Goal: Task Accomplishment & Management: Manage account settings

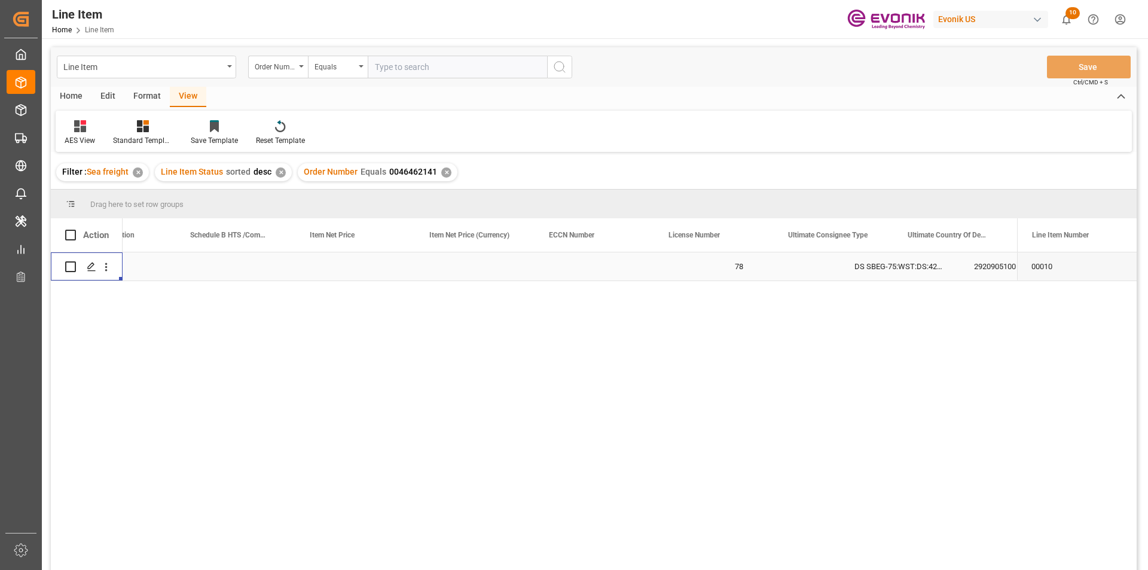
scroll to position [0, 784]
click at [398, 63] on input "text" at bounding box center [457, 67] width 179 height 23
paste input "2007002992"
type input "2007002992"
click at [554, 66] on icon "search button" at bounding box center [560, 67] width 14 height 14
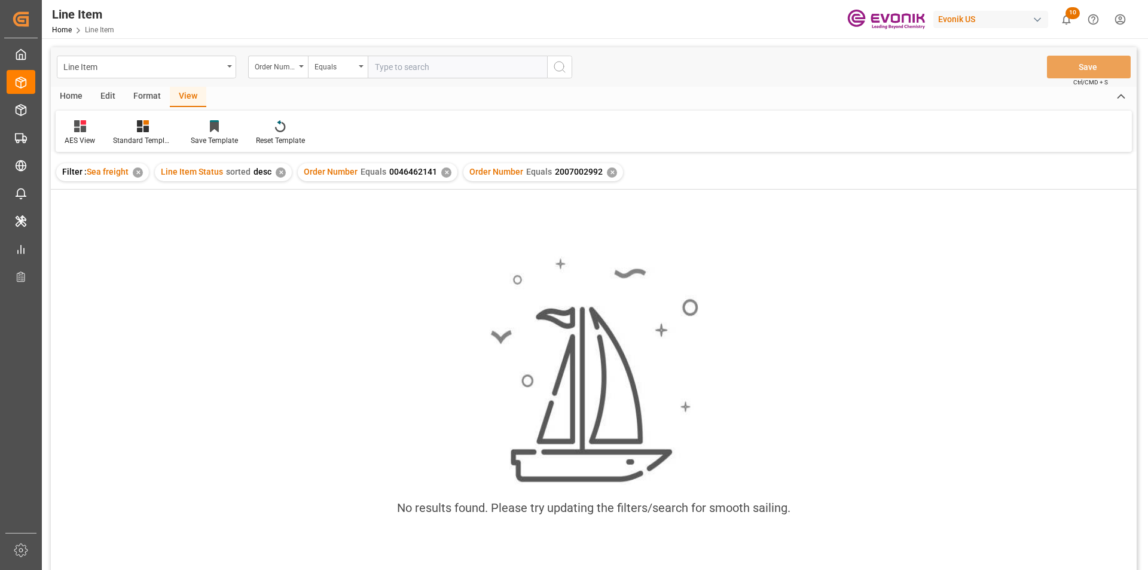
click at [441, 173] on div "✕" at bounding box center [446, 172] width 10 height 10
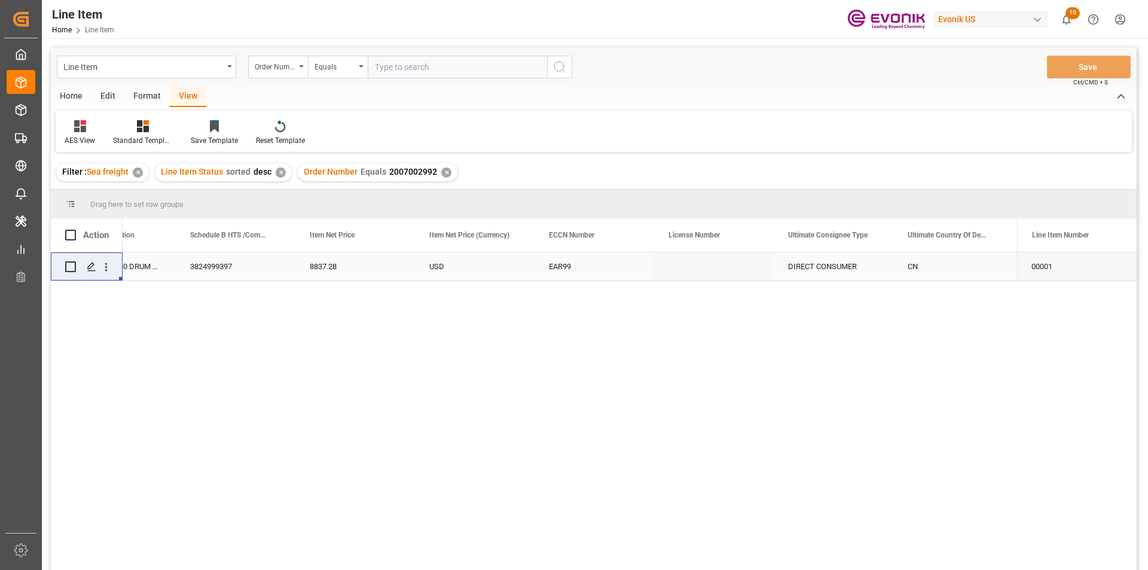
click at [231, 262] on div "3824999397" at bounding box center [236, 266] width 120 height 28
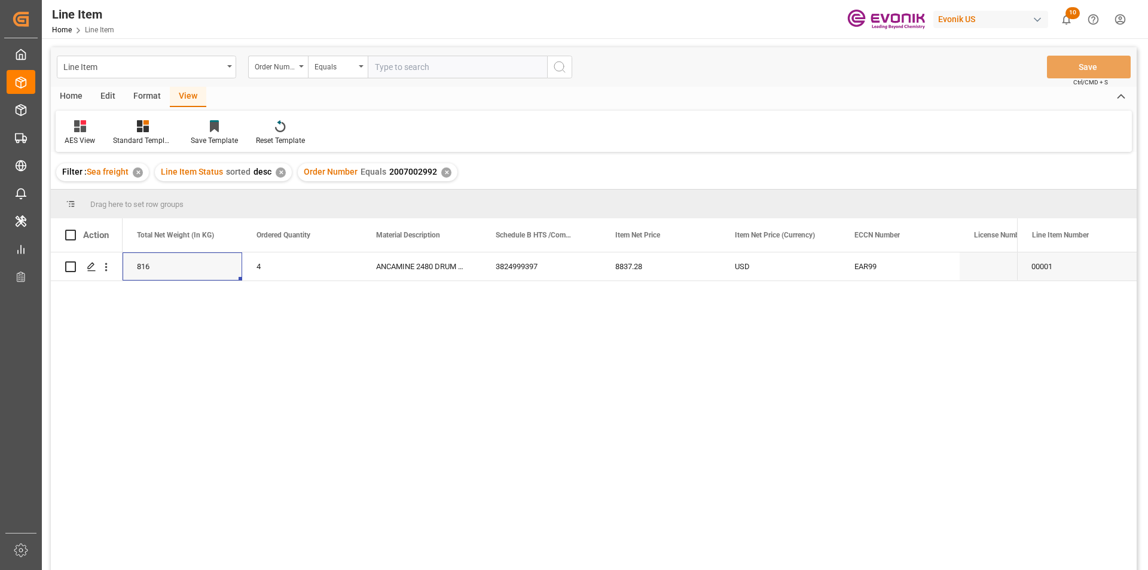
scroll to position [0, 359]
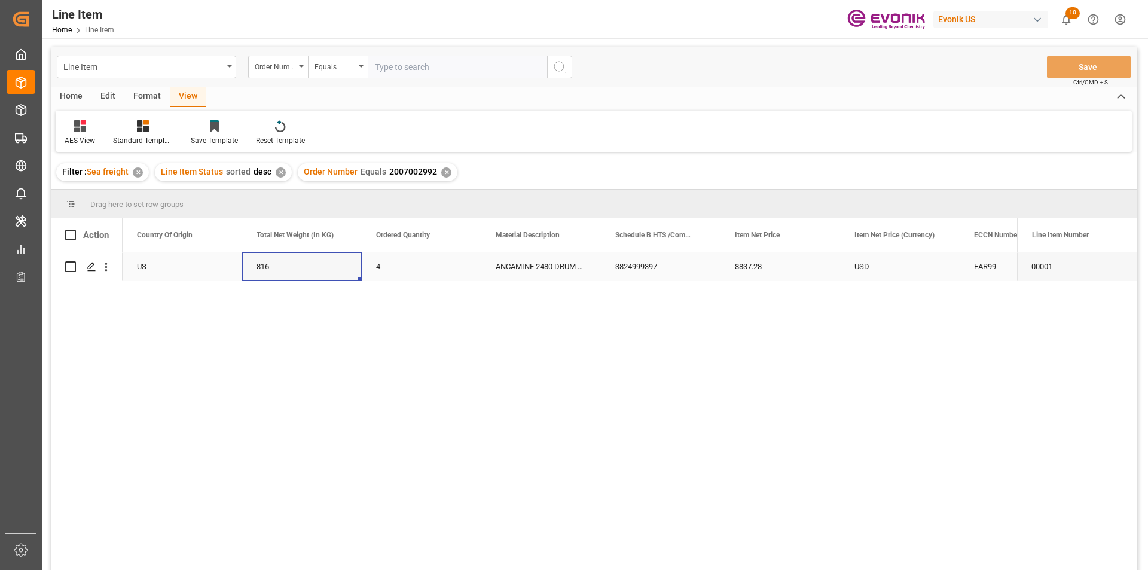
click at [268, 263] on div "816" at bounding box center [302, 266] width 120 height 28
drag, startPoint x: 755, startPoint y: 266, endPoint x: 746, endPoint y: 301, distance: 36.4
click at [755, 266] on div "8837.28" at bounding box center [781, 266] width 120 height 28
click at [880, 266] on div "USD" at bounding box center [900, 266] width 120 height 28
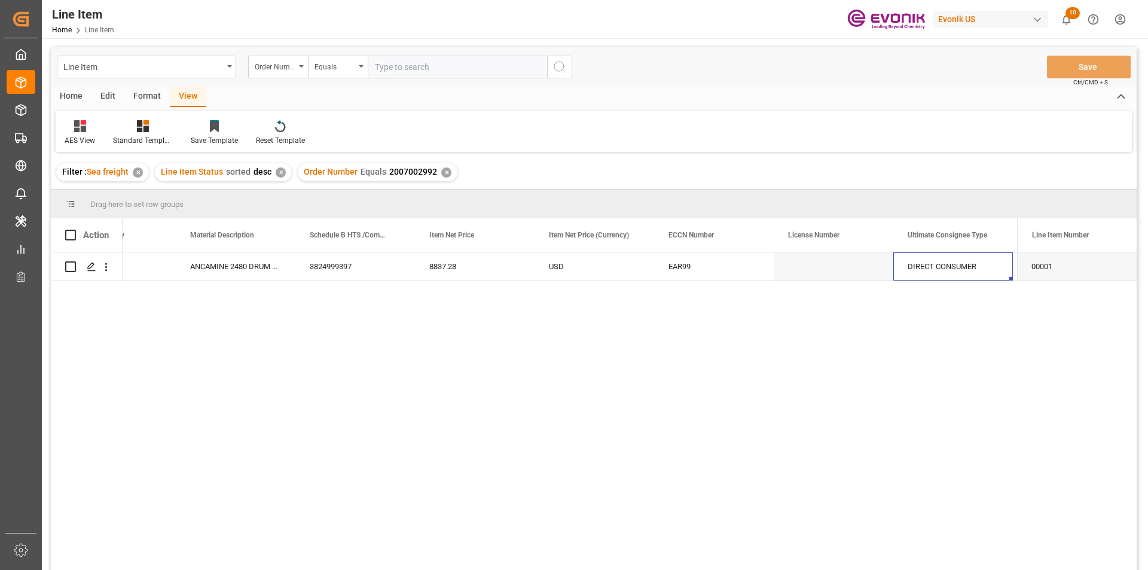
scroll to position [0, 784]
click at [106, 269] on icon "open menu" at bounding box center [106, 267] width 13 height 13
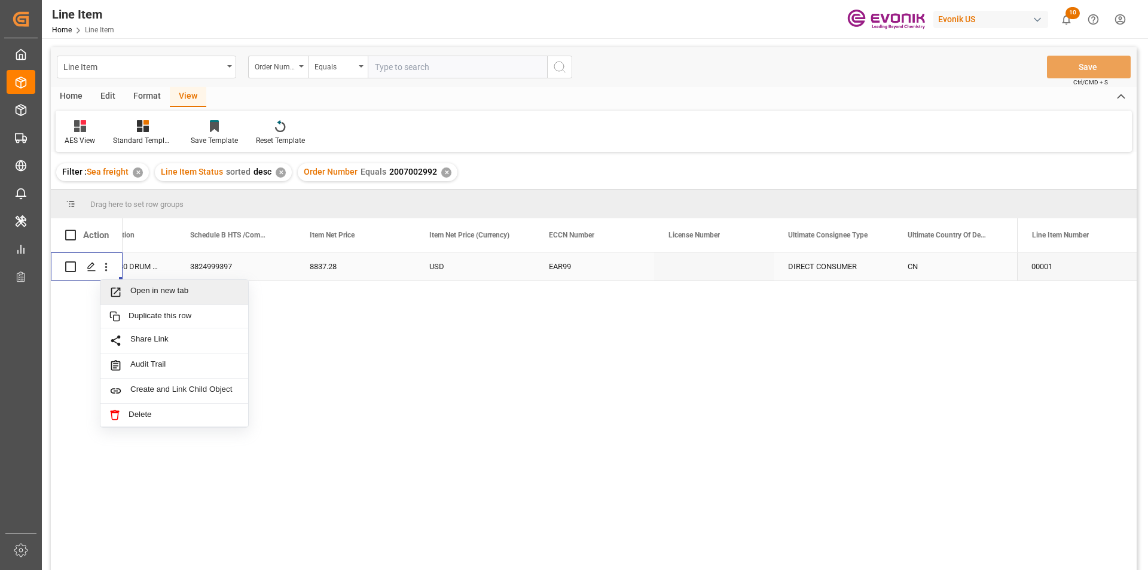
click at [142, 294] on span "Open in new tab" at bounding box center [184, 292] width 109 height 13
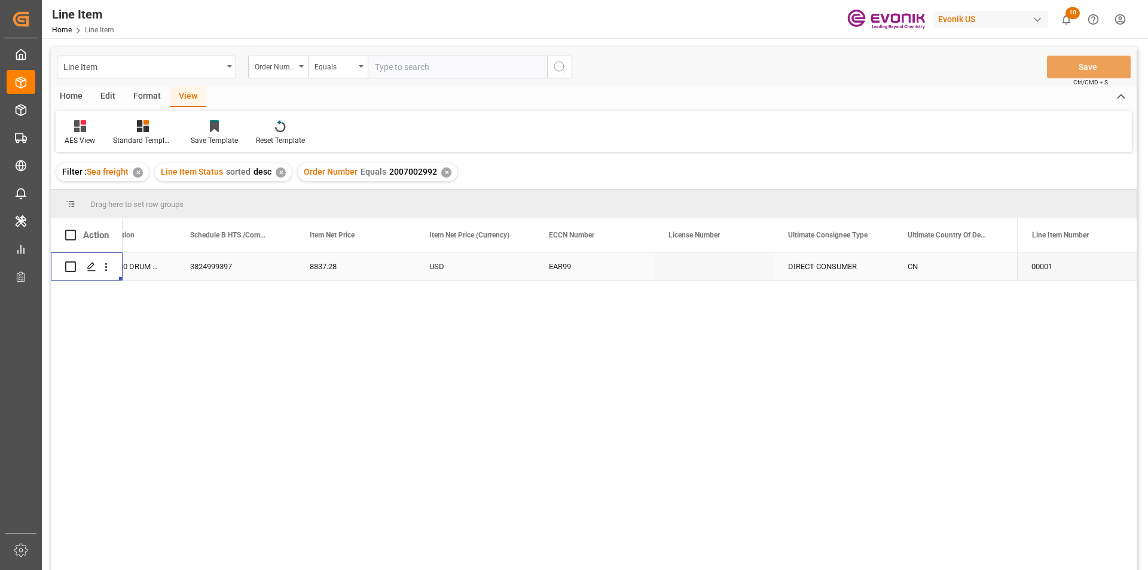
click at [918, 269] on div "CN" at bounding box center [953, 266] width 120 height 28
click at [588, 270] on div "PPG Coatings (Kunshan);Co.,Ltd" at bounding box center [599, 266] width 120 height 28
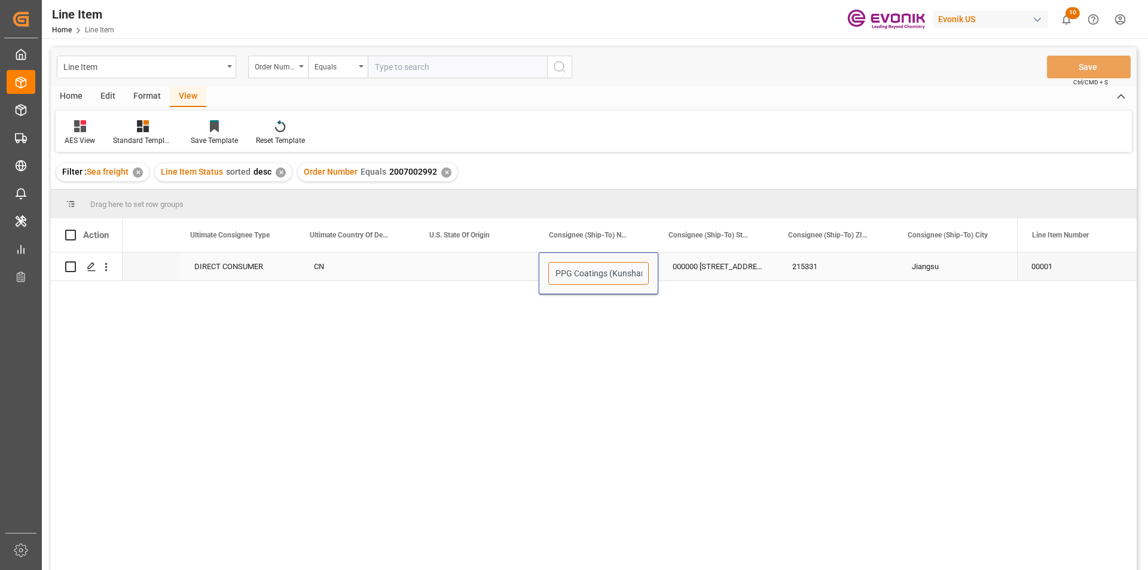
click at [579, 273] on input "PPG Coatings (Kunshan);Co.,Ltd" at bounding box center [598, 273] width 100 height 23
drag, startPoint x: 601, startPoint y: 273, endPoint x: 539, endPoint y: 273, distance: 62.2
click at [539, 273] on div "PPG Coatings (Kunshan);Co.,Ltd" at bounding box center [599, 273] width 120 height 42
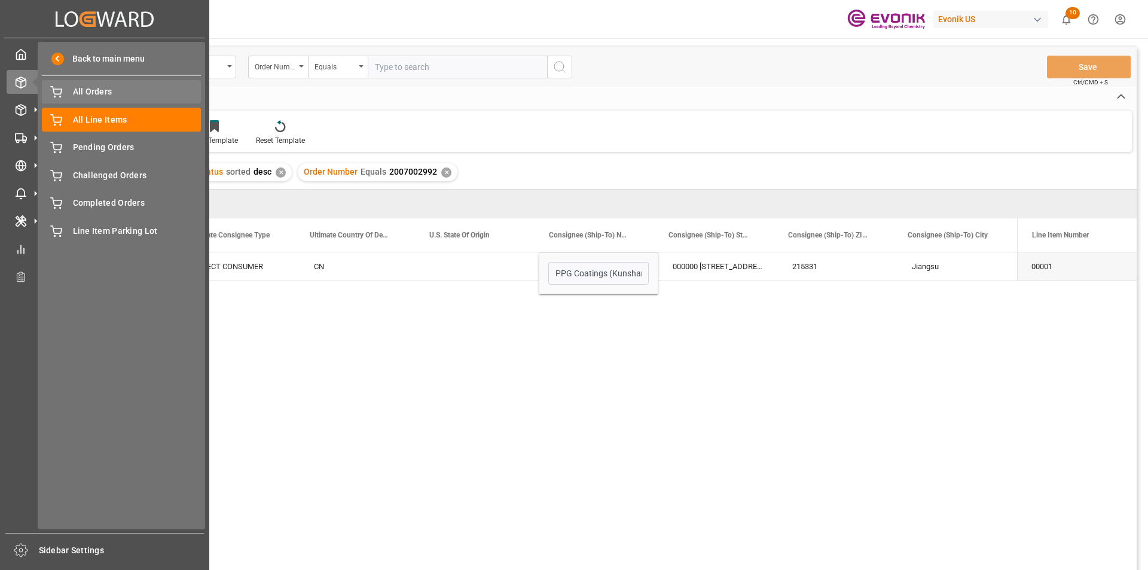
click at [99, 89] on span "All Orders" at bounding box center [137, 92] width 129 height 13
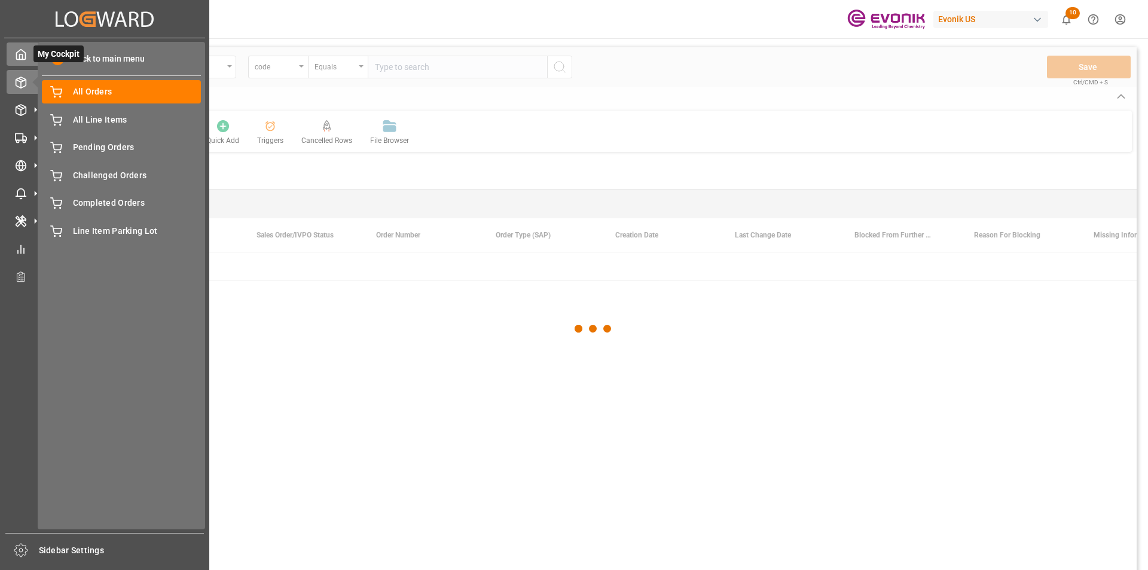
click at [28, 57] on div "My Cockpit My Cockpit" at bounding box center [105, 53] width 196 height 23
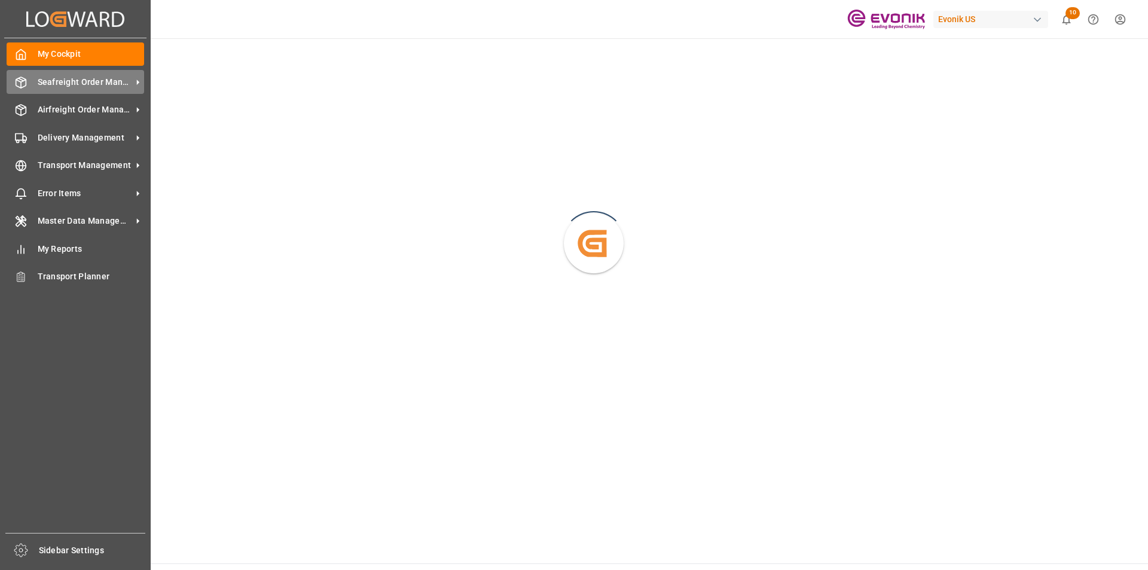
click at [55, 88] on span "Seafreight Order Management" at bounding box center [85, 82] width 94 height 13
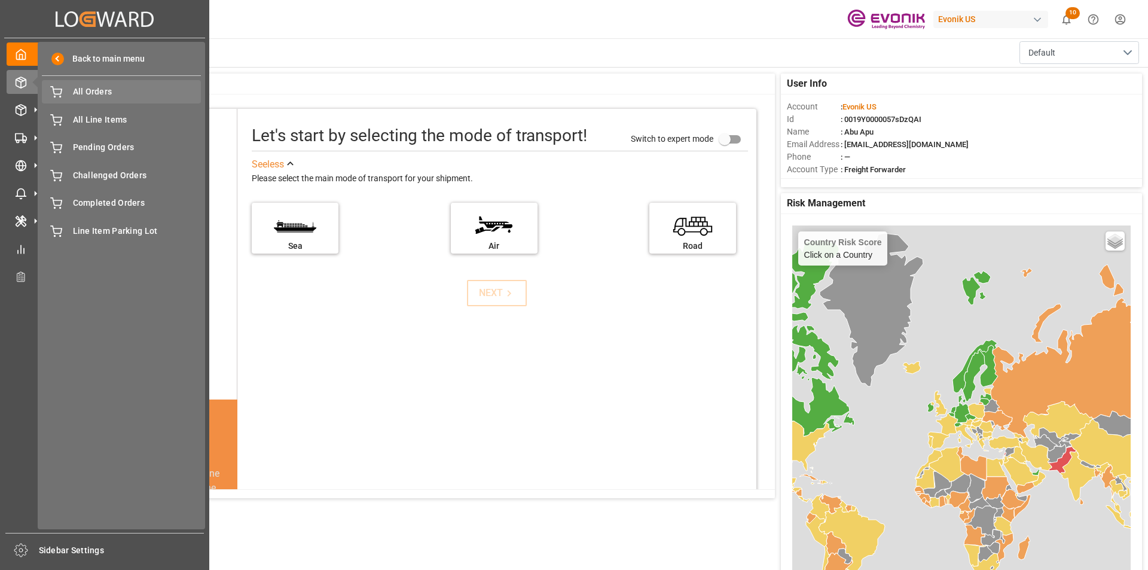
click at [117, 91] on span "All Orders" at bounding box center [137, 92] width 129 height 13
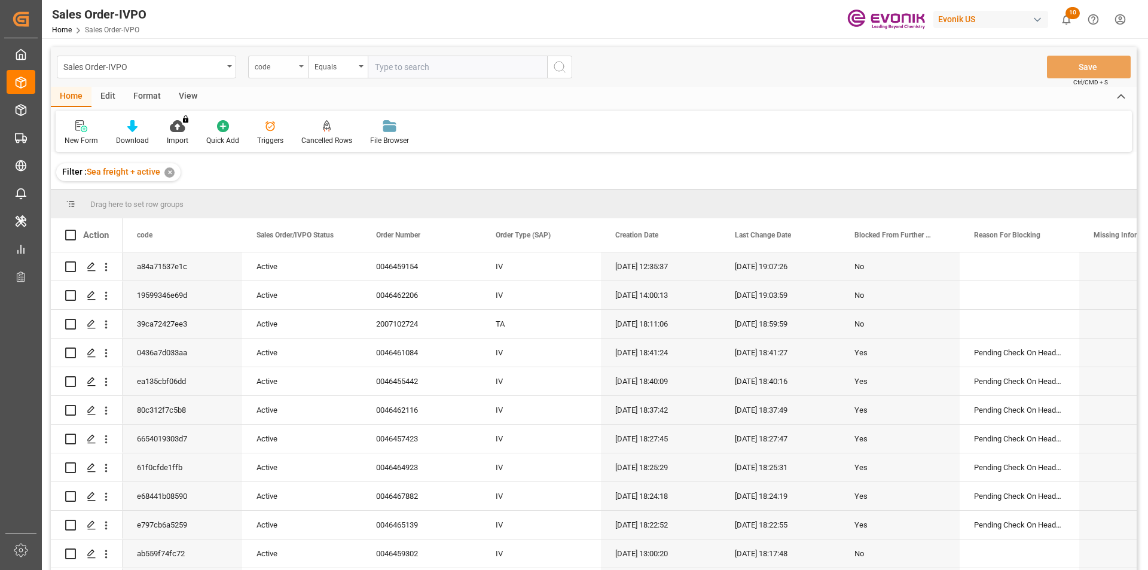
click at [301, 71] on div "code" at bounding box center [278, 67] width 60 height 23
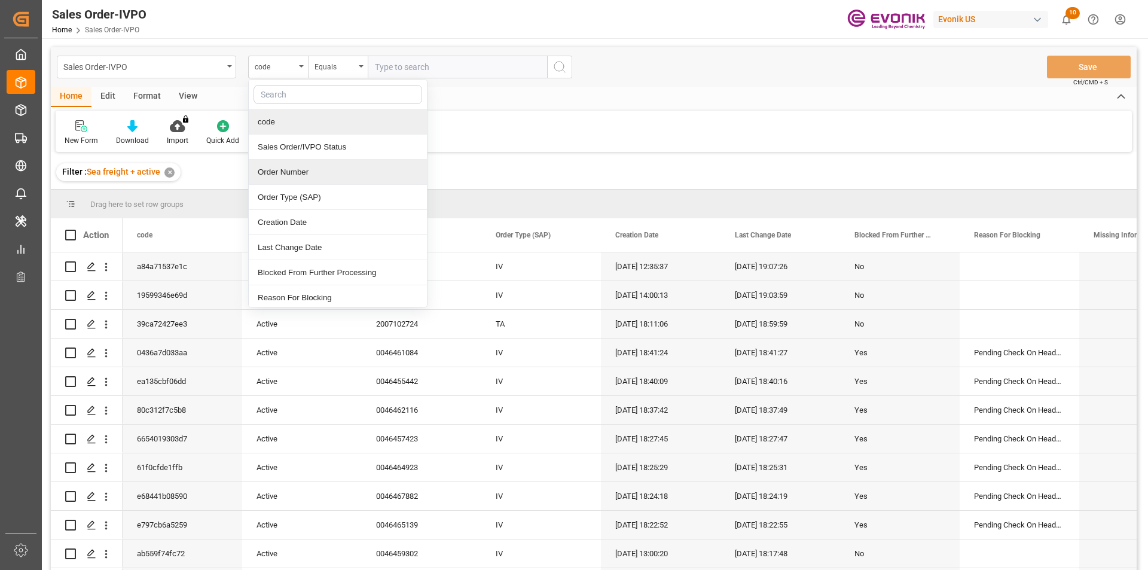
click at [285, 173] on div "Order Number" at bounding box center [338, 172] width 178 height 25
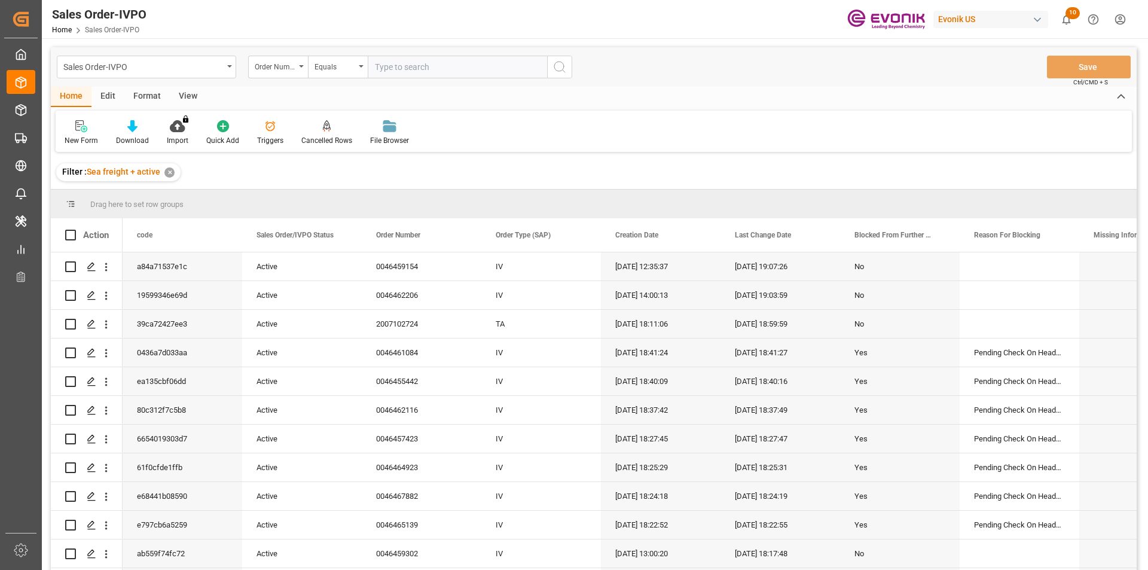
click at [401, 68] on input "text" at bounding box center [457, 67] width 179 height 23
paste input "0046469628"
type input "0046469628"
click at [561, 68] on icon "search button" at bounding box center [560, 67] width 14 height 14
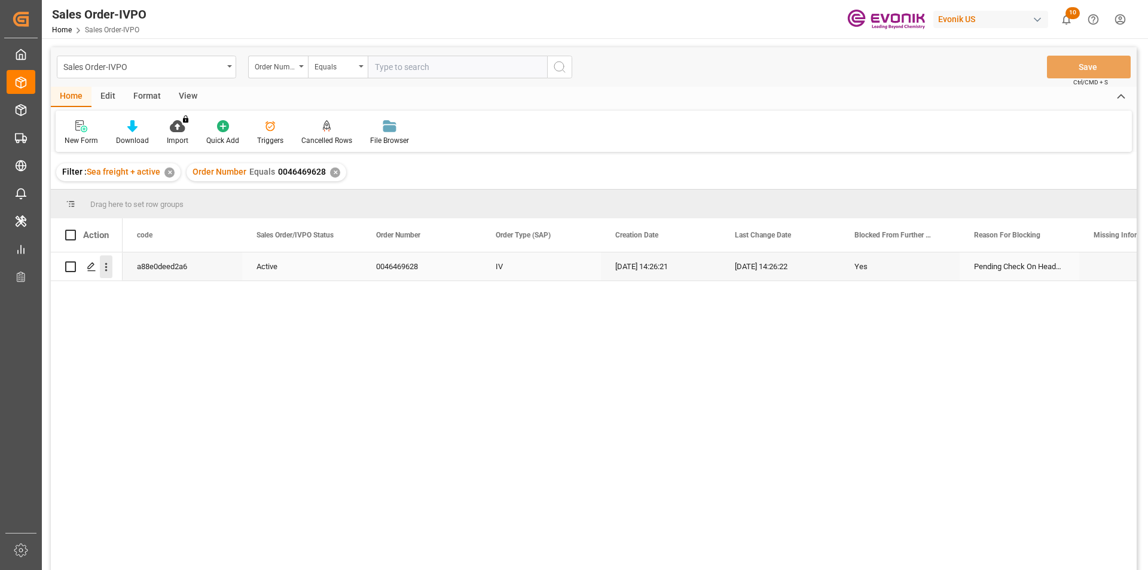
click at [107, 270] on icon "open menu" at bounding box center [106, 267] width 2 height 8
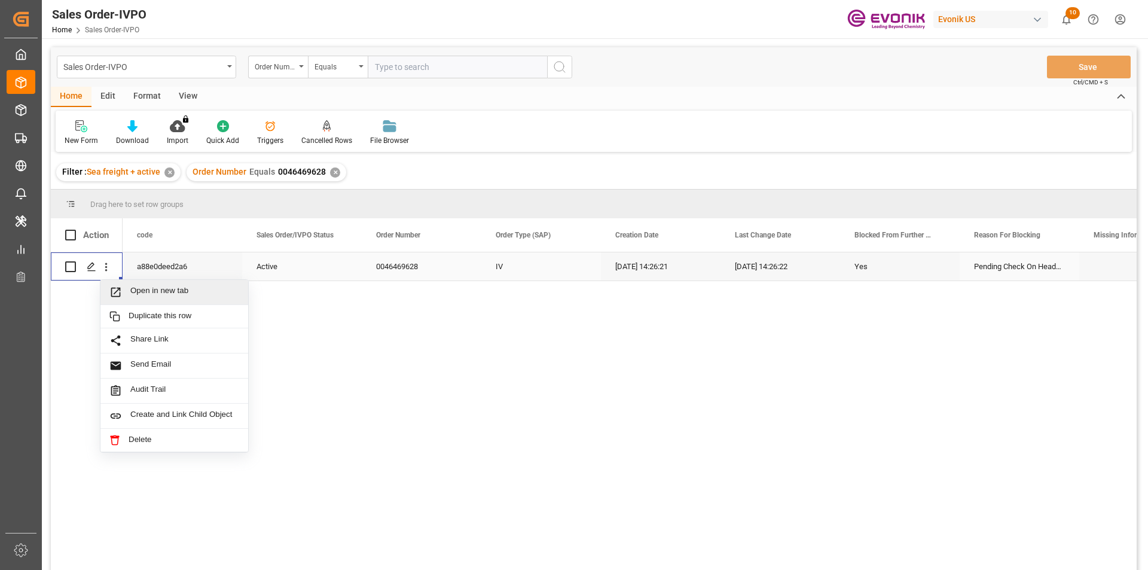
click at [127, 289] on span "Press SPACE to select this row." at bounding box center [119, 292] width 21 height 13
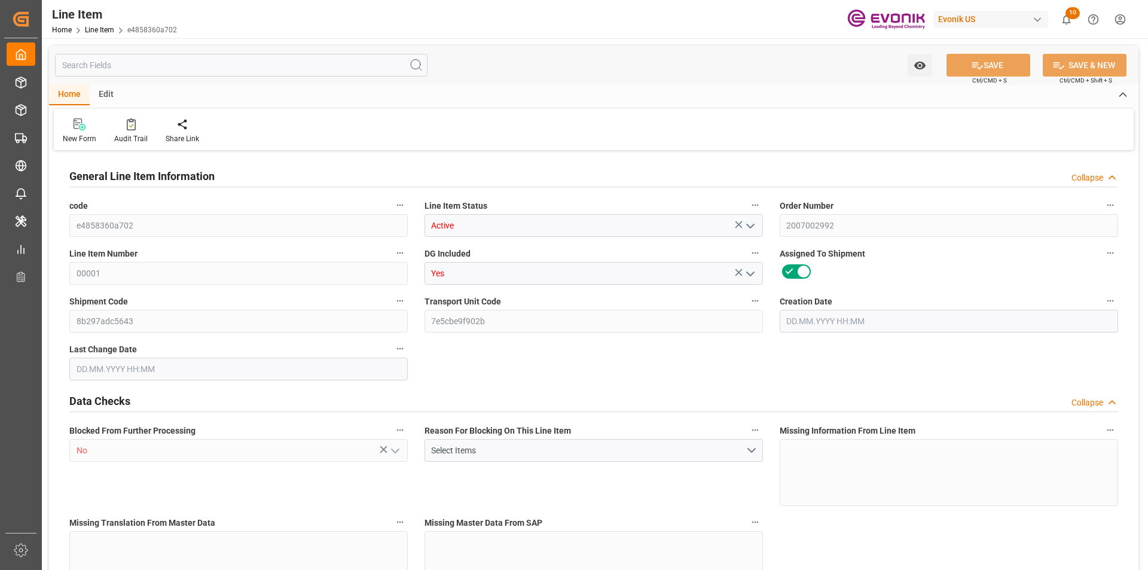
type input "1"
type input "883.2"
type input "816"
type input "1.1462"
type input "4"
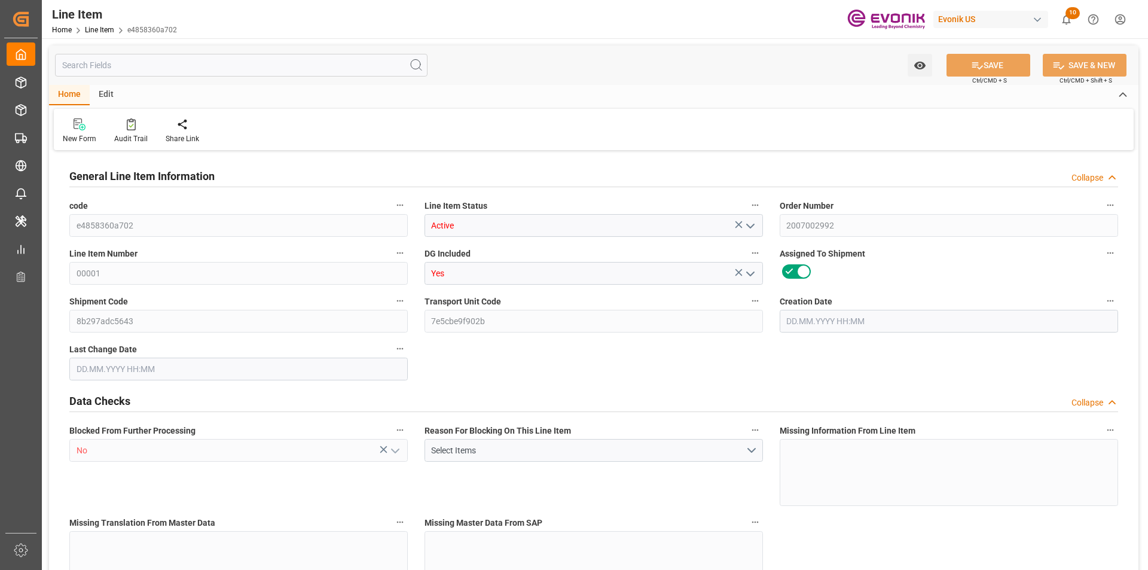
type input "8837.28"
type input "4"
type input "883.2"
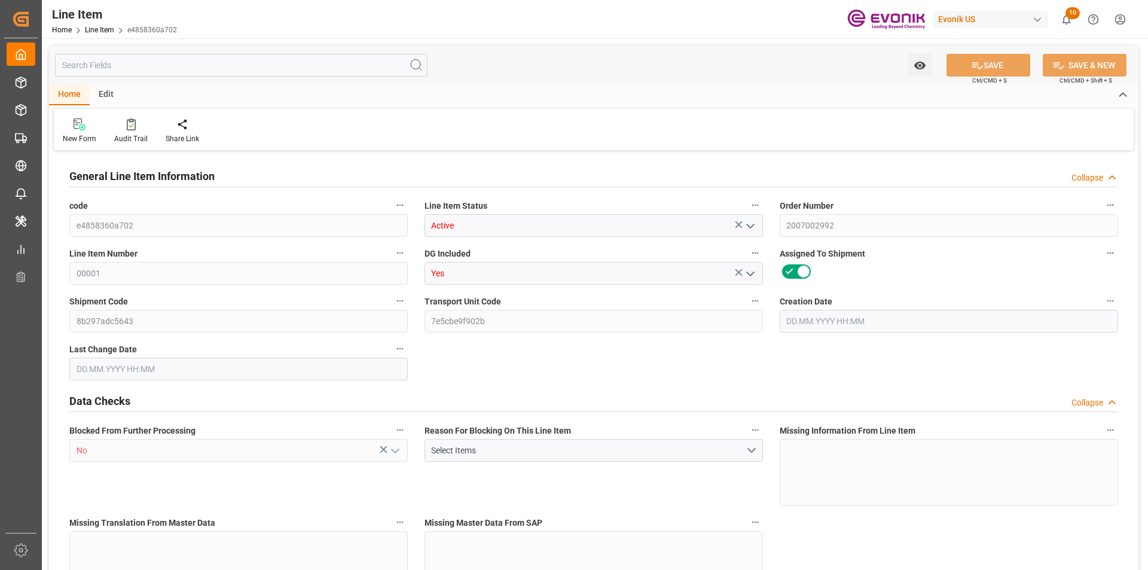
type input "903.2"
type input "816"
type input "1.1462"
type input "1146.248"
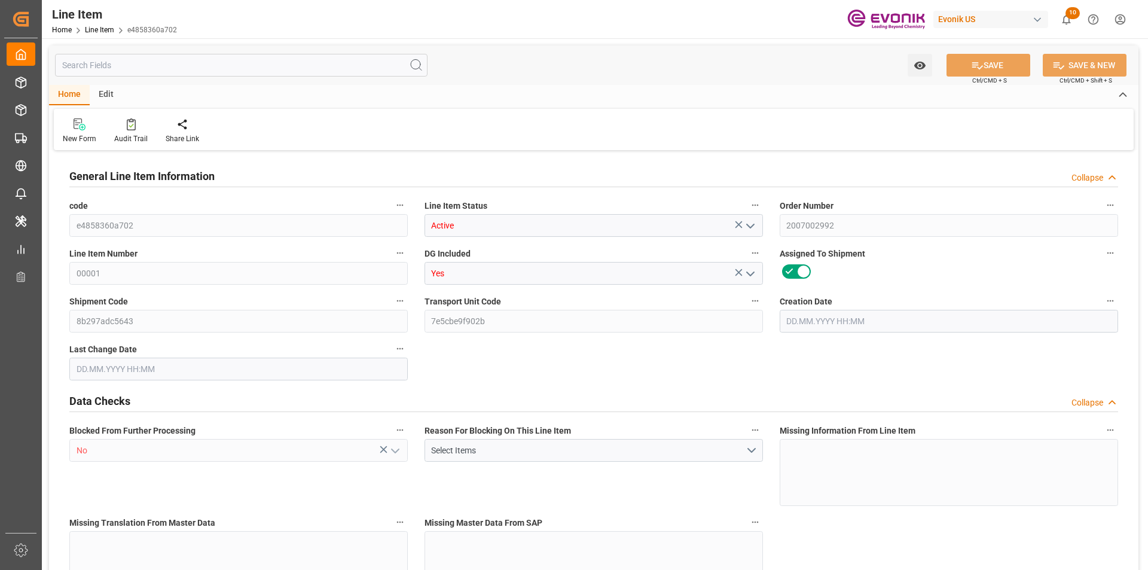
type input "0"
type input "13.05.2025 19:37"
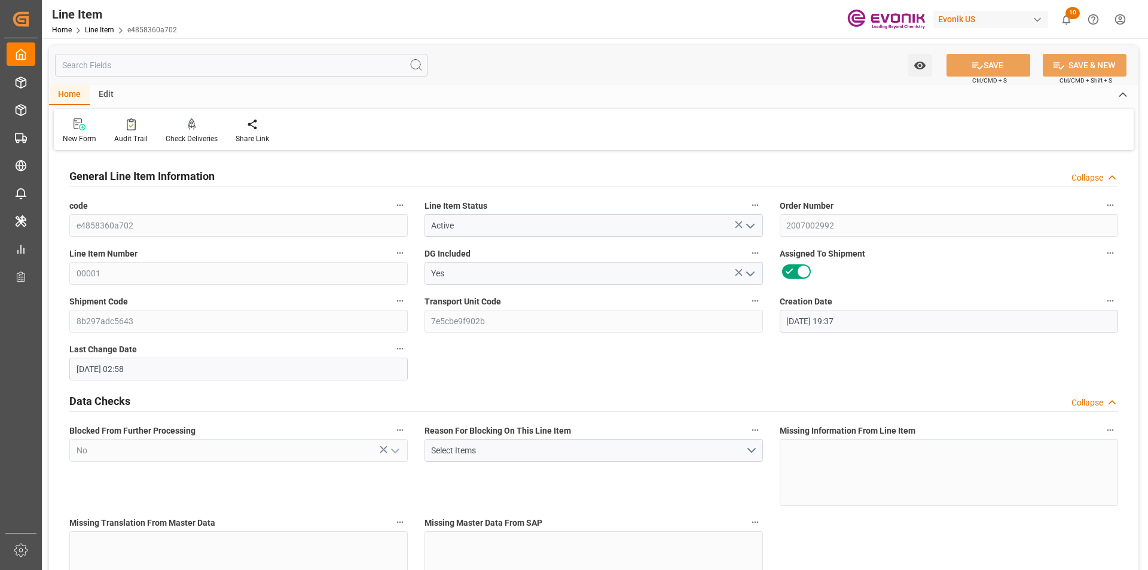
type input "10.08.2025 02:58"
type input "[DATE]"
type input "12.09.2025"
type input "04.09.2025"
click at [273, 67] on input "text" at bounding box center [241, 65] width 373 height 23
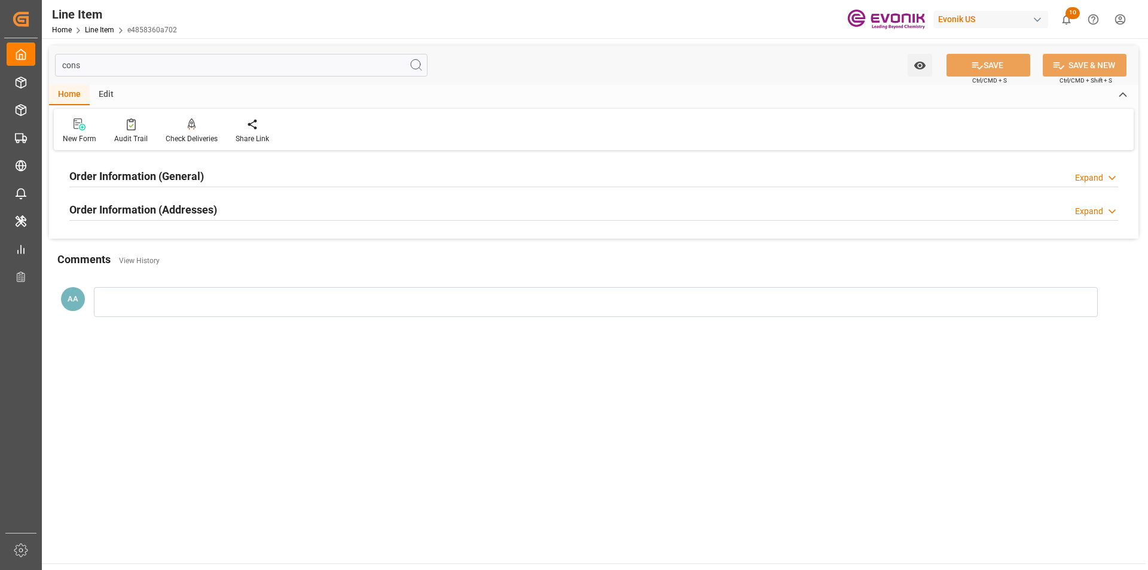
type input "cons"
click at [171, 175] on h2 "Order Information (General)" at bounding box center [136, 176] width 135 height 16
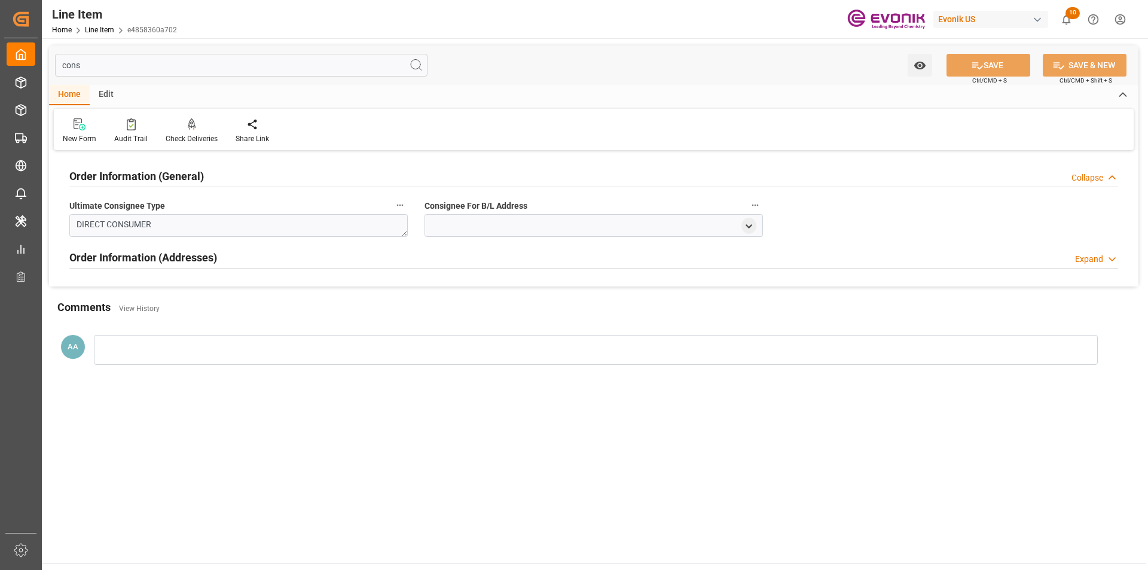
click at [188, 170] on h2 "Order Information (General)" at bounding box center [136, 176] width 135 height 16
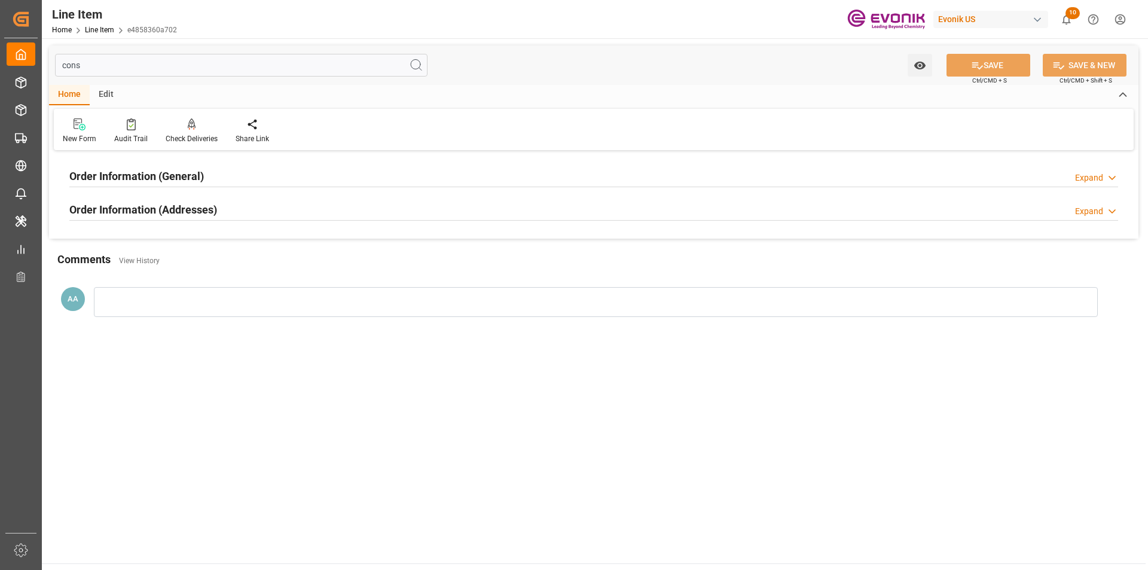
click at [1106, 211] on icon at bounding box center [1112, 211] width 12 height 13
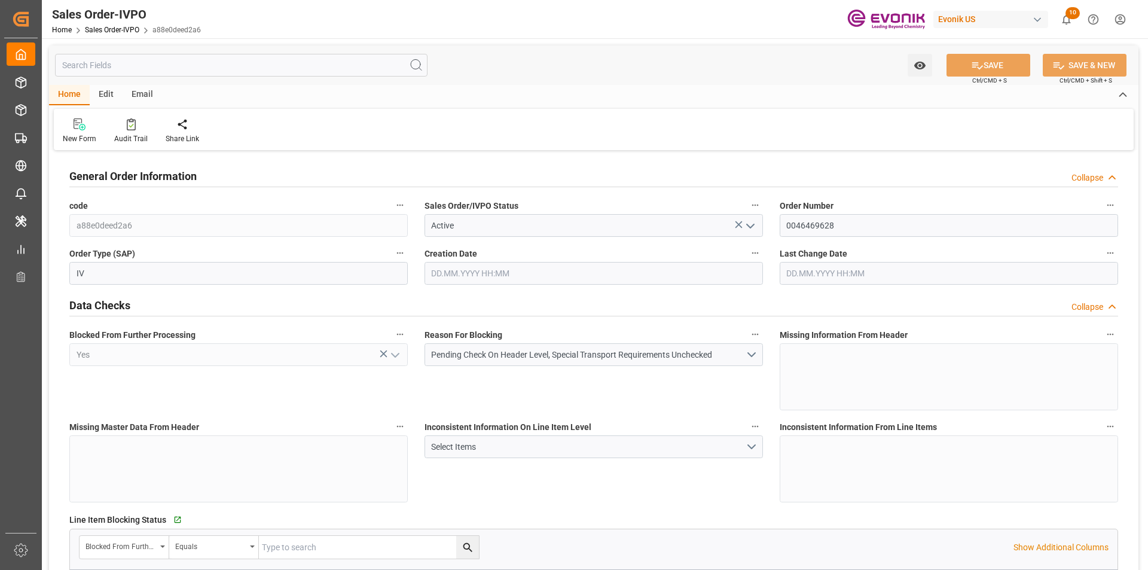
type input "CNSHA"
type input "0"
type input "1"
type input "1997.2"
type input "22.08.2025 14:26"
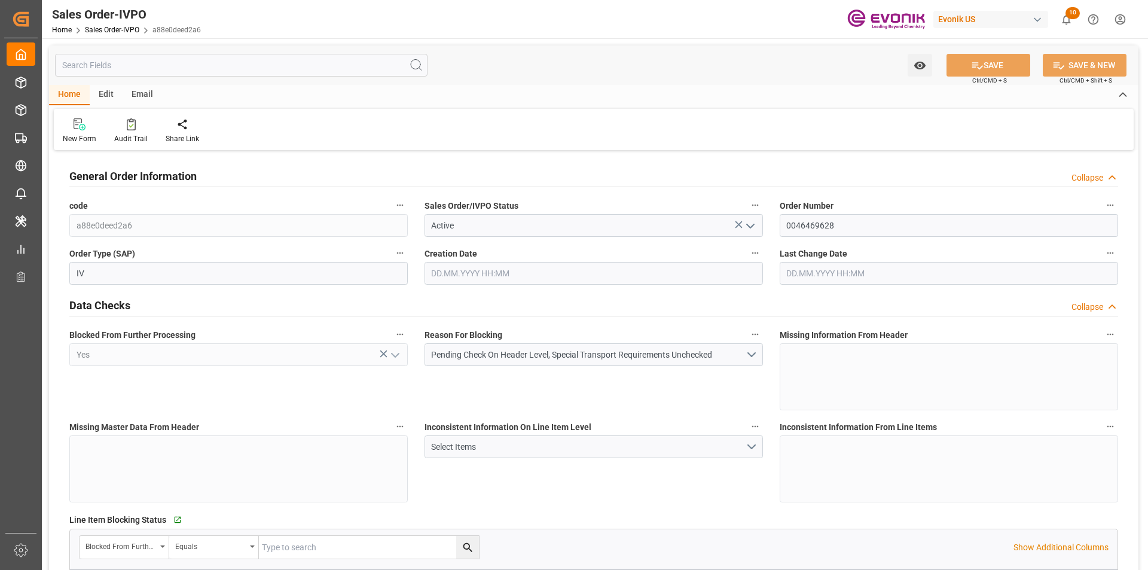
type input "22.08.2025 14:26"
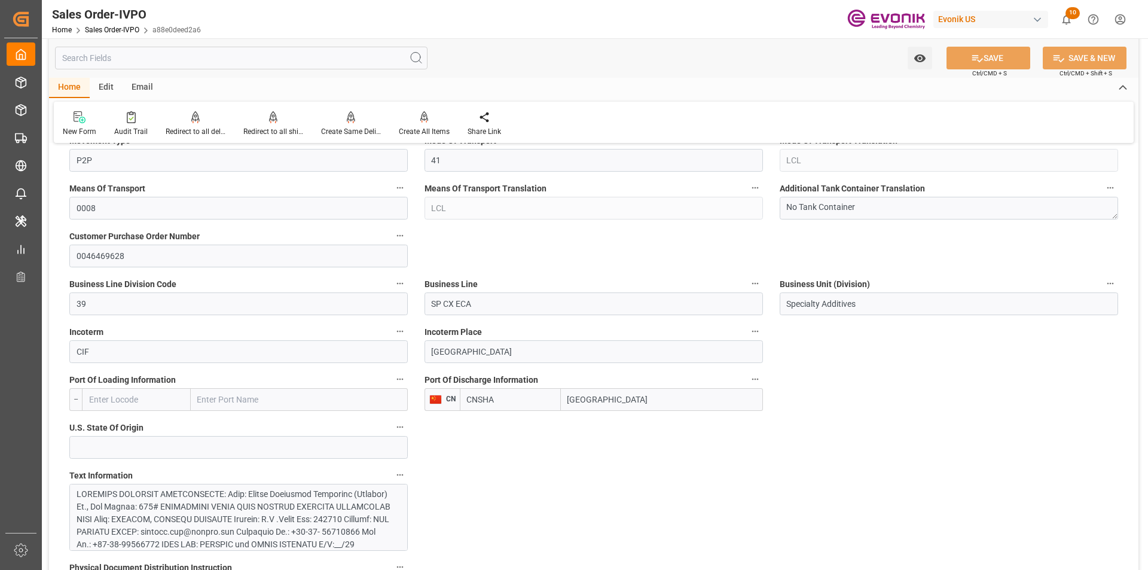
scroll to position [658, 0]
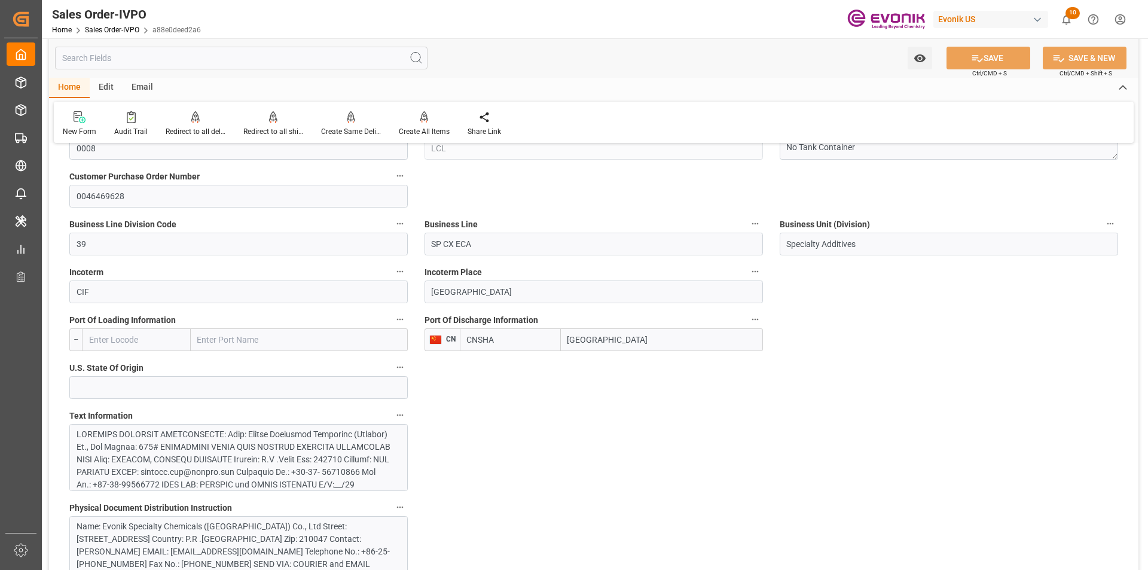
click at [585, 337] on input "[GEOGRAPHIC_DATA]" at bounding box center [662, 339] width 202 height 23
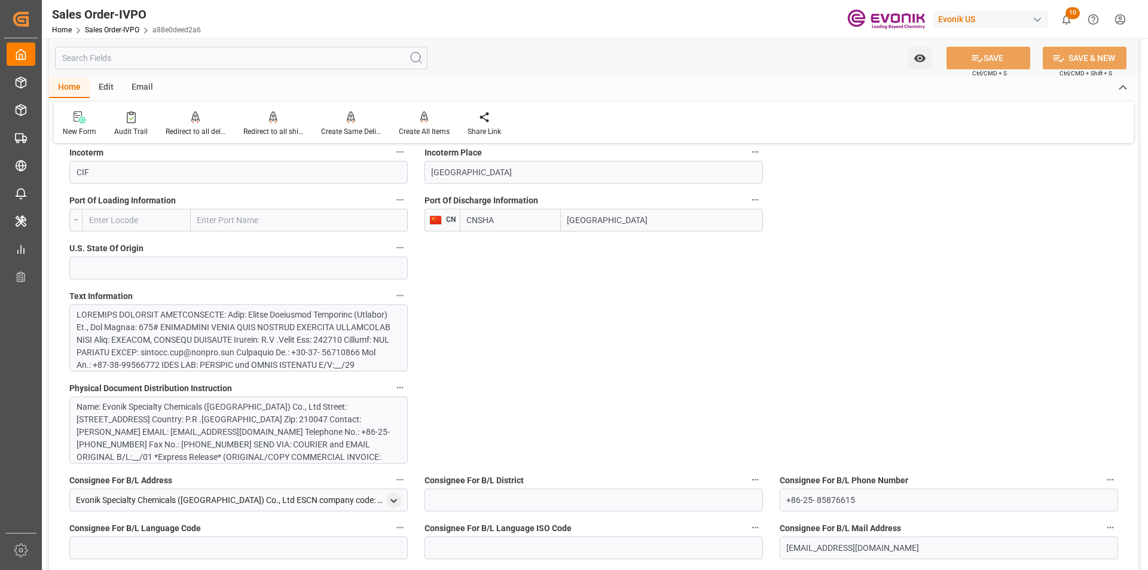
click at [316, 329] on div at bounding box center [234, 485] width 315 height 352
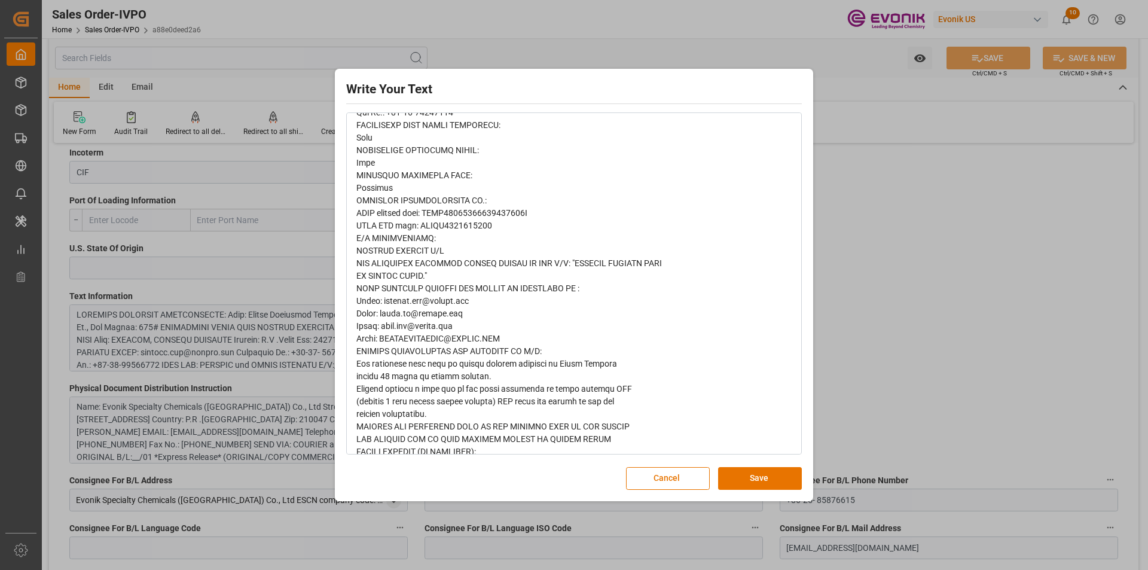
scroll to position [504, 0]
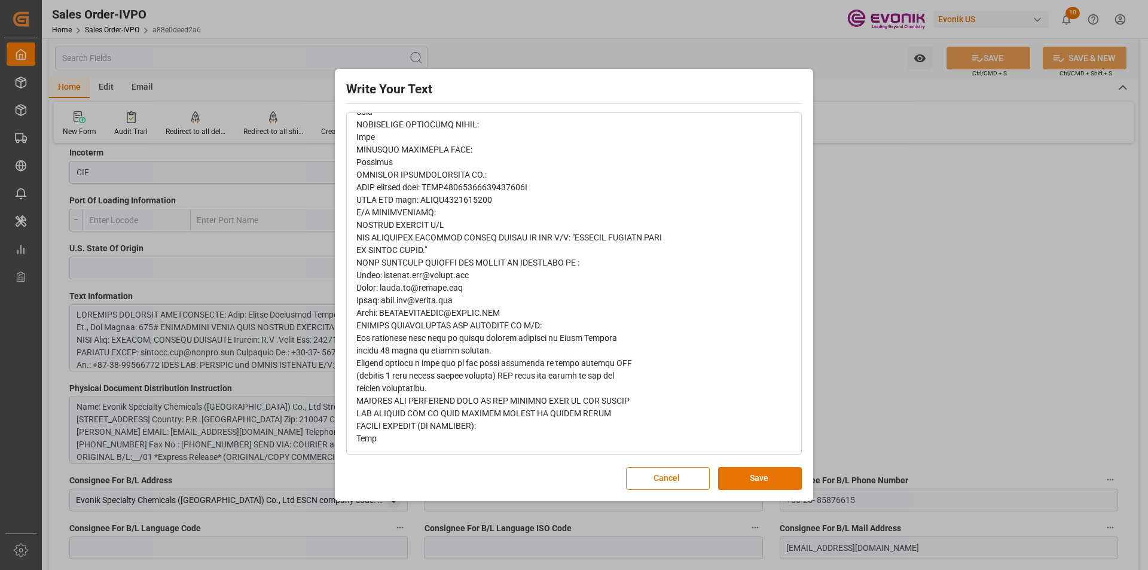
click at [870, 270] on div "Write Your Text Normal 14 Font Cancel Save" at bounding box center [574, 285] width 1148 height 570
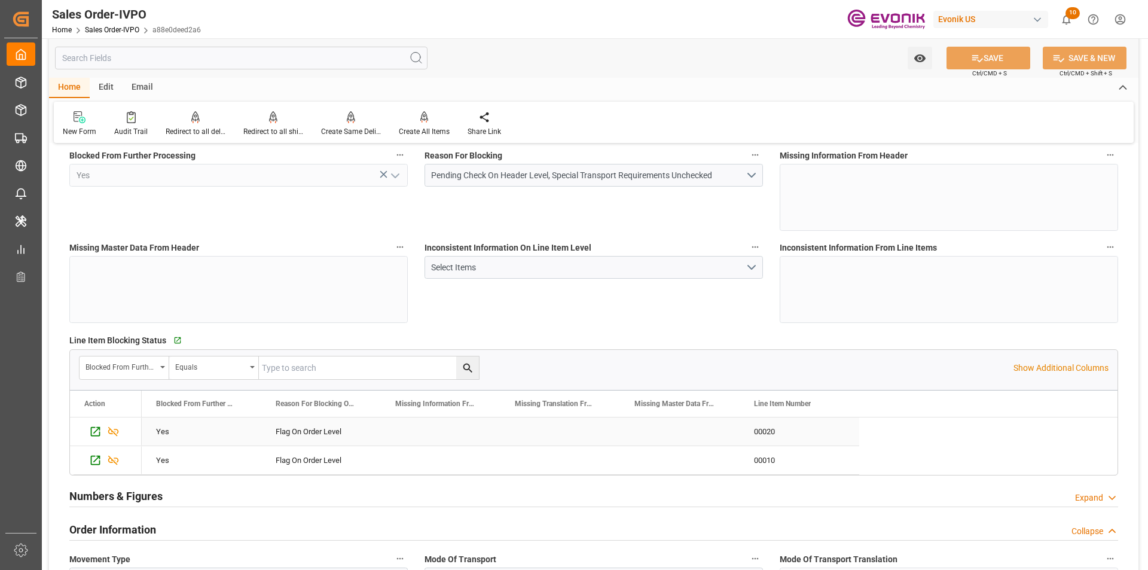
scroll to position [0, 0]
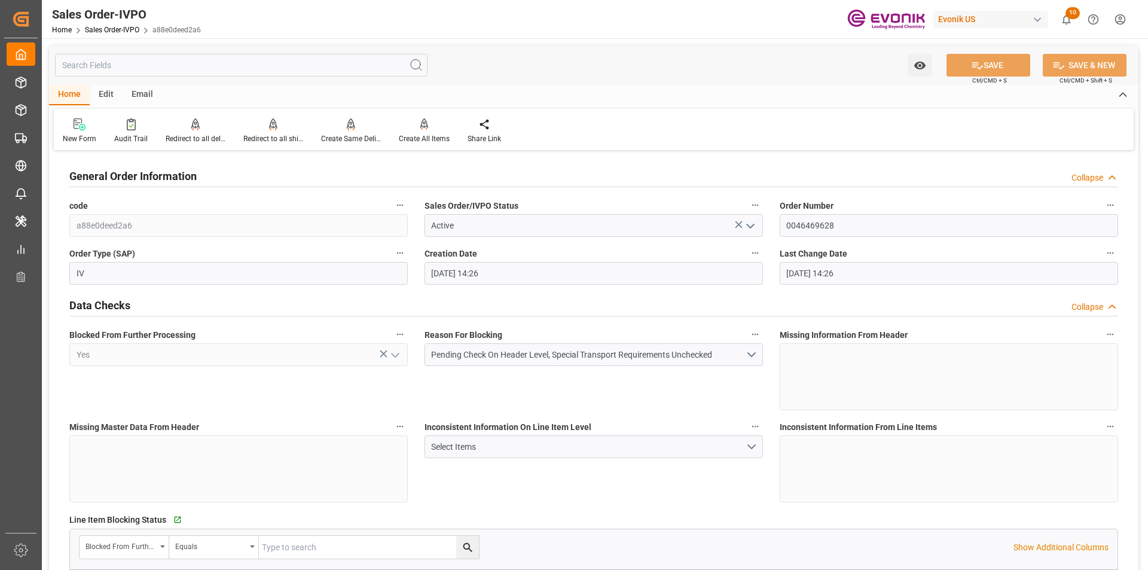
click at [97, 64] on input "text" at bounding box center [241, 65] width 373 height 23
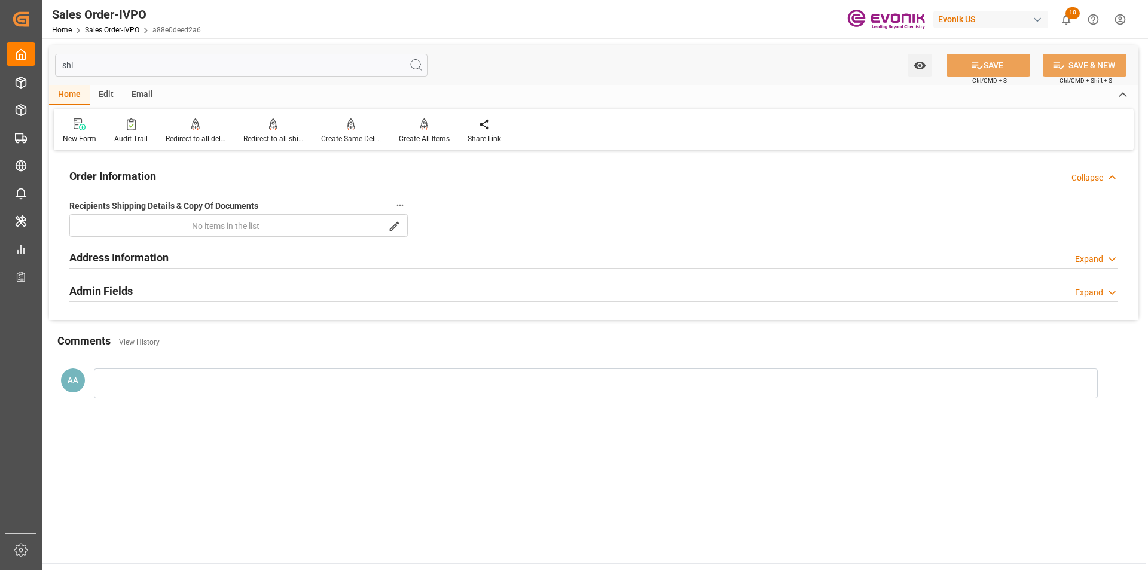
type input "shi"
click at [129, 257] on h2 "Address Information" at bounding box center [118, 257] width 99 height 16
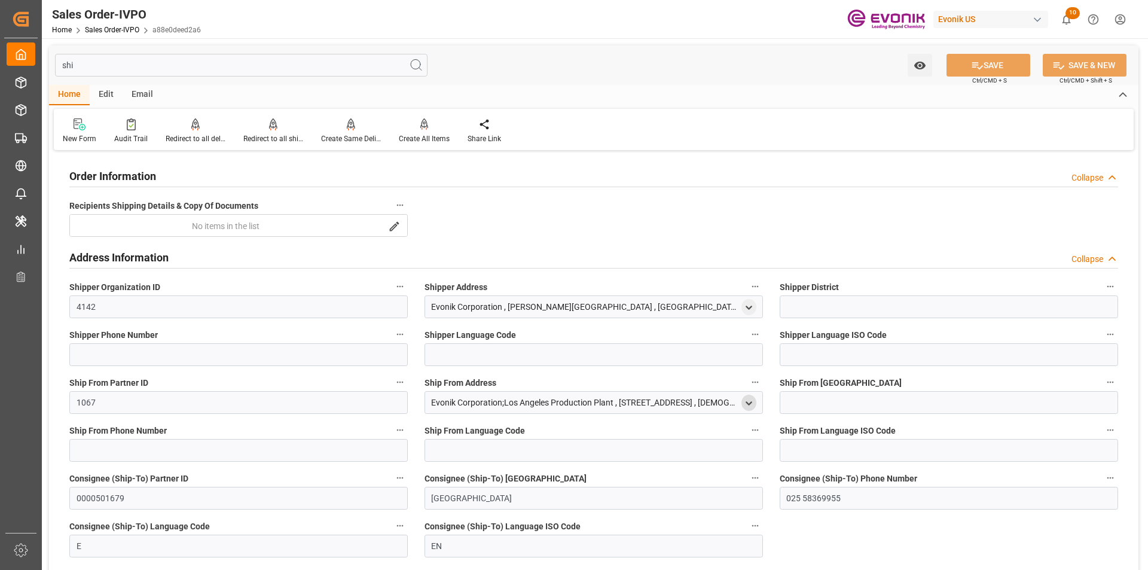
click at [750, 405] on icon "open menu" at bounding box center [749, 403] width 10 height 10
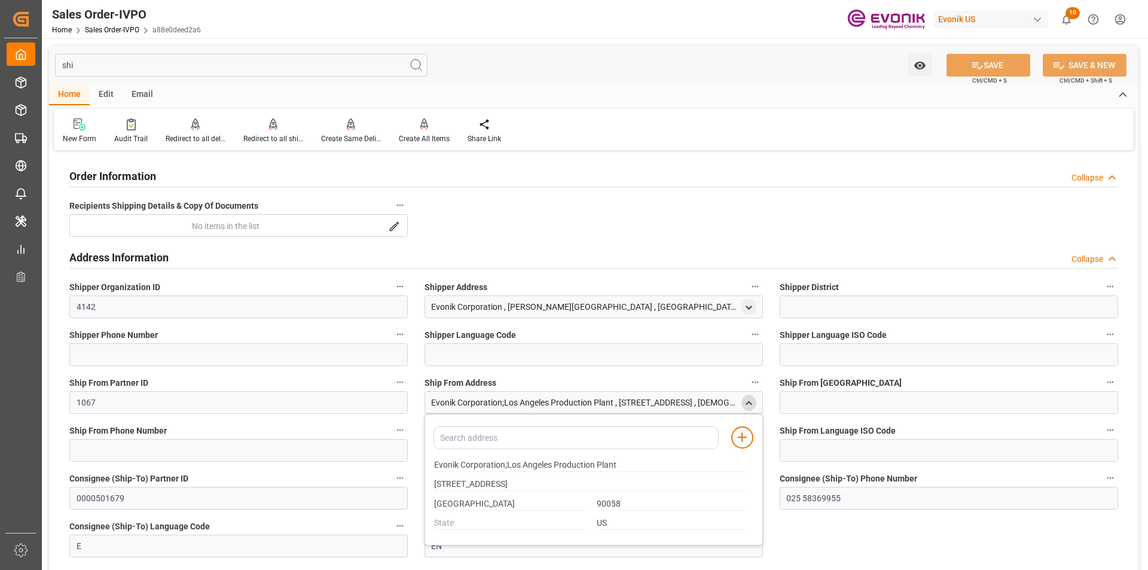
scroll to position [277, 0]
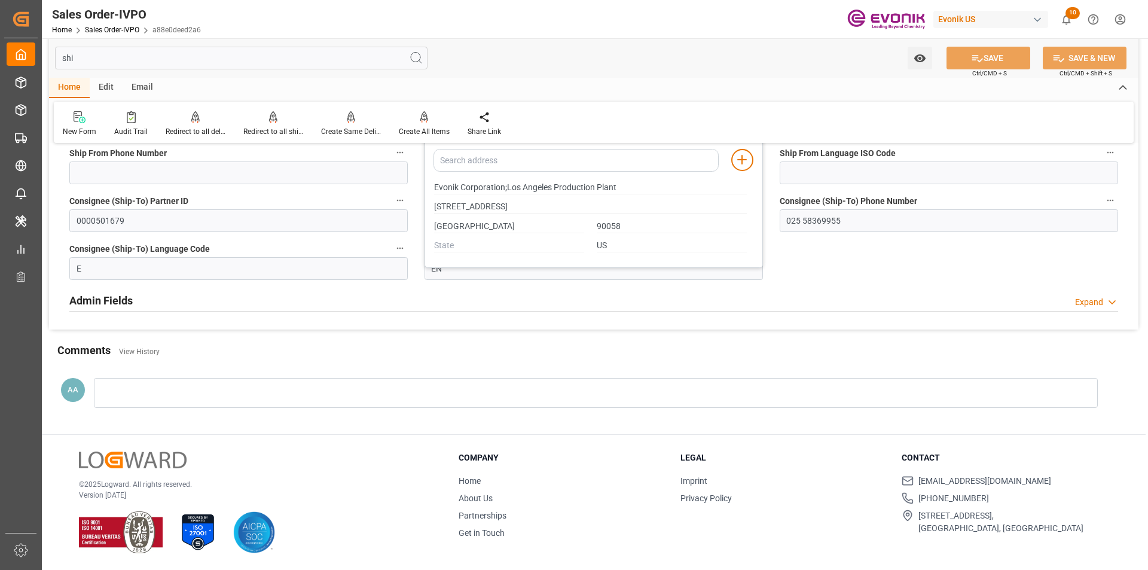
click at [822, 275] on div "Order Information Collapse Recipients Shipping Details & Copy Of Documents No i…" at bounding box center [594, 102] width 1090 height 453
click at [950, 294] on div "Admin Fields Expand" at bounding box center [593, 299] width 1049 height 23
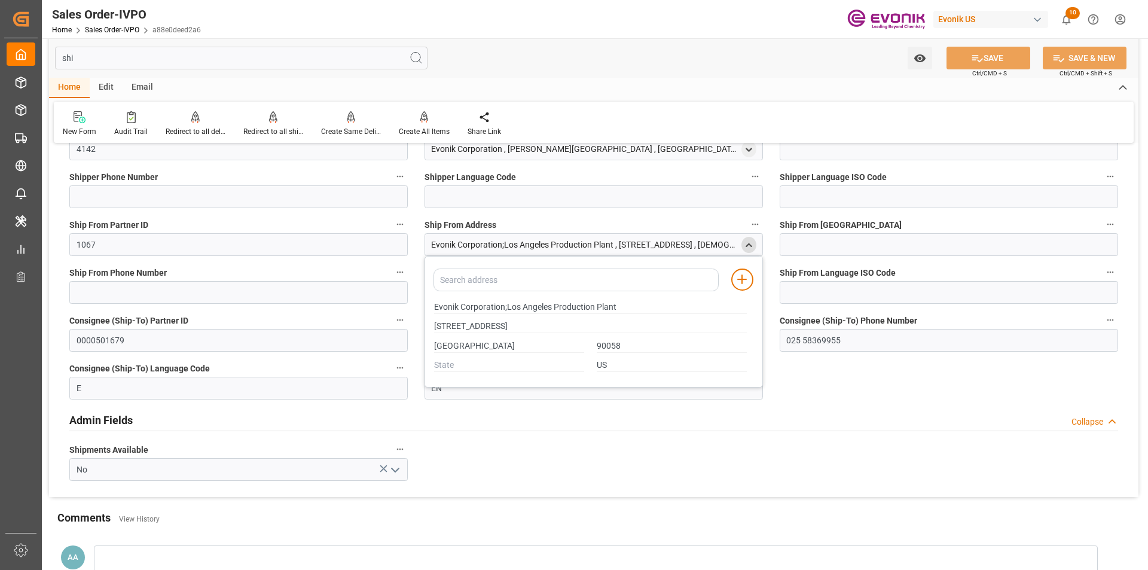
scroll to position [98, 0]
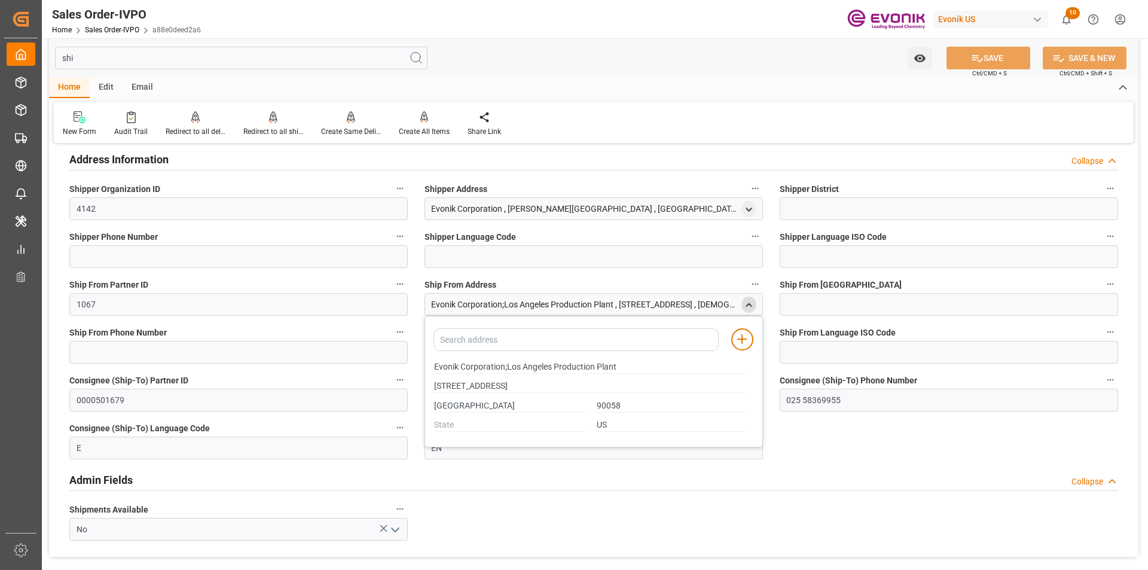
click at [748, 306] on icon "close menu" at bounding box center [749, 305] width 10 height 10
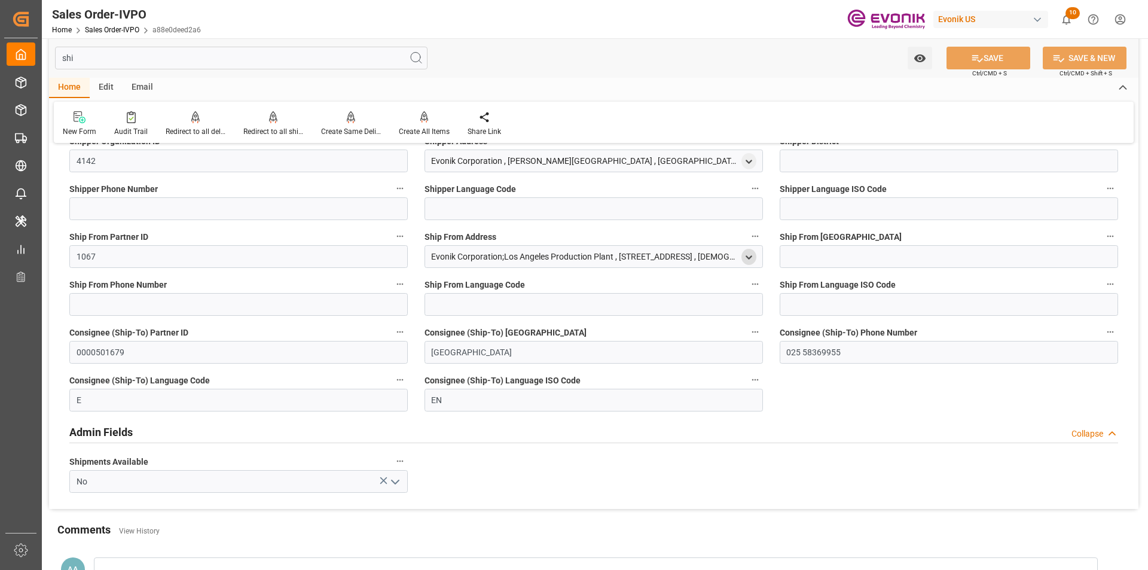
scroll to position [325, 0]
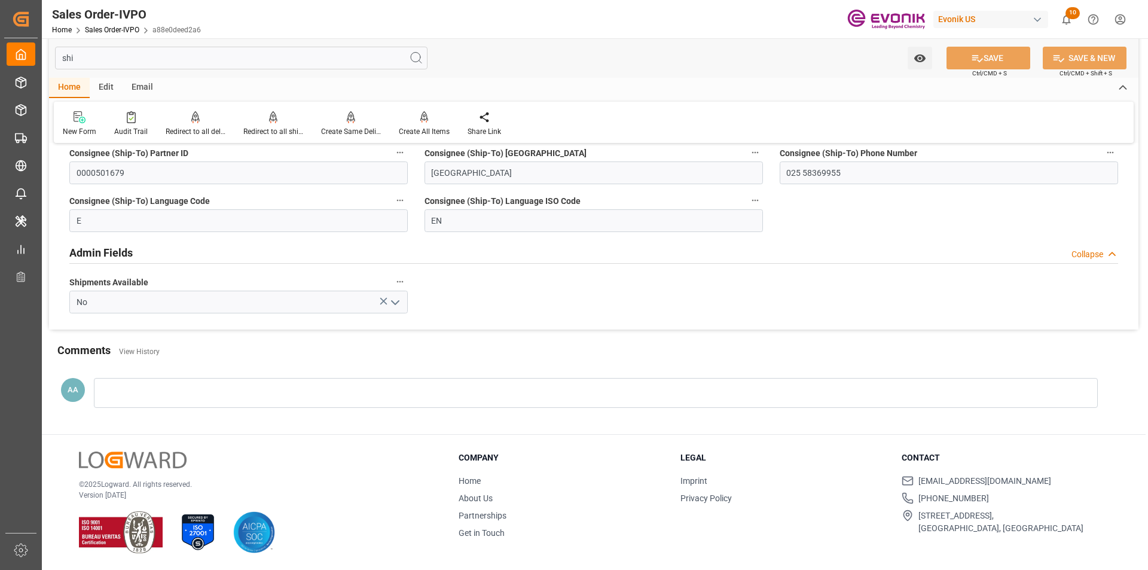
drag, startPoint x: 83, startPoint y: 57, endPoint x: 57, endPoint y: 56, distance: 26.3
click at [57, 56] on input "shi" at bounding box center [241, 58] width 373 height 23
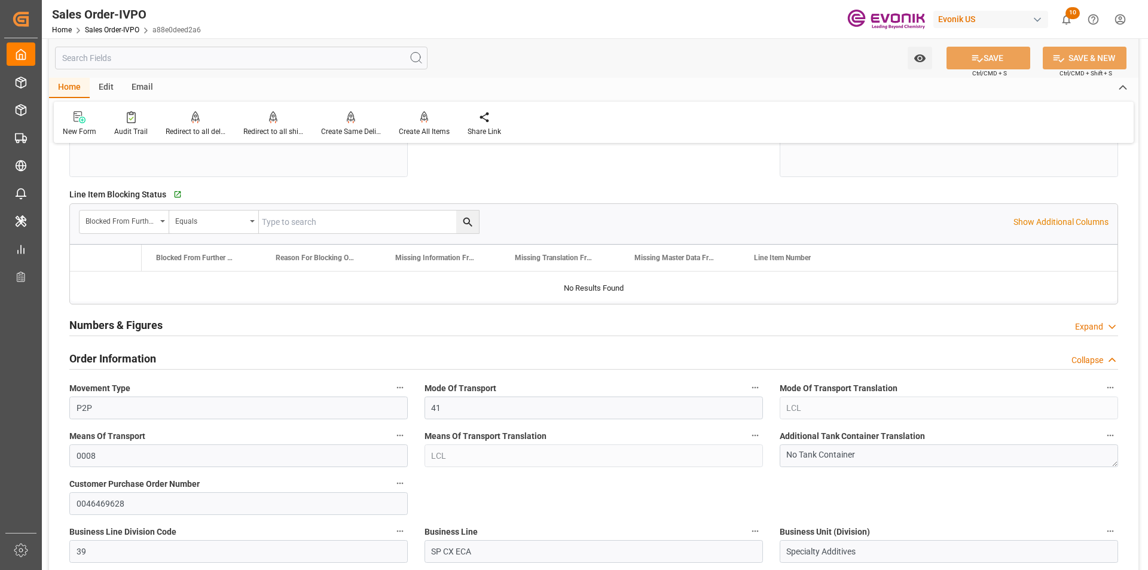
type input "CNSHA"
type input "0"
type input "1"
type input "1997.2"
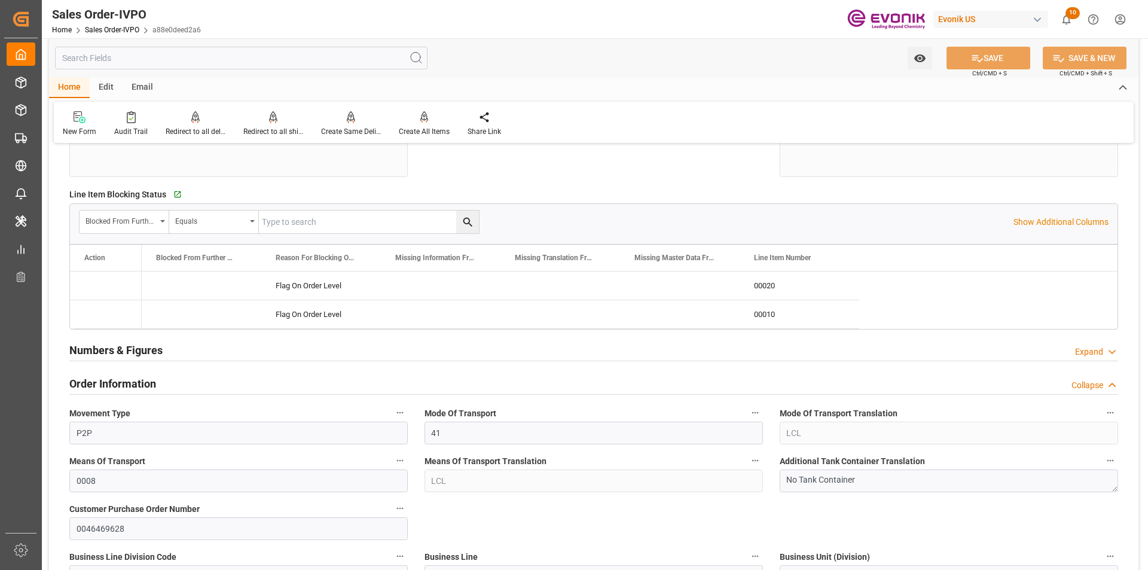
type input "22.08.2025 14:26"
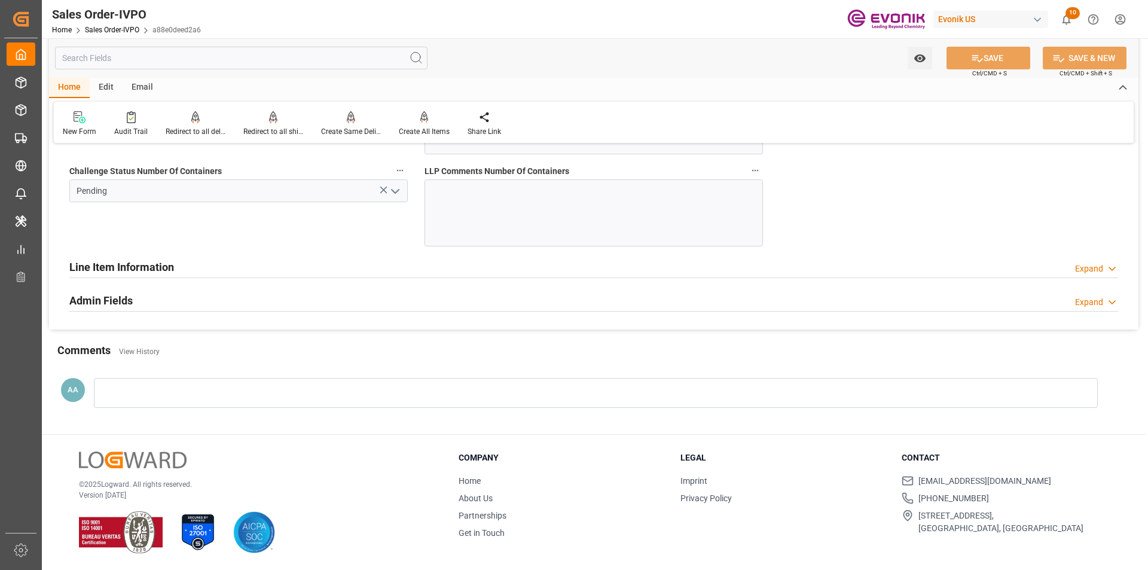
scroll to position [2319, 0]
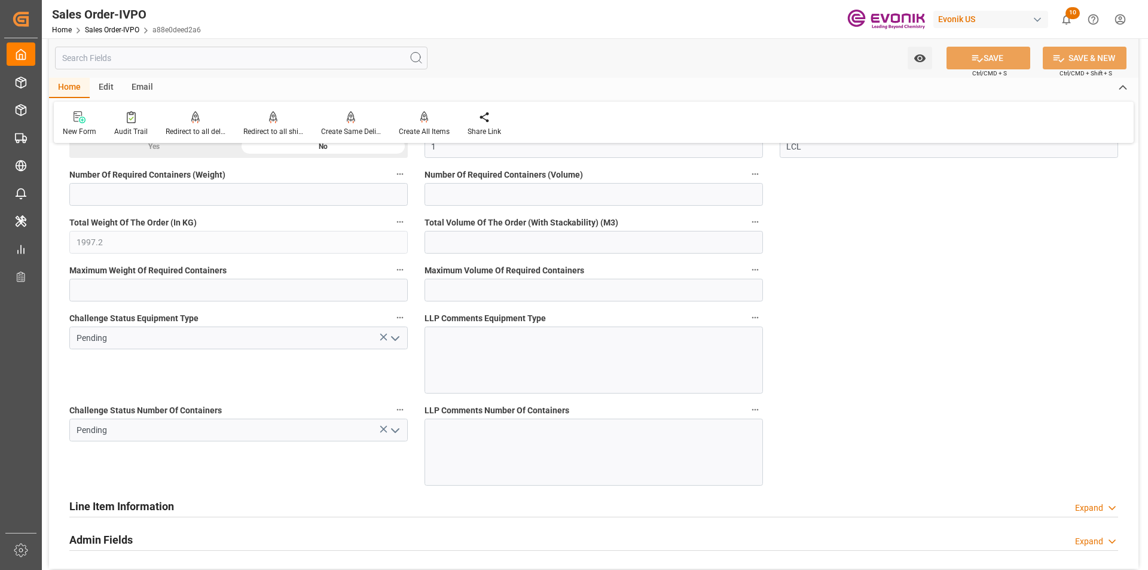
click at [397, 432] on polyline "open menu" at bounding box center [395, 431] width 7 height 4
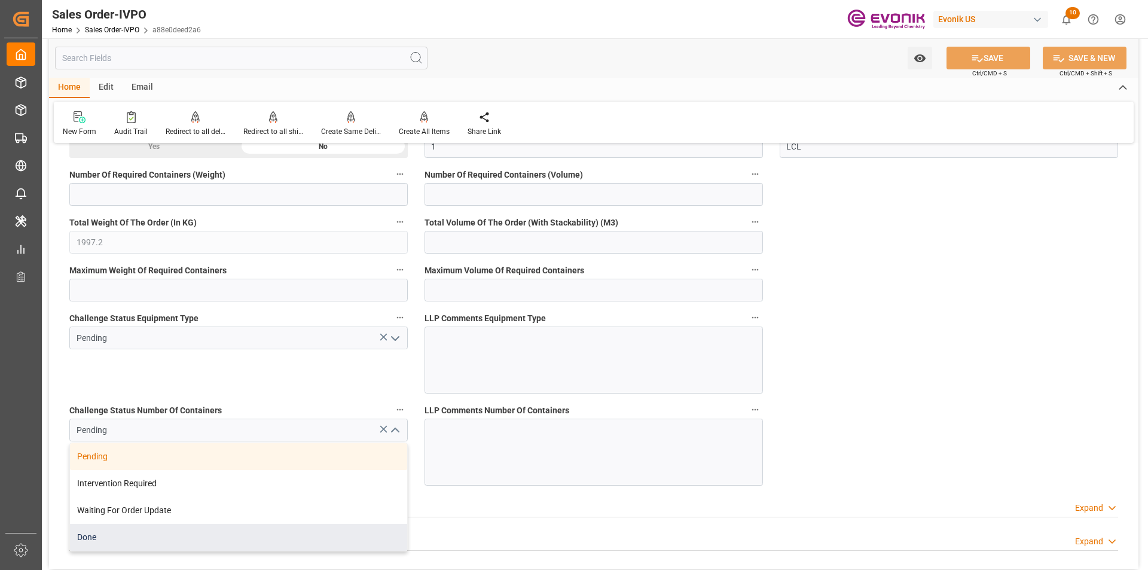
click at [137, 536] on div "Done" at bounding box center [238, 537] width 337 height 27
type input "Done"
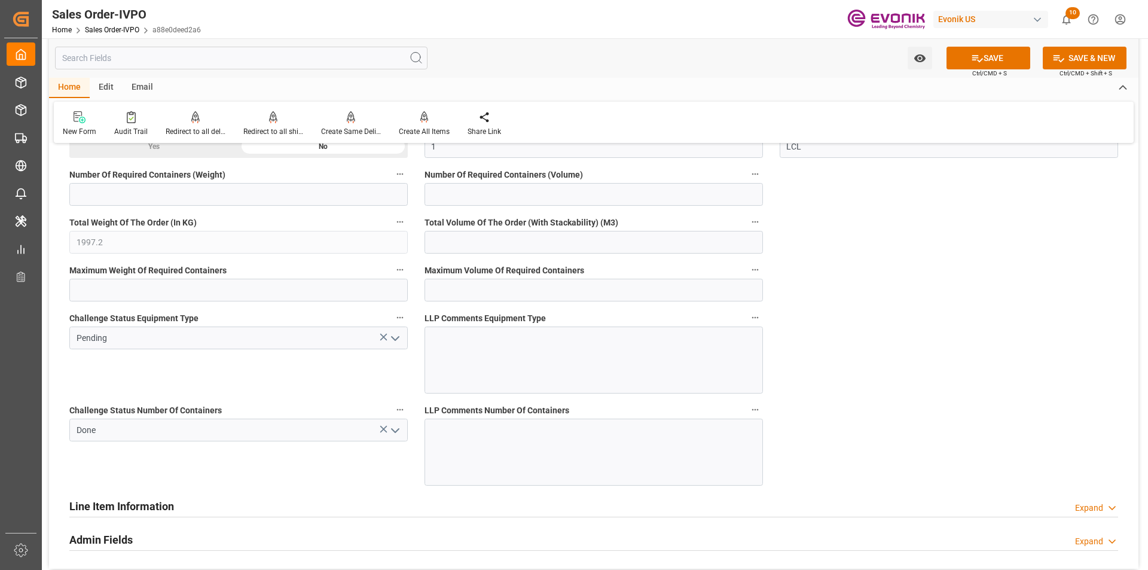
click at [399, 340] on icon "open menu" at bounding box center [395, 338] width 14 height 14
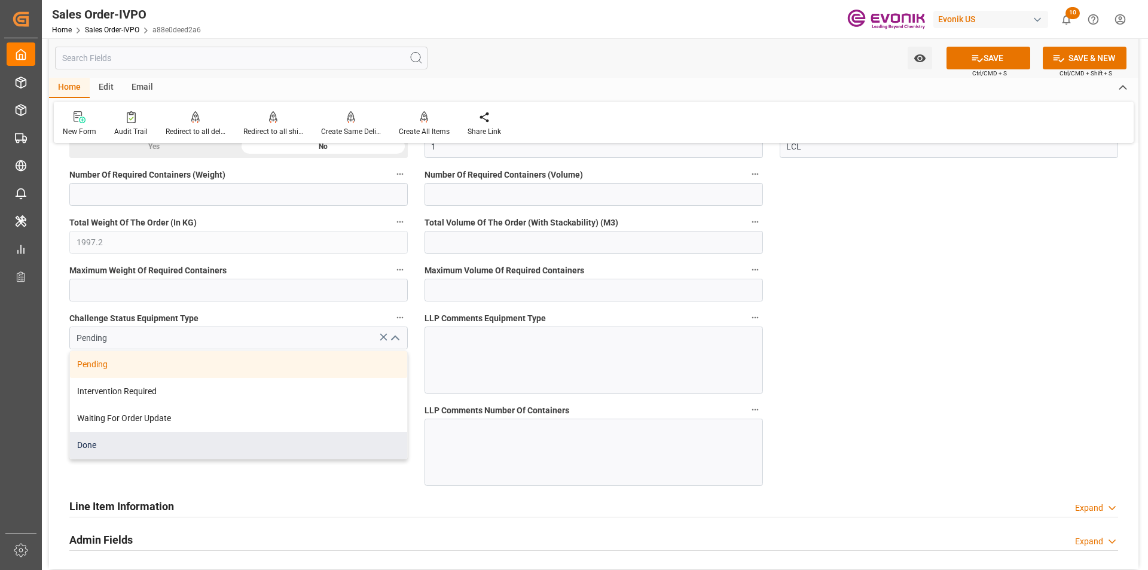
click at [194, 446] on div "Done" at bounding box center [238, 445] width 337 height 27
type input "Done"
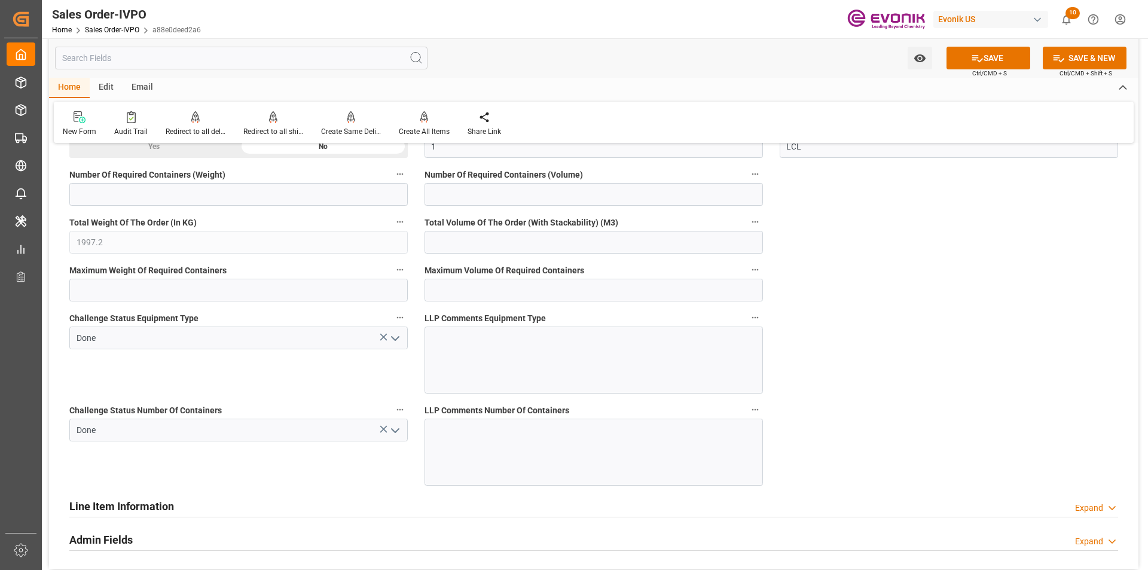
scroll to position [2140, 0]
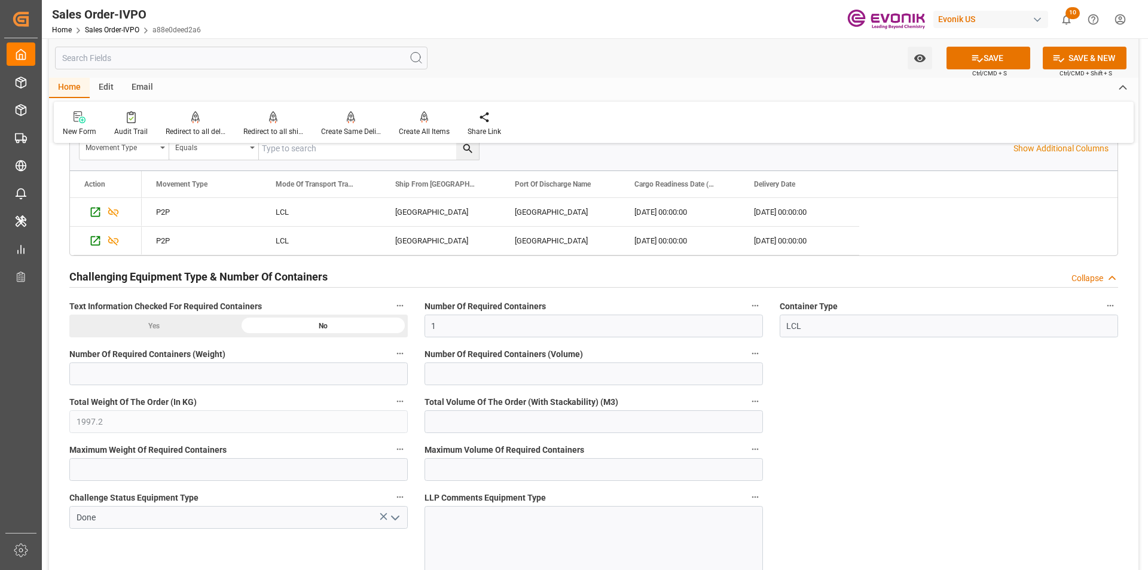
click at [173, 322] on div "Yes" at bounding box center [153, 326] width 169 height 23
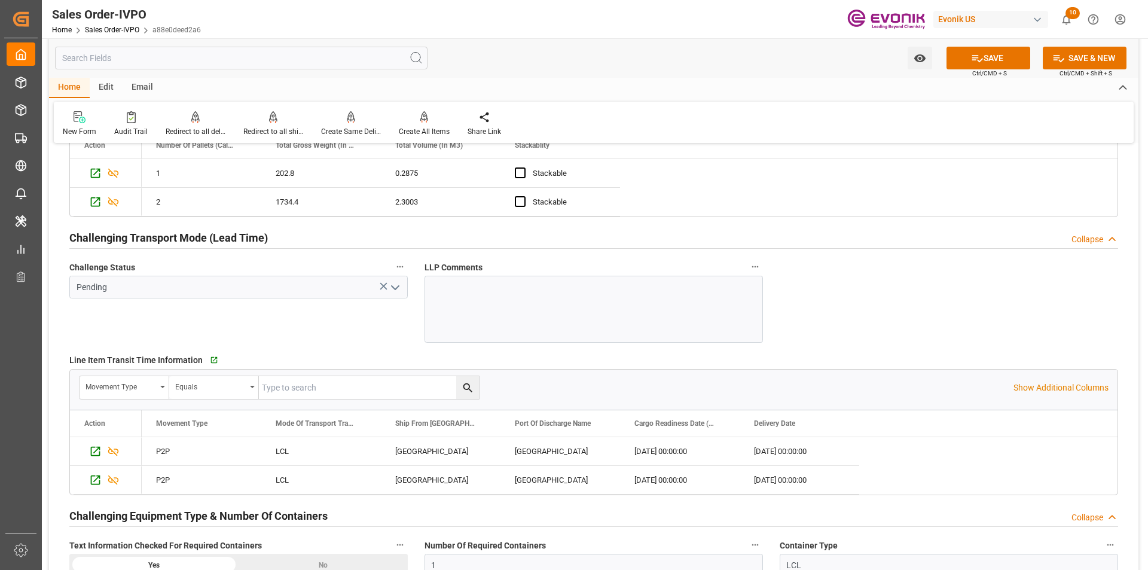
click at [397, 288] on polyline "open menu" at bounding box center [395, 288] width 7 height 4
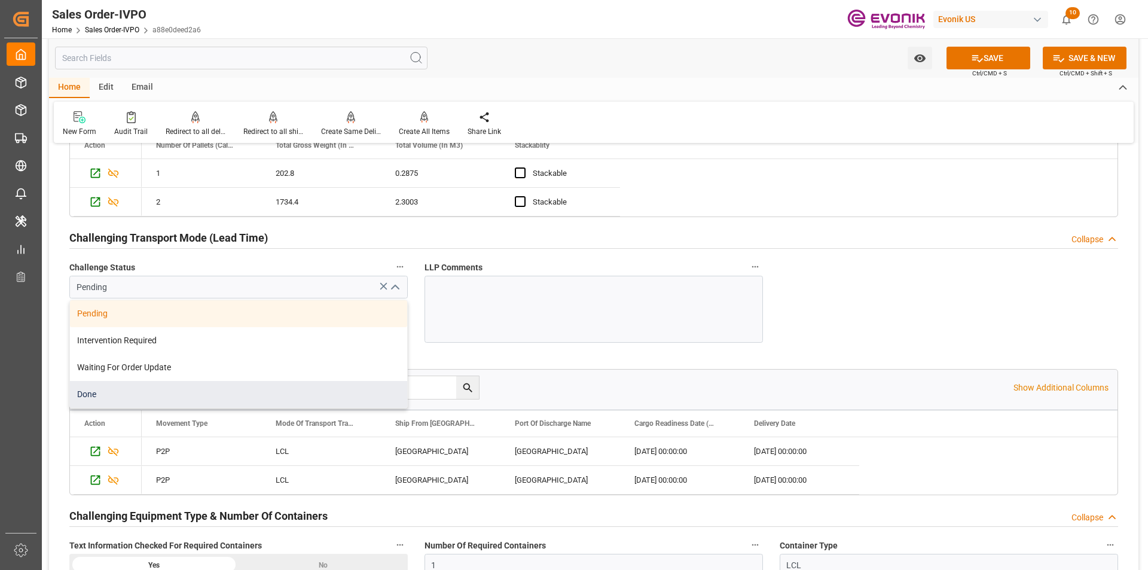
click at [206, 395] on div "Done" at bounding box center [238, 394] width 337 height 27
type input "Done"
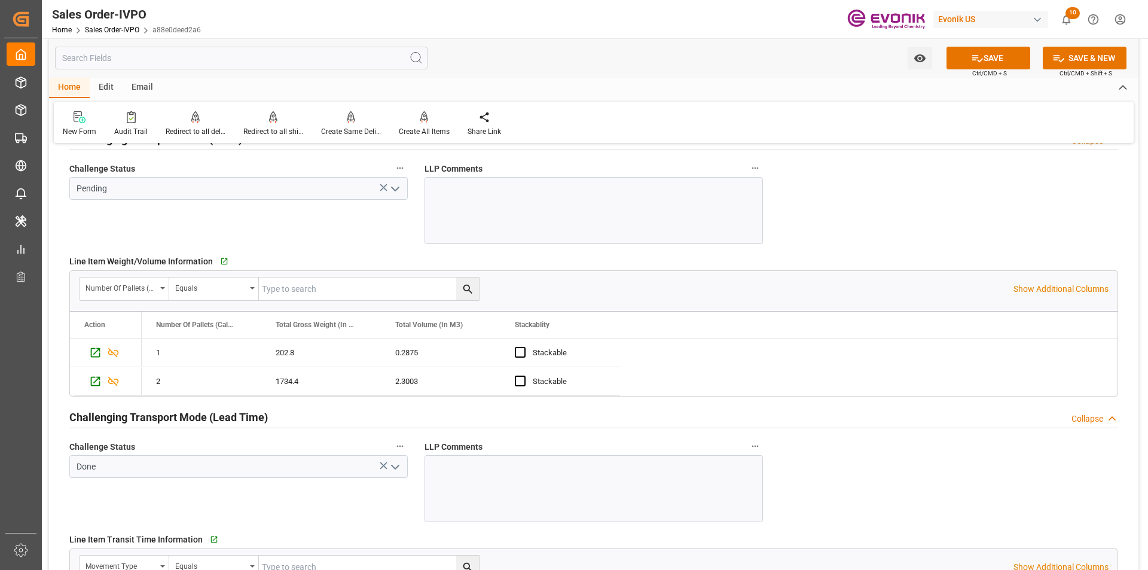
scroll to position [1661, 0]
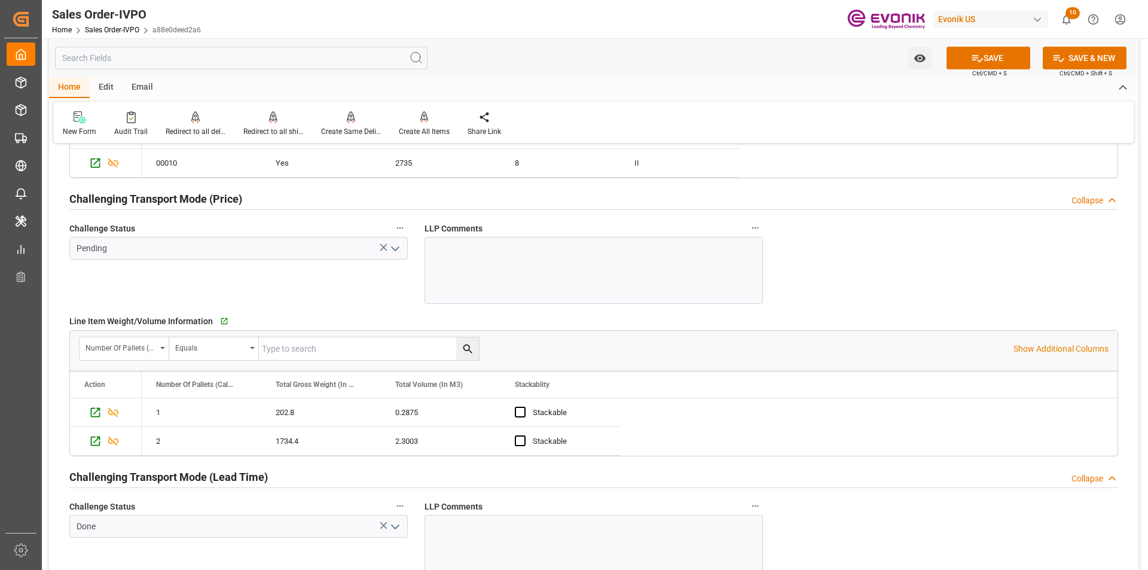
click at [398, 243] on icon "open menu" at bounding box center [395, 249] width 14 height 14
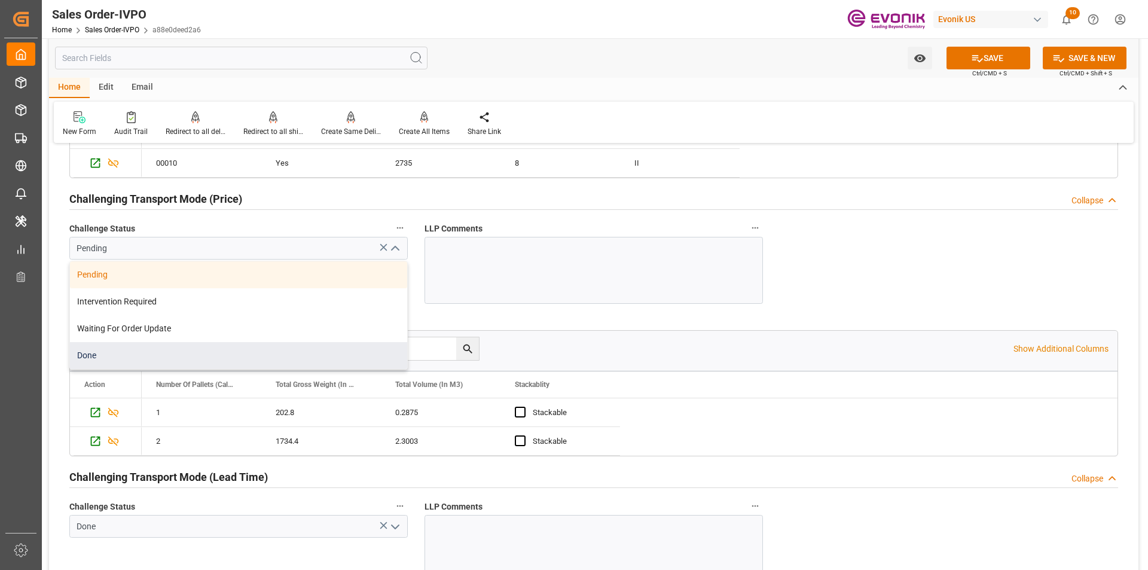
click at [184, 356] on div "Done" at bounding box center [238, 355] width 337 height 27
type input "Done"
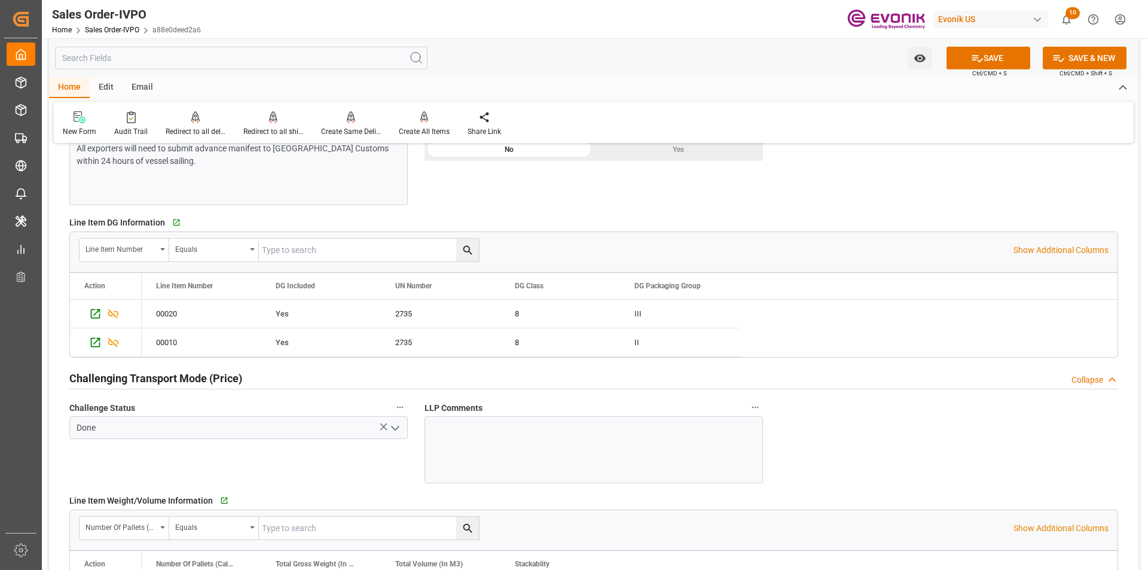
scroll to position [1303, 0]
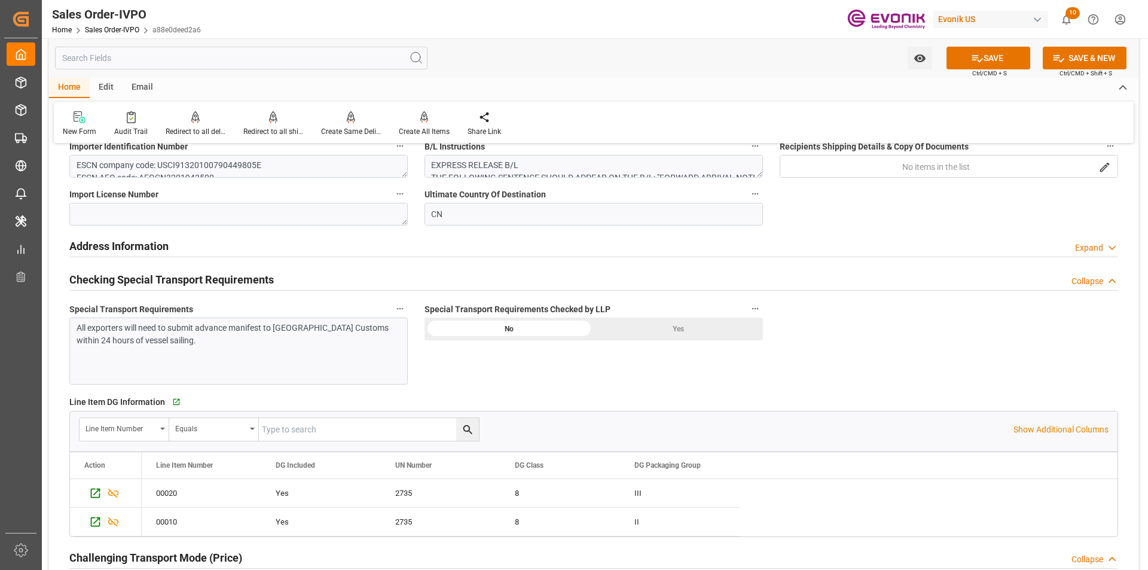
click at [668, 326] on div "Yes" at bounding box center [678, 329] width 169 height 23
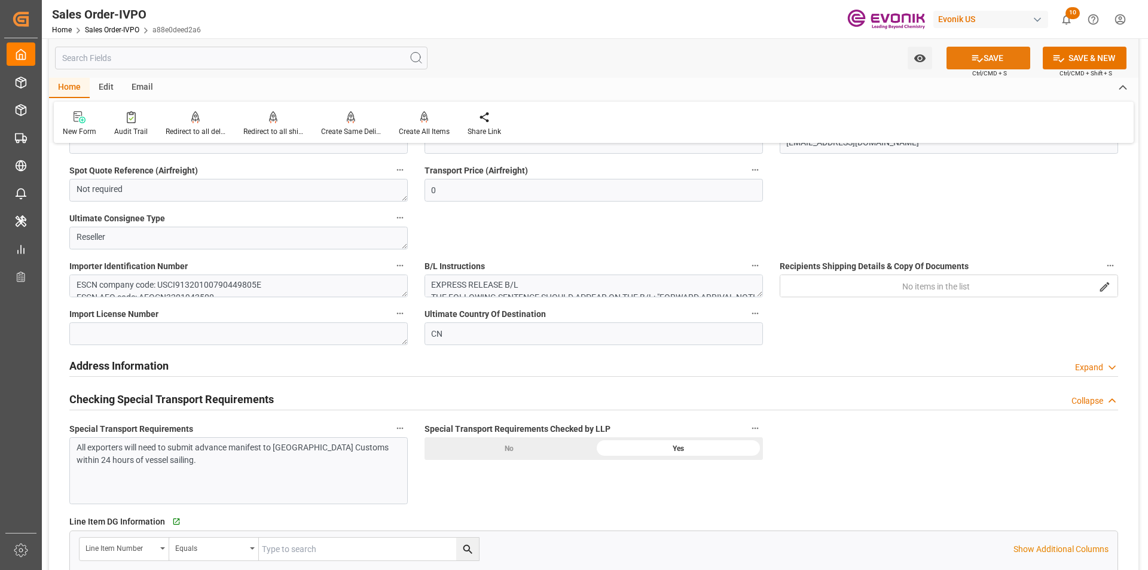
click at [999, 53] on button "SAVE" at bounding box center [989, 58] width 84 height 23
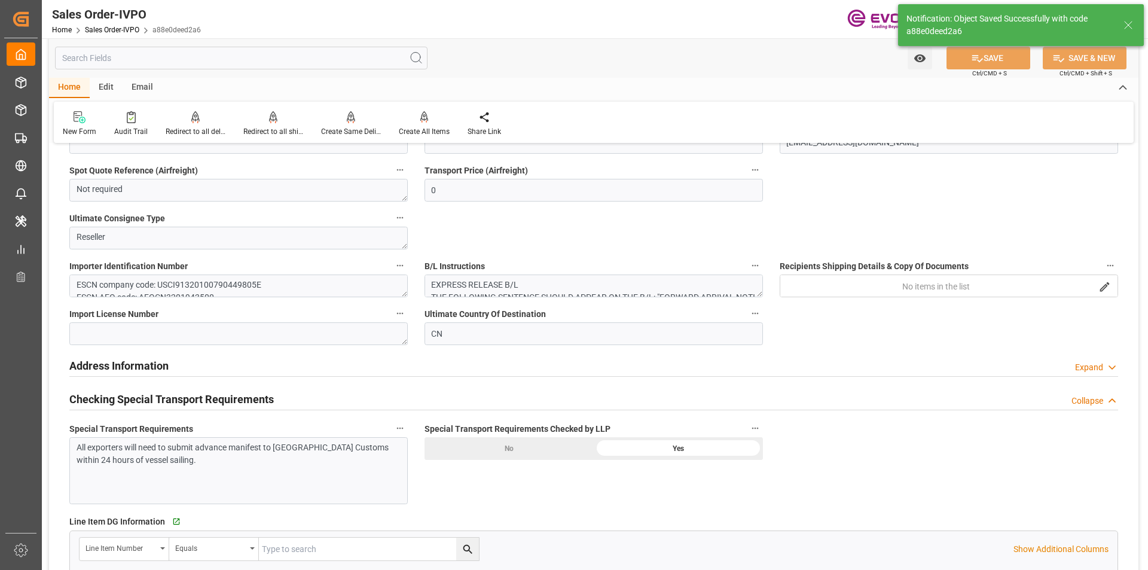
type input "[DATE] 20:22"
type input "No"
click at [420, 124] on div "Create All Items" at bounding box center [424, 124] width 69 height 26
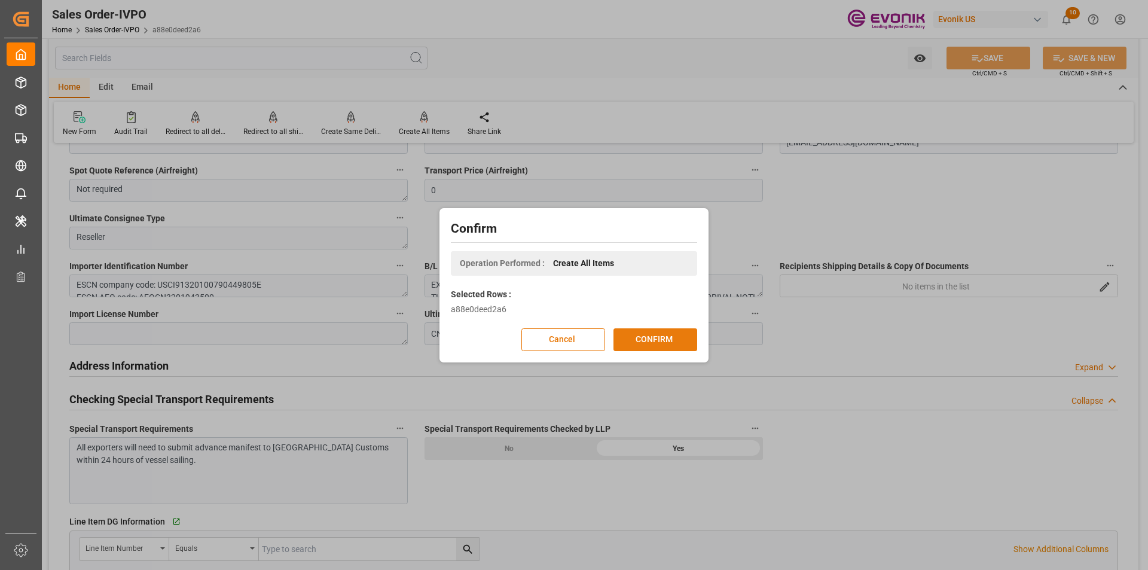
click at [649, 336] on button "CONFIRM" at bounding box center [656, 339] width 84 height 23
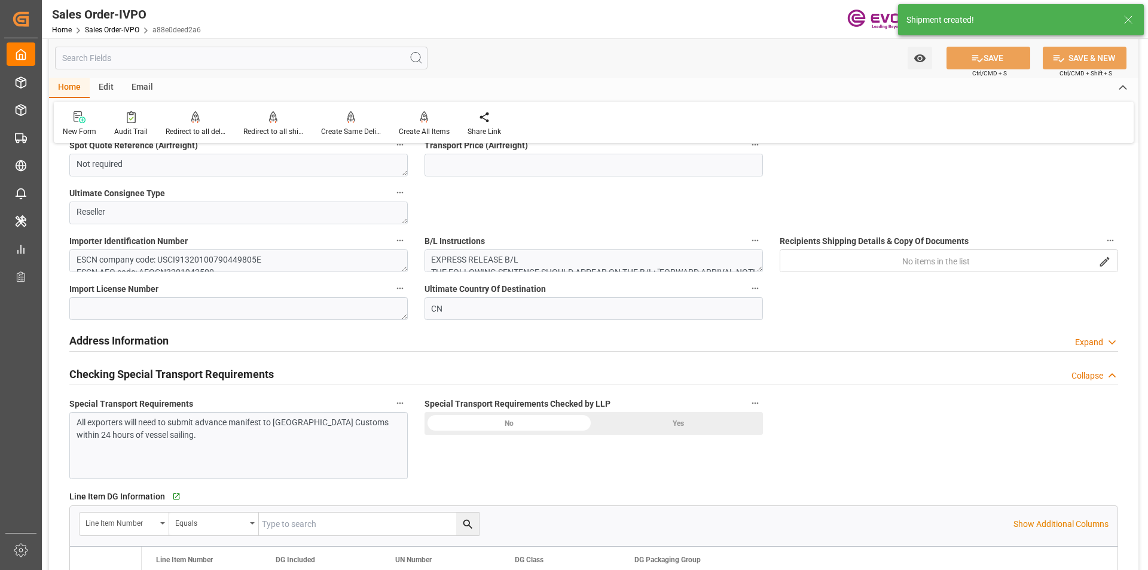
type input "CNSHA"
type input "0"
type input "1"
type input "1997.2"
type input "[DATE] 14:26"
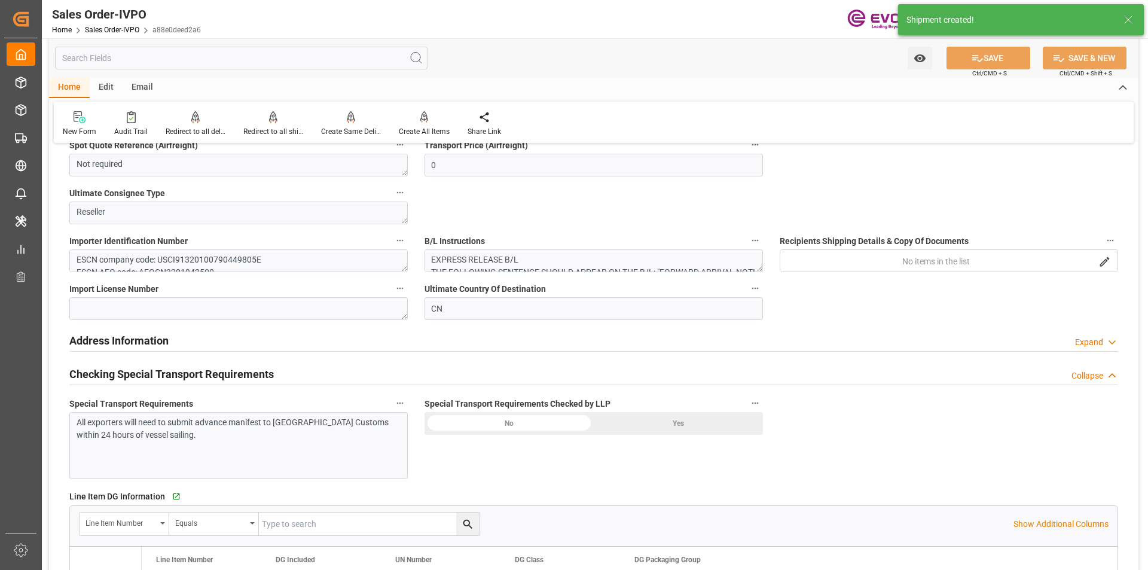
type input "25.08.2025 20:22"
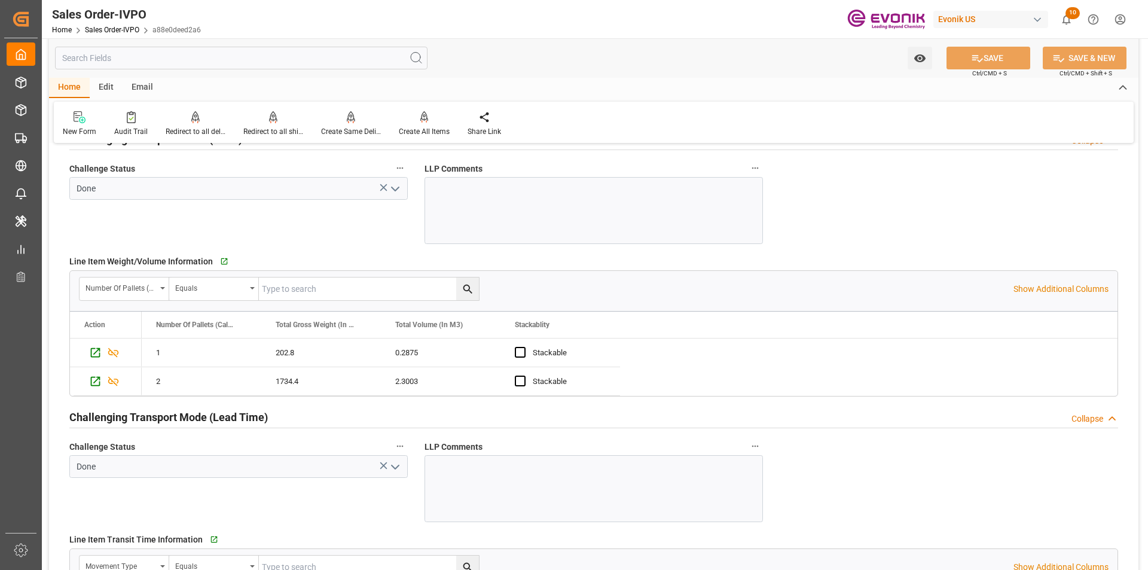
scroll to position [1960, 0]
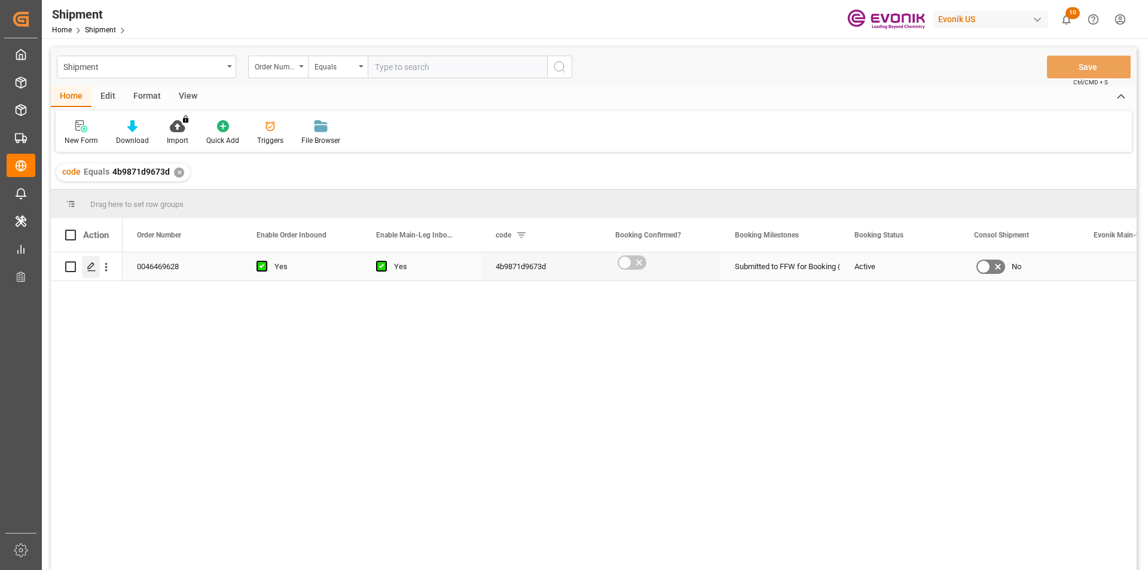
click at [92, 268] on icon "Press SPACE to select this row." at bounding box center [92, 267] width 10 height 10
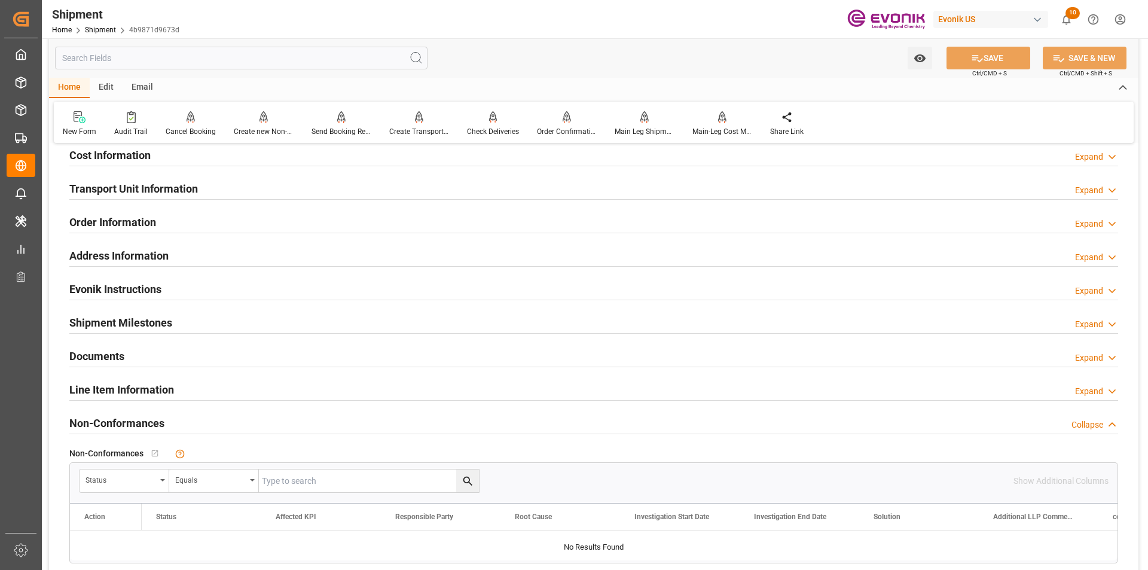
scroll to position [598, 0]
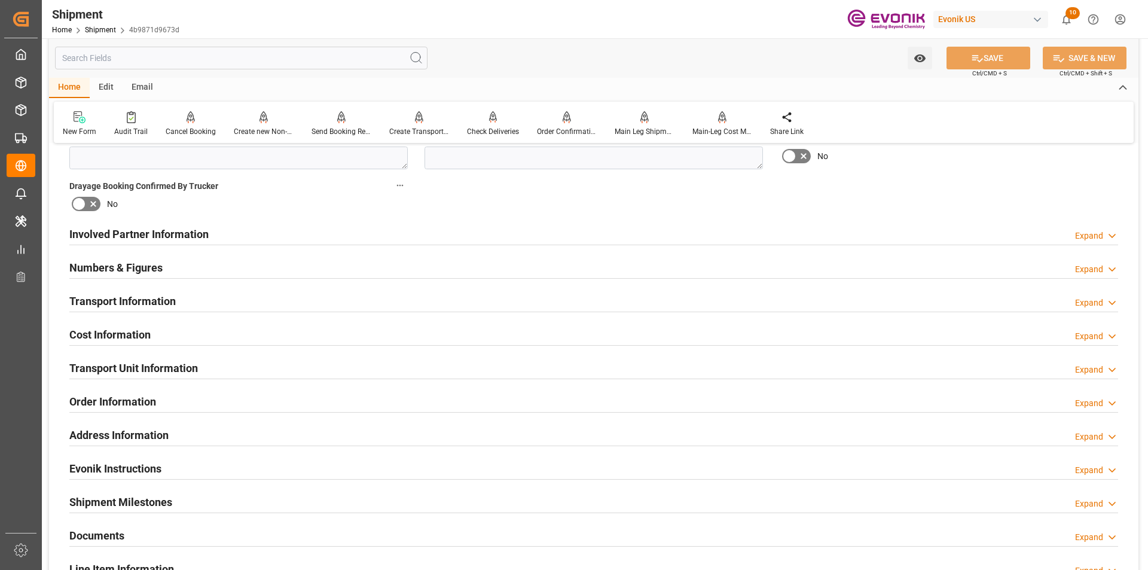
click at [144, 233] on h2 "Involved Partner Information" at bounding box center [138, 234] width 139 height 16
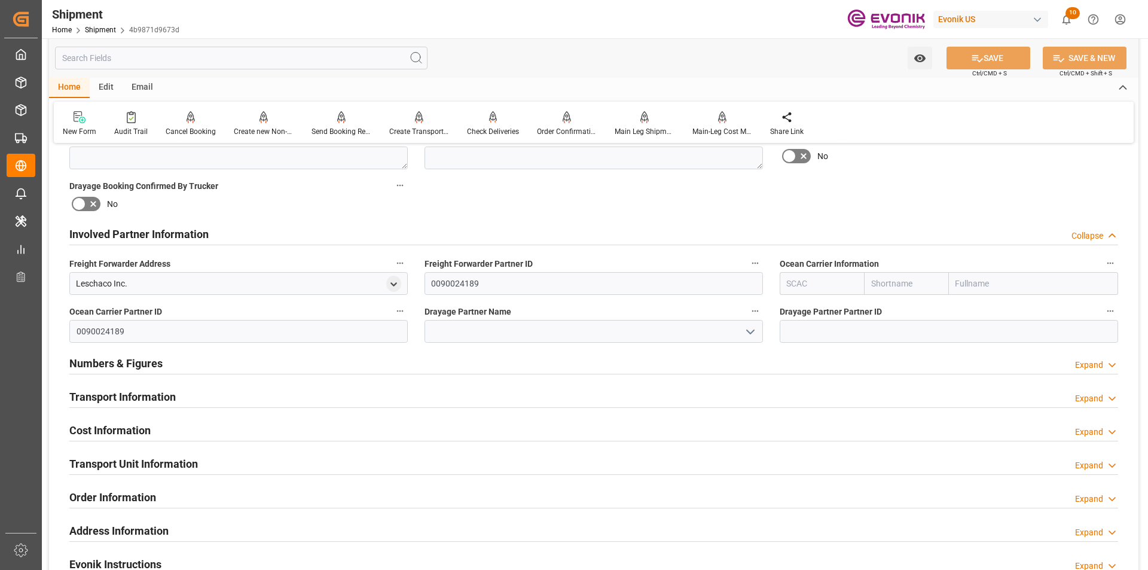
click at [803, 278] on input "text" at bounding box center [822, 283] width 84 height 23
click at [803, 310] on b "ALRB" at bounding box center [798, 310] width 21 height 10
type input "ALRB"
type input "AC Containerline"
type input "AC Containerline GmbH"
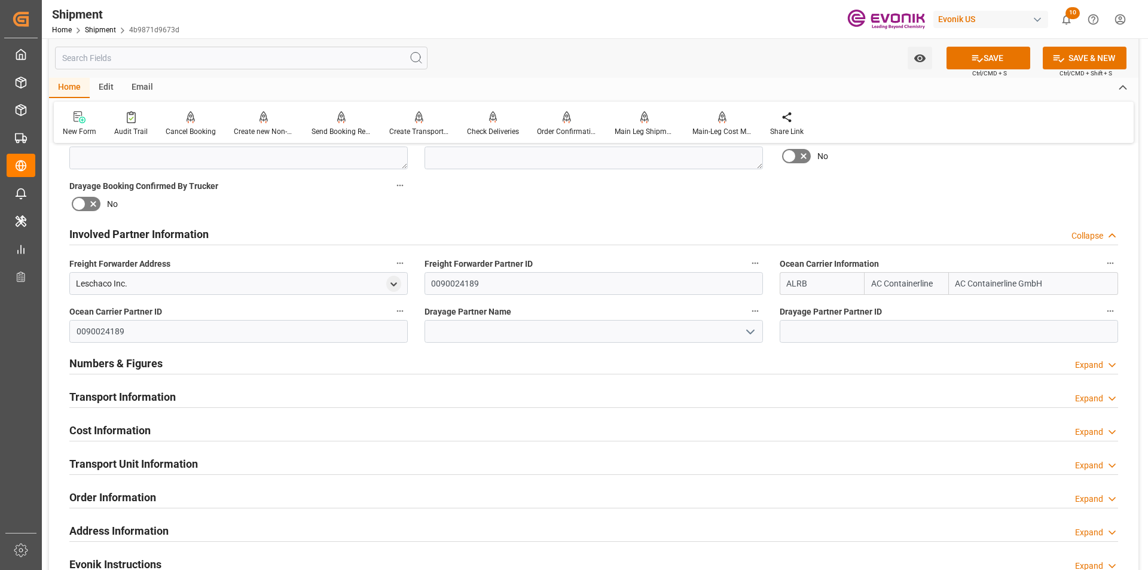
type input "ALRB"
click at [496, 331] on input at bounding box center [594, 331] width 338 height 23
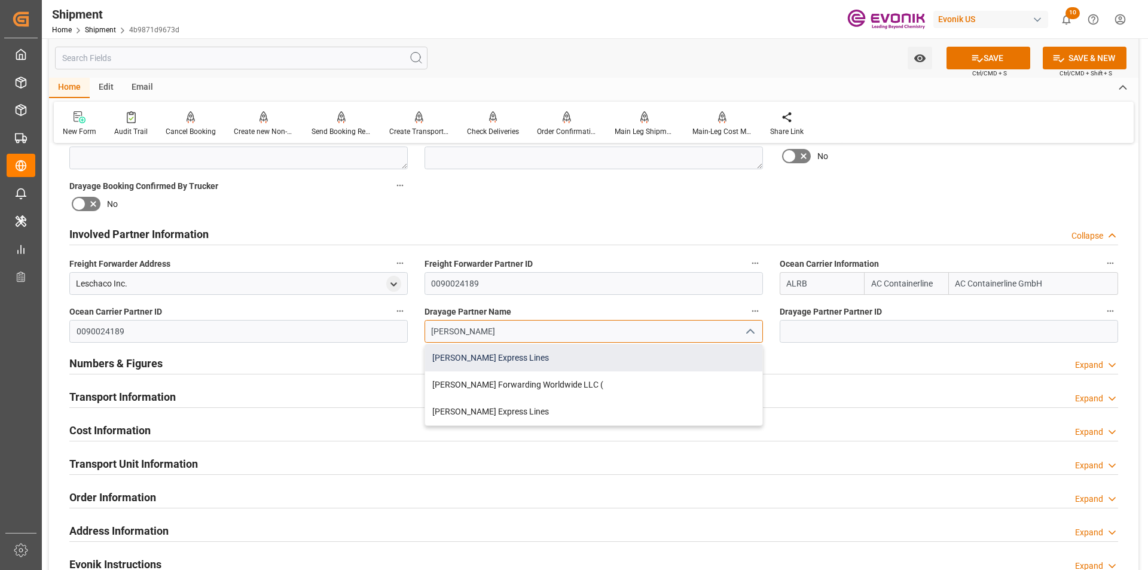
click at [493, 357] on div "Estes Express Lines" at bounding box center [593, 357] width 337 height 27
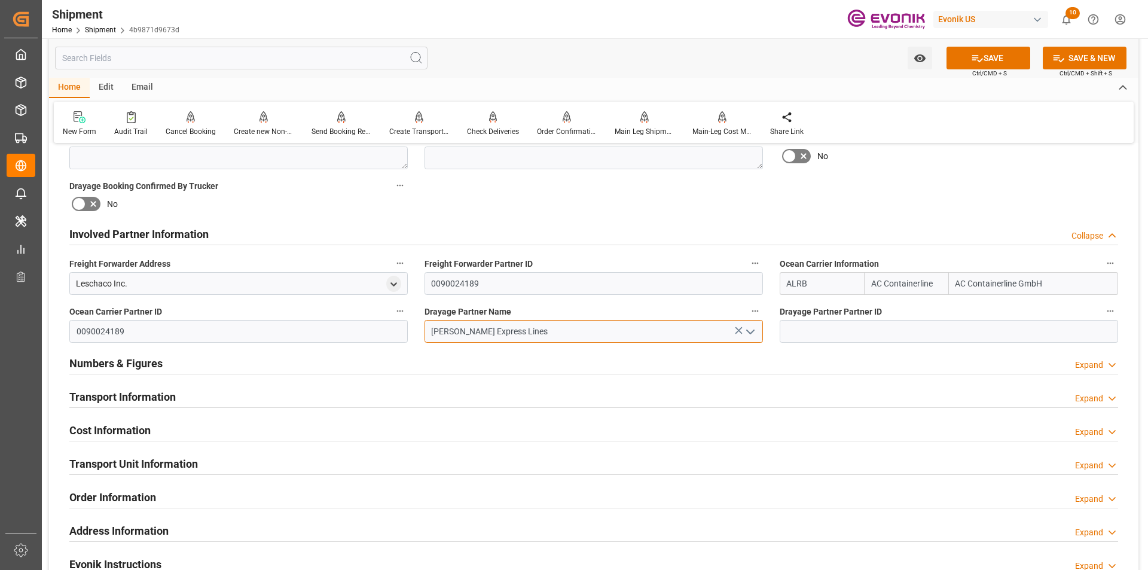
type input "Estes Express Lines"
click at [992, 57] on button "SAVE" at bounding box center [989, 58] width 84 height 23
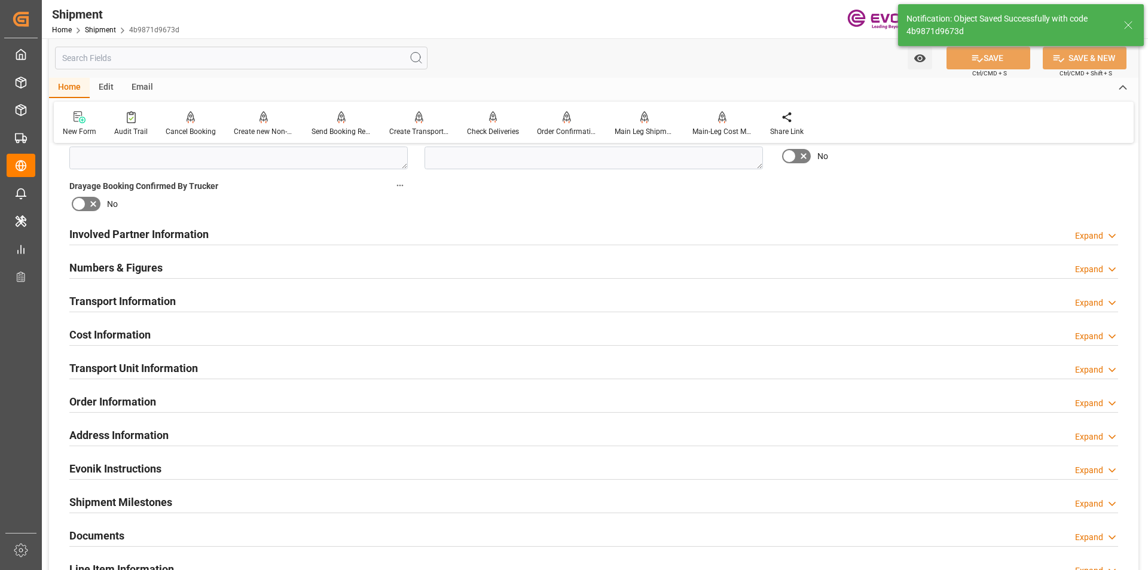
click at [150, 398] on h2 "Order Information" at bounding box center [112, 402] width 87 height 16
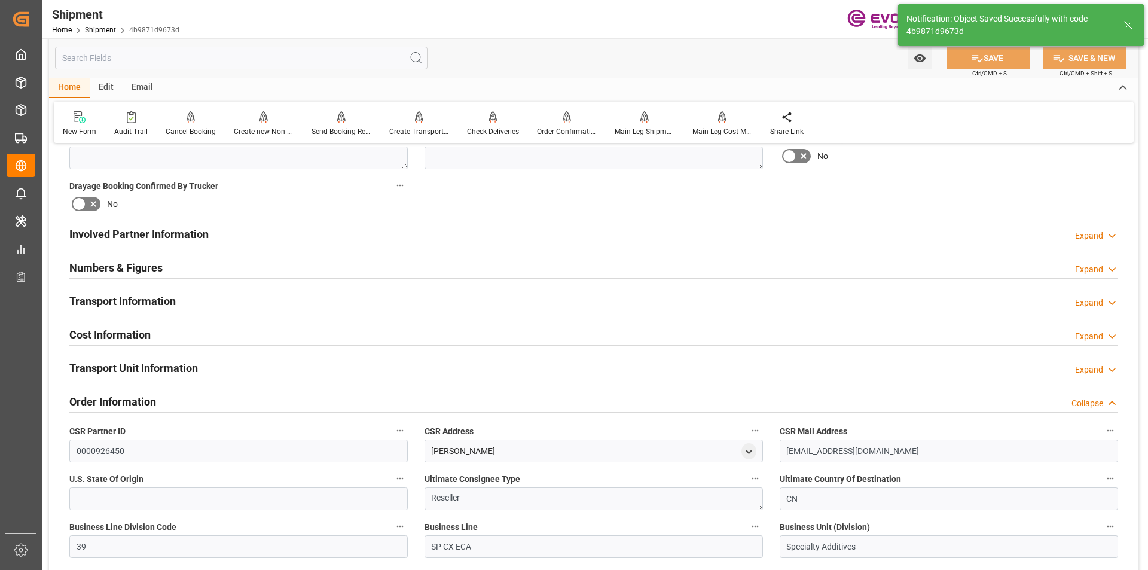
click at [157, 299] on h2 "Transport Information" at bounding box center [122, 301] width 106 height 16
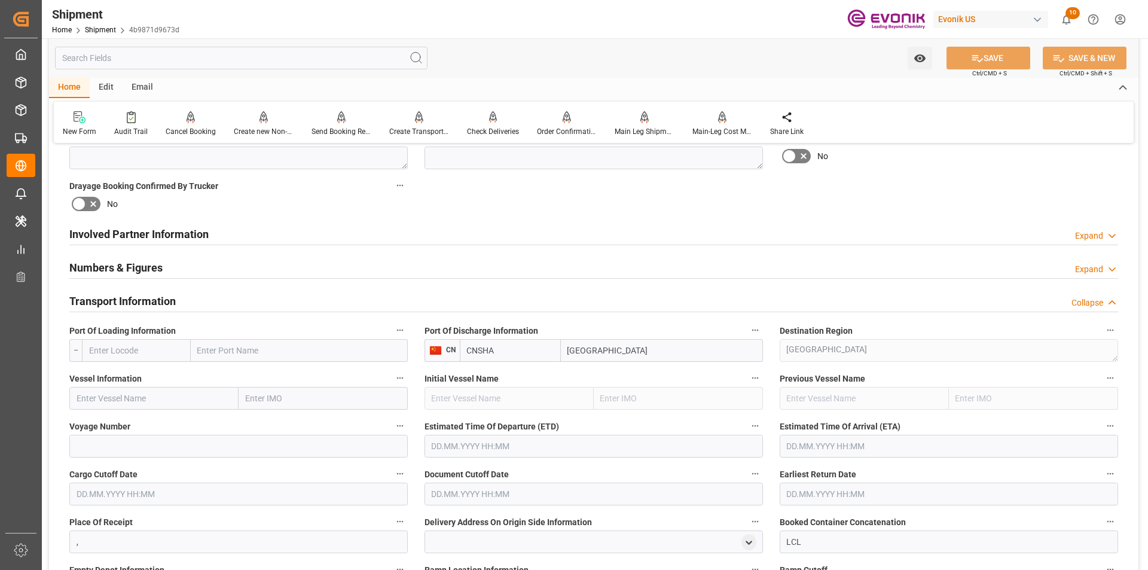
scroll to position [658, 0]
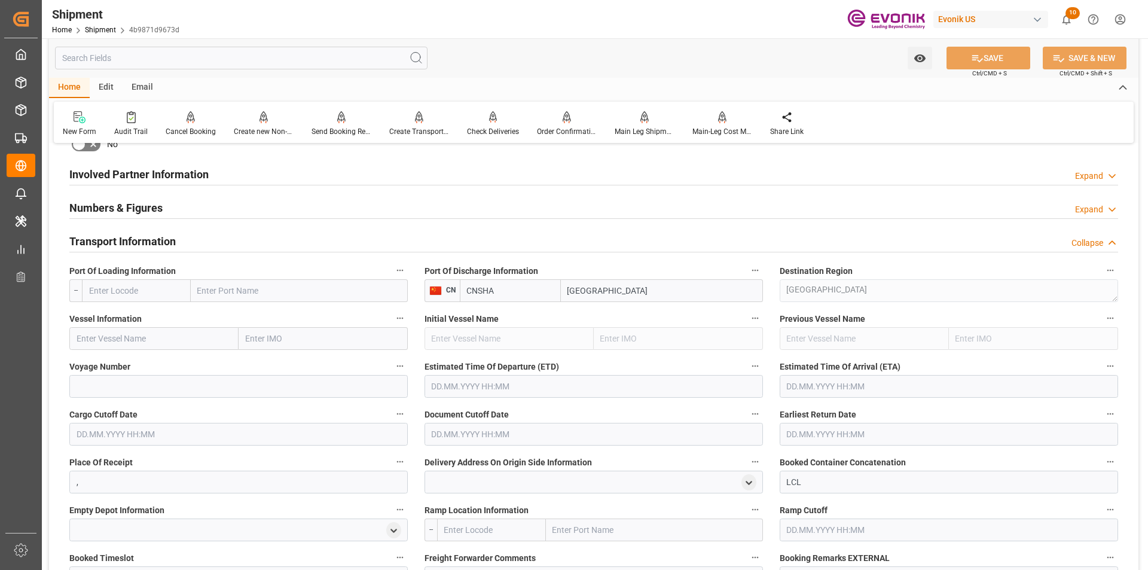
click at [144, 290] on input "text" at bounding box center [136, 290] width 109 height 23
click at [114, 294] on input "text" at bounding box center [136, 290] width 109 height 23
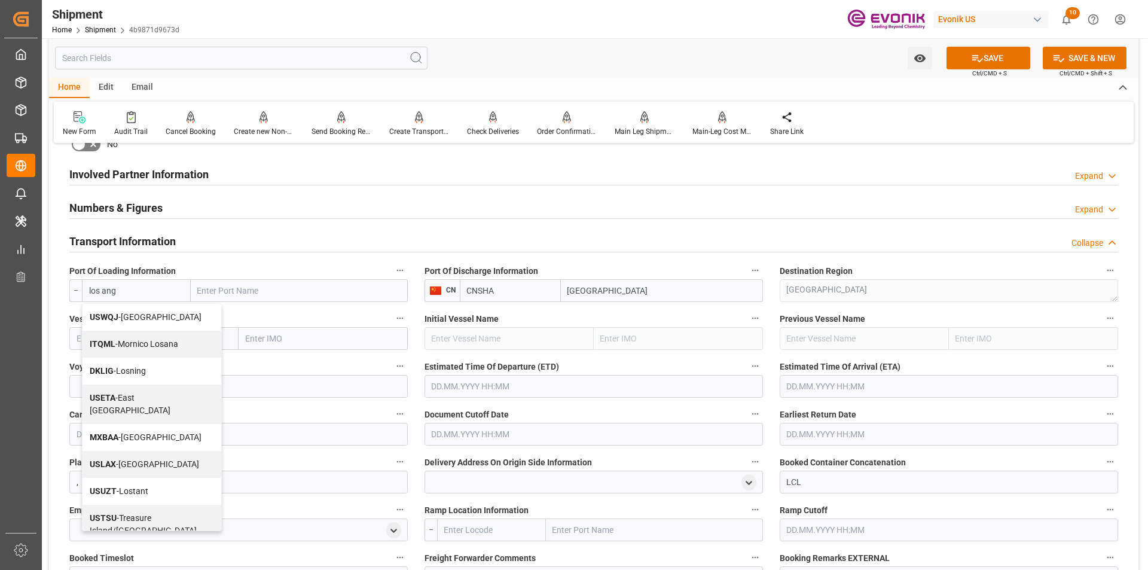
click at [147, 469] on span "USLAX - Los Angeles" at bounding box center [144, 464] width 109 height 10
type input "USLAX"
type input "Los Angeles"
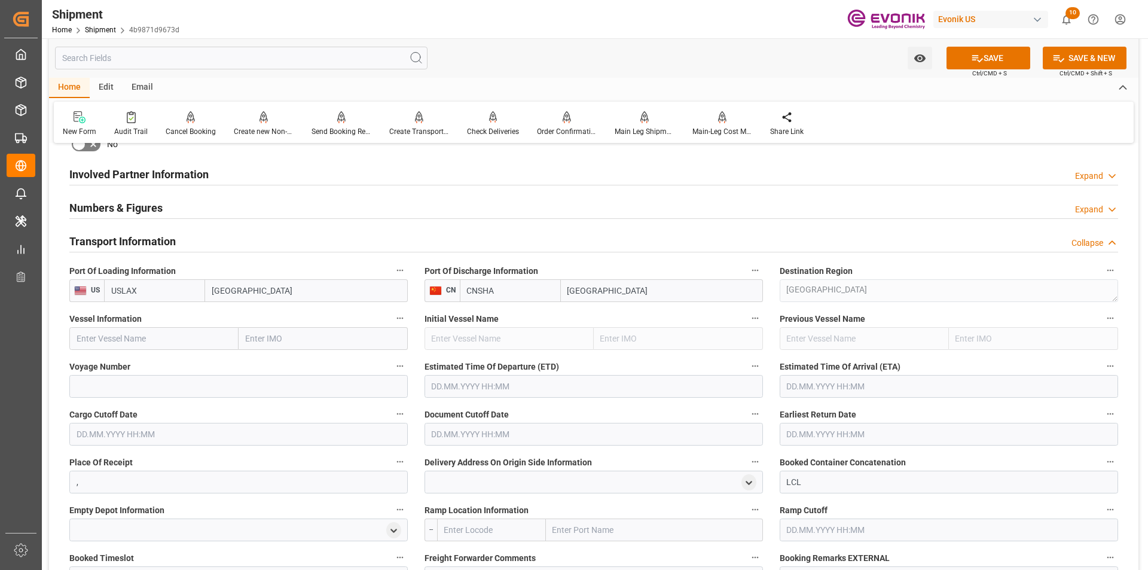
type input "USLAX"
click at [118, 340] on input "text" at bounding box center [153, 338] width 169 height 23
paste input "YM WELLBEING"
click at [144, 366] on span "YM Wellbeing - 9820908" at bounding box center [121, 365] width 89 height 10
type input "YM Wellbeing"
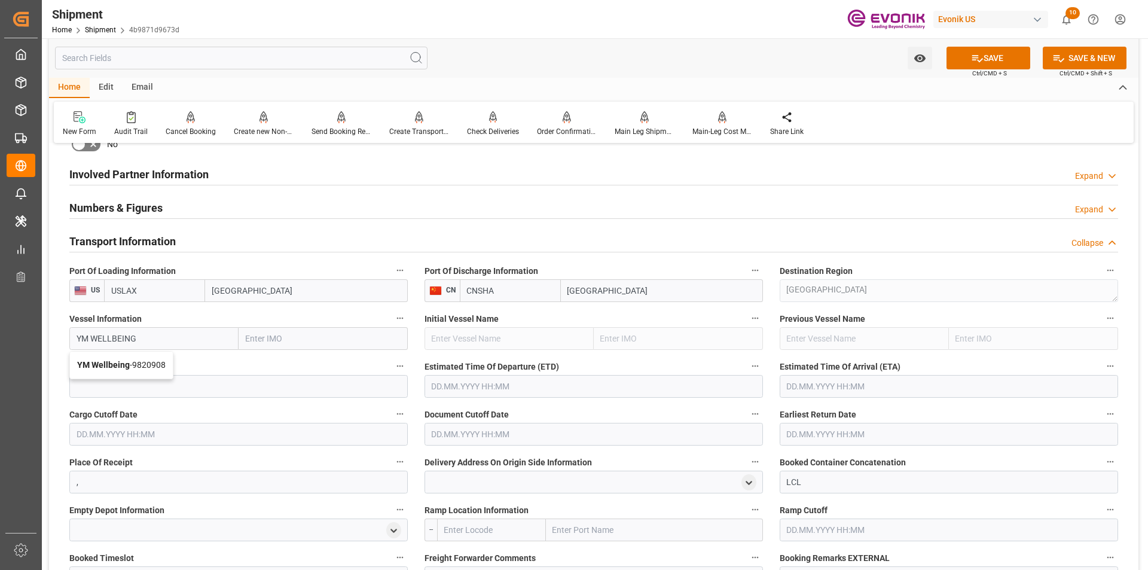
type input "9820908"
type input "YM Wellbeing"
click at [99, 383] on input at bounding box center [238, 386] width 338 height 23
type input "033W"
click at [455, 382] on input "text" at bounding box center [594, 386] width 338 height 23
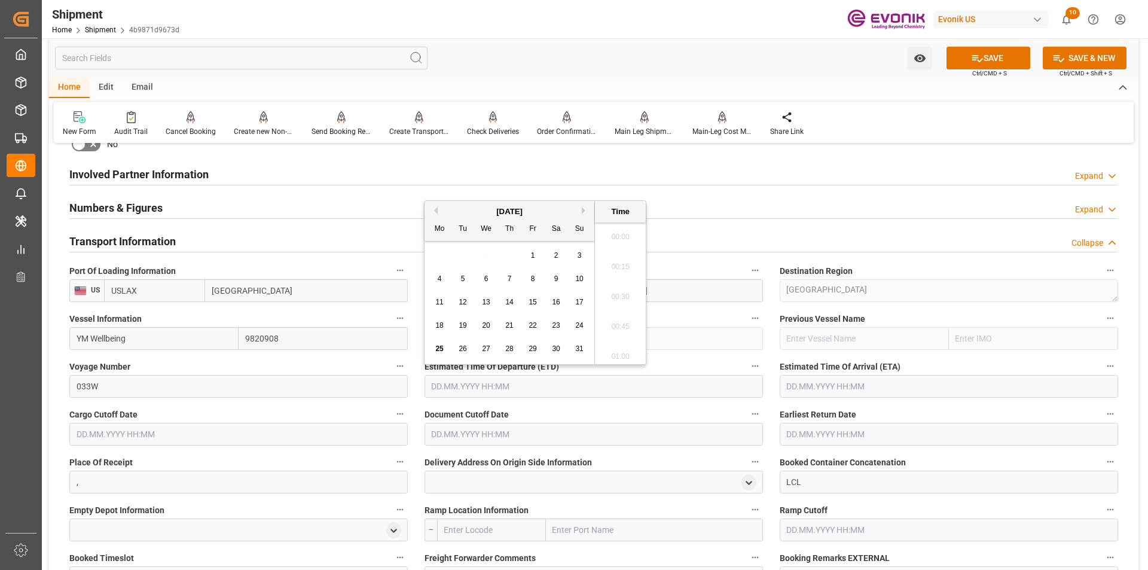
scroll to position [1888, 0]
type input "0"
click at [1135, 374] on div "Booking Confirmation Milestone Bar Collapse Submitted to FFW for Booking (Pendi…" at bounding box center [594, 399] width 1090 height 1807
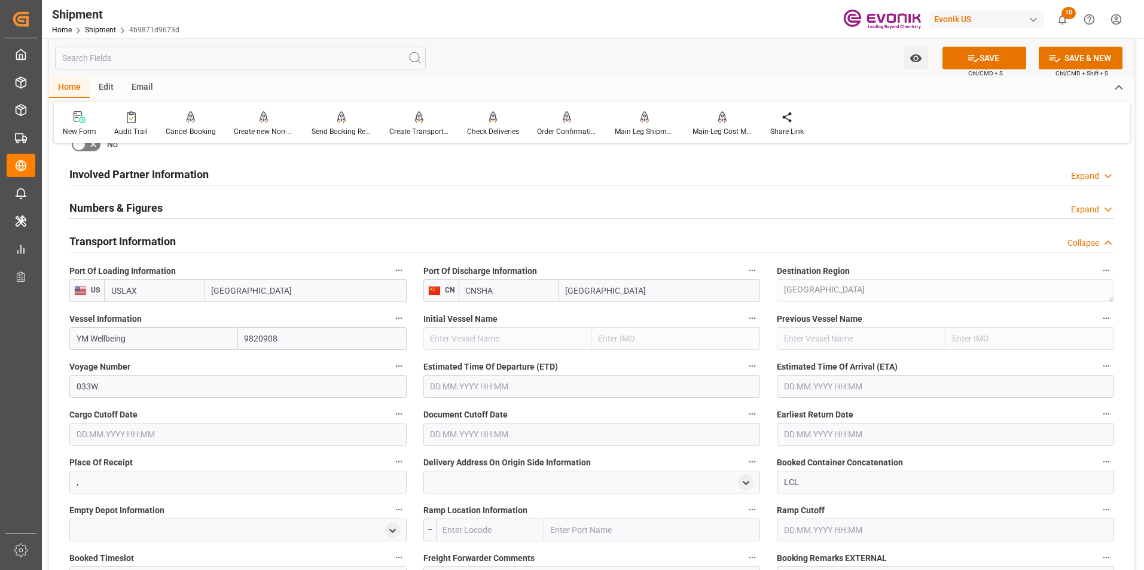
click at [455, 385] on input "text" at bounding box center [591, 386] width 337 height 23
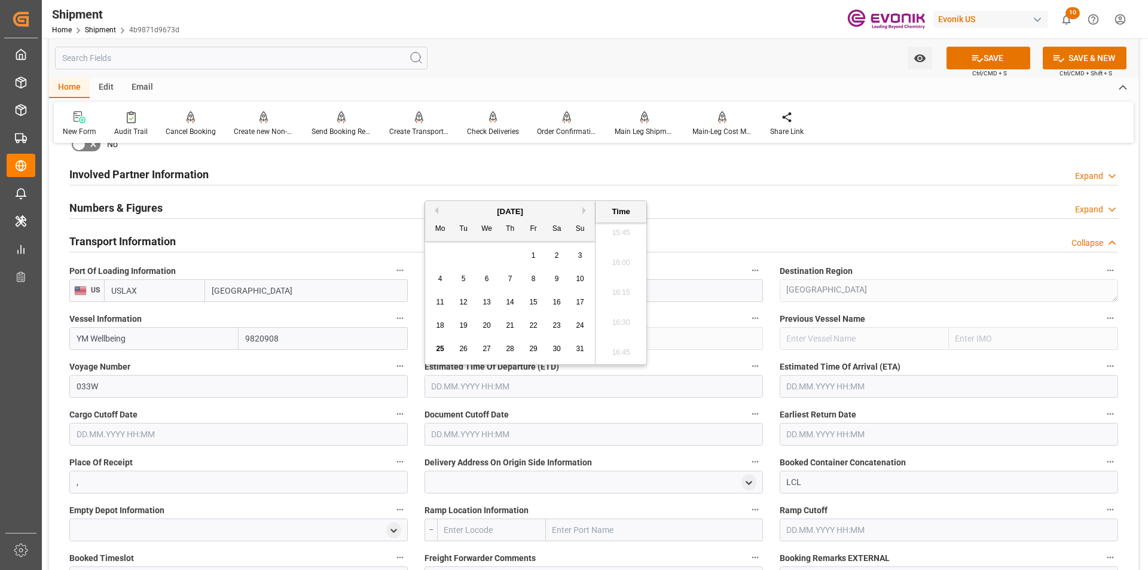
click at [584, 208] on button "Next Month" at bounding box center [586, 210] width 7 height 7
click at [532, 321] on span "26" at bounding box center [533, 325] width 8 height 8
type input "[DATE] 00:00"
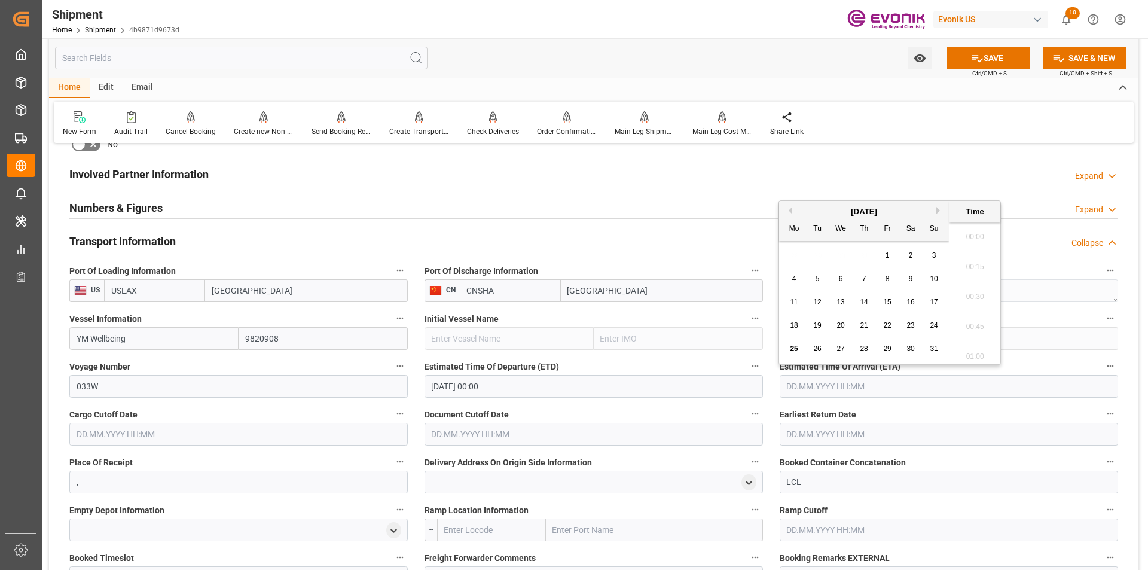
click at [794, 384] on input "text" at bounding box center [949, 386] width 338 height 23
click at [940, 209] on button "Next Month" at bounding box center [941, 210] width 7 height 7
click at [934, 300] on span "19" at bounding box center [935, 302] width 8 height 8
type input "[DATE] 00:00"
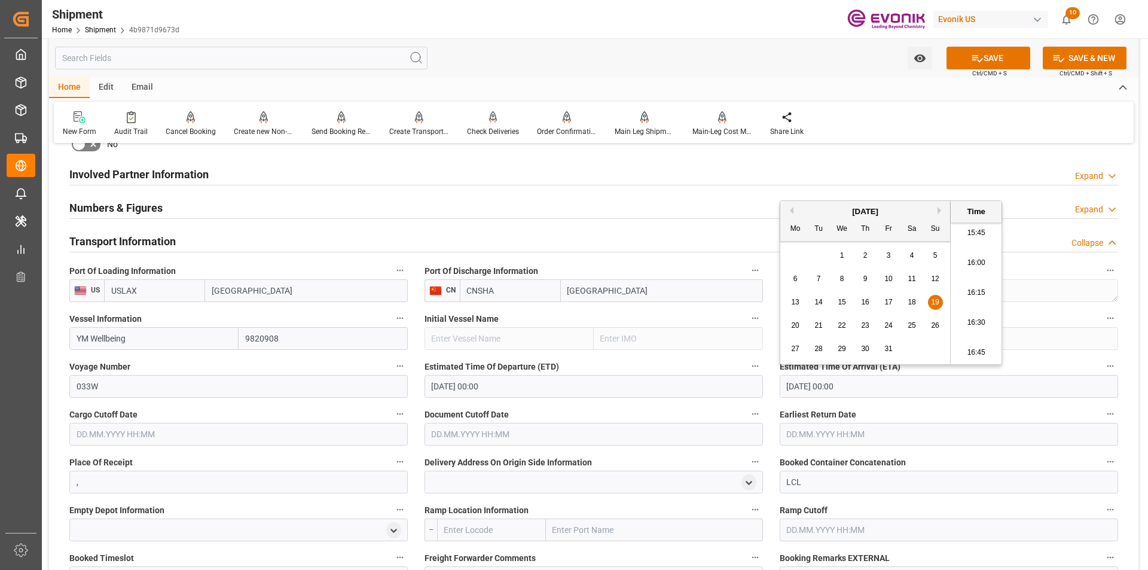
click at [118, 435] on input "text" at bounding box center [238, 434] width 338 height 23
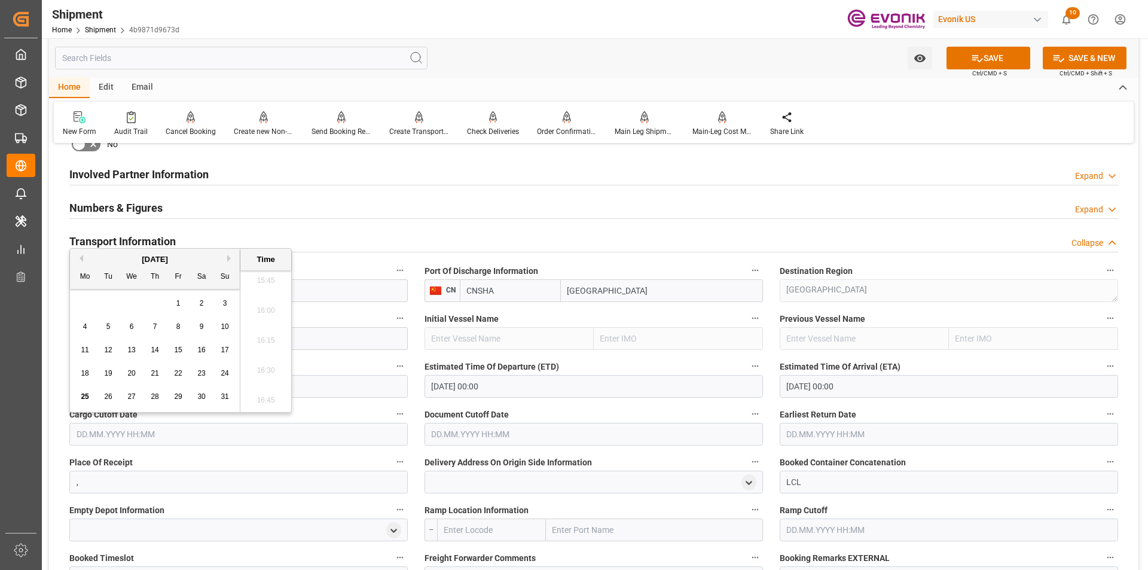
click at [227, 258] on button "Next Month" at bounding box center [230, 258] width 7 height 7
click at [86, 349] on span "15" at bounding box center [85, 350] width 8 height 8
type input "[DATE] 00:00"
click at [466, 435] on input "text" at bounding box center [594, 434] width 338 height 23
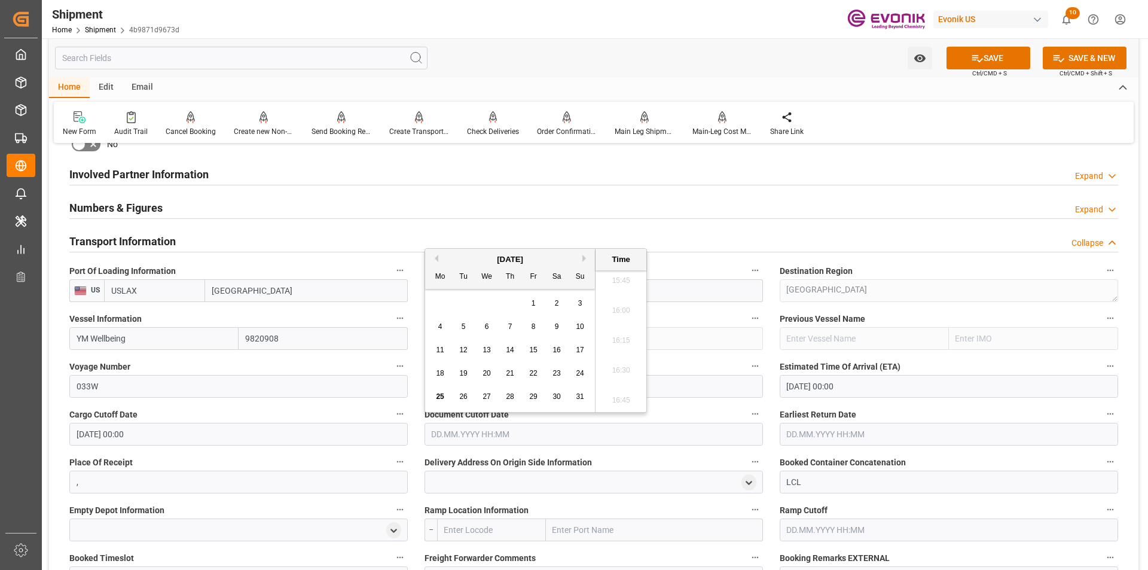
click at [581, 257] on div "August 2025" at bounding box center [510, 260] width 170 height 12
click at [583, 257] on button "Next Month" at bounding box center [586, 258] width 7 height 7
click at [440, 349] on span "15" at bounding box center [440, 350] width 8 height 8
type input "15.09.2025 00:00"
click at [792, 434] on input "text" at bounding box center [949, 434] width 338 height 23
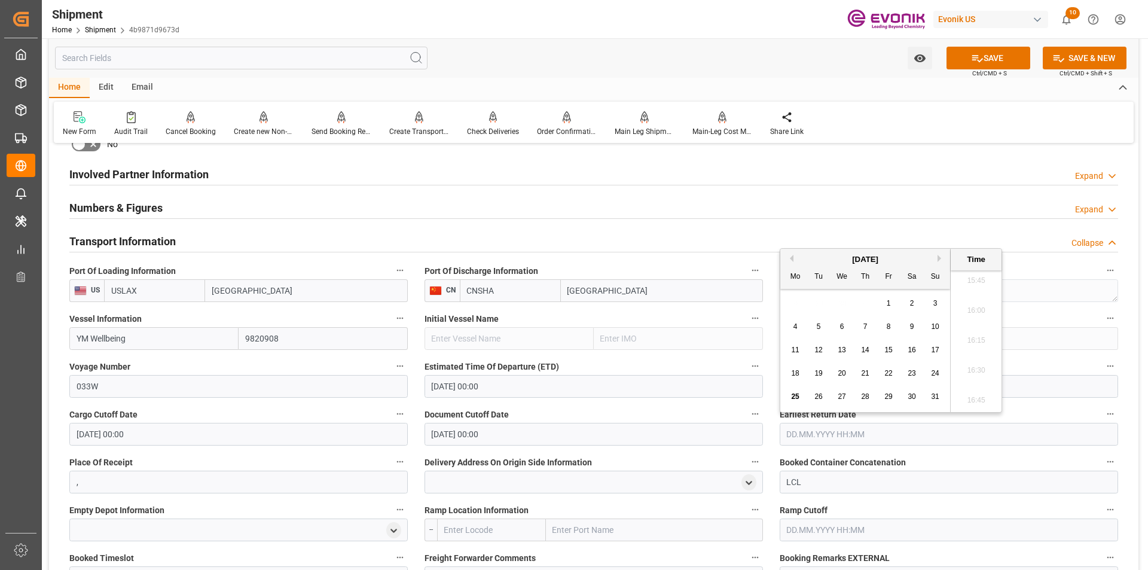
click at [939, 256] on button "Next Month" at bounding box center [941, 258] width 7 height 7
click at [796, 346] on span "15" at bounding box center [795, 350] width 8 height 8
type input "15.09.2025 00:00"
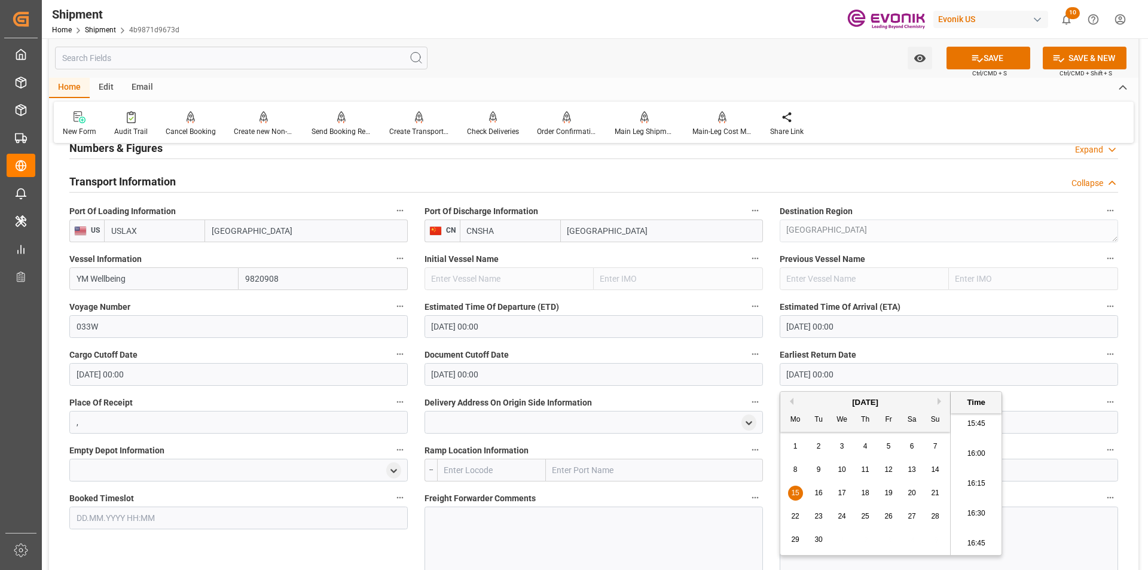
click at [468, 468] on input "text" at bounding box center [491, 470] width 109 height 23
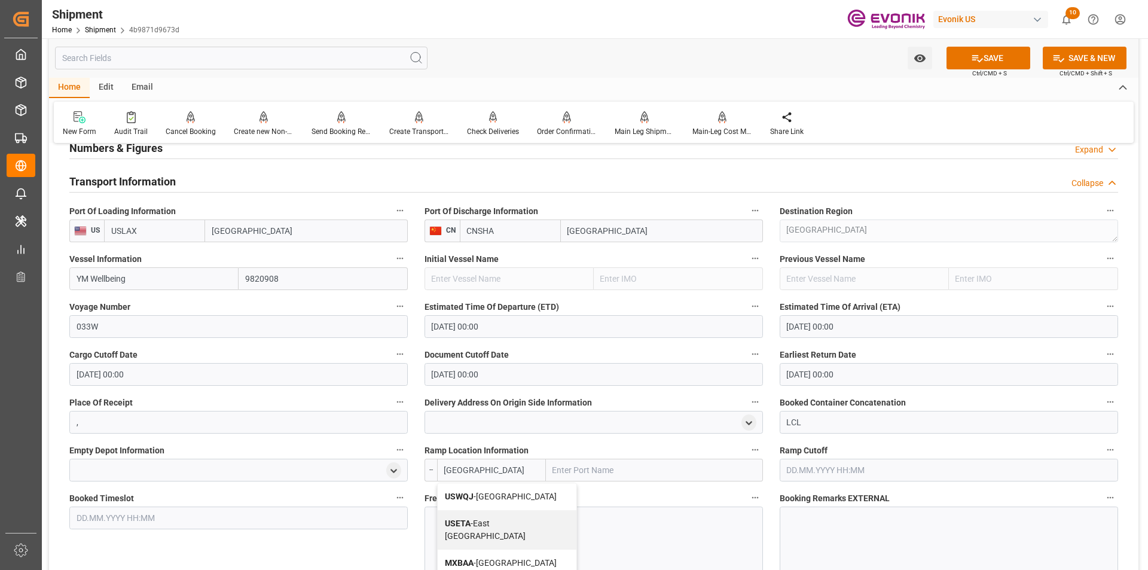
scroll to position [777, 0]
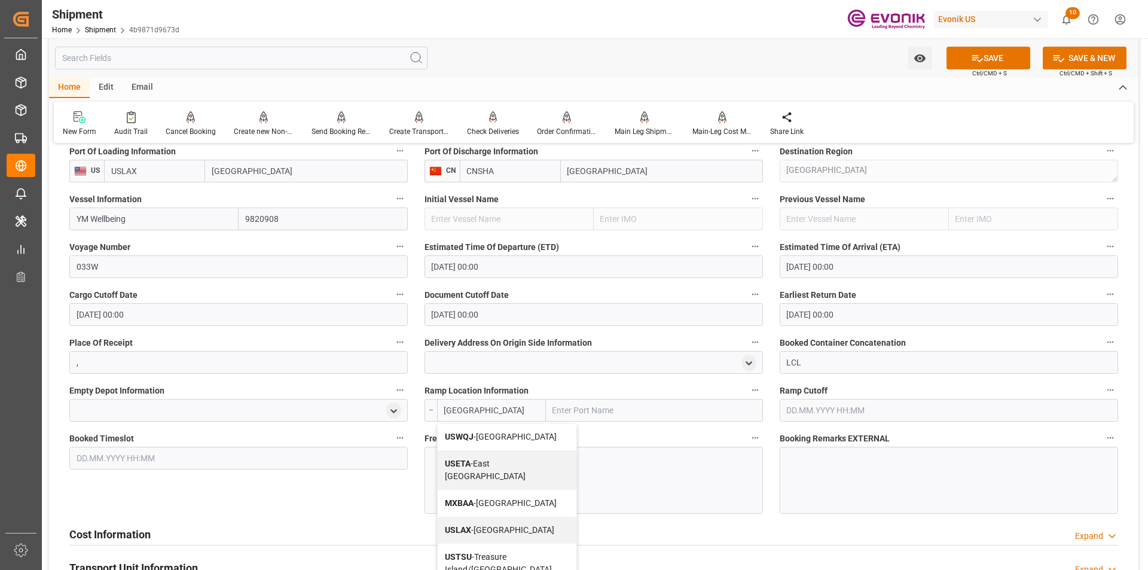
click at [469, 535] on b "USLAX" at bounding box center [458, 530] width 26 height 10
type input "USLAX"
type input "Los Angeles"
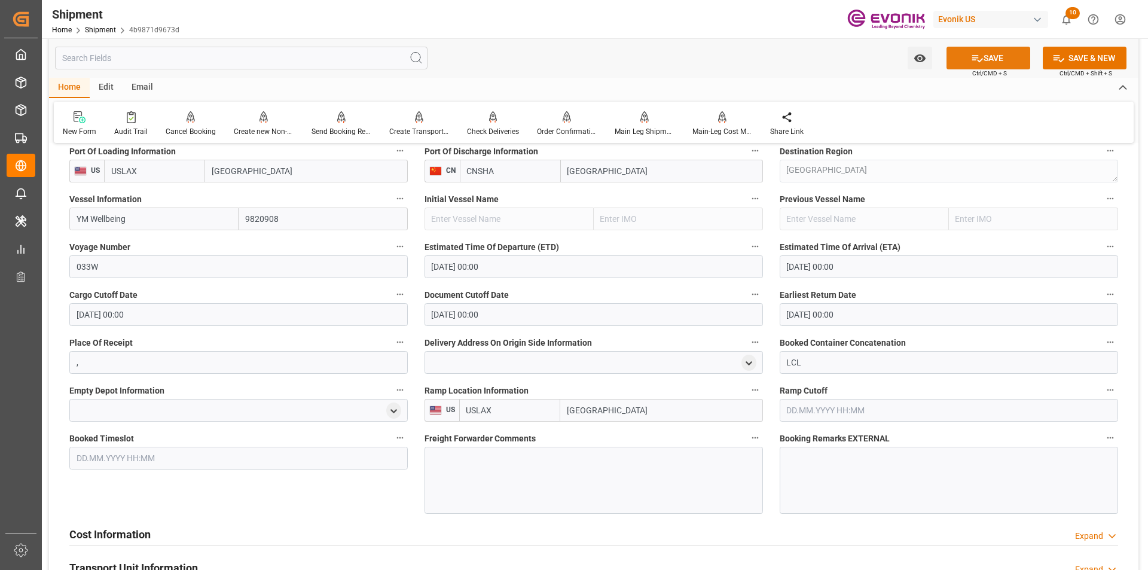
type input "USLAX"
click at [989, 57] on button "SAVE" at bounding box center [989, 58] width 84 height 23
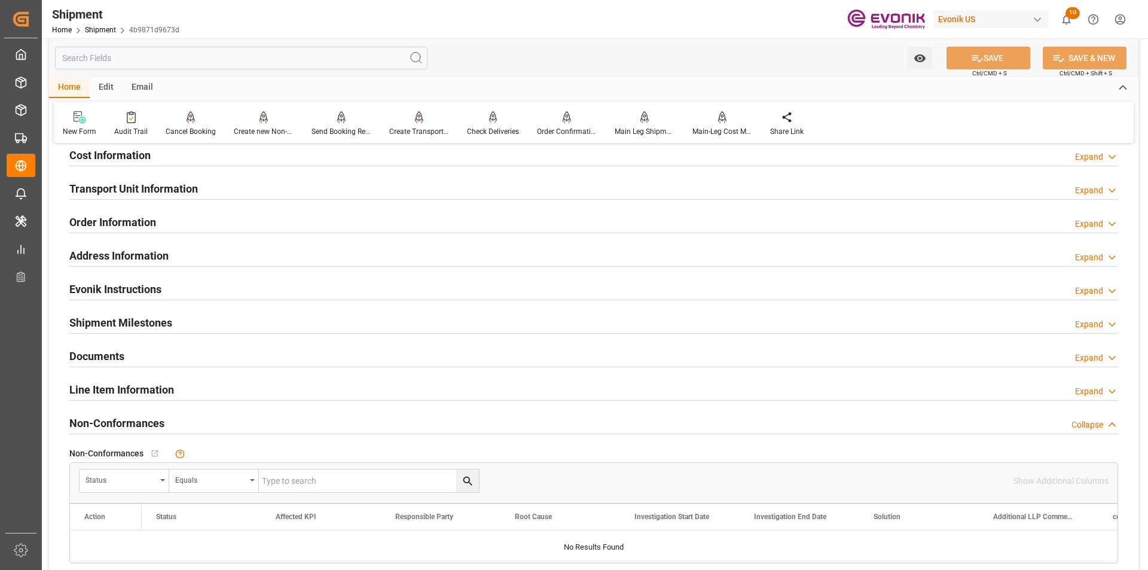
scroll to position [718, 0]
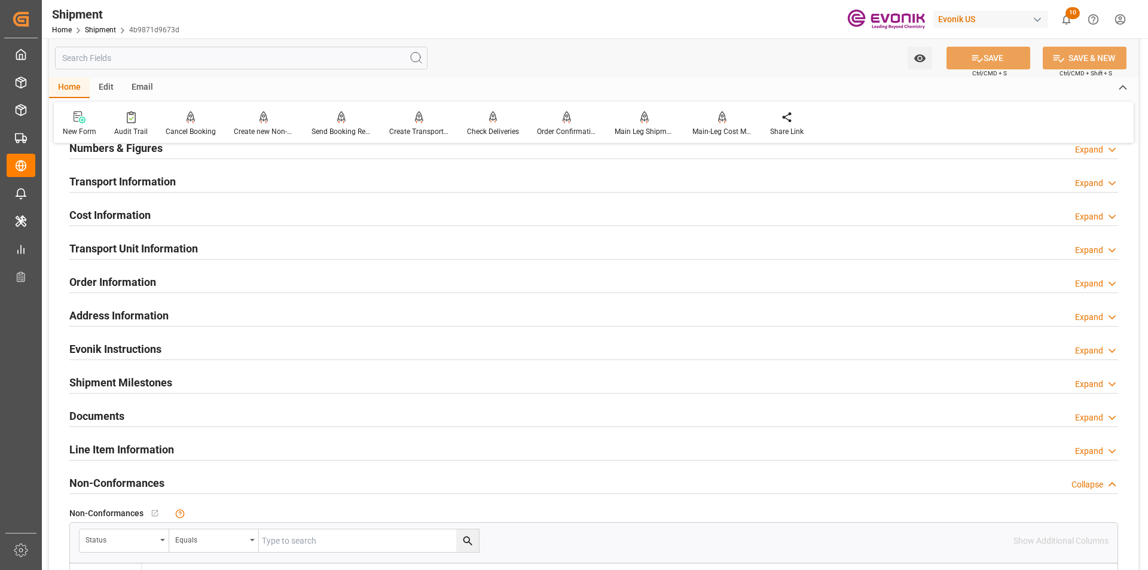
click at [132, 215] on h2 "Cost Information" at bounding box center [109, 215] width 81 height 16
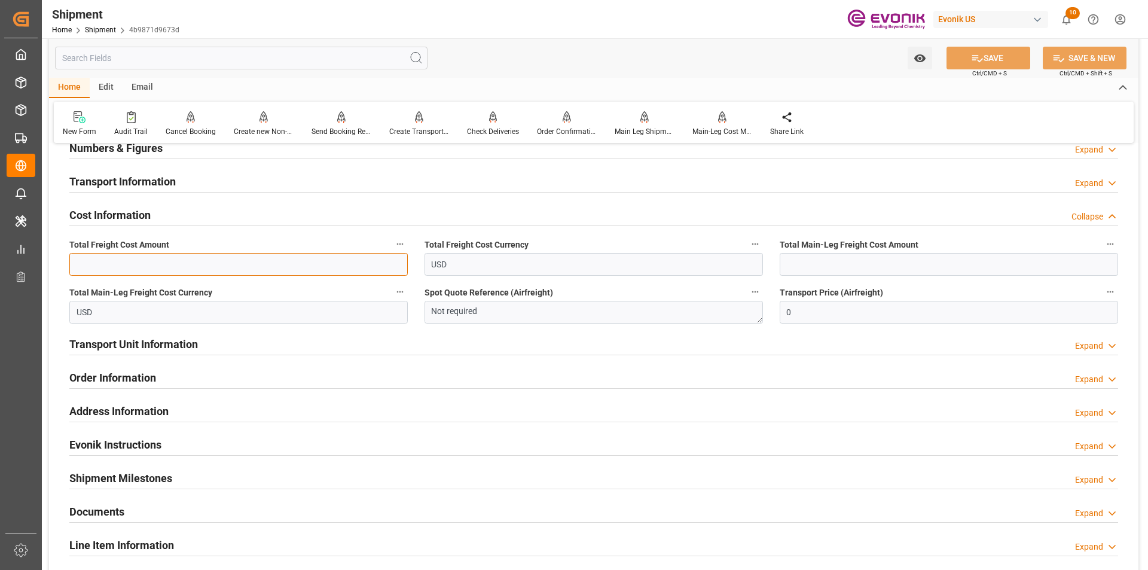
click at [321, 260] on input "text" at bounding box center [238, 264] width 338 height 23
type input "710"
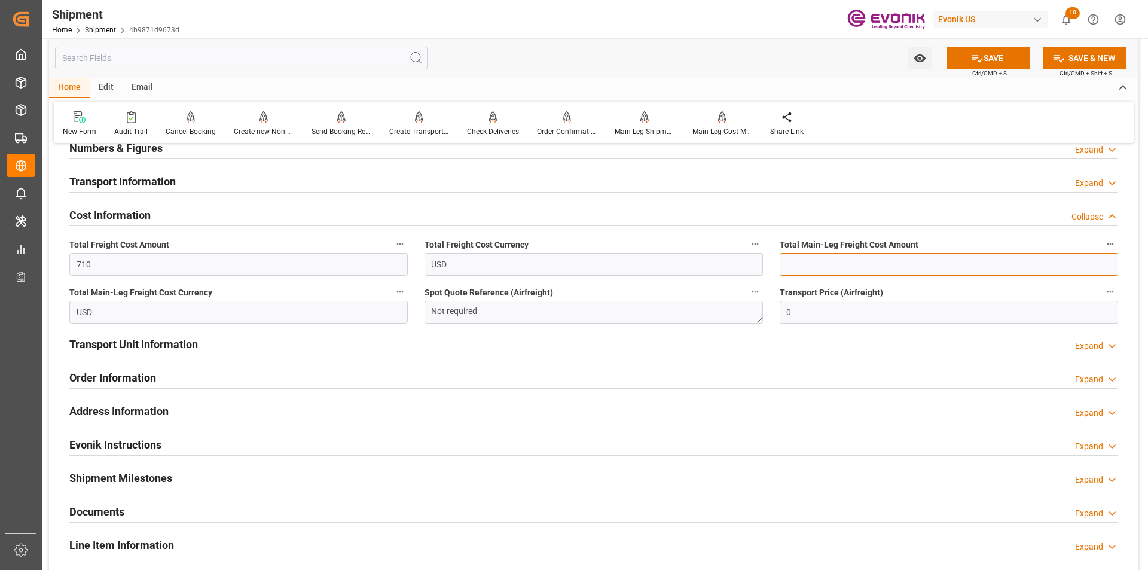
click at [794, 260] on input "text" at bounding box center [949, 264] width 338 height 23
type input "484"
click at [987, 58] on button "SAVE" at bounding box center [989, 58] width 84 height 23
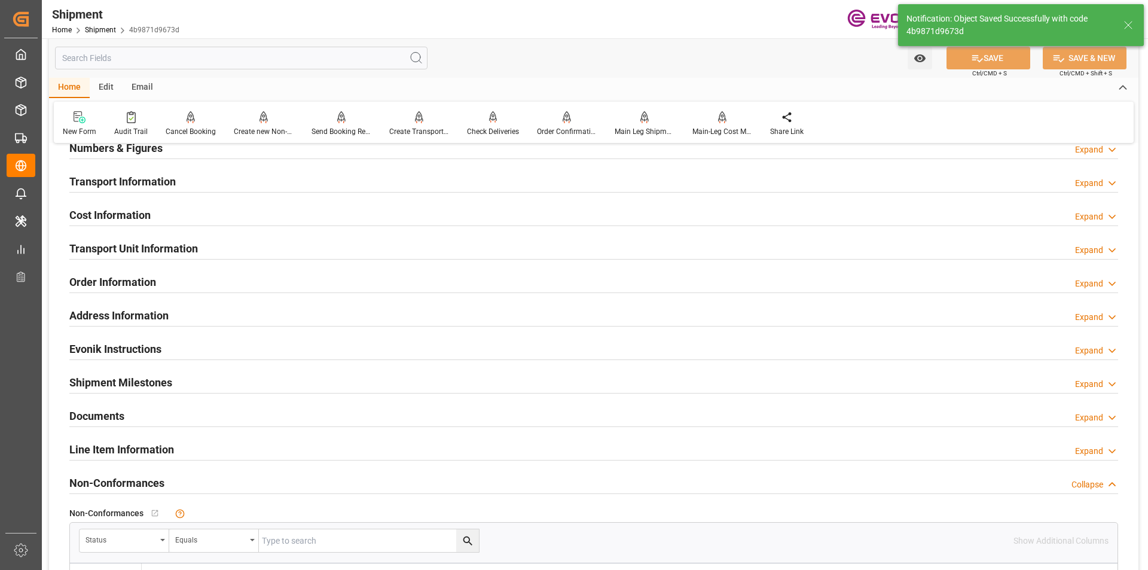
click at [166, 247] on h2 "Transport Unit Information" at bounding box center [133, 248] width 129 height 16
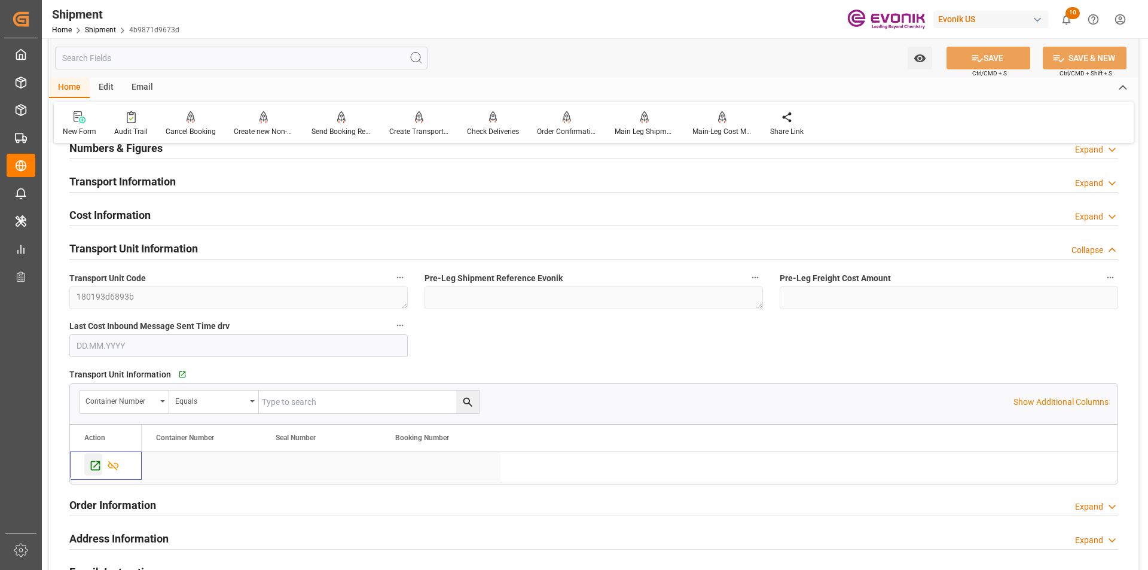
click at [90, 463] on icon "Press SPACE to select this row." at bounding box center [95, 465] width 13 height 13
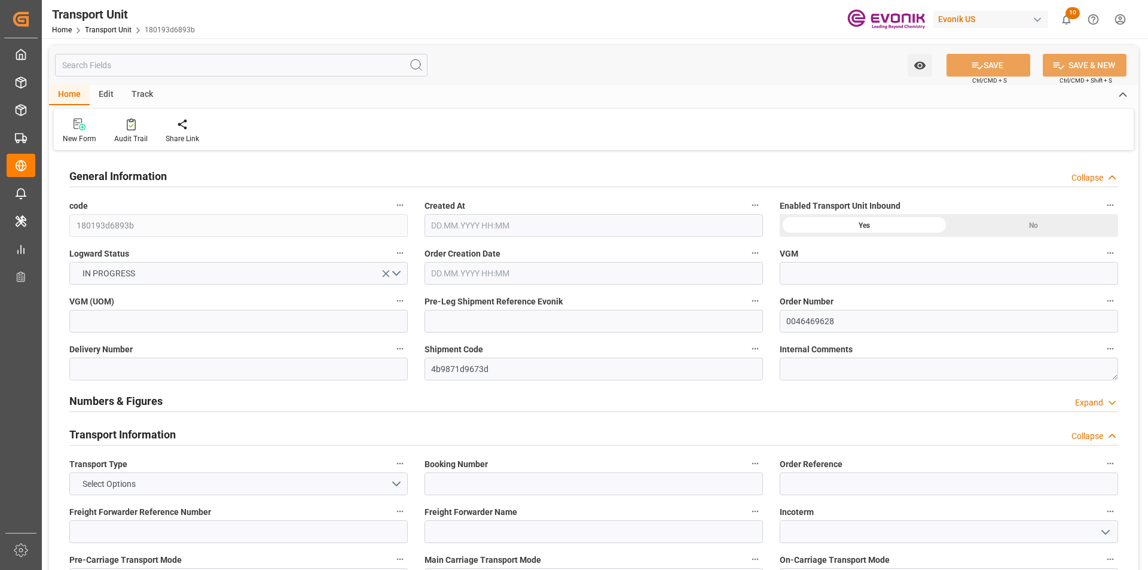
type input "AC Containerline"
type input "Leschaco Inc."
type input "USLAX"
type input "CNSHA"
type input "1997.2"
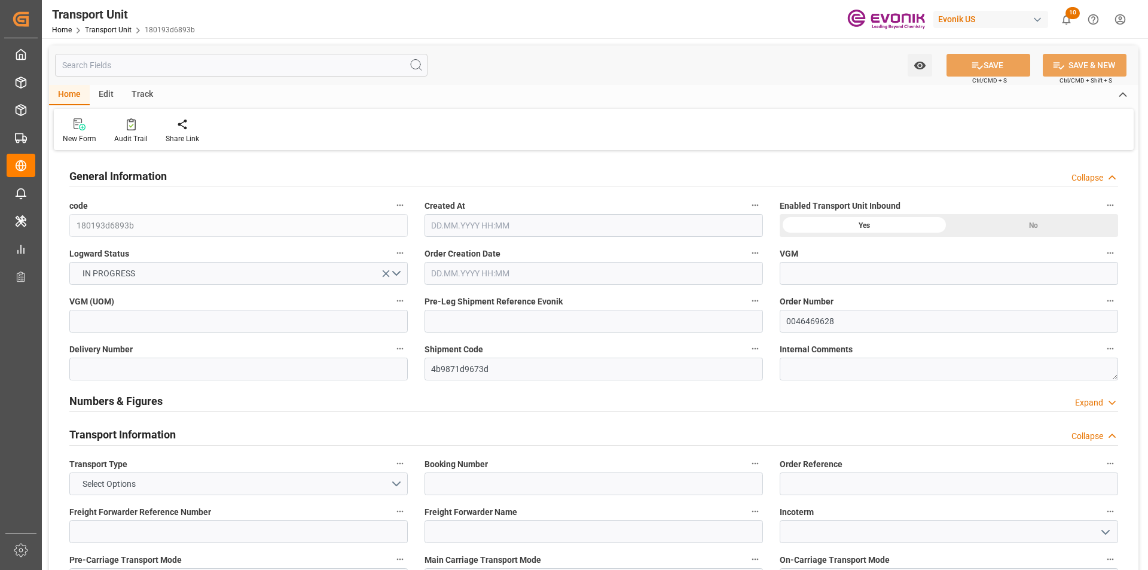
type input "[DATE] 20:22"
type input "[DATE]"
type input "[DATE] 00:00"
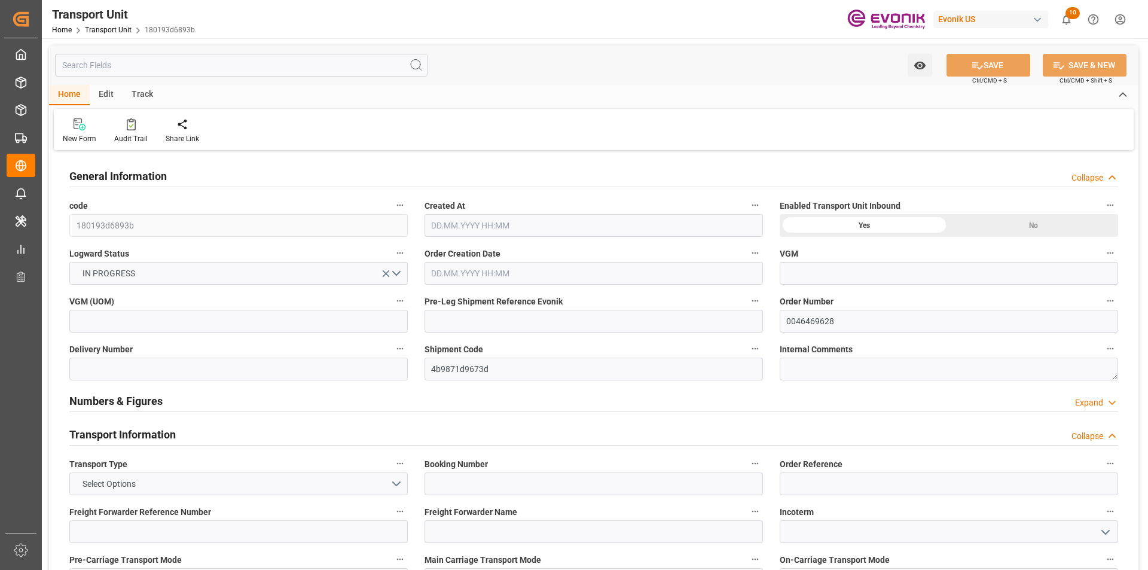
type input "[DATE] 00:00"
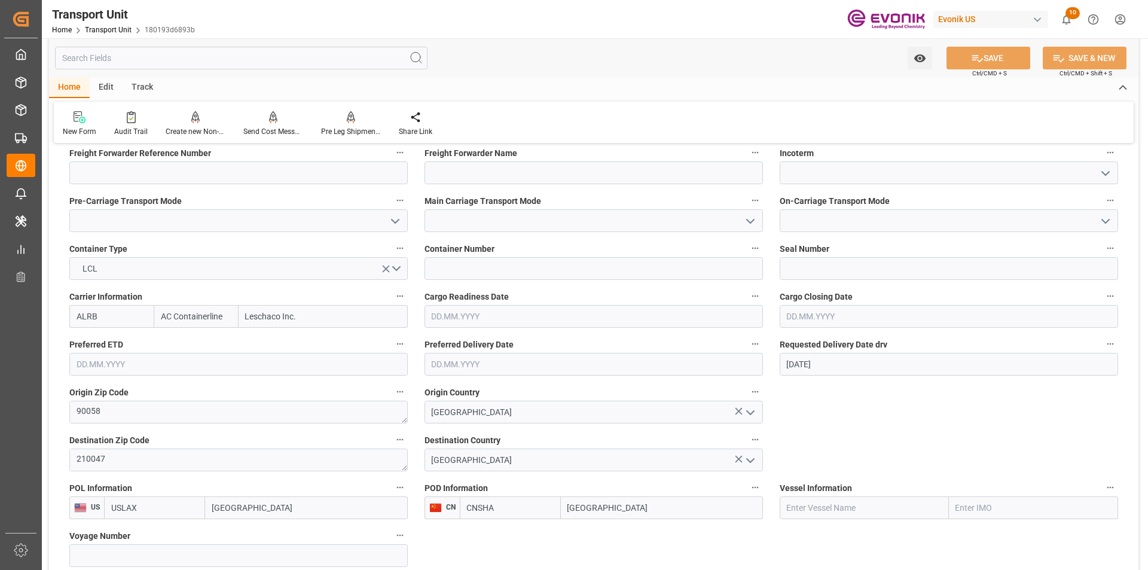
scroll to position [538, 0]
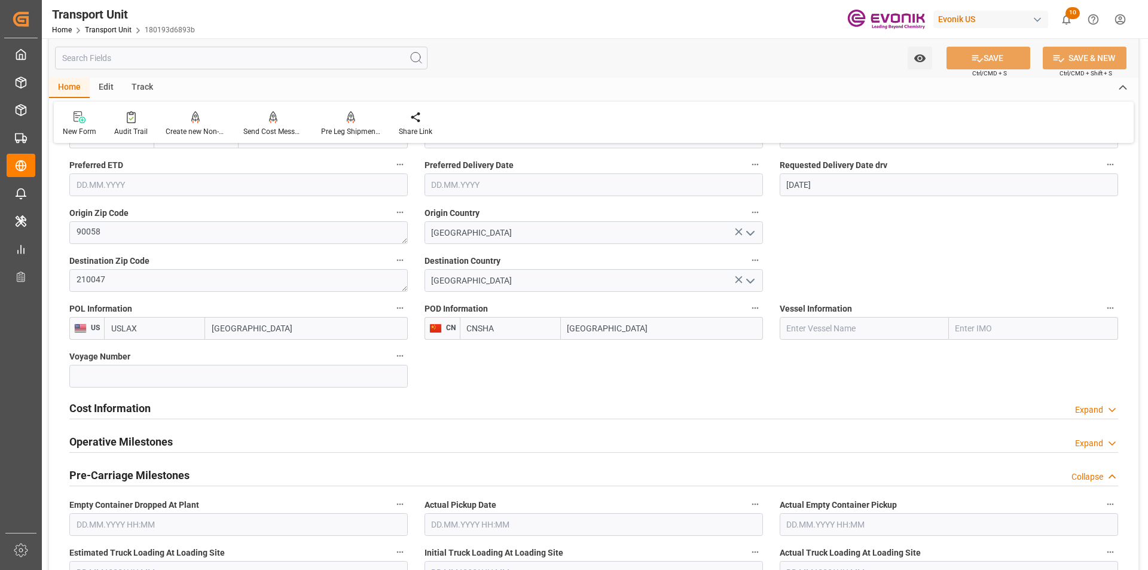
click at [127, 410] on h2 "Cost Information" at bounding box center [109, 408] width 81 height 16
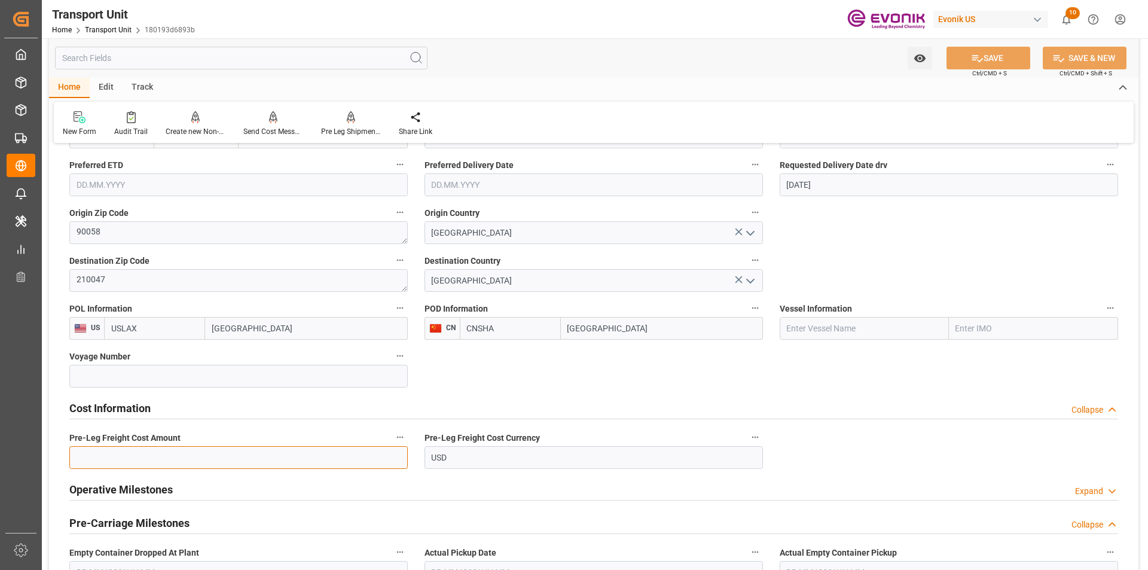
click at [196, 459] on input "text" at bounding box center [238, 457] width 338 height 23
type input "226"
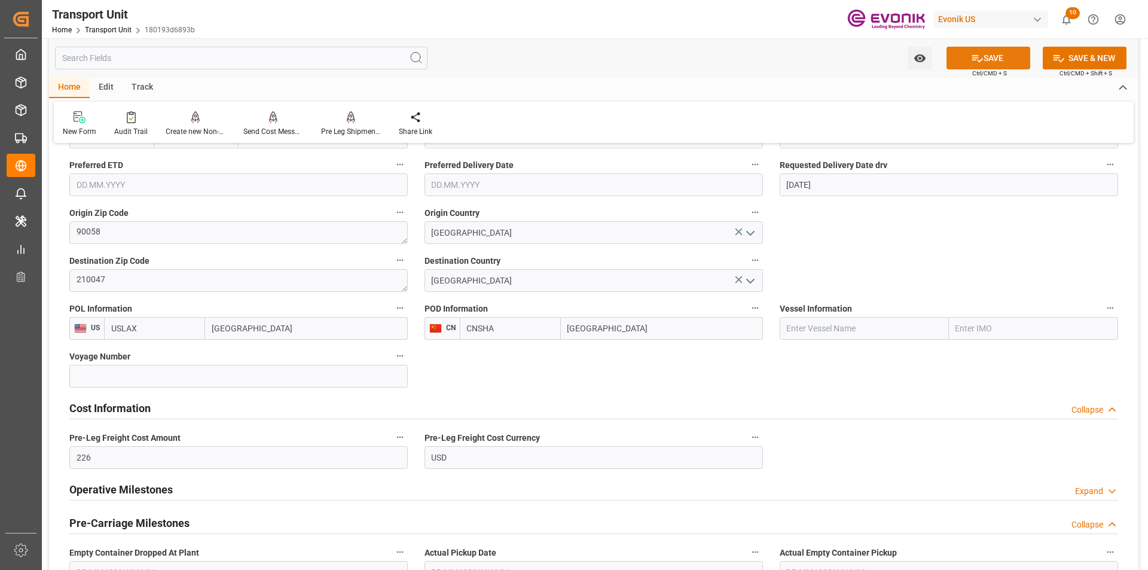
click at [998, 57] on button "SAVE" at bounding box center [989, 58] width 84 height 23
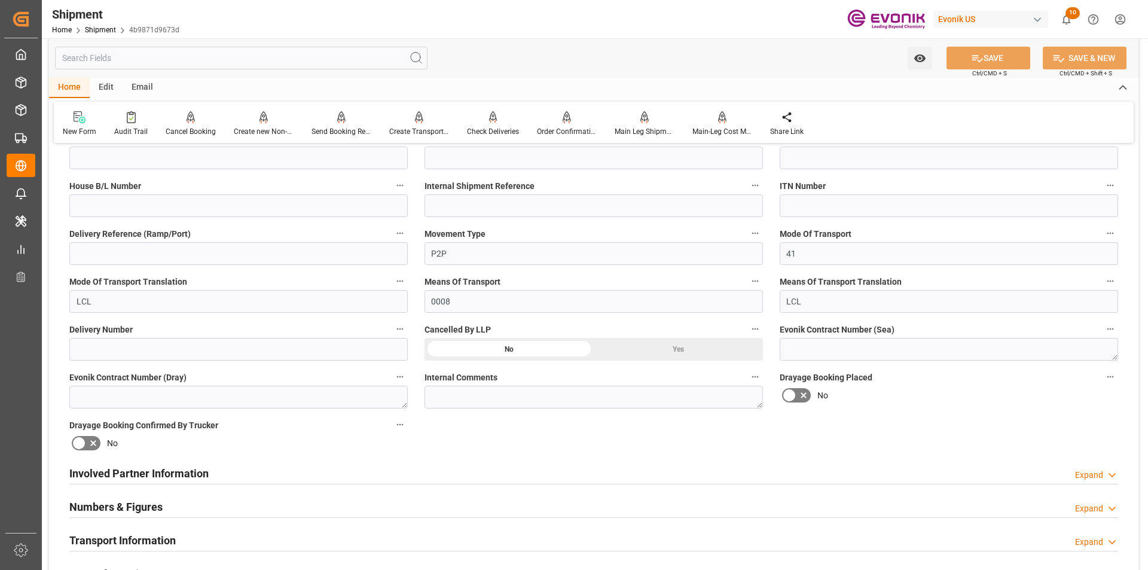
scroll to position [598, 0]
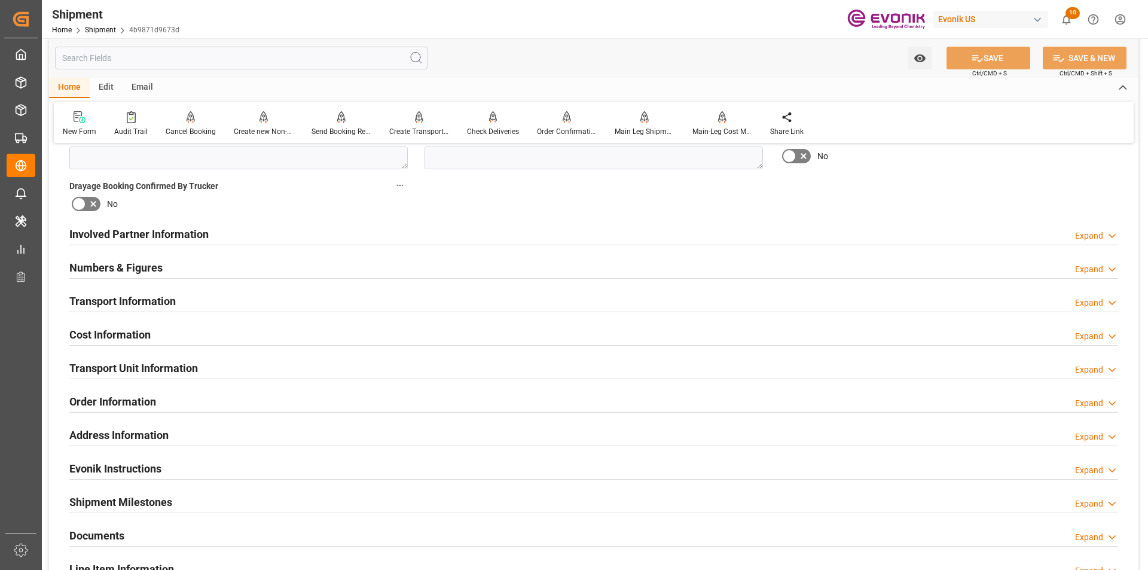
click at [168, 231] on h2 "Involved Partner Information" at bounding box center [138, 234] width 139 height 16
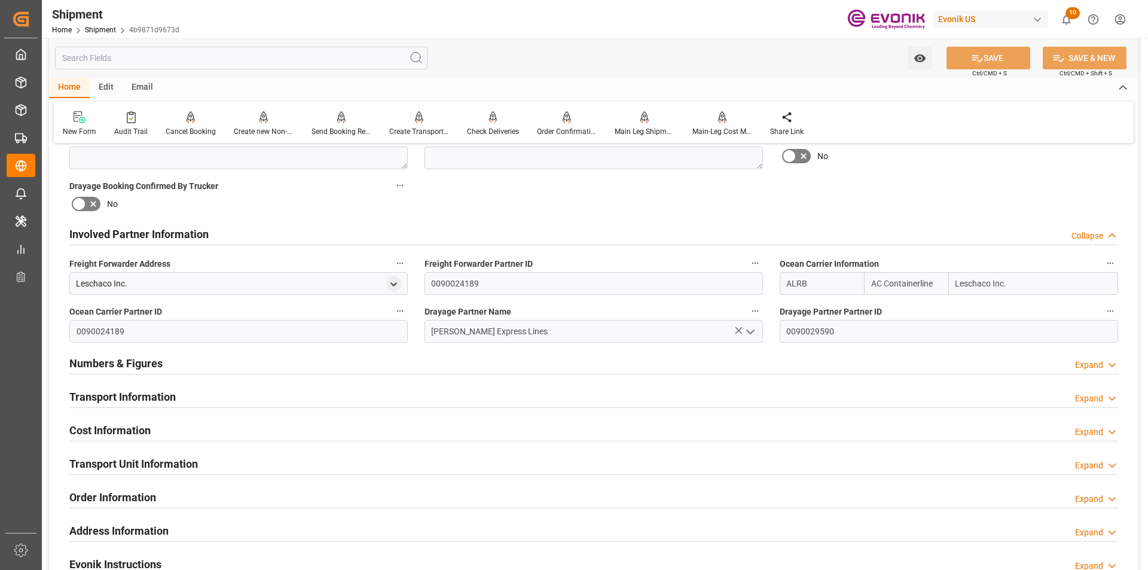
click at [127, 395] on h2 "Transport Information" at bounding box center [122, 397] width 106 height 16
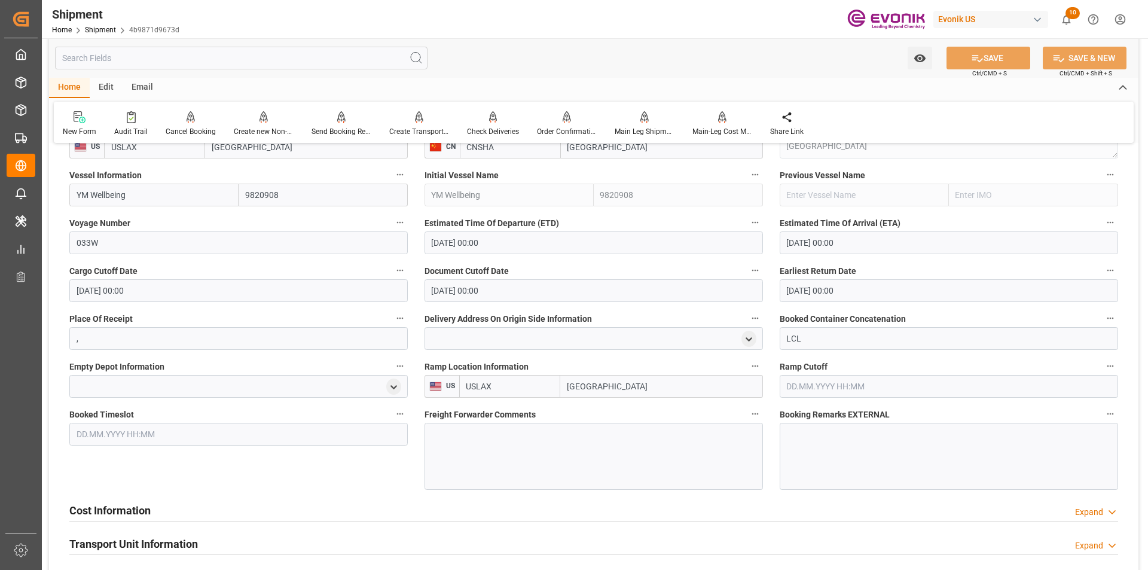
scroll to position [1076, 0]
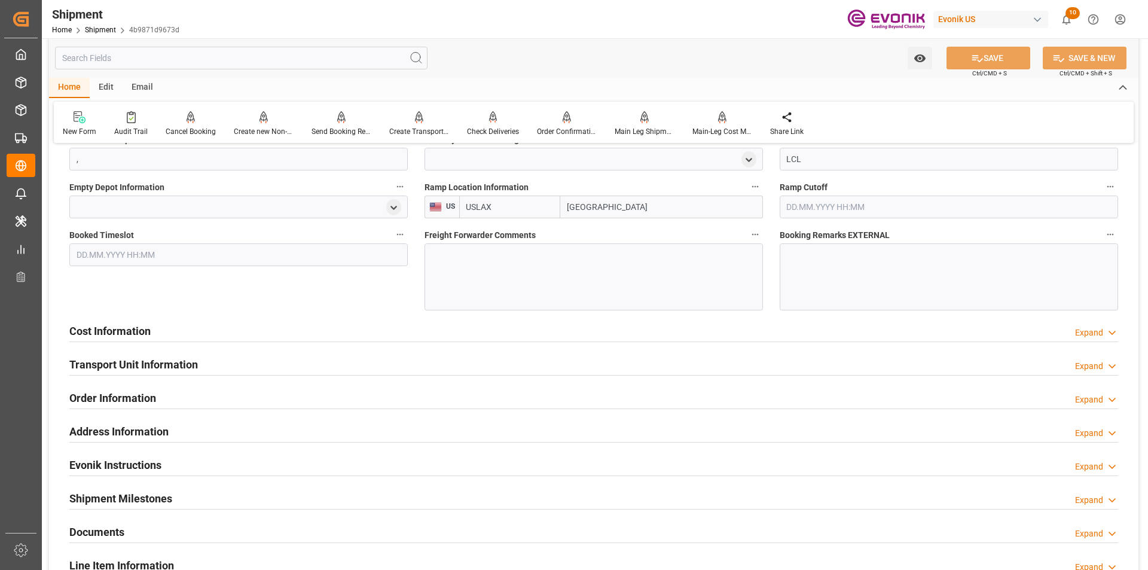
click at [108, 327] on h2 "Cost Information" at bounding box center [109, 331] width 81 height 16
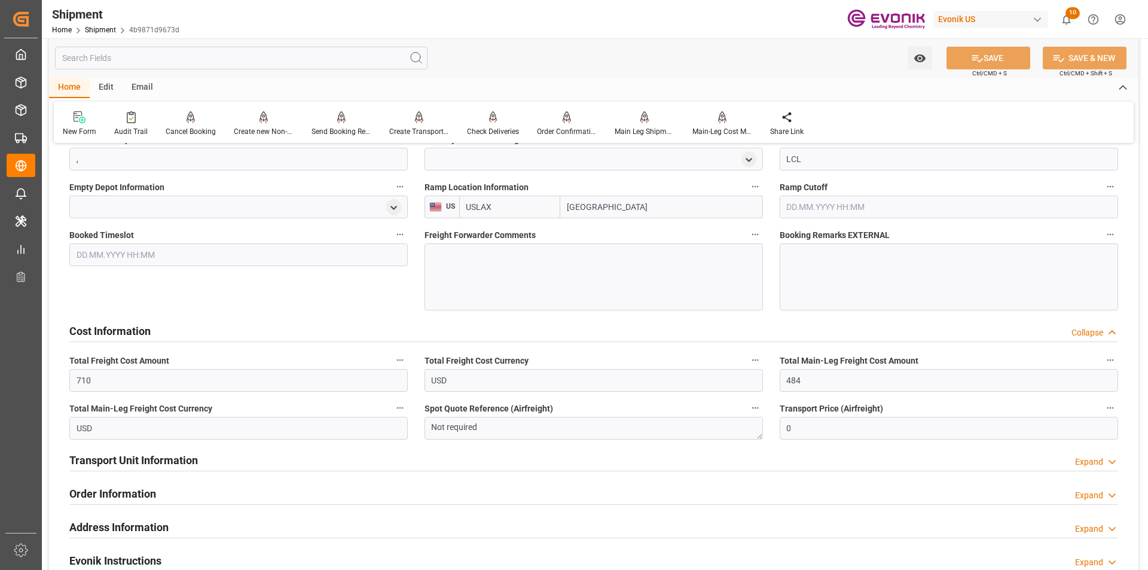
click at [132, 462] on h2 "Transport Unit Information" at bounding box center [133, 460] width 129 height 16
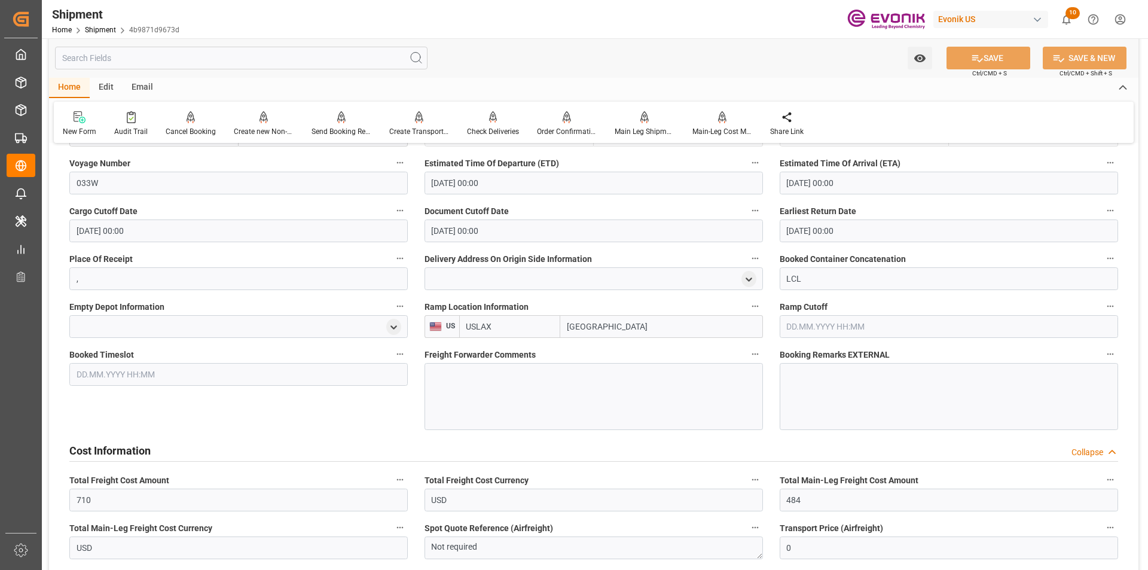
scroll to position [658, 0]
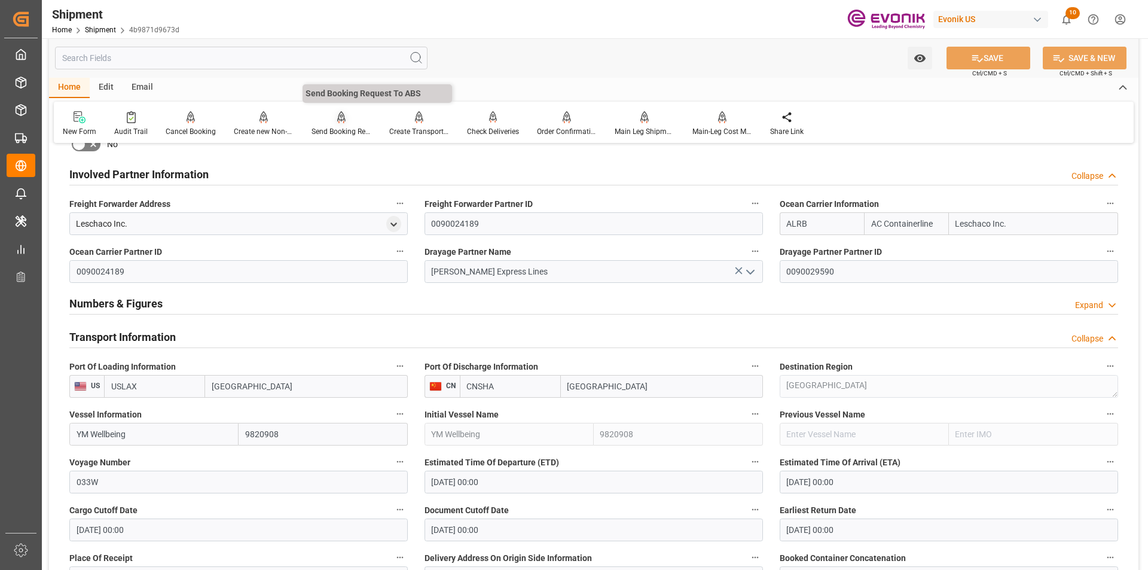
click at [331, 117] on div at bounding box center [342, 117] width 60 height 13
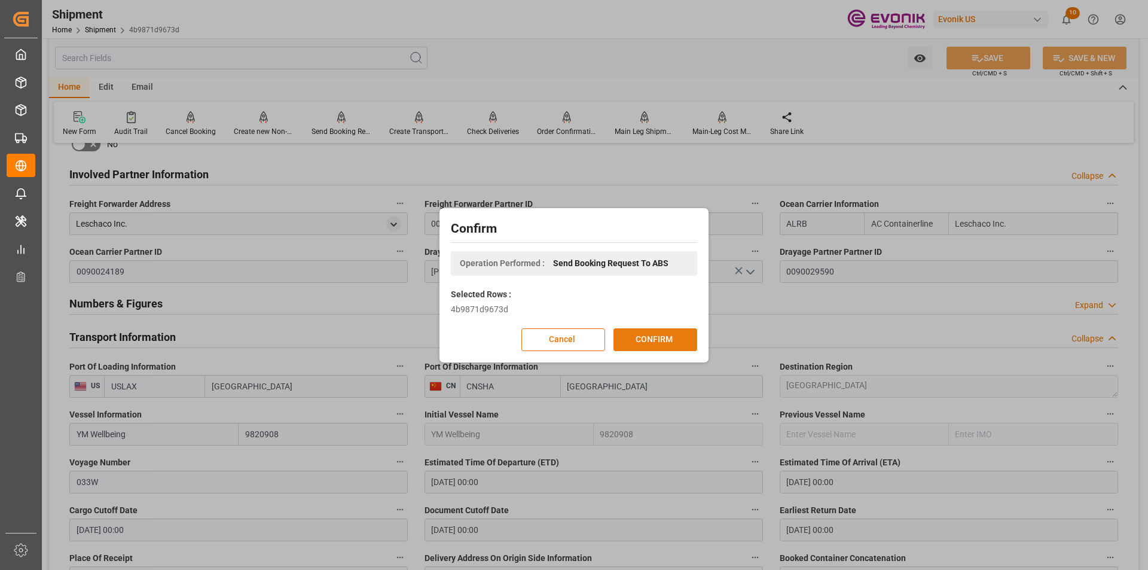
click at [636, 331] on button "CONFIRM" at bounding box center [656, 339] width 84 height 23
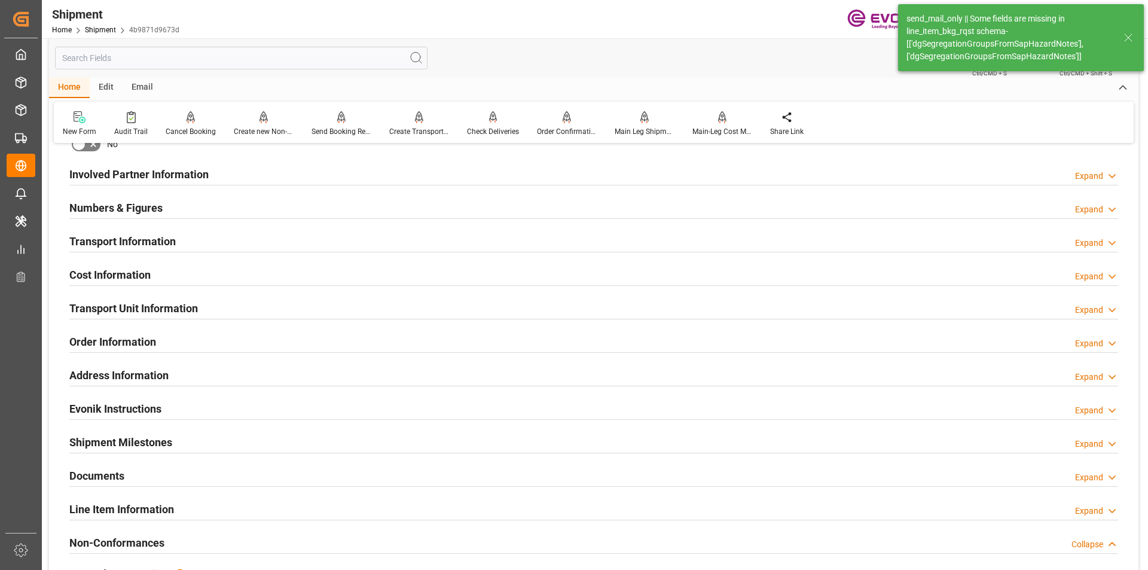
type input "9"
type input "DR"
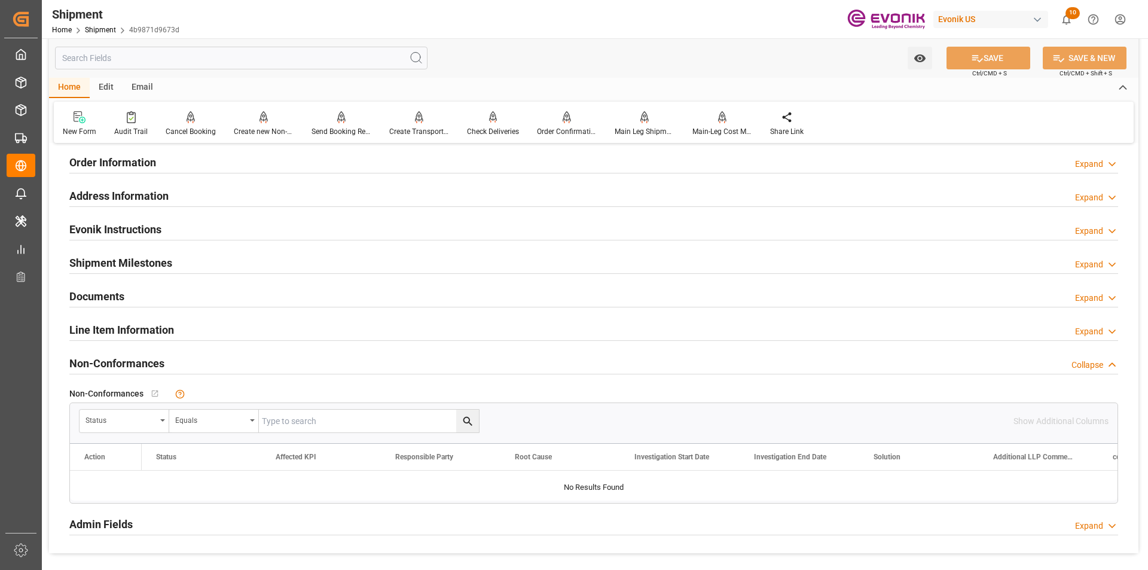
click at [133, 320] on div "Line Item Information" at bounding box center [121, 329] width 105 height 23
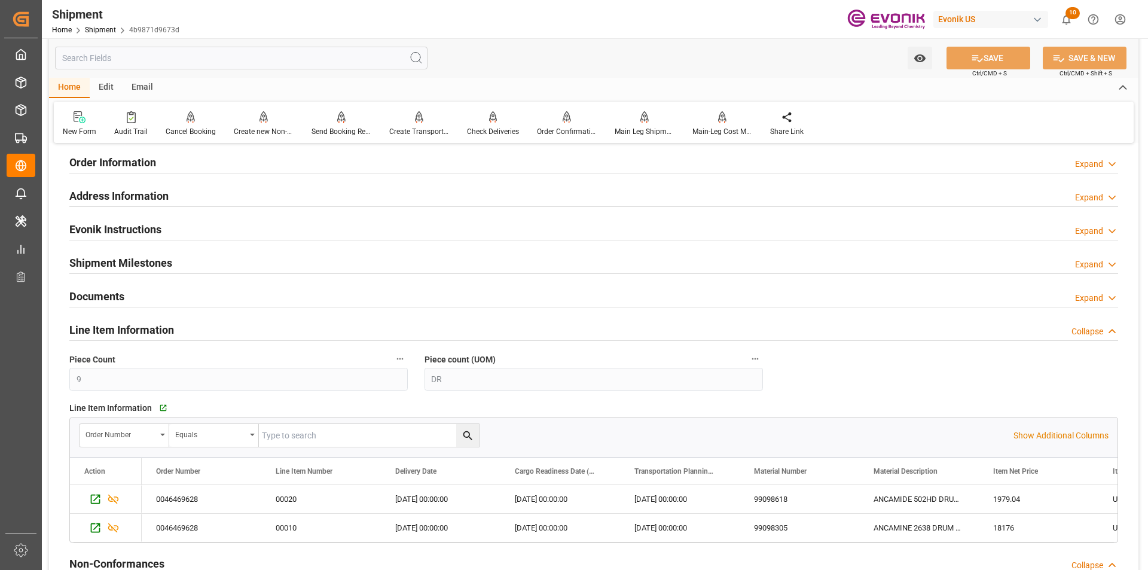
scroll to position [957, 0]
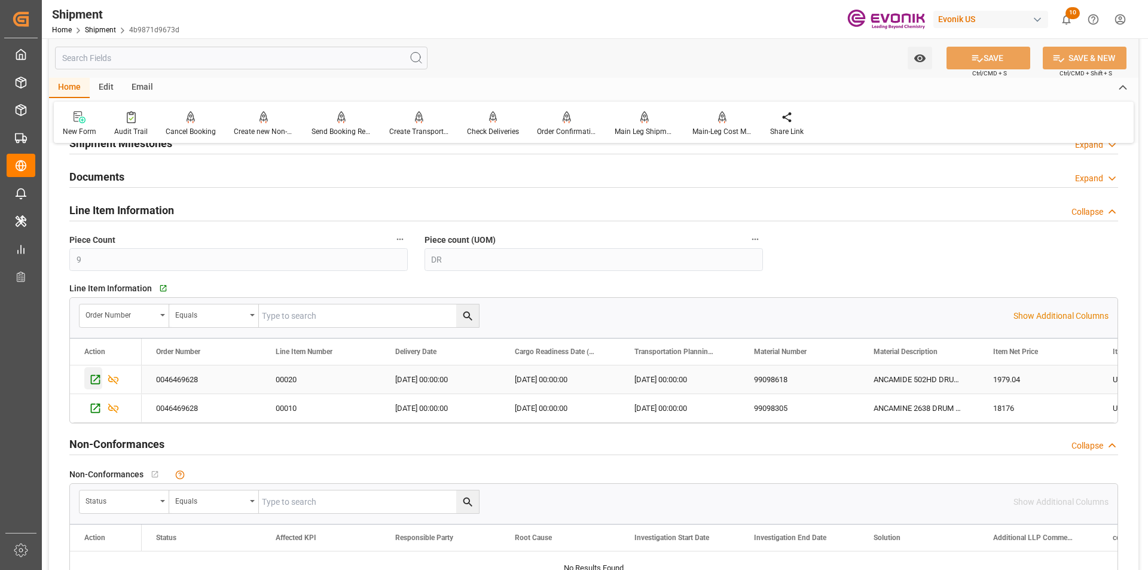
click at [93, 370] on div "Press SPACE to select this row." at bounding box center [93, 378] width 18 height 22
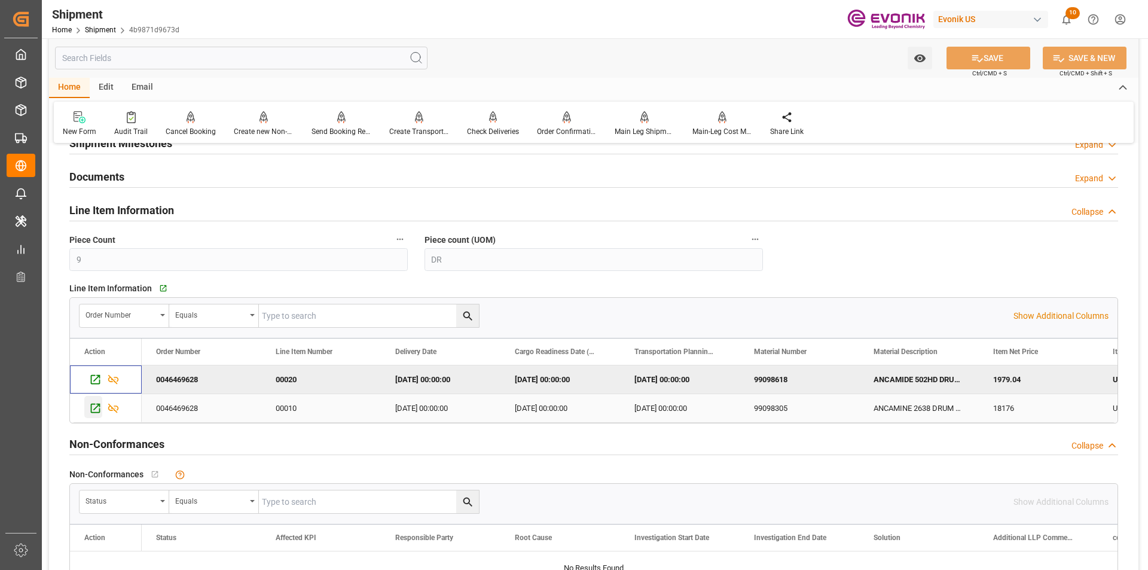
click at [96, 399] on div "Press SPACE to select this row." at bounding box center [93, 407] width 18 height 22
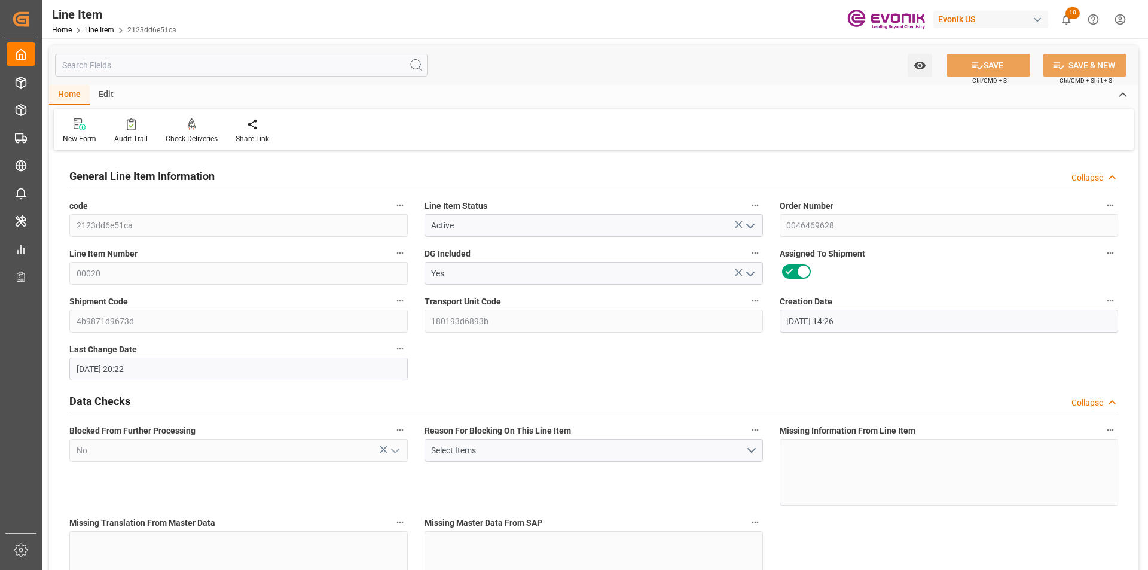
click at [209, 69] on input "text" at bounding box center [241, 65] width 373 height 23
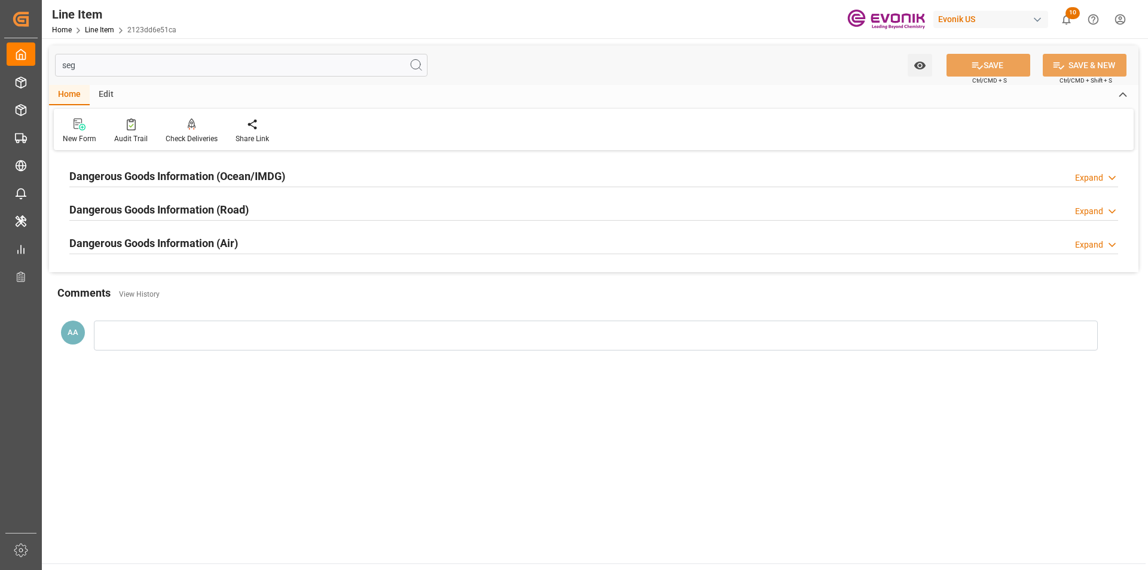
type input "seg"
click at [172, 173] on h2 "Dangerous Goods Information (Ocean/IMDG)" at bounding box center [177, 176] width 216 height 16
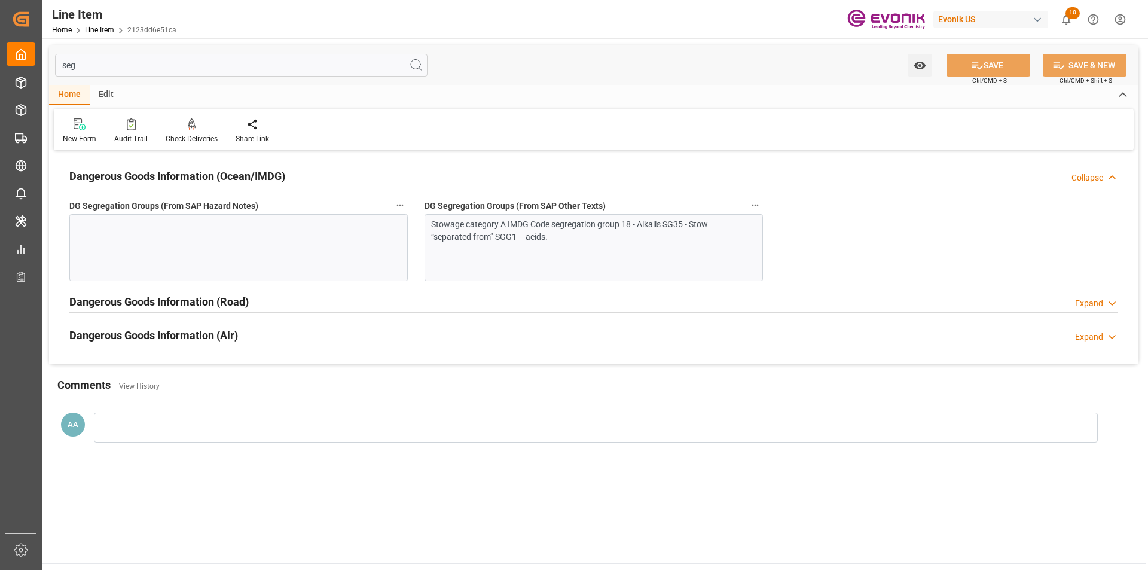
click at [191, 247] on div at bounding box center [238, 247] width 338 height 67
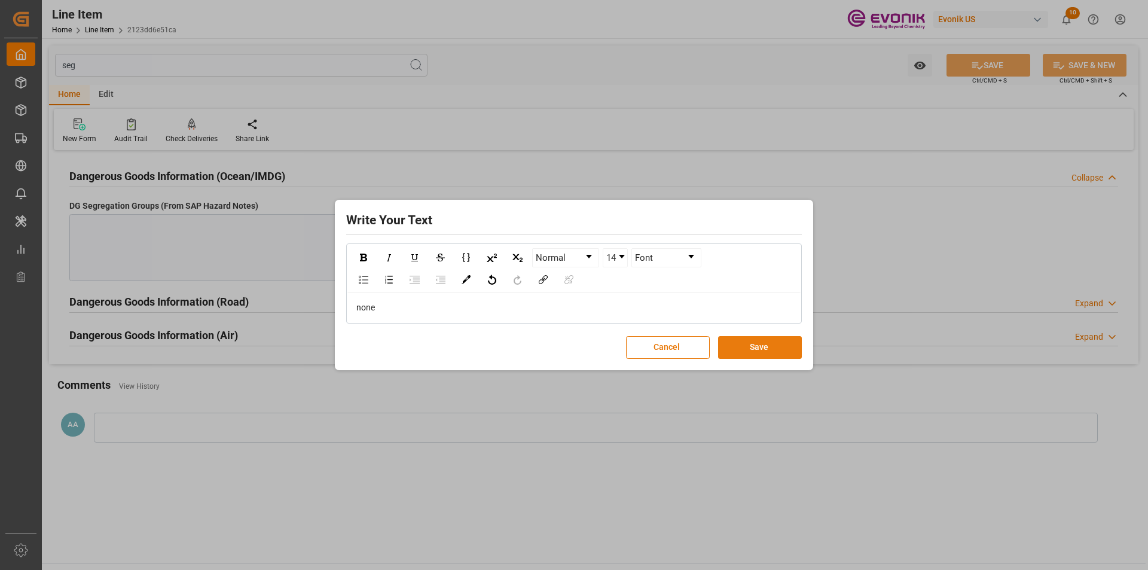
click at [740, 343] on button "Save" at bounding box center [760, 347] width 84 height 23
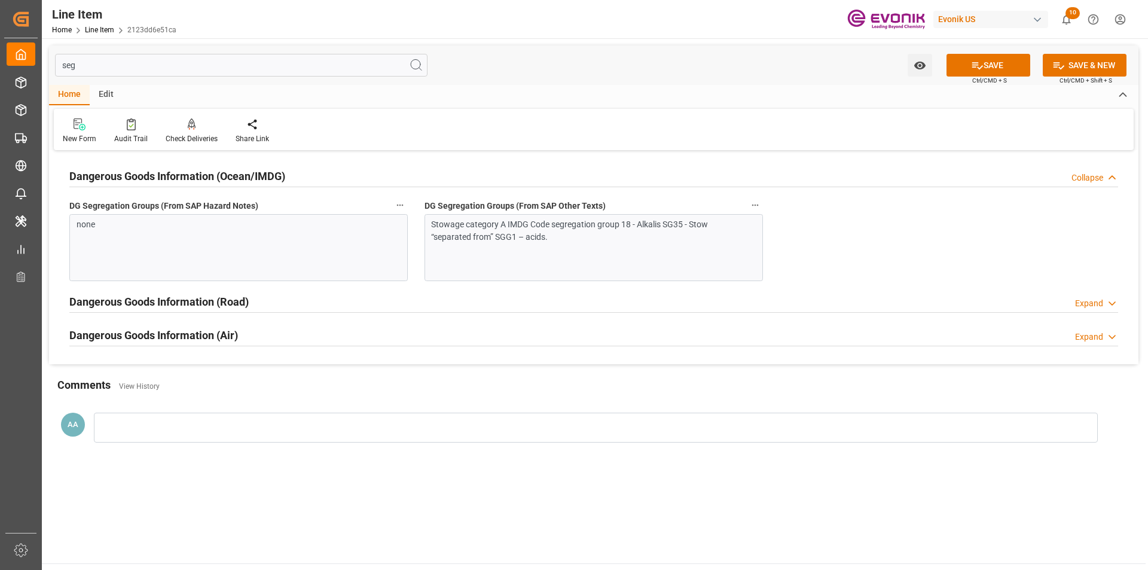
click at [154, 66] on input "seg" at bounding box center [241, 65] width 373 height 23
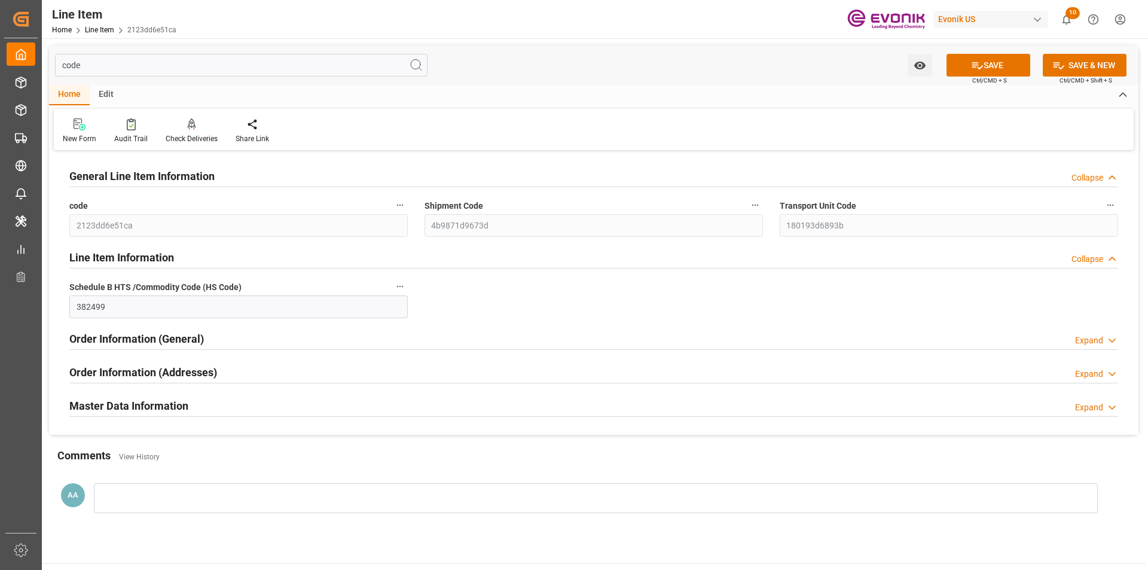
type input "code"
click at [151, 401] on h2 "Master Data Information" at bounding box center [128, 406] width 119 height 16
click at [957, 74] on button "SAVE" at bounding box center [989, 65] width 84 height 23
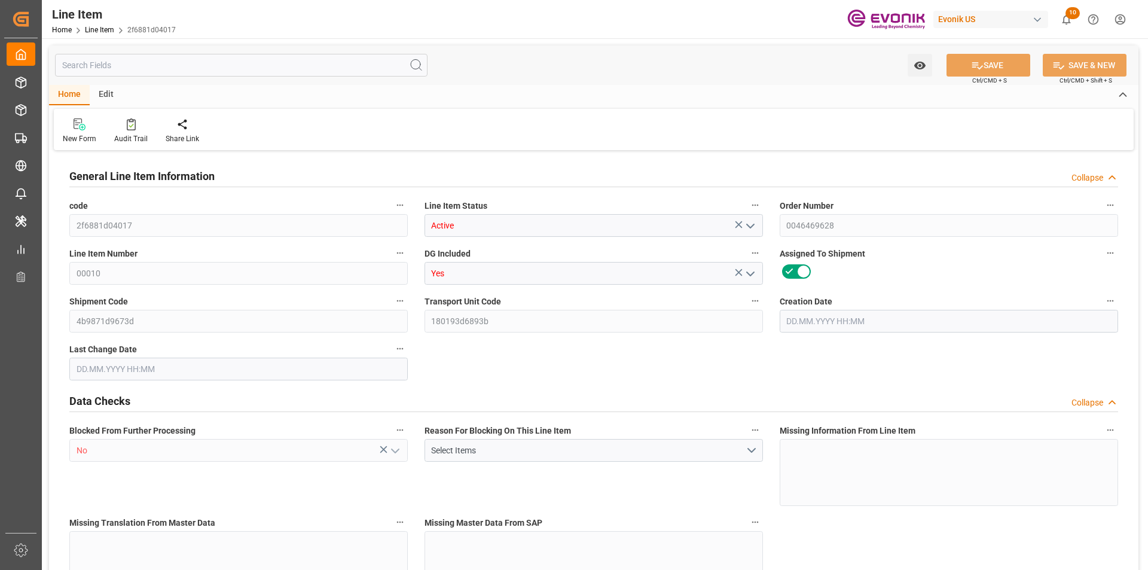
type input "2"
type input "1734.4"
type input "1600"
type input "2.3003"
type input "8"
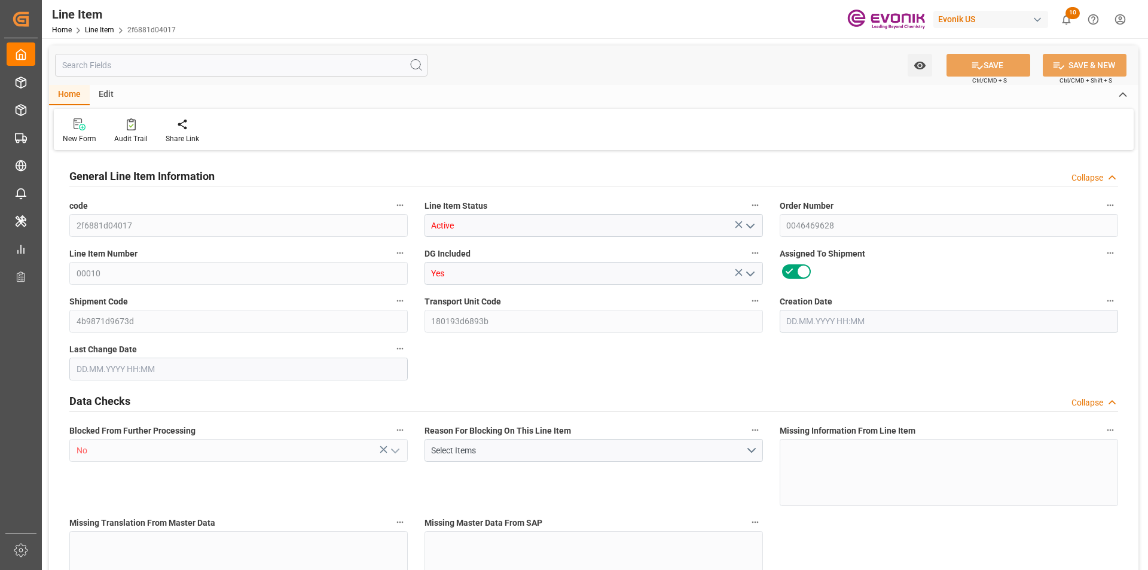
type input "18176"
type input "8"
type input "1734.4"
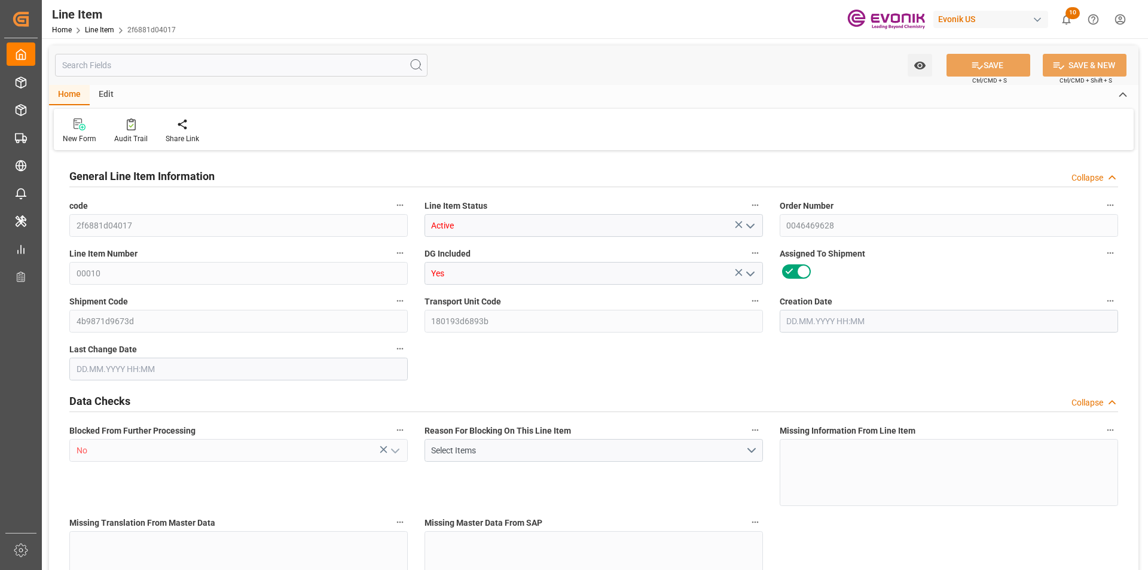
type input "1774.4"
type input "1600"
type input "2.3003"
type input "2300.296"
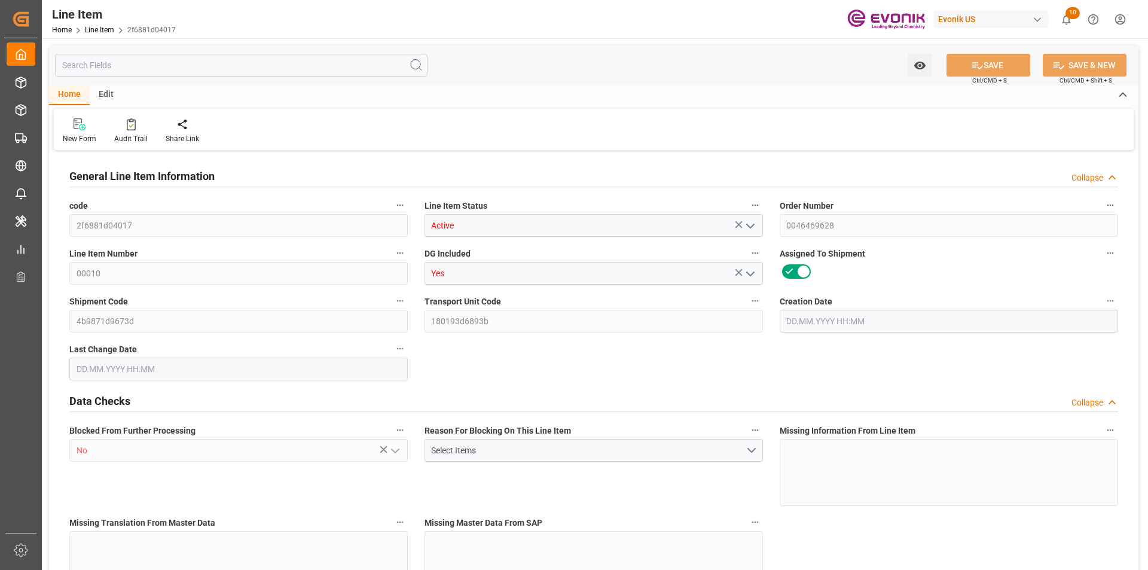
type input "0"
type input "[DATE] 14:26"
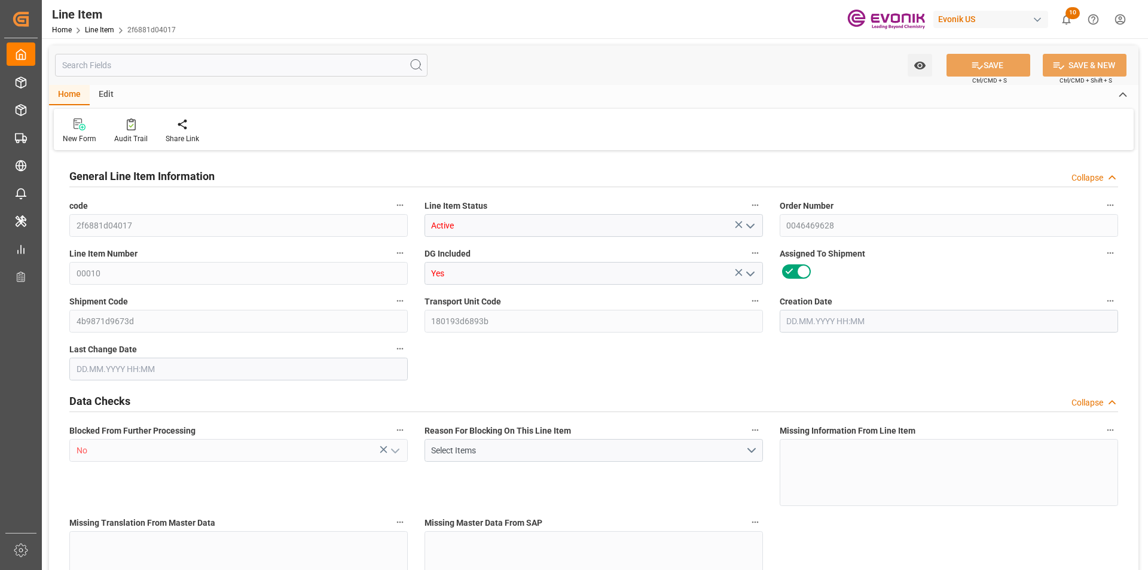
type input "25.08.2025 20:22"
type input "[DATE]"
click at [188, 59] on input "text" at bounding box center [241, 65] width 373 height 23
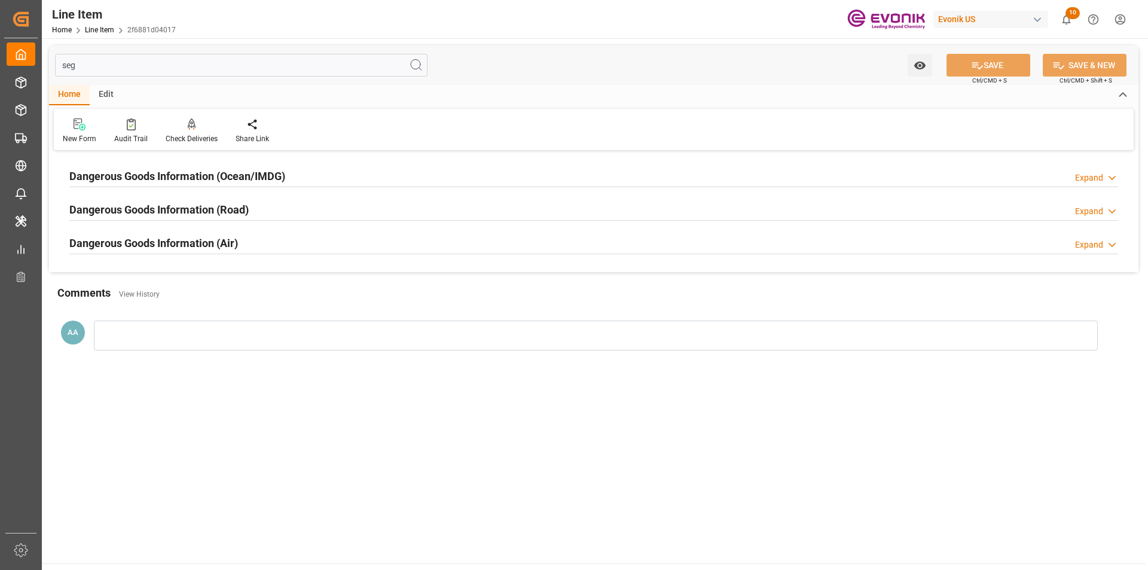
type input "seg"
click at [173, 176] on h2 "Dangerous Goods Information (Ocean/IMDG)" at bounding box center [177, 176] width 216 height 16
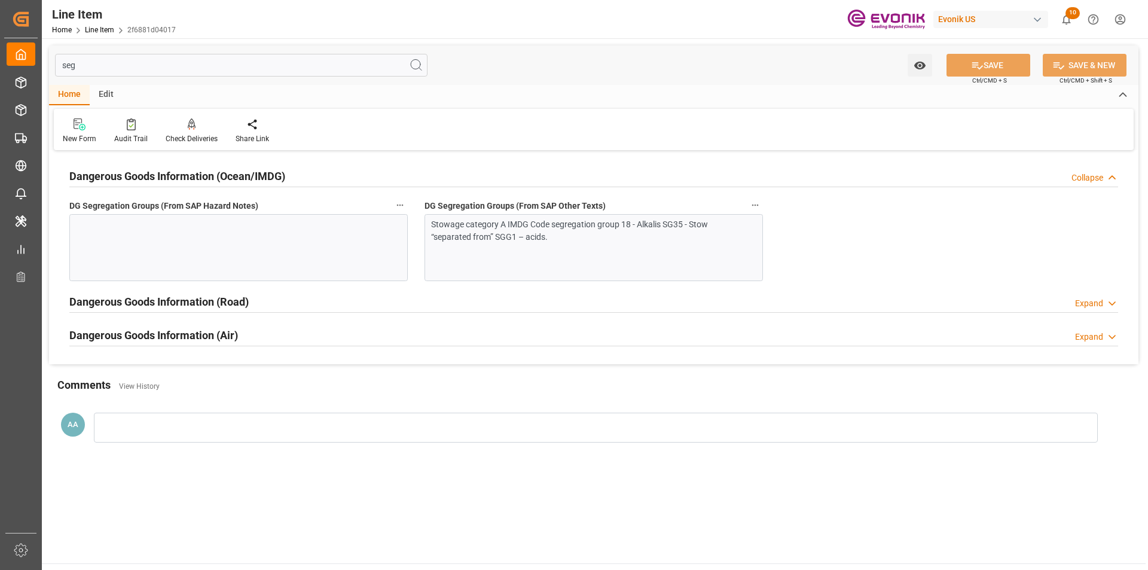
click at [186, 245] on div at bounding box center [238, 247] width 338 height 67
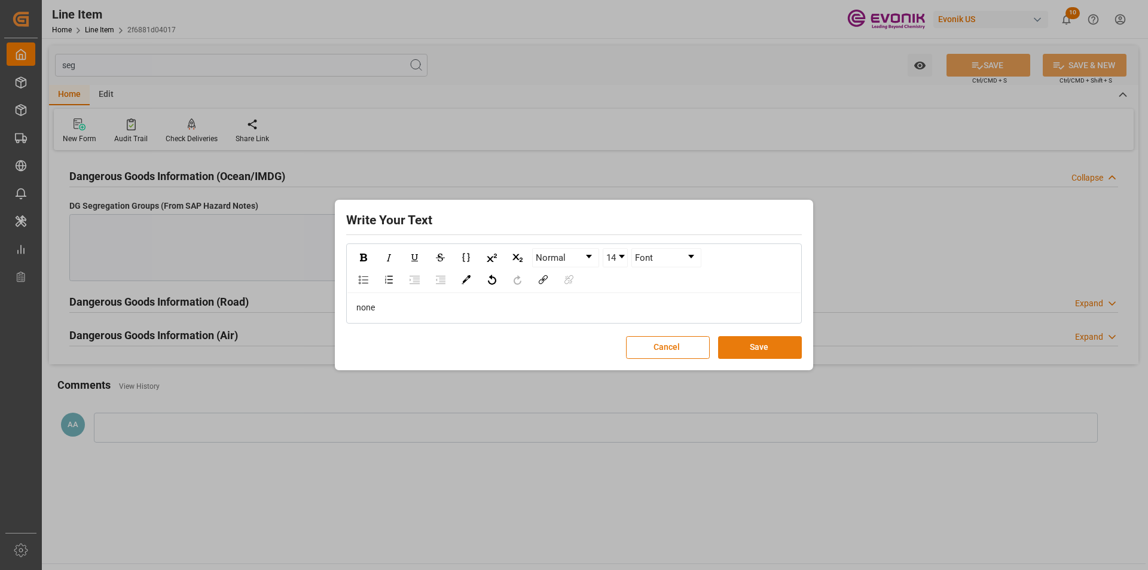
click at [776, 345] on button "Save" at bounding box center [760, 347] width 84 height 23
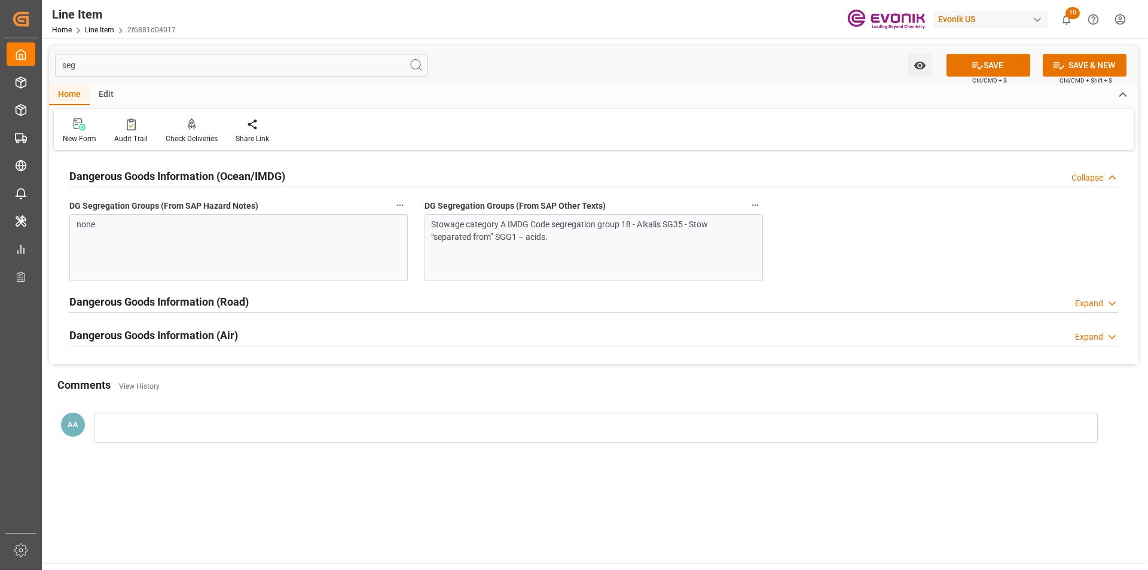
click at [968, 70] on button "SAVE" at bounding box center [989, 65] width 84 height 23
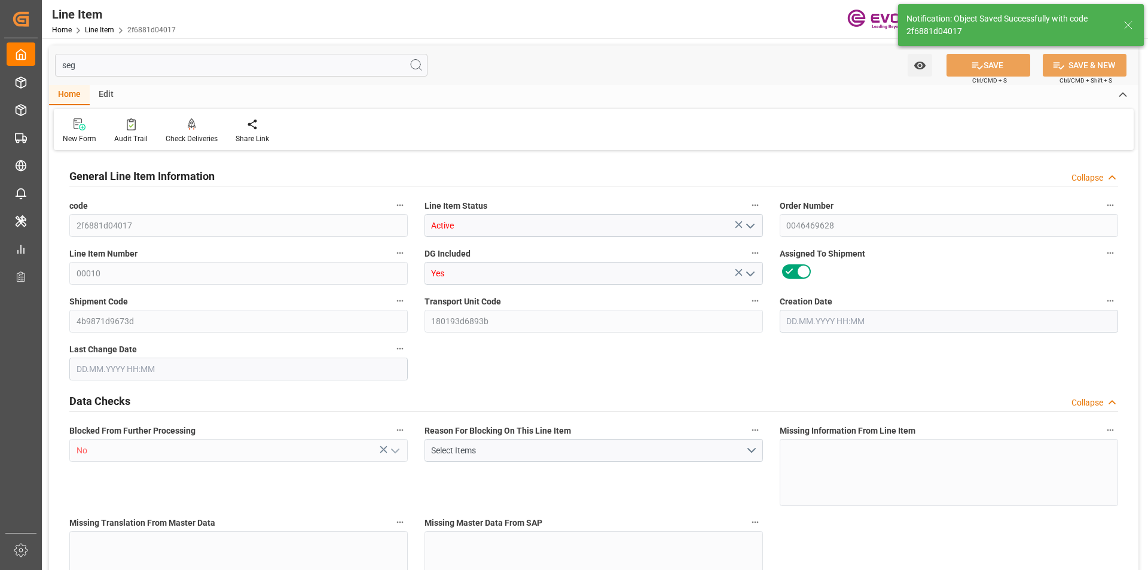
type input "2"
type input "1734.4"
type input "1600"
type input "2.3003"
type input "8"
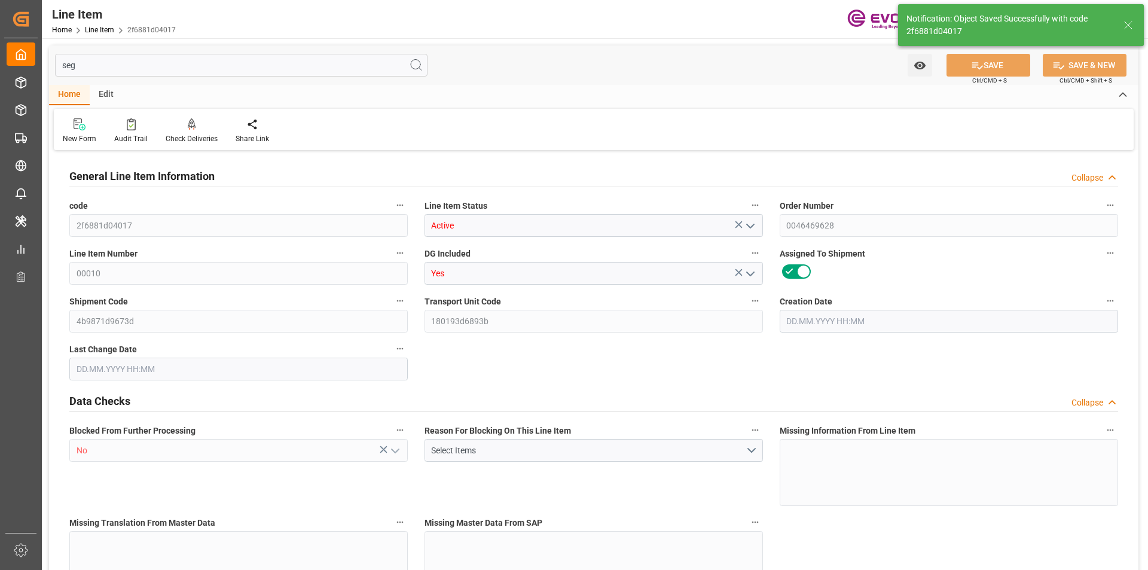
type input "18176"
type input "8"
type input "1734.4"
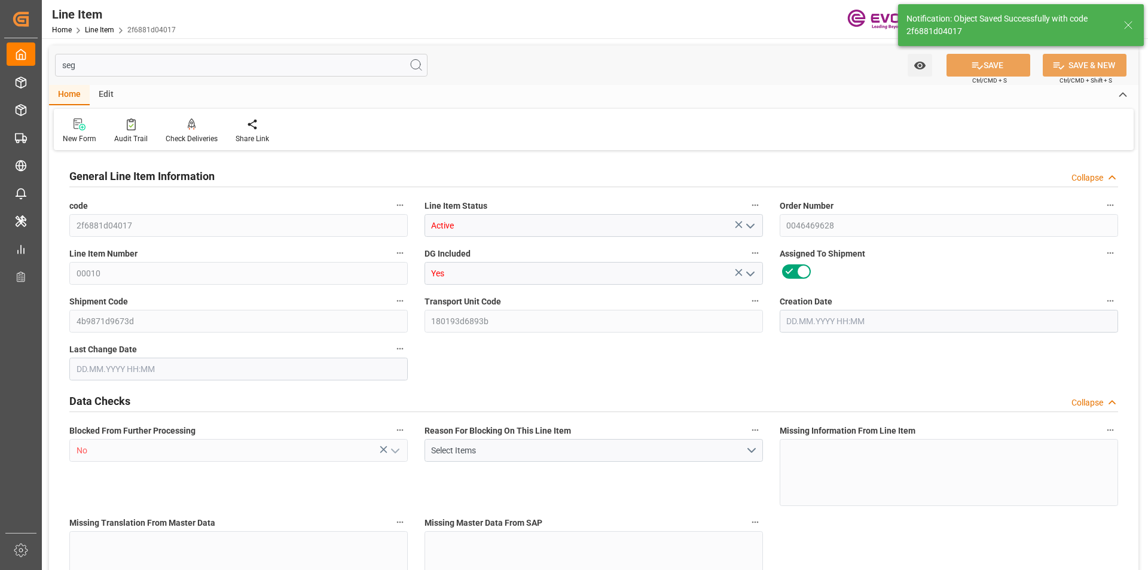
type input "1774.4"
type input "1600"
type input "2.3003"
type input "2300.296"
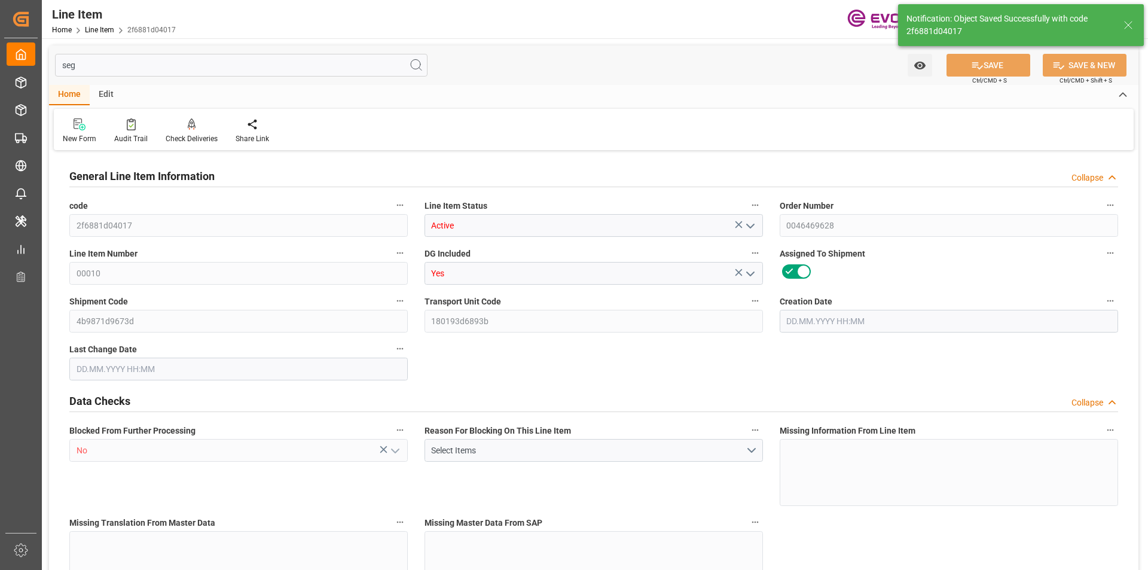
type input "0"
type input "[DATE] 14:26"
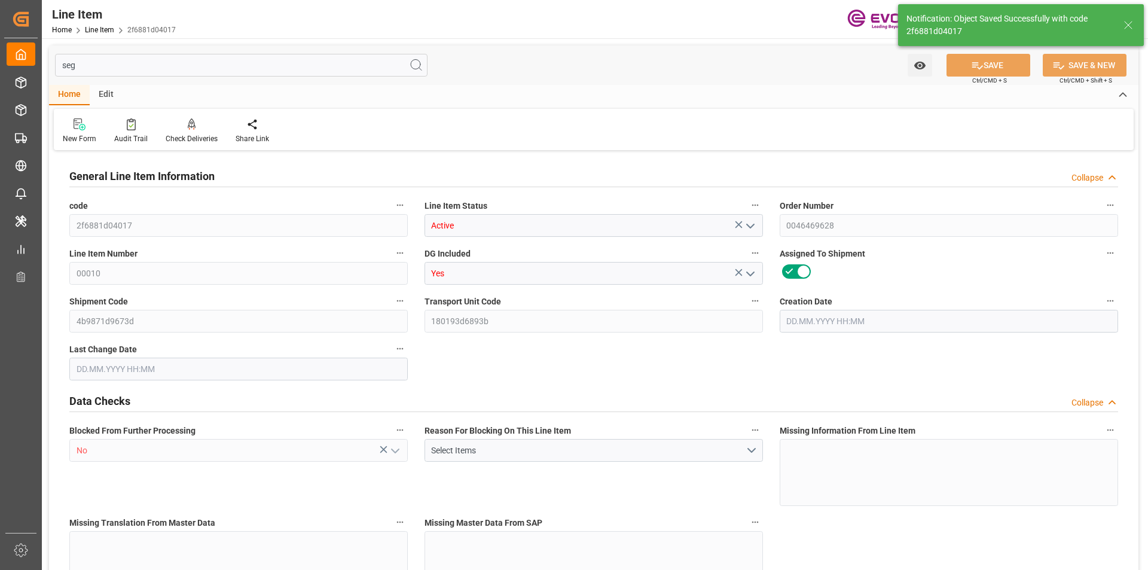
type input "[DATE] 20:29"
type input "[DATE]"
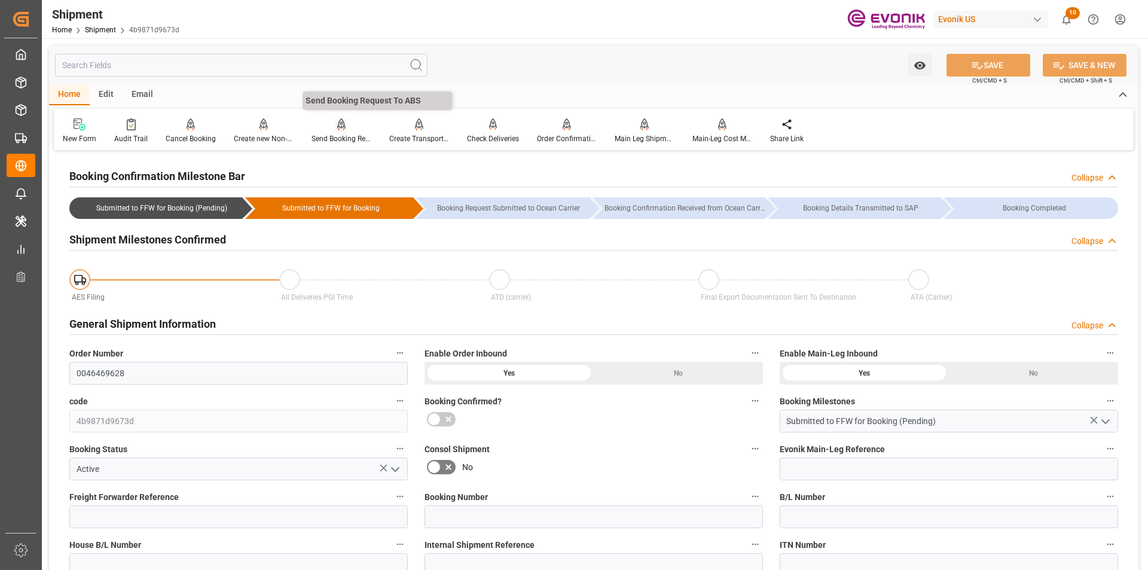
click at [325, 133] on div "Send Booking Request To ABS" at bounding box center [342, 138] width 60 height 11
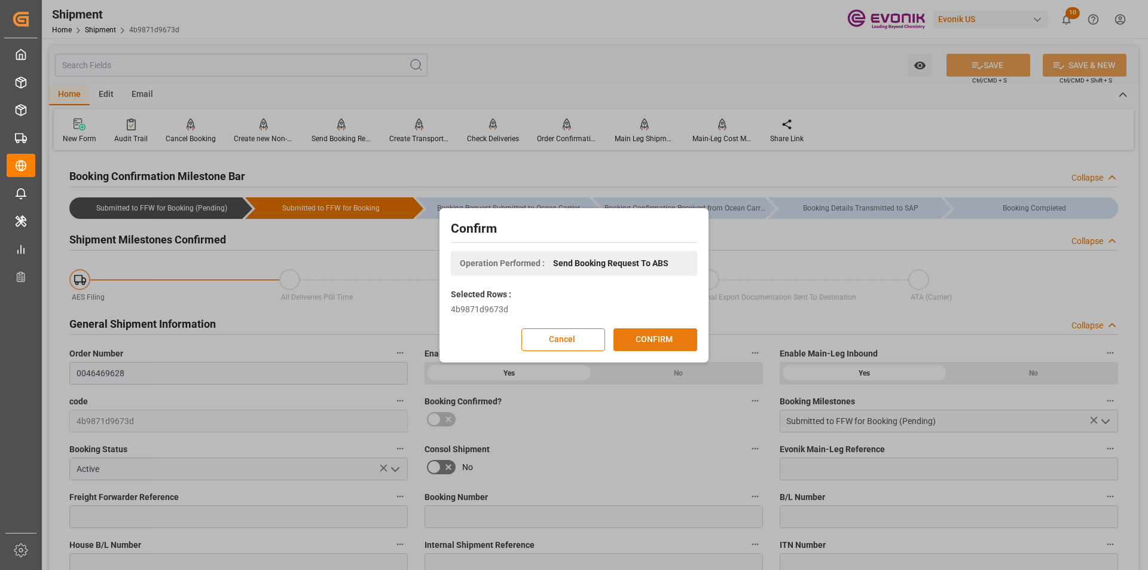
click at [673, 329] on button "CONFIRM" at bounding box center [656, 339] width 84 height 23
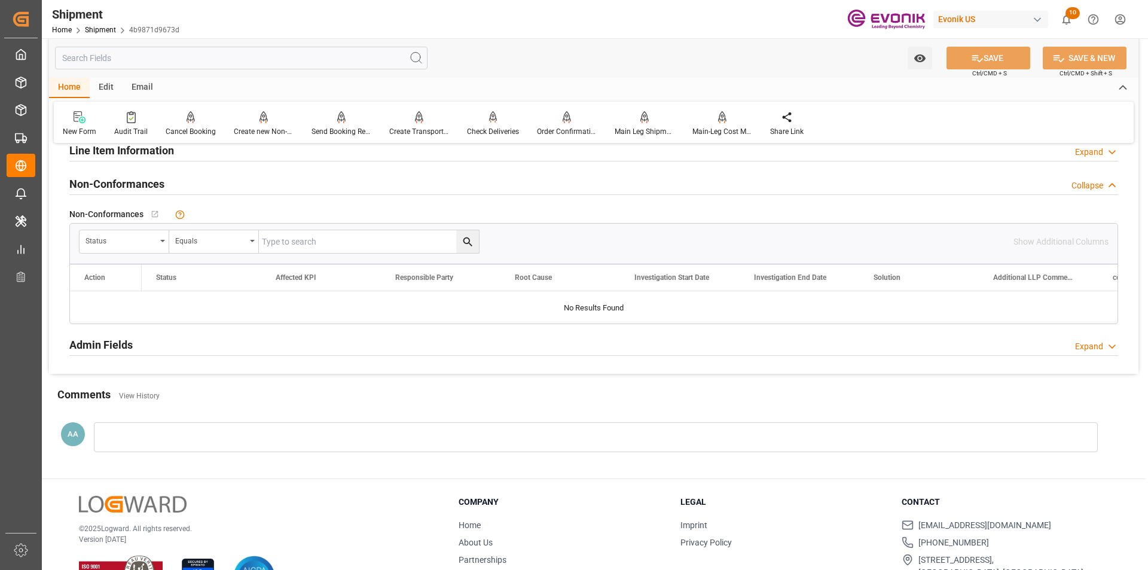
scroll to position [837, 0]
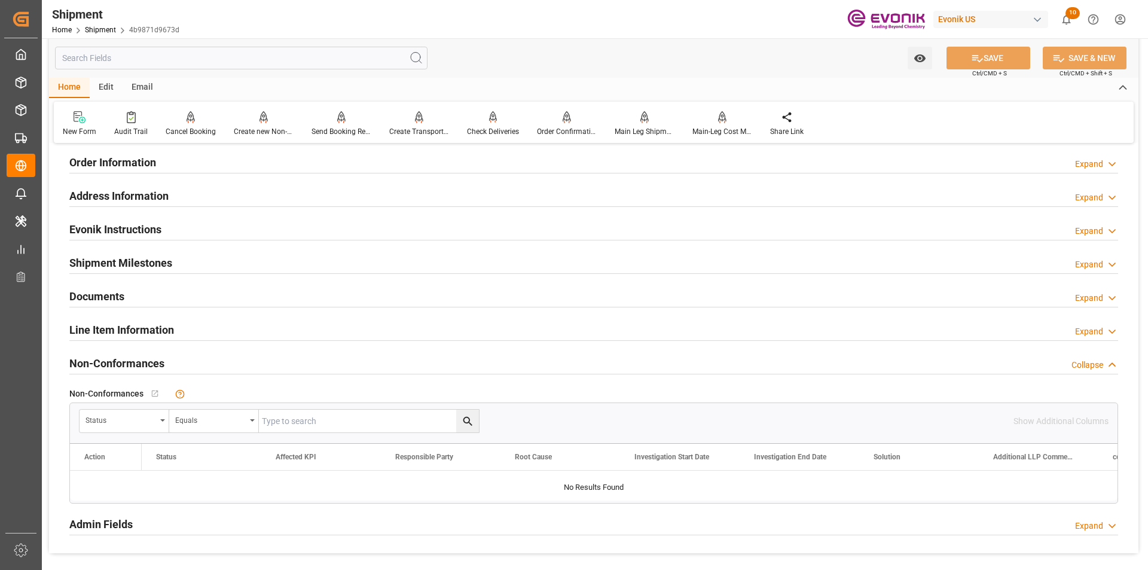
click at [136, 325] on h2 "Line Item Information" at bounding box center [121, 330] width 105 height 16
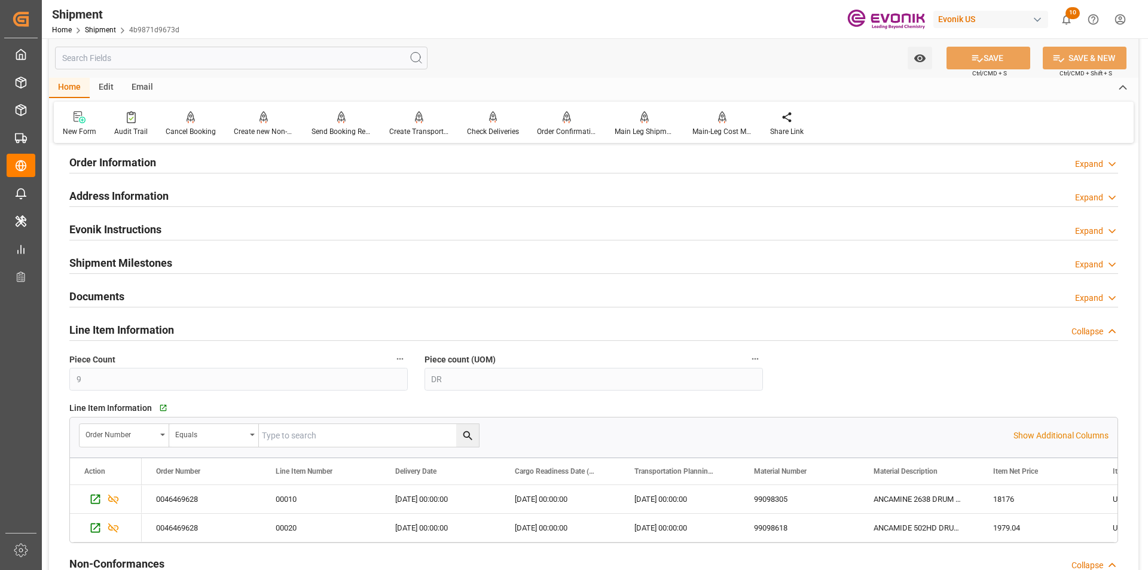
scroll to position [957, 0]
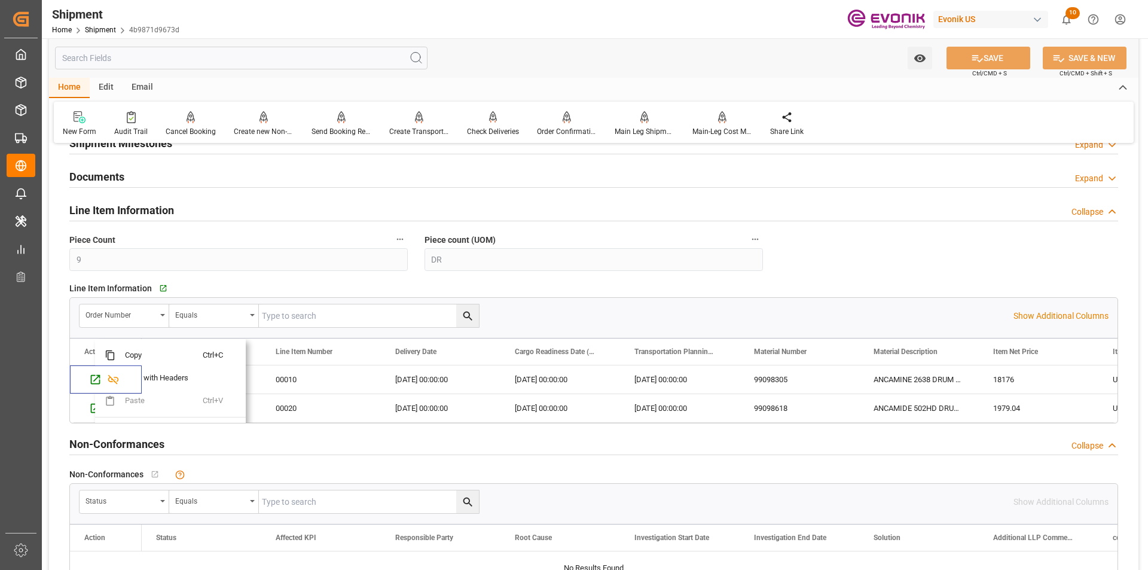
click at [242, 441] on div "Non-Conformances Collapse" at bounding box center [593, 443] width 1049 height 23
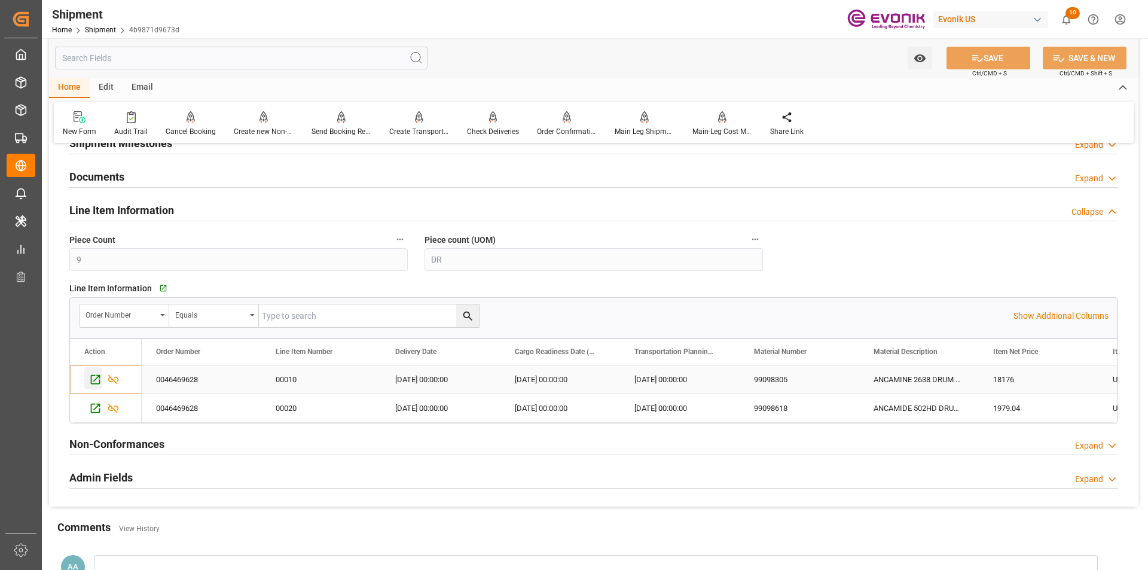
click at [95, 377] on icon "Press SPACE to select this row." at bounding box center [95, 379] width 13 height 13
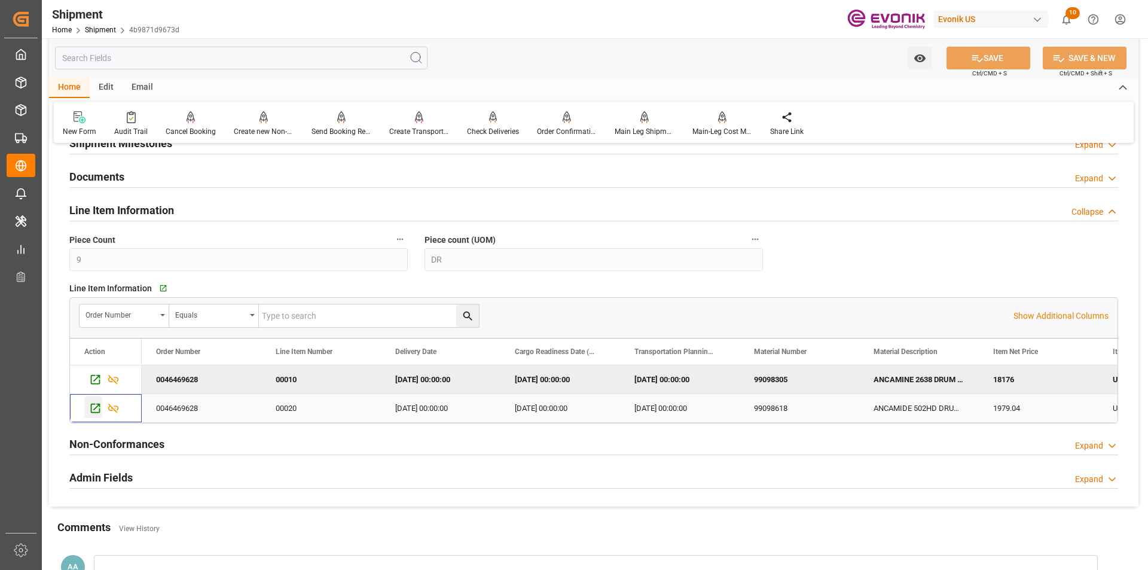
click at [96, 405] on icon "Press SPACE to select this row." at bounding box center [95, 408] width 13 height 13
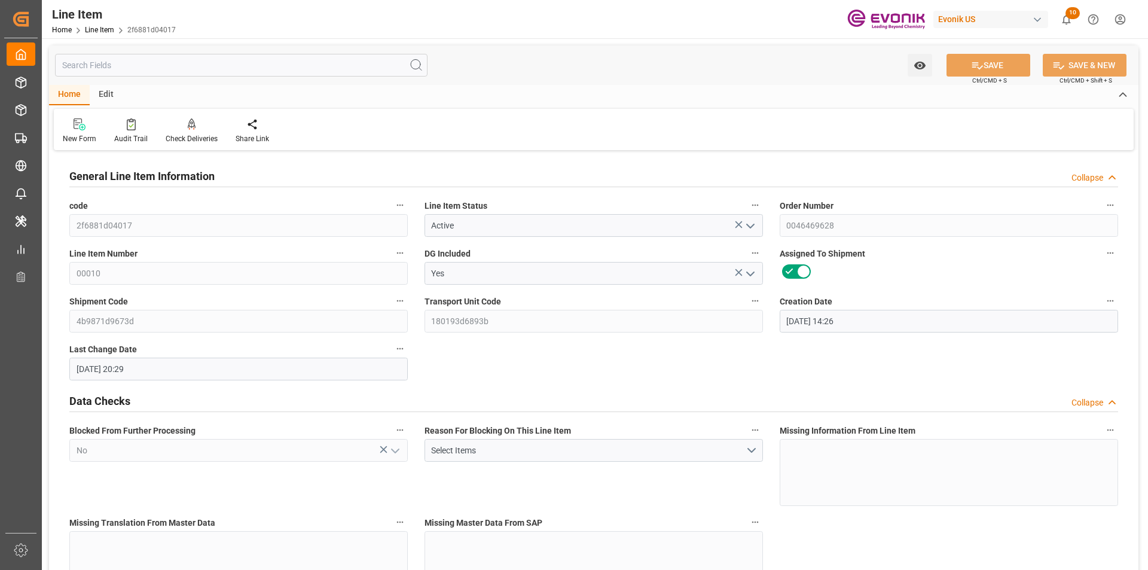
click at [174, 62] on input "text" at bounding box center [241, 65] width 373 height 23
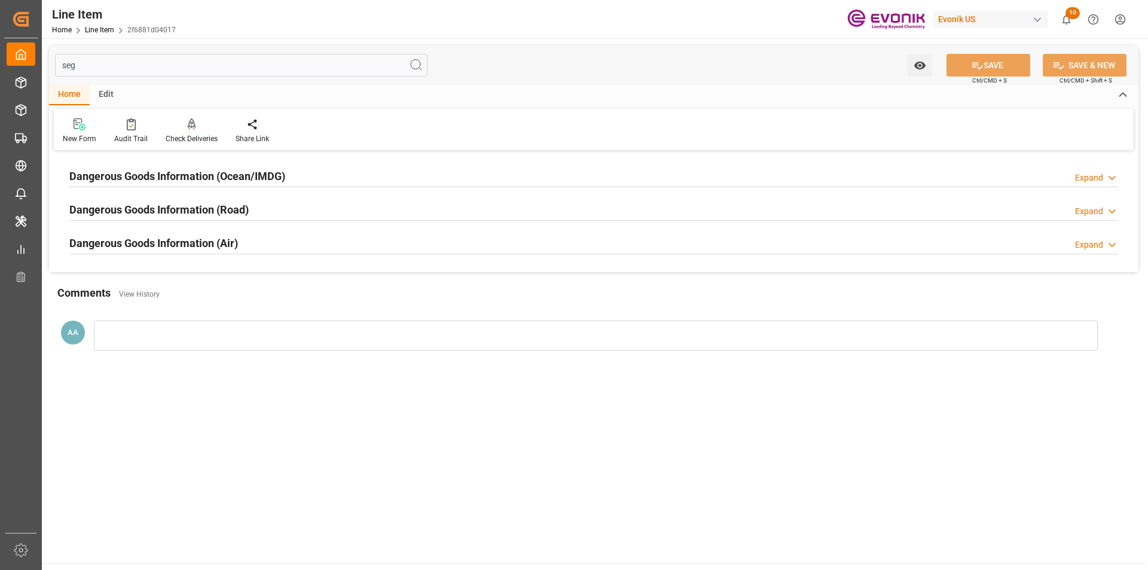
type input "seg"
click at [160, 172] on h2 "Dangerous Goods Information (Ocean/IMDG)" at bounding box center [177, 176] width 216 height 16
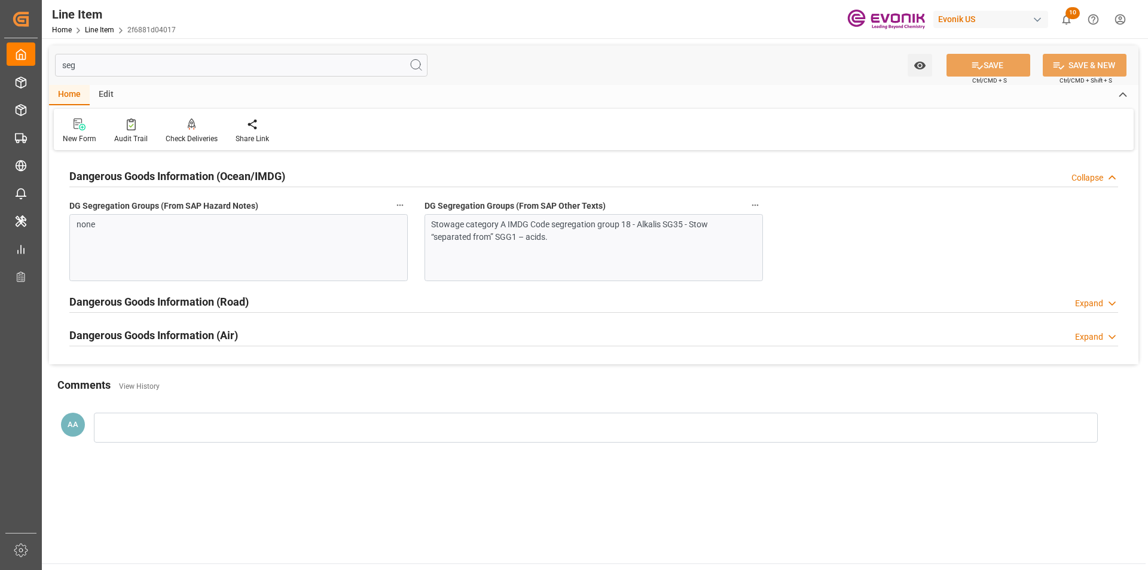
click at [160, 172] on h2 "Dangerous Goods Information (Ocean/IMDG)" at bounding box center [177, 176] width 216 height 16
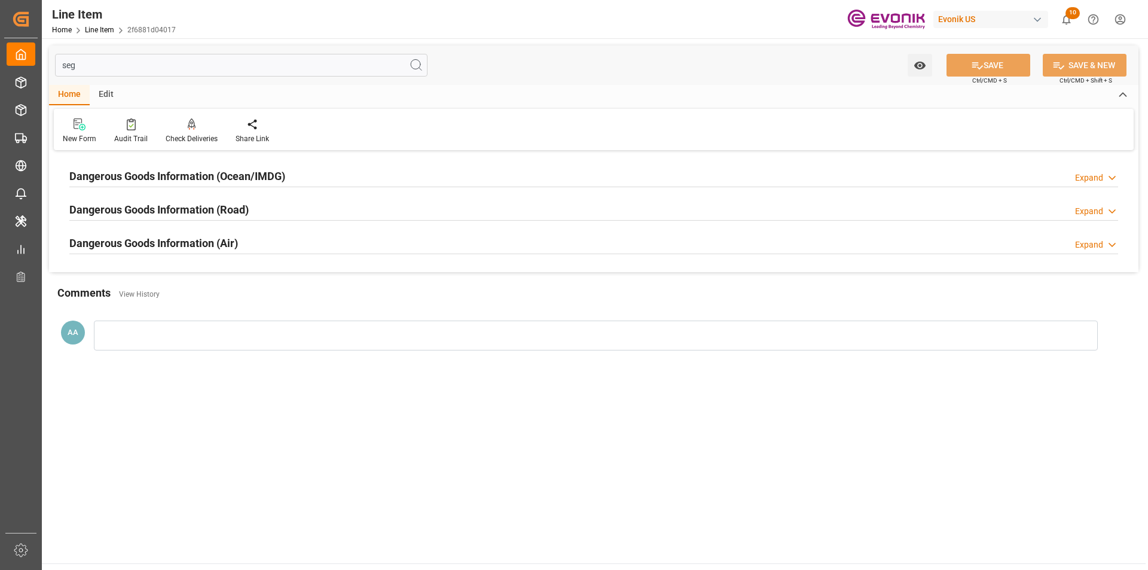
click at [163, 211] on h2 "Dangerous Goods Information (Road)" at bounding box center [158, 210] width 179 height 16
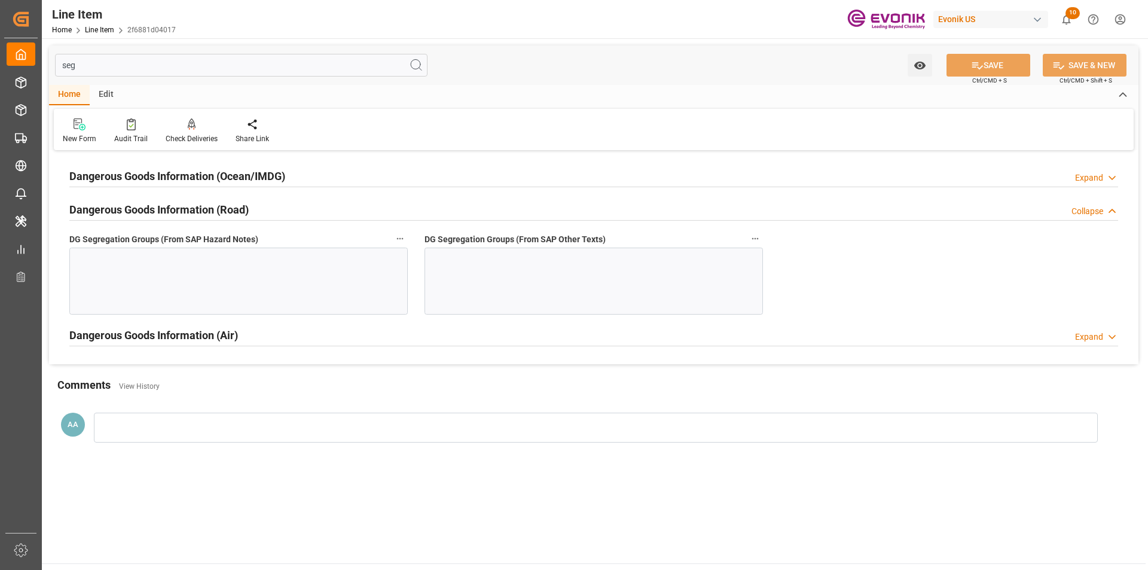
click at [163, 211] on h2 "Dangerous Goods Information (Road)" at bounding box center [158, 210] width 179 height 16
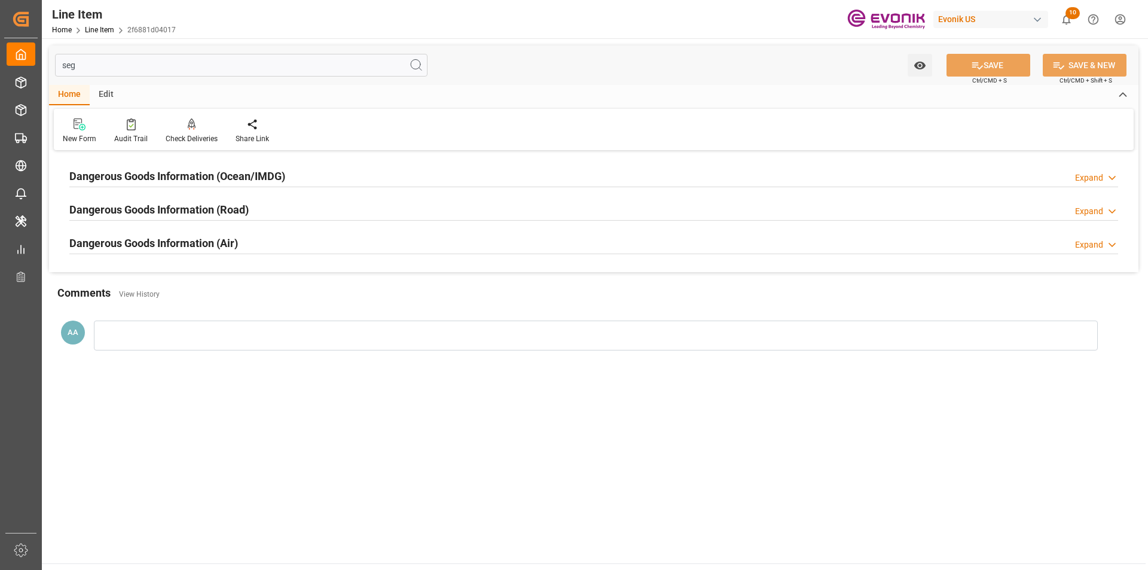
click at [83, 68] on input "seg" at bounding box center [241, 65] width 373 height 23
drag, startPoint x: 84, startPoint y: 66, endPoint x: 39, endPoint y: 62, distance: 45.0
click at [39, 62] on div "Created by potrace 1.15, written by Peter Selinger 2001-2017 Created by potrace…" at bounding box center [574, 285] width 1148 height 570
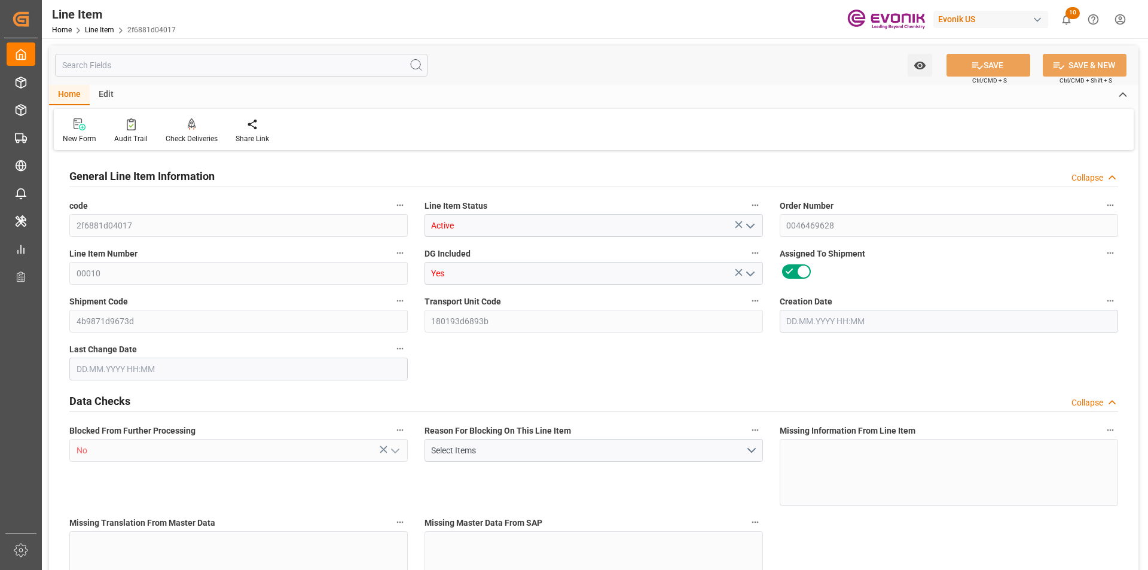
type input "2f6881d04017"
type input "Active"
type input "0046469628"
type input "00010"
type input "Yes"
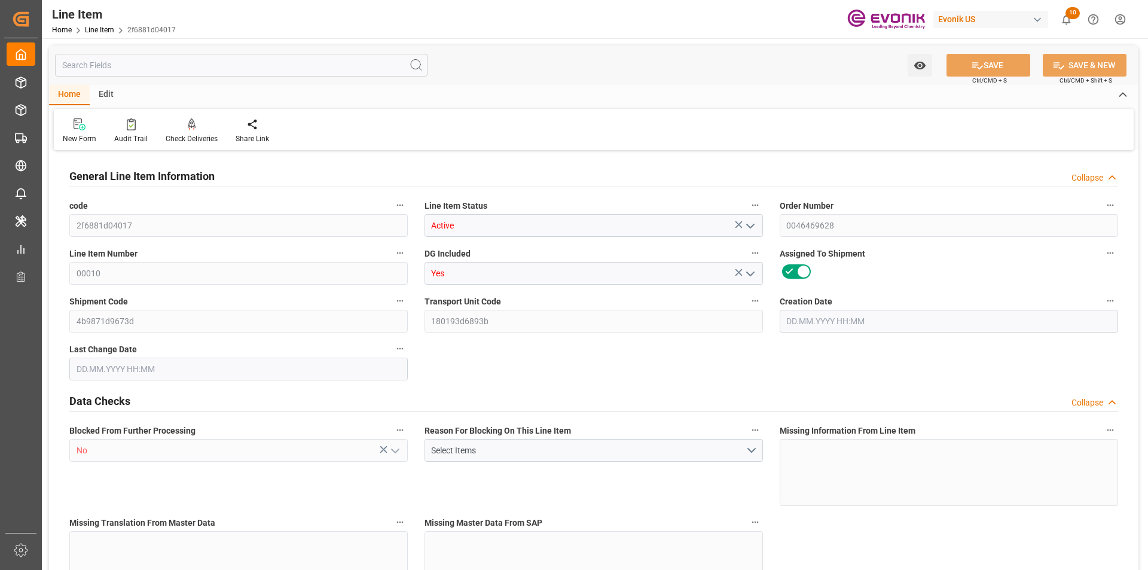
type input "4b9871d9673d"
type input "180193d6893b"
type input "No"
type input "DR"
type input "No"
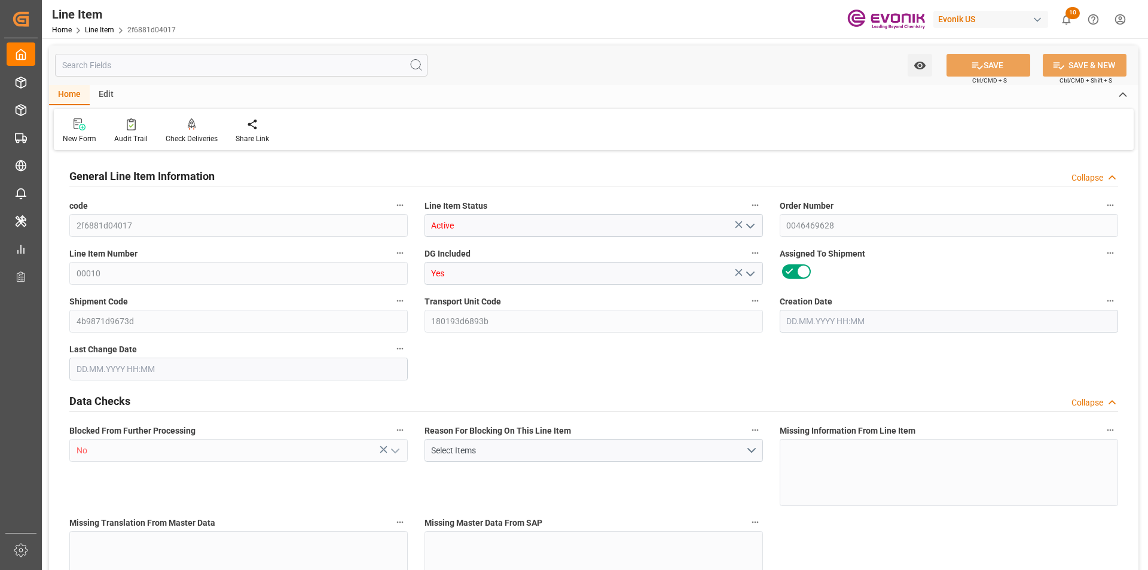
type input "99098305"
type textarea "ANCAMINE 2638 DRUM 200KG"
type input "USD"
type input "PACK"
type input "391190"
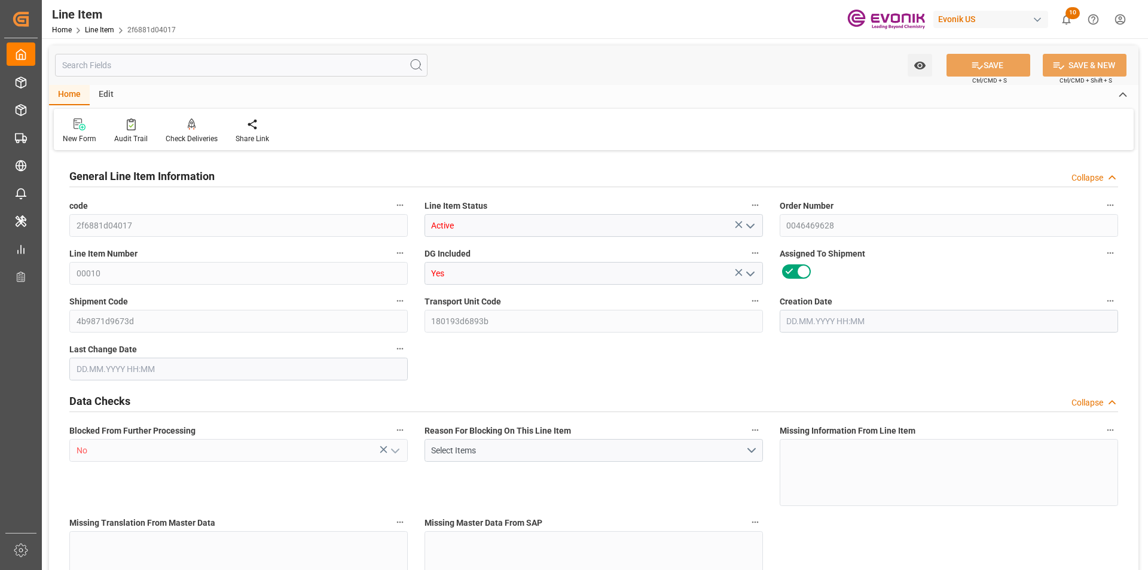
type input "EAR99"
type input "US"
type input "DR"
type input "[MEDICAL_DATA]"
type input "KGM"
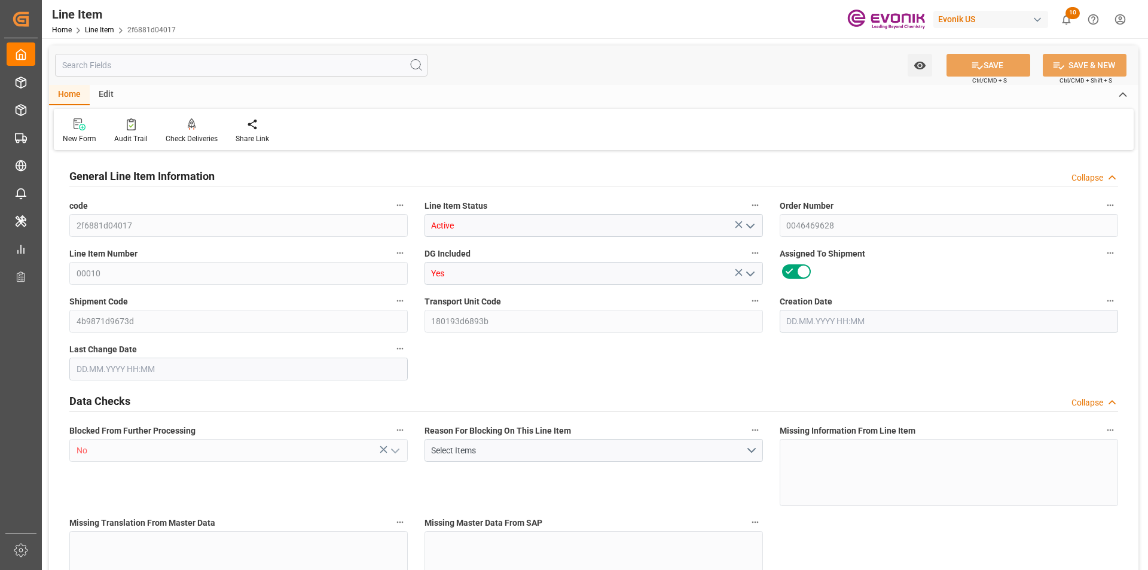
type textarea "KGM"
type input "KGM"
type textarea "KGM"
type input "M3"
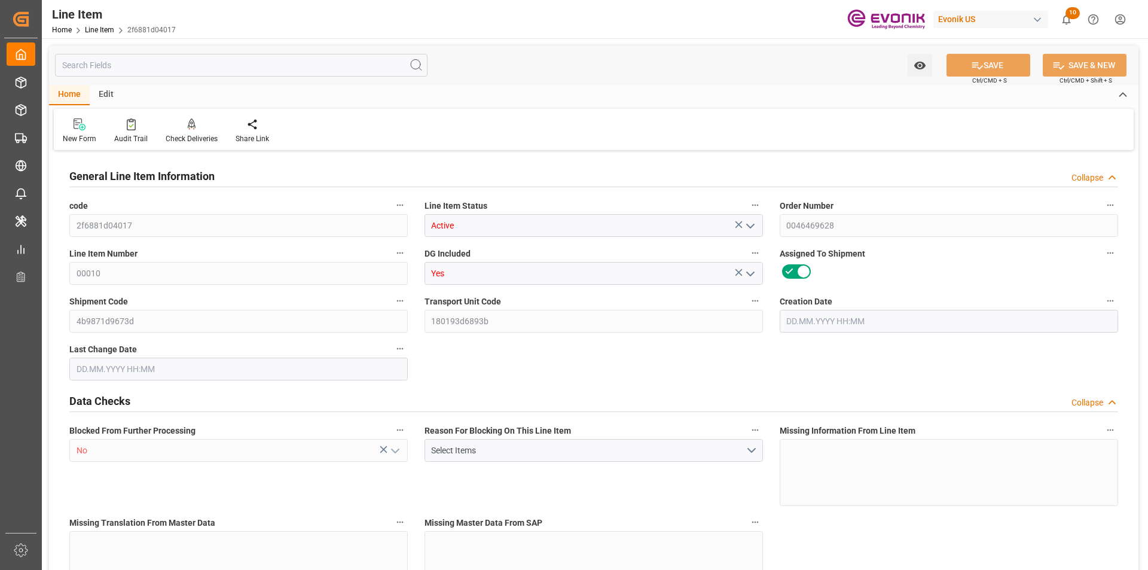
type textarea "DMQ"
type input "M3"
type input "2"
type input "1734.4"
type input "1600"
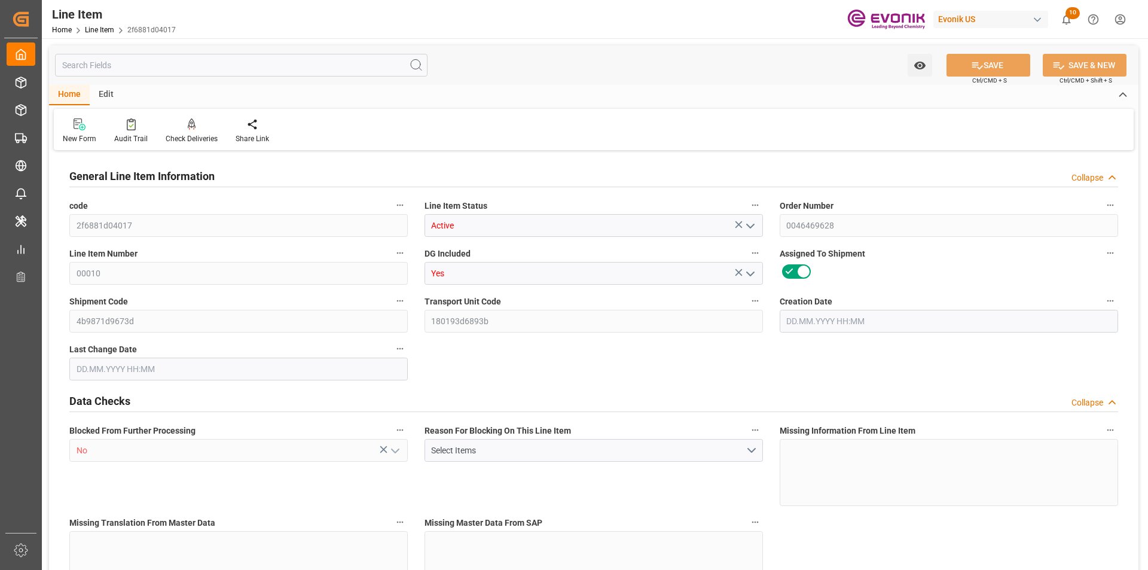
type input "2.3003"
type input "8"
type input "18176"
type input "8"
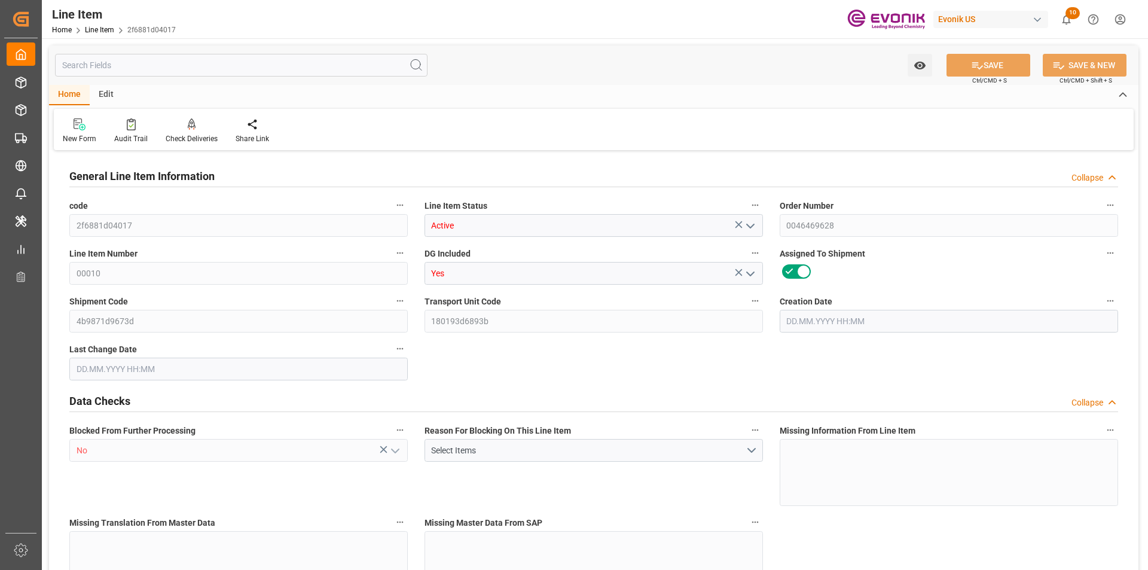
type input "1734.4"
type input "1774.4"
type input "1600"
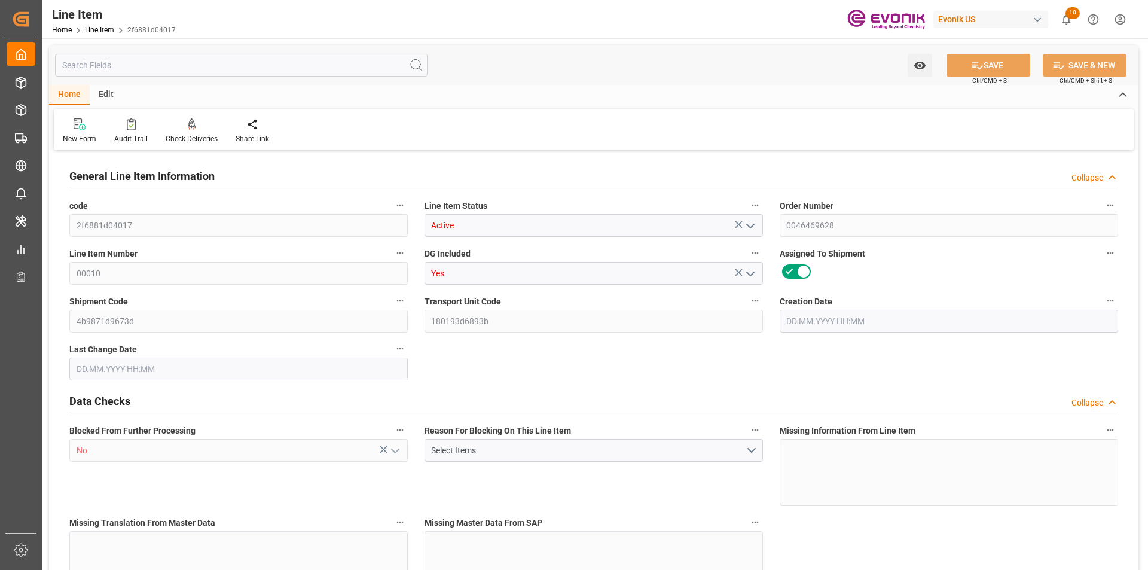
type input "2.3003"
type input "2300.296"
type input "0"
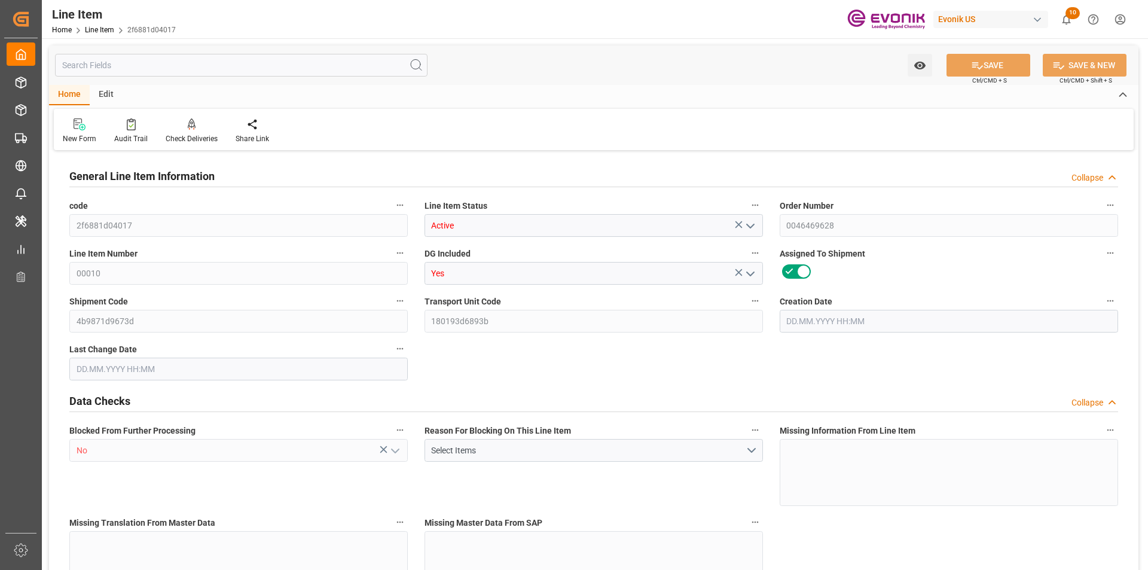
type input "0"
type input "[DATE] 14:26"
type input "[DATE] 20:29"
type input "[DATE]"
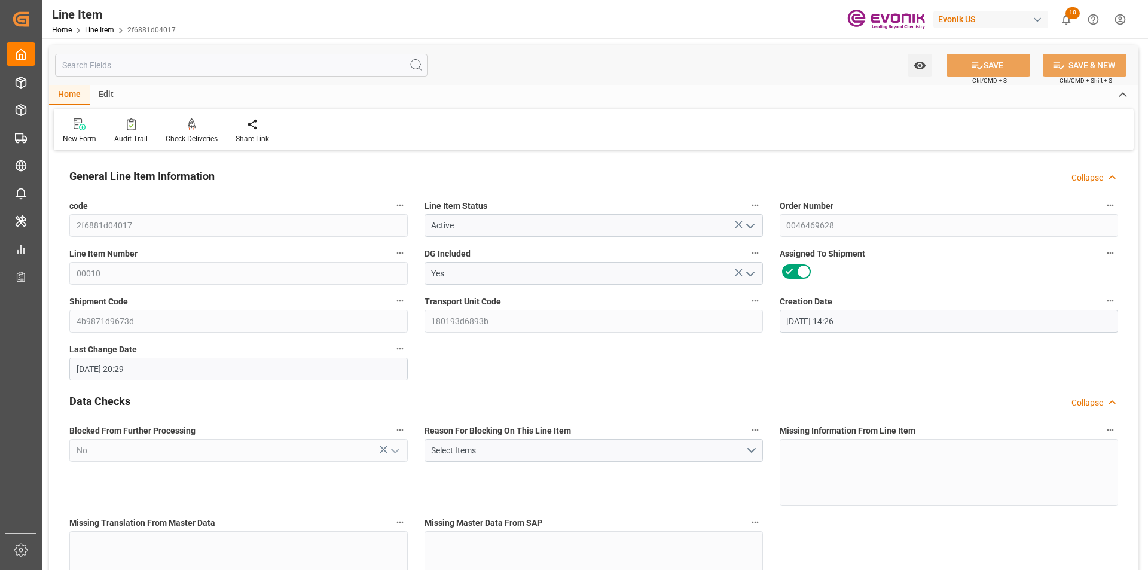
type input "[DATE]"
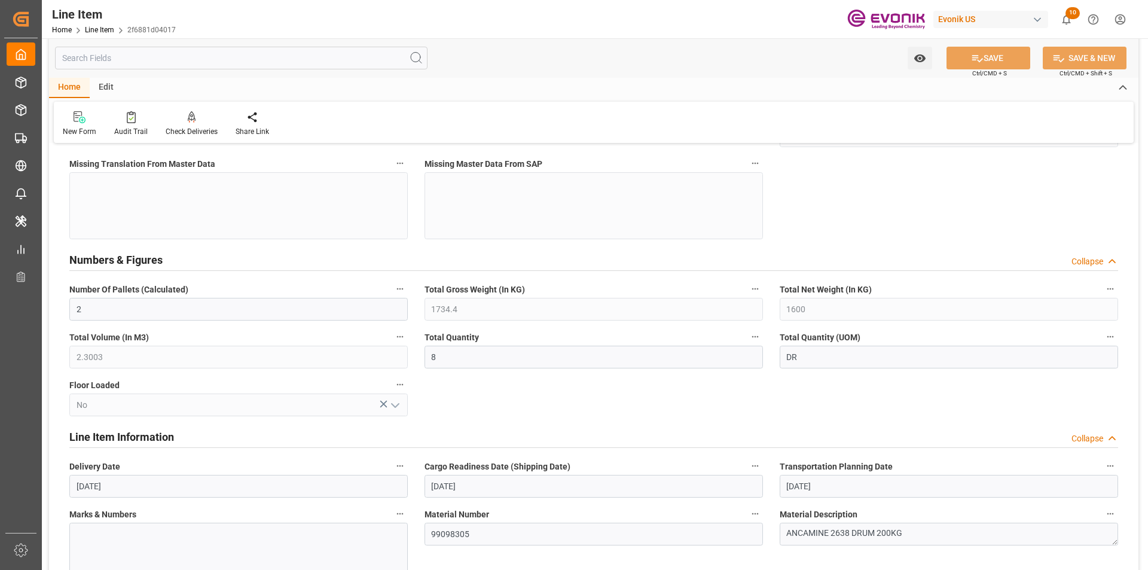
scroll to position [478, 0]
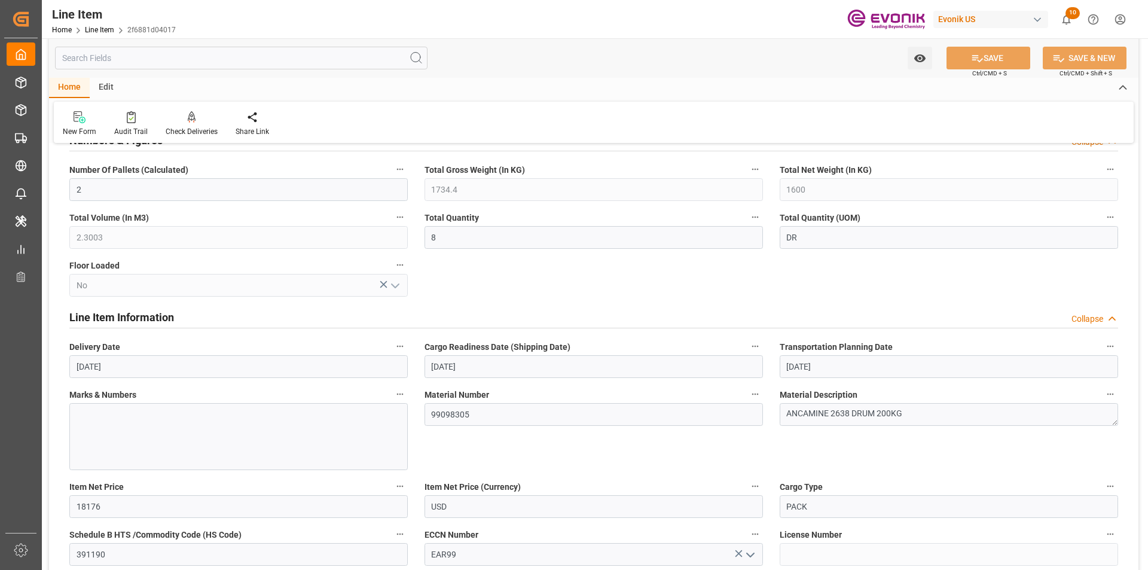
click at [123, 60] on input "text" at bounding box center [241, 58] width 373 height 23
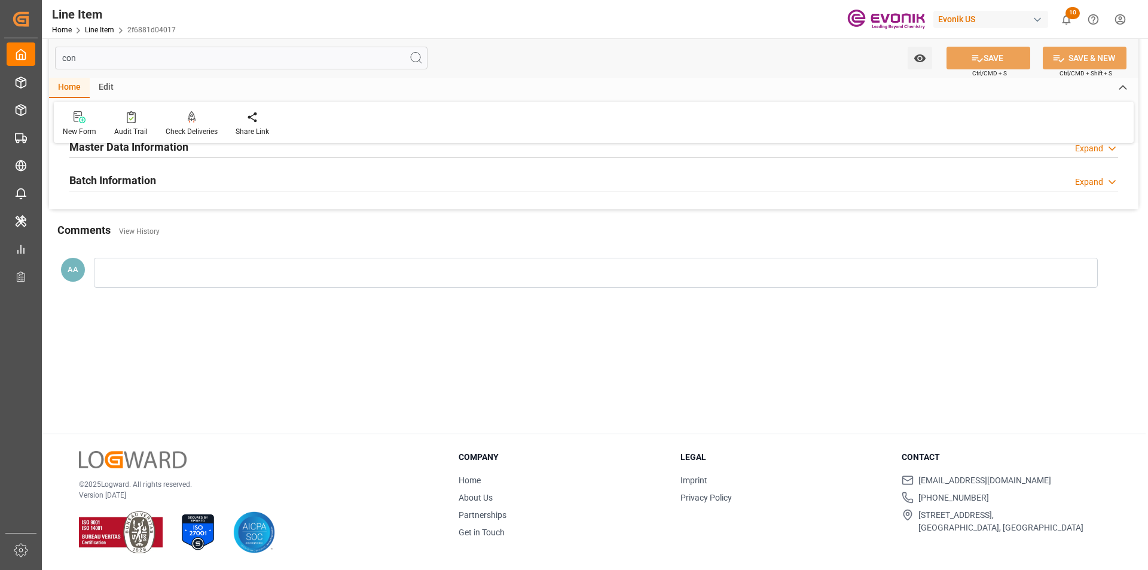
scroll to position [0, 0]
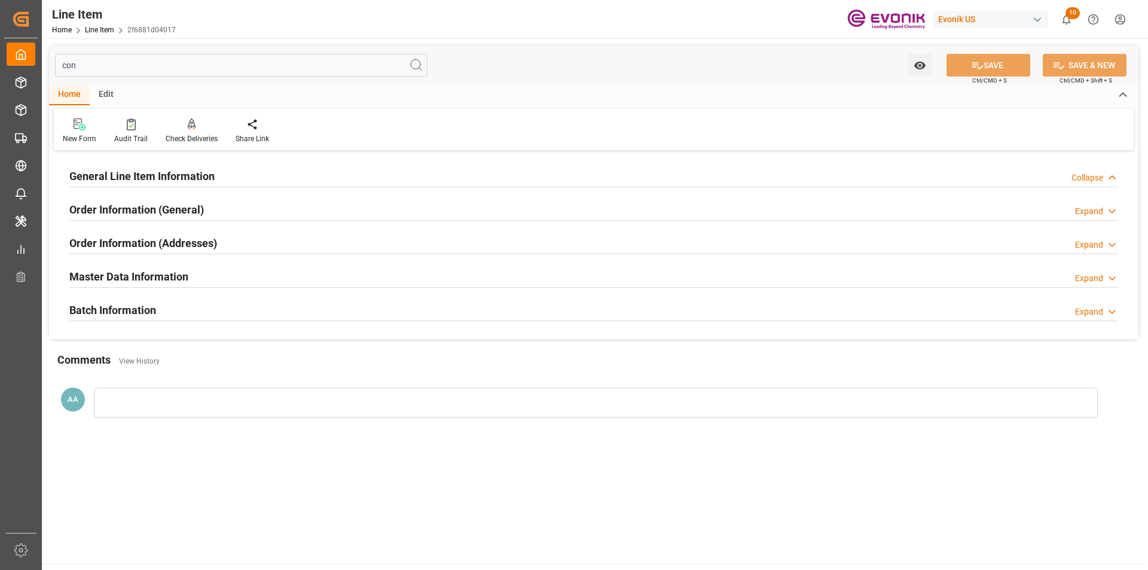
type input "con"
click at [147, 280] on h2 "Master Data Information" at bounding box center [128, 277] width 119 height 16
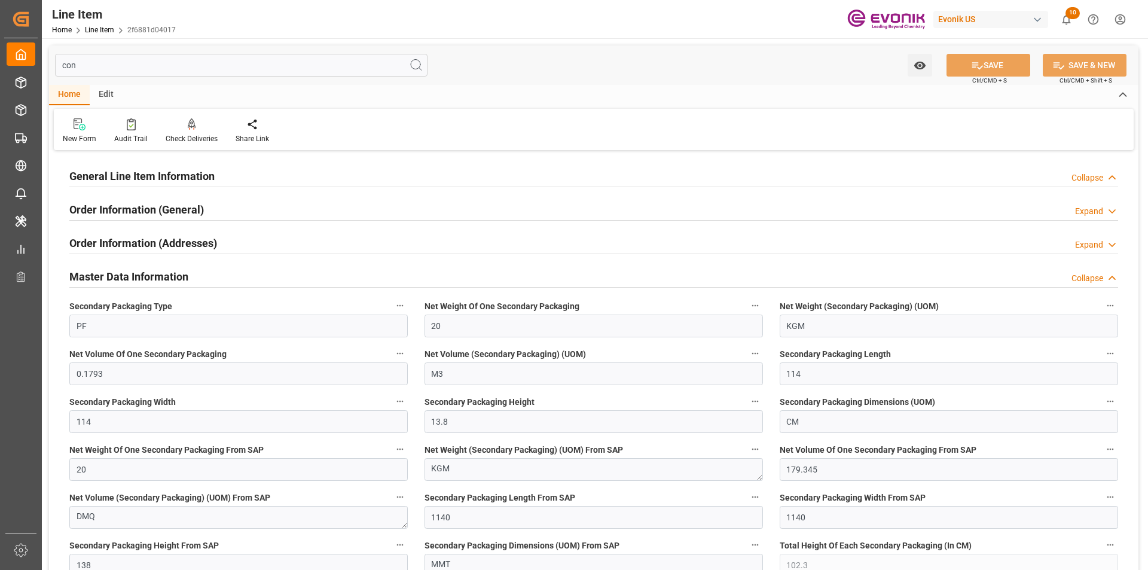
click at [147, 280] on h2 "Master Data Information" at bounding box center [128, 277] width 119 height 16
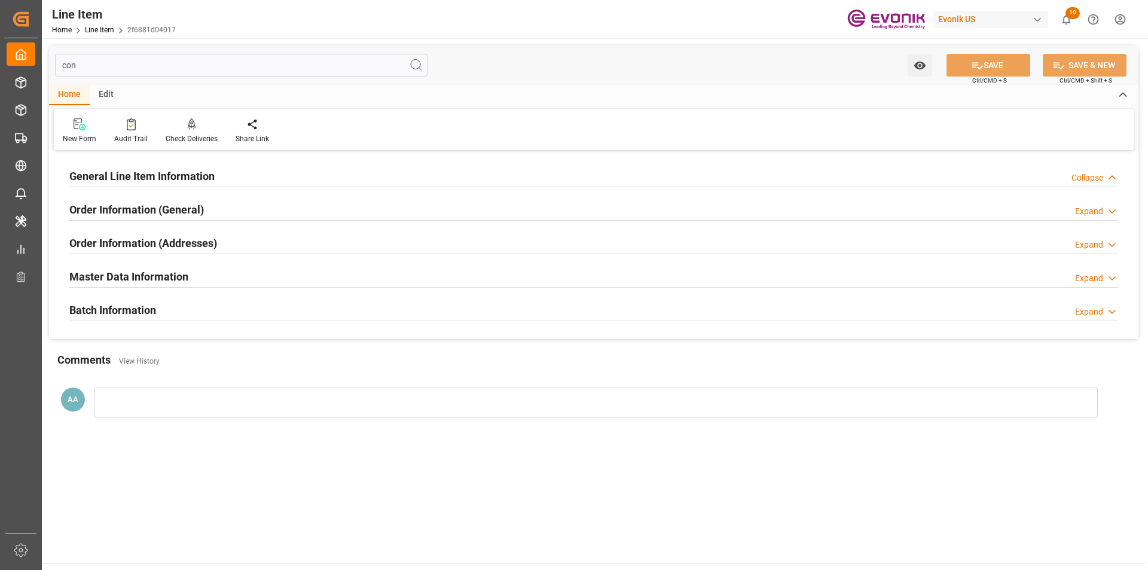
click at [131, 307] on h2 "Batch Information" at bounding box center [112, 310] width 87 height 16
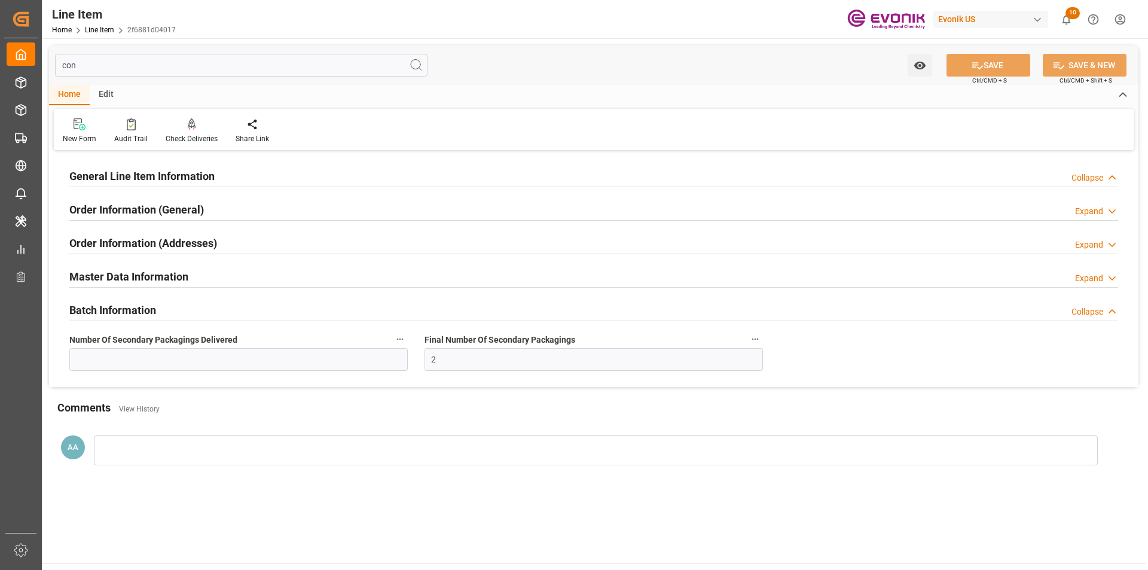
click at [131, 307] on h2 "Batch Information" at bounding box center [112, 310] width 87 height 16
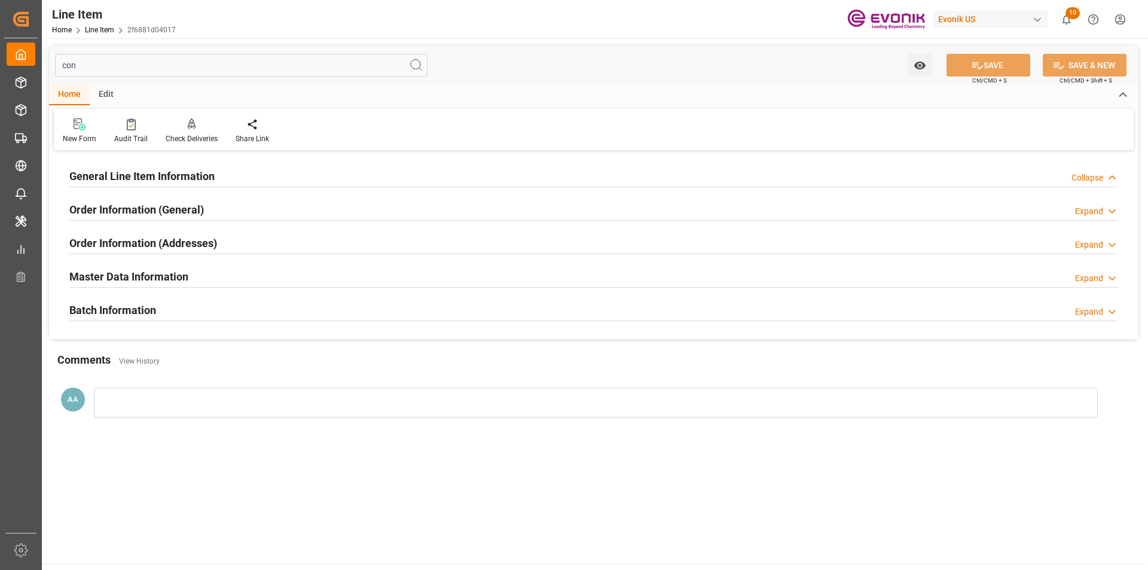
click at [131, 249] on h2 "Order Information (Addresses)" at bounding box center [143, 243] width 148 height 16
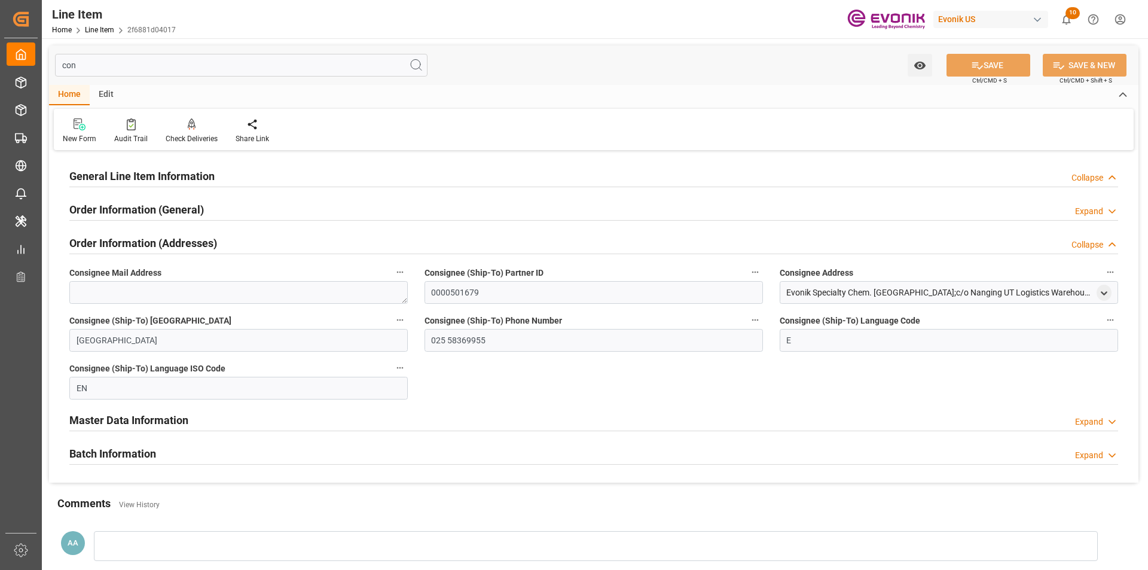
click at [134, 245] on h2 "Order Information (Addresses)" at bounding box center [143, 243] width 148 height 16
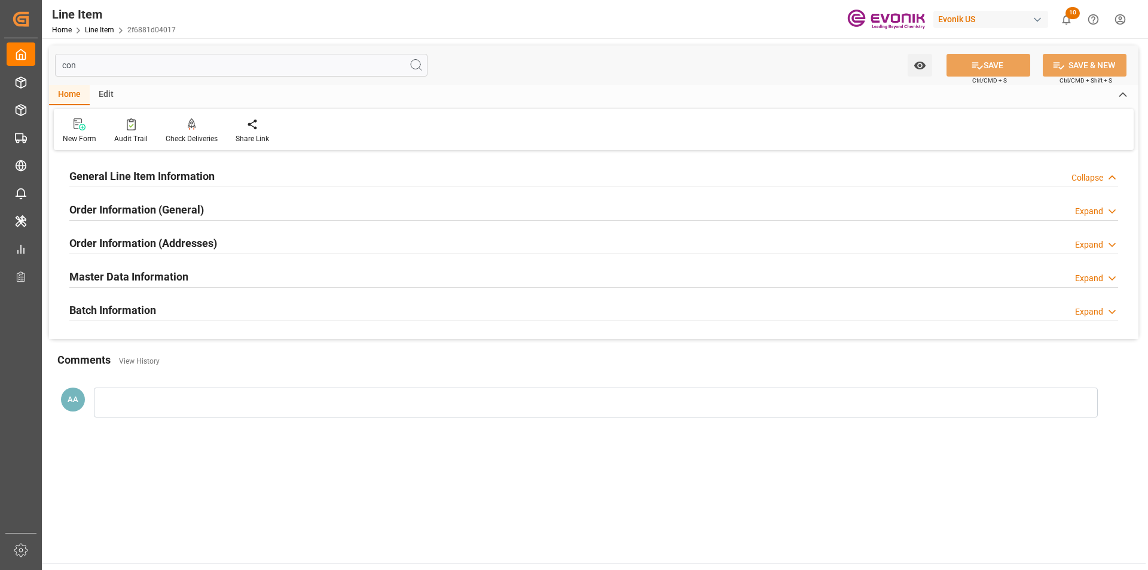
click at [136, 215] on h2 "Order Information (General)" at bounding box center [136, 210] width 135 height 16
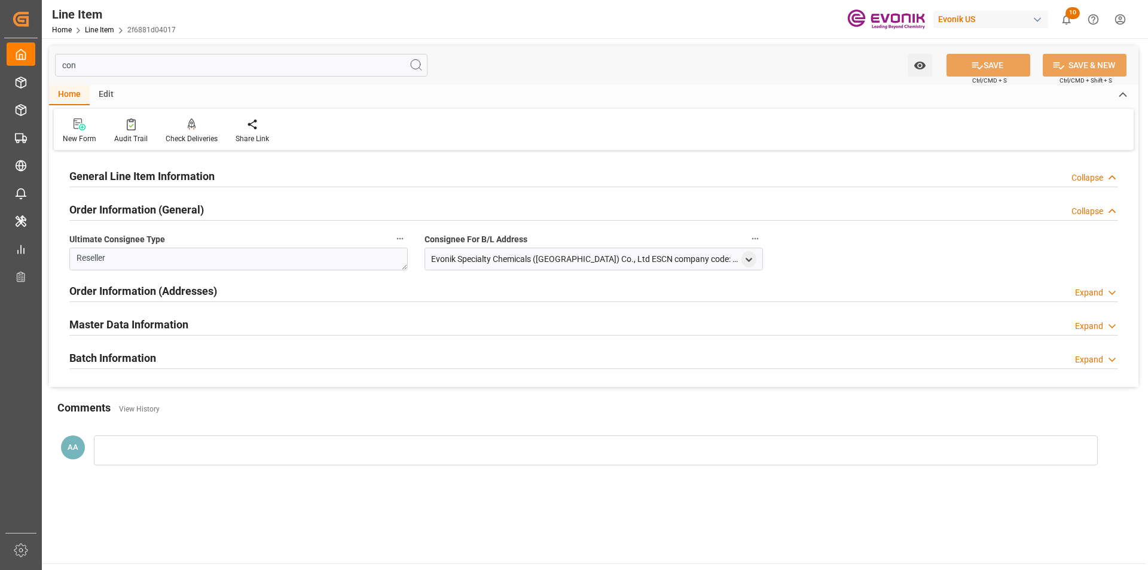
click at [138, 211] on h2 "Order Information (General)" at bounding box center [136, 210] width 135 height 16
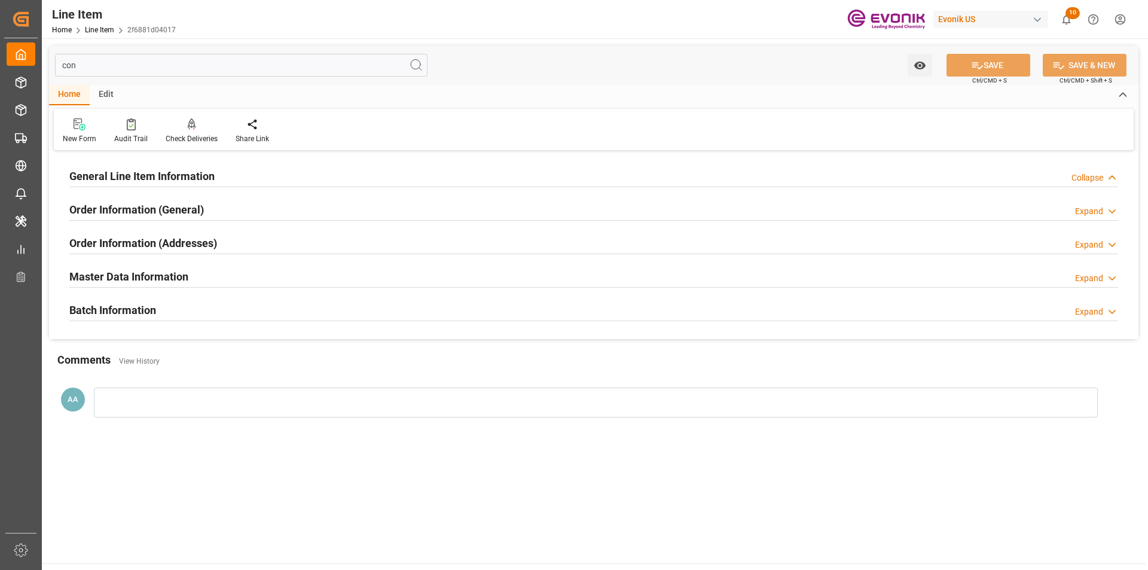
click at [150, 172] on h2 "General Line Item Information" at bounding box center [141, 176] width 145 height 16
click at [139, 175] on h2 "General Line Item Information" at bounding box center [141, 176] width 145 height 16
click at [1109, 175] on icon at bounding box center [1112, 178] width 12 height 13
click at [94, 68] on input "con" at bounding box center [241, 65] width 373 height 23
drag, startPoint x: 92, startPoint y: 65, endPoint x: 58, endPoint y: 65, distance: 33.5
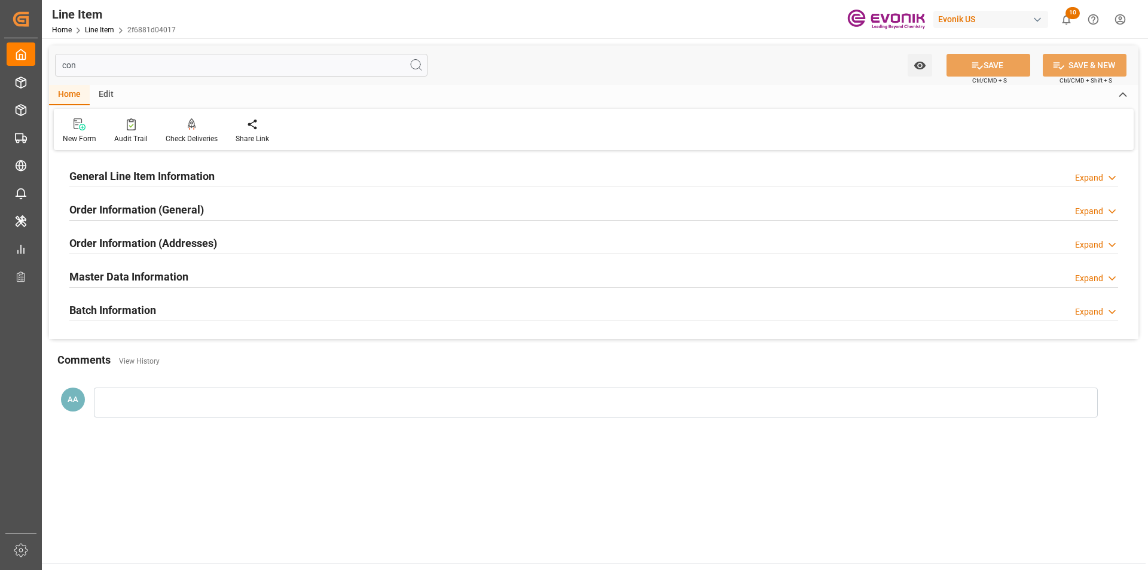
click at [58, 65] on input "con" at bounding box center [241, 65] width 373 height 23
click at [163, 276] on h2 "Master Data Information" at bounding box center [128, 277] width 119 height 16
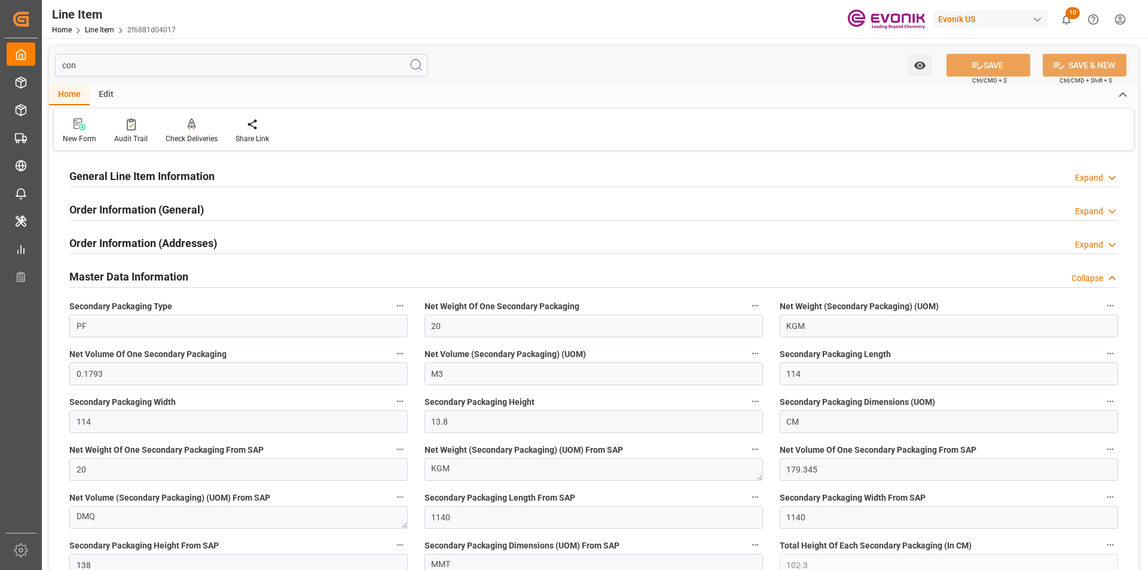
click at [154, 275] on h2 "Master Data Information" at bounding box center [128, 277] width 119 height 16
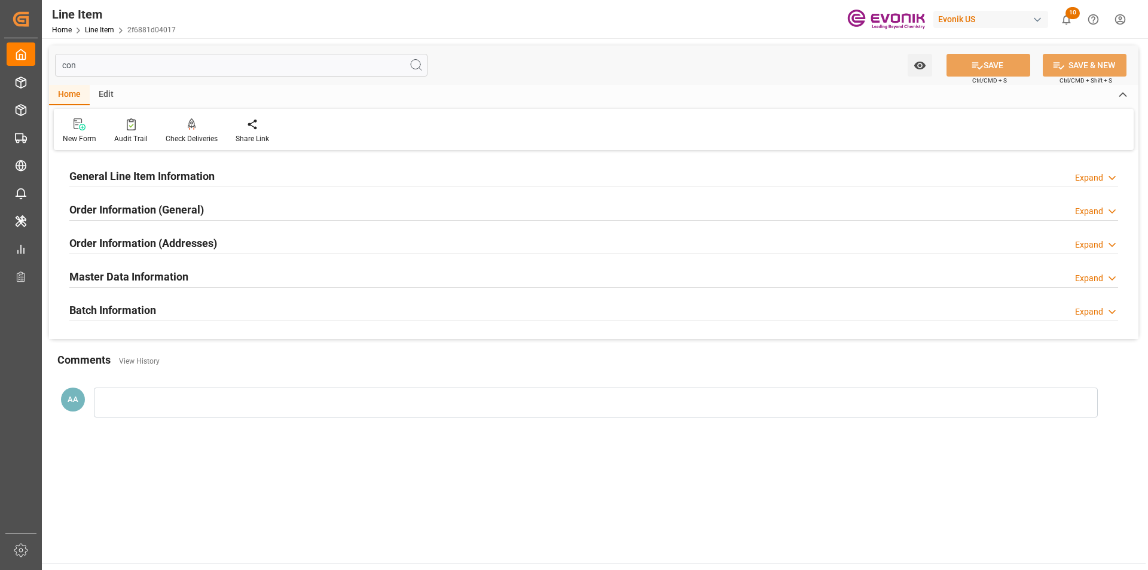
click at [94, 65] on input "con" at bounding box center [241, 65] width 373 height 23
drag, startPoint x: 94, startPoint y: 65, endPoint x: 46, endPoint y: 67, distance: 47.9
click at [56, 67] on input "con" at bounding box center [241, 65] width 373 height 23
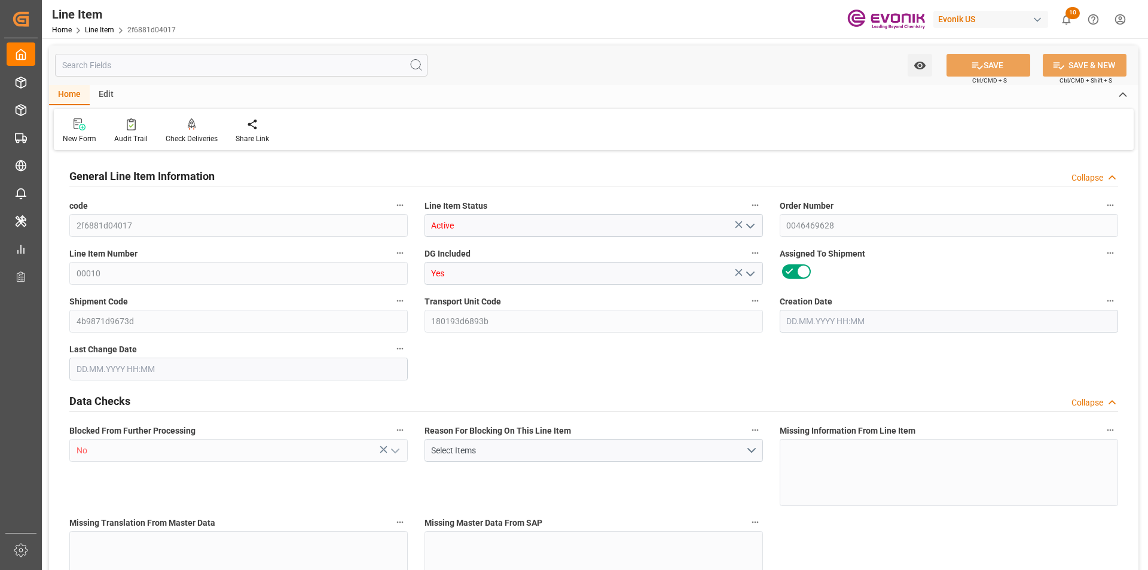
type input "2f6881d04017"
type input "Active"
type input "0046469628"
type input "00010"
type input "Yes"
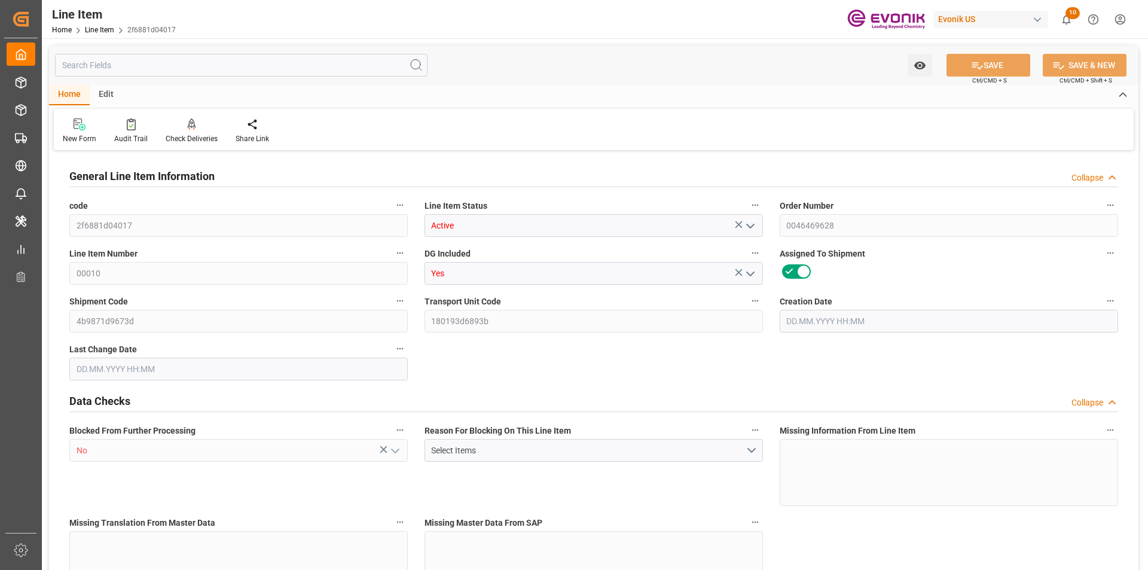
type input "4b9871d9673d"
type input "180193d6893b"
type input "No"
type input "DR"
type input "No"
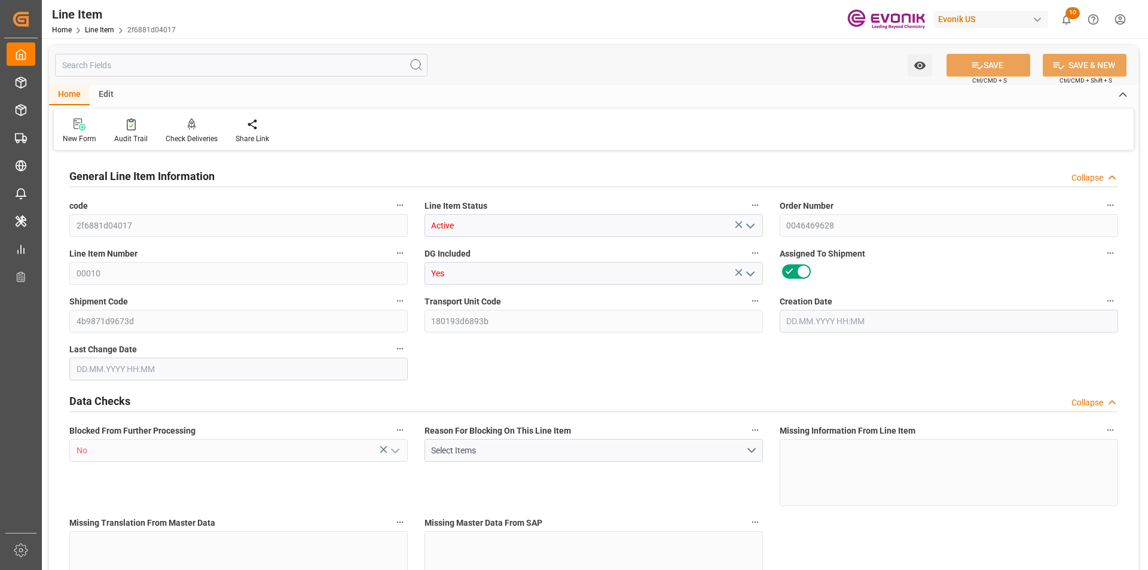
type input "99098305"
type textarea "ANCAMINE 2638 DRUM 200KG"
type input "USD"
type input "PACK"
type input "391190"
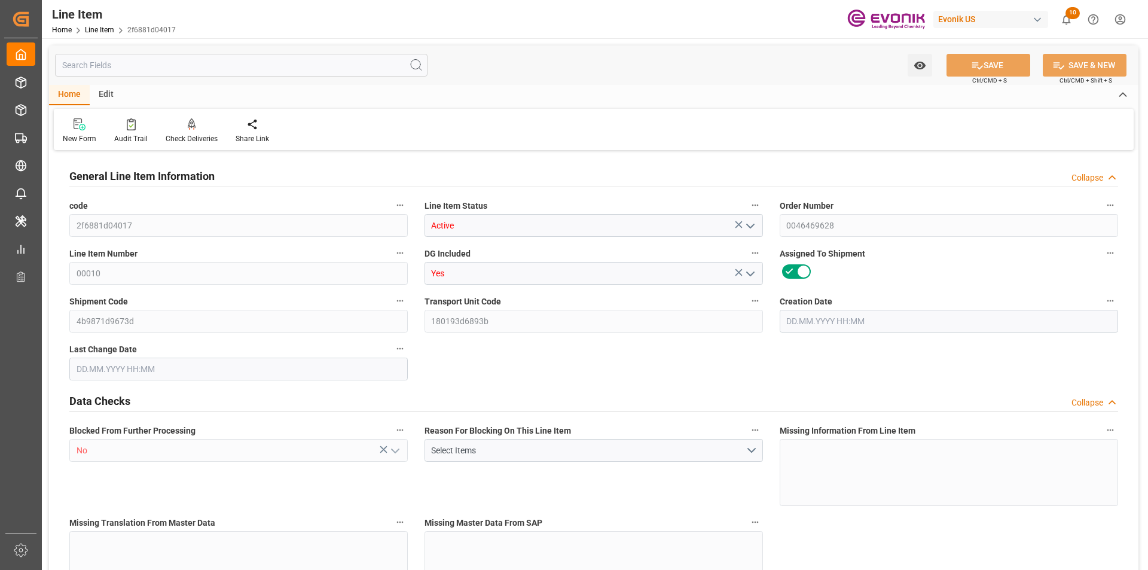
type input "EAR99"
type input "US"
type input "DR"
type input "[MEDICAL_DATA]"
type input "KGM"
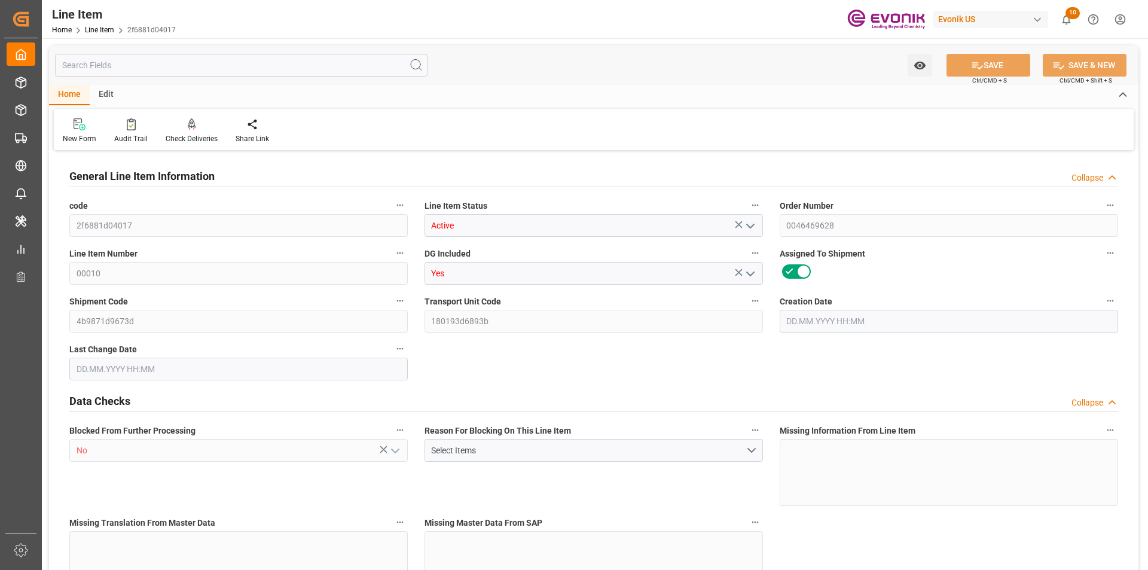
type textarea "KGM"
type input "KGM"
type textarea "KGM"
type input "M3"
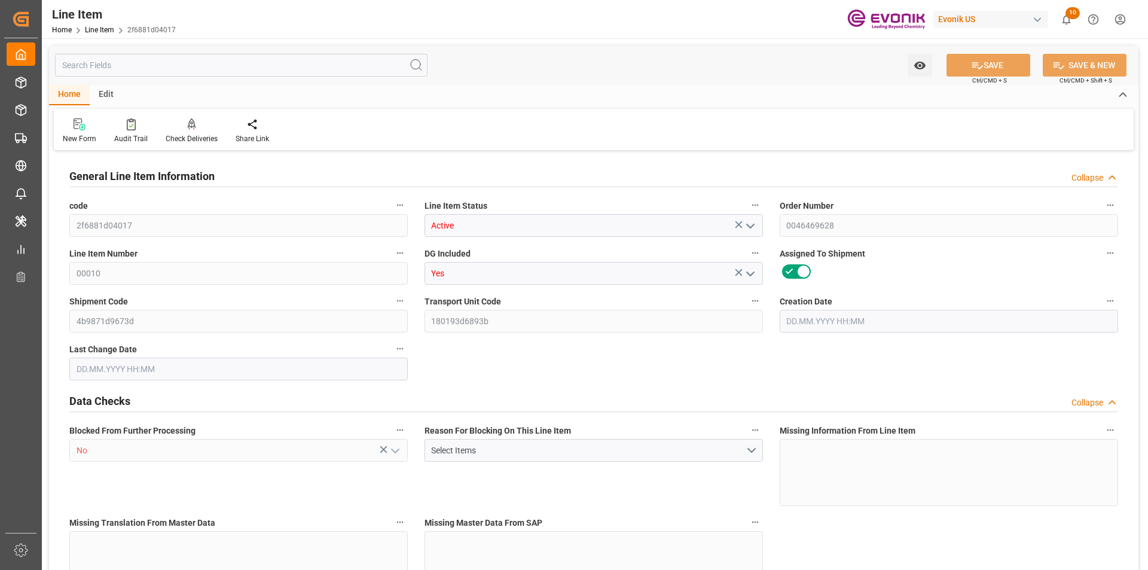
type textarea "DMQ"
type input "M3"
type input "2"
type input "1734.4"
type input "1600"
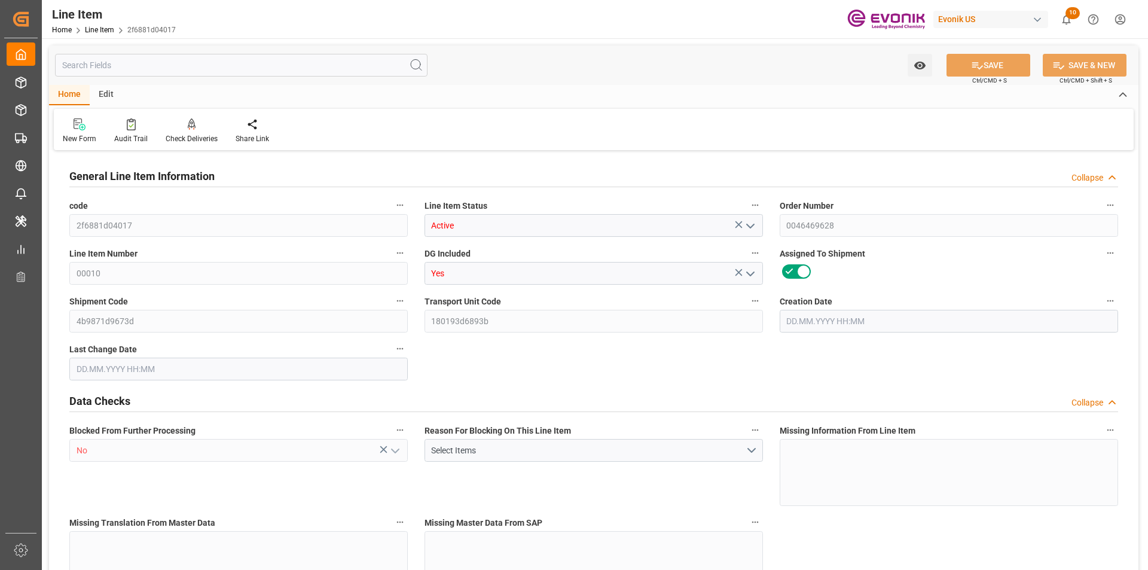
type input "2.3003"
type input "8"
type input "18176"
type input "8"
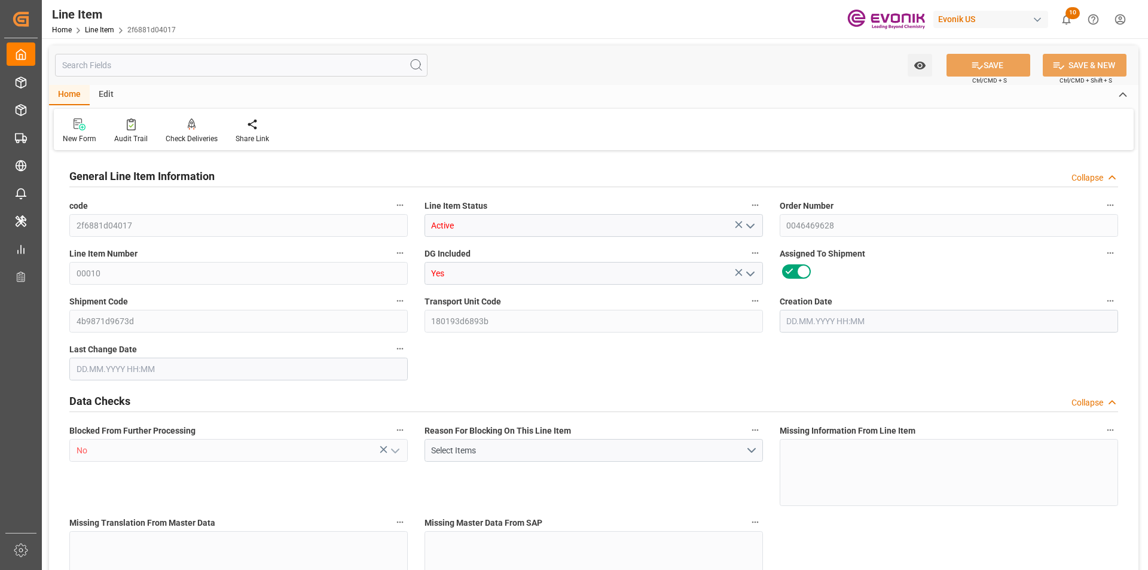
type input "1734.4"
type input "1774.4"
type input "1600"
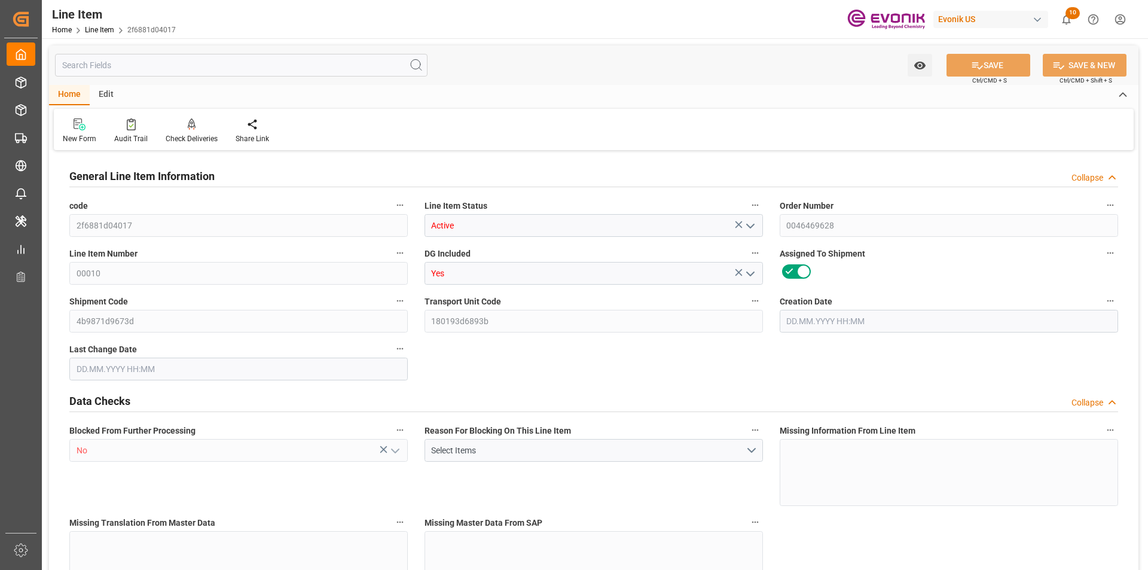
type input "2.3003"
type input "2300.296"
type input "0"
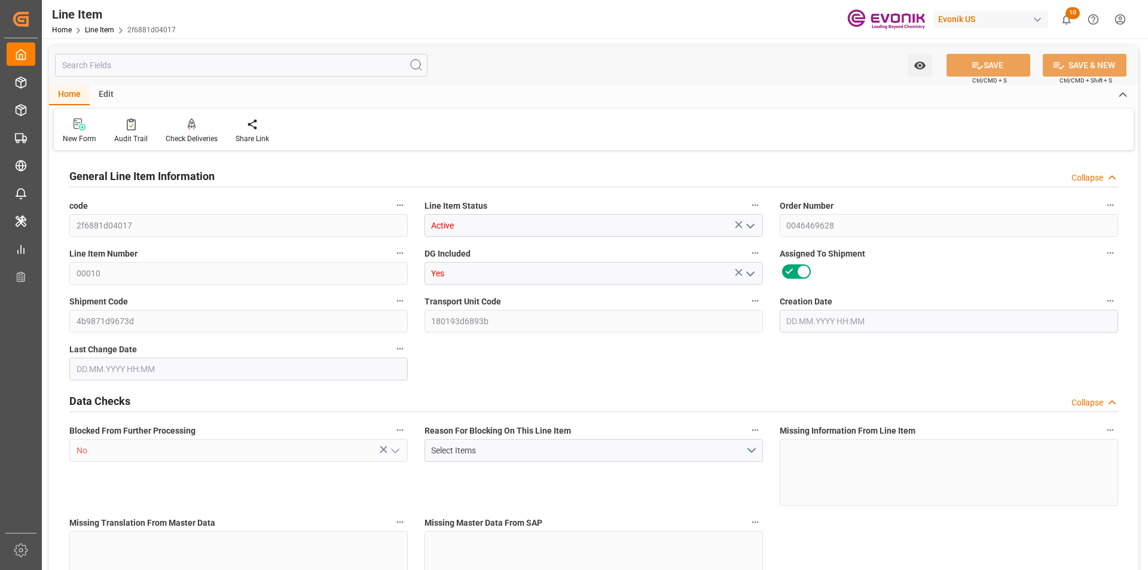
type input "0"
type input "[DATE] 14:26"
type input "[DATE] 20:29"
type input "[DATE]"
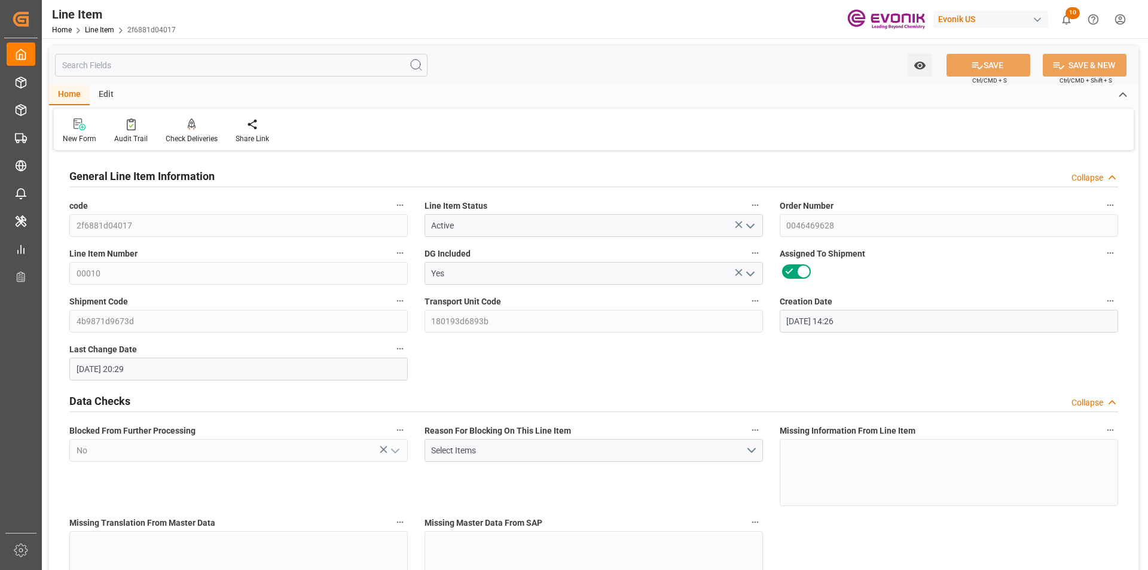
type input "[DATE]"
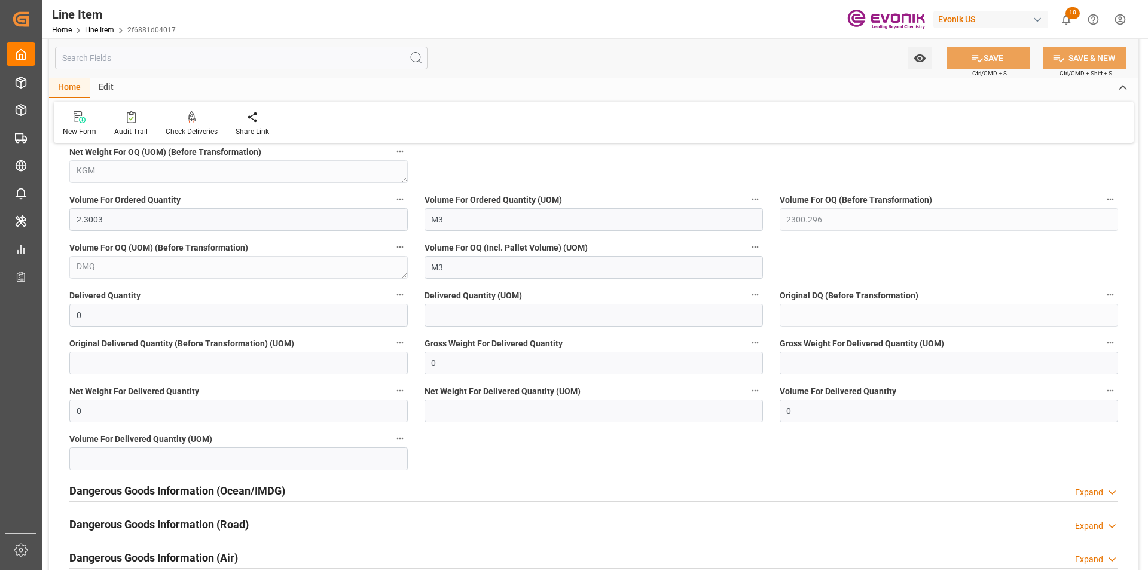
scroll to position [1376, 0]
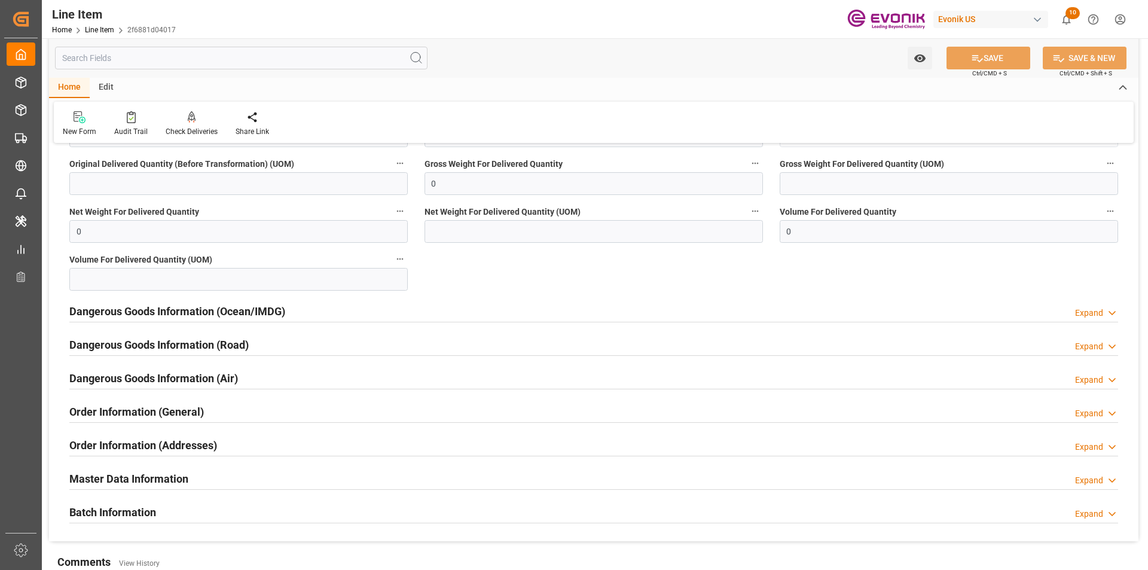
click at [254, 313] on h2 "Dangerous Goods Information (Ocean/IMDG)" at bounding box center [177, 311] width 216 height 16
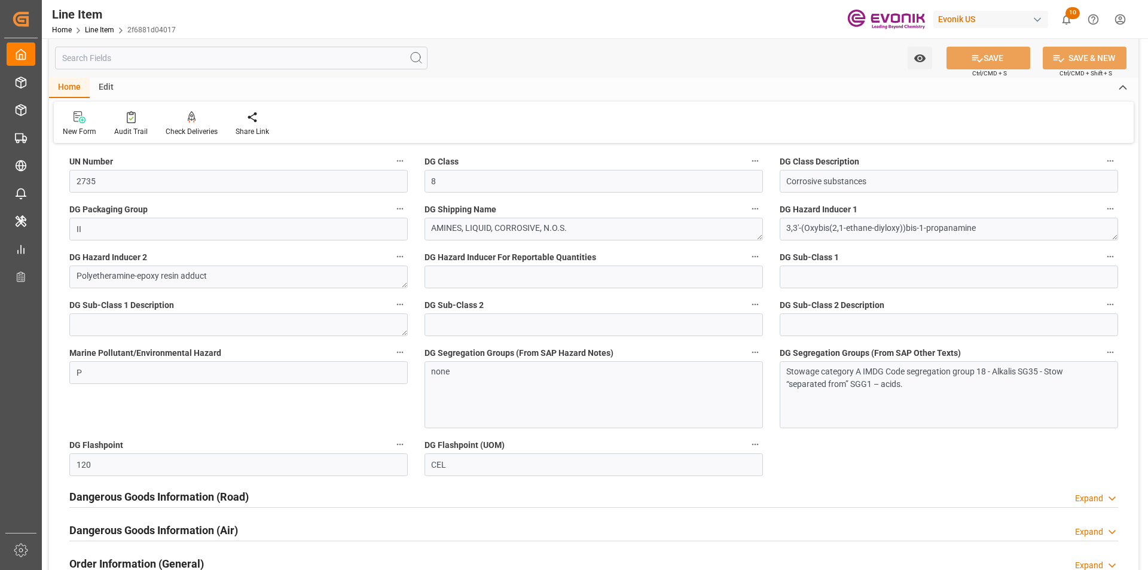
scroll to position [1316, 0]
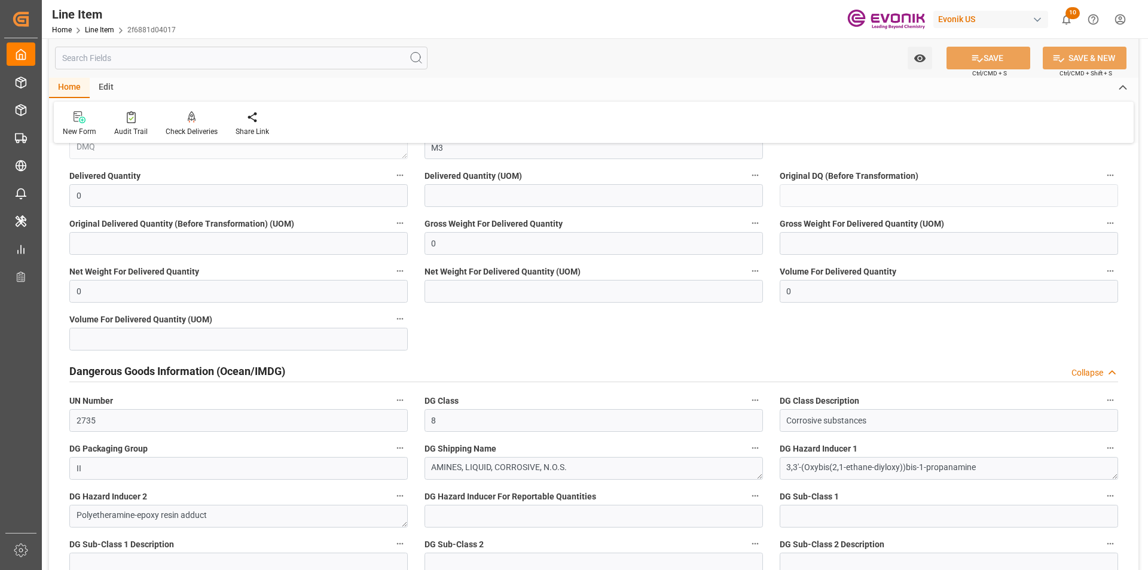
click at [202, 372] on h2 "Dangerous Goods Information (Ocean/IMDG)" at bounding box center [177, 371] width 216 height 16
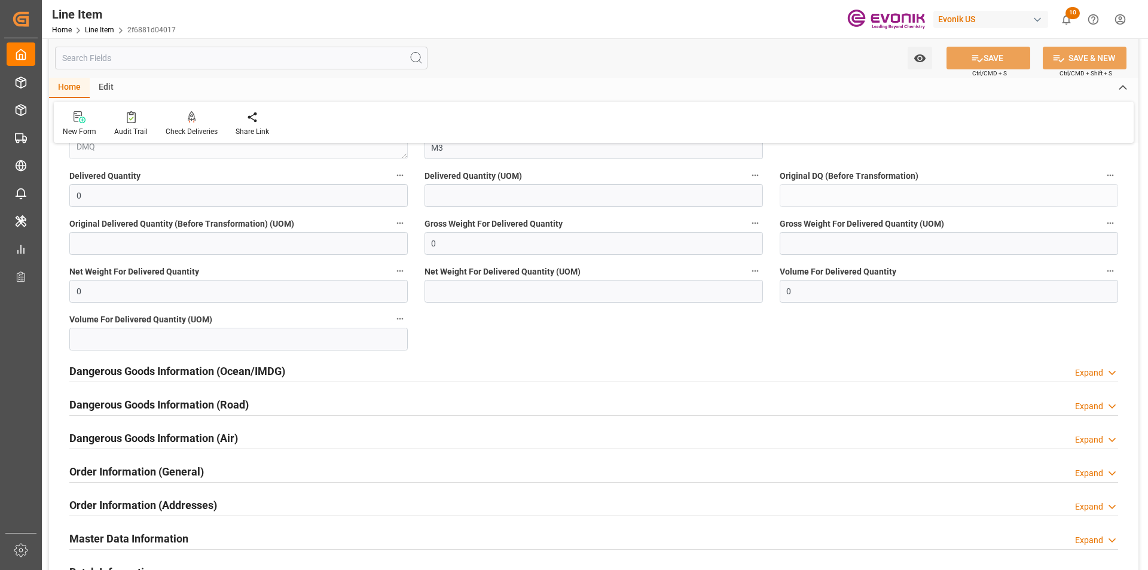
click at [191, 407] on h2 "Dangerous Goods Information (Road)" at bounding box center [158, 405] width 179 height 16
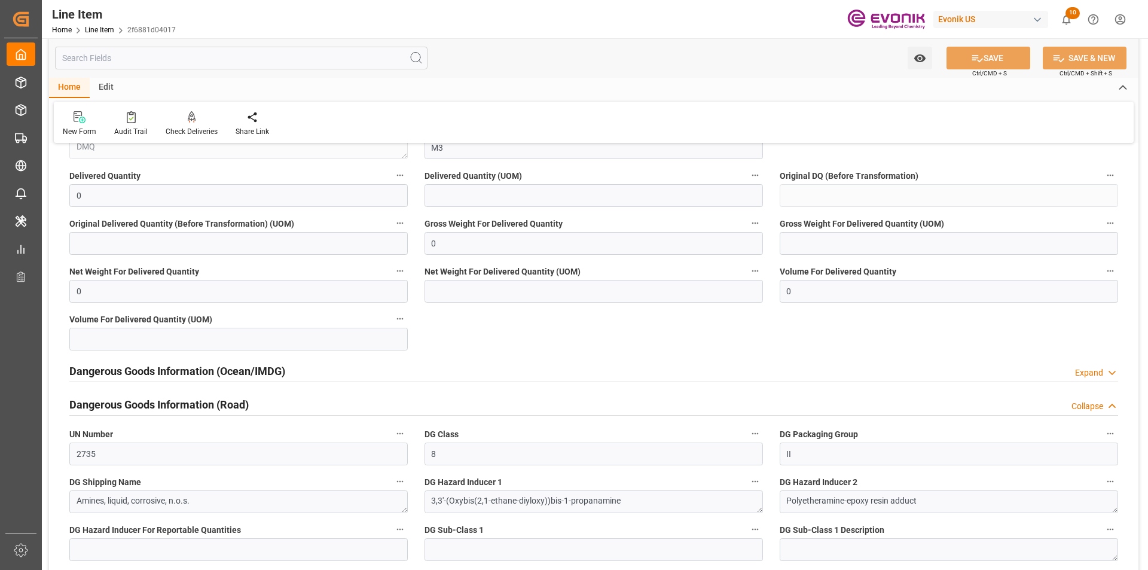
click at [191, 405] on h2 "Dangerous Goods Information (Road)" at bounding box center [158, 405] width 179 height 16
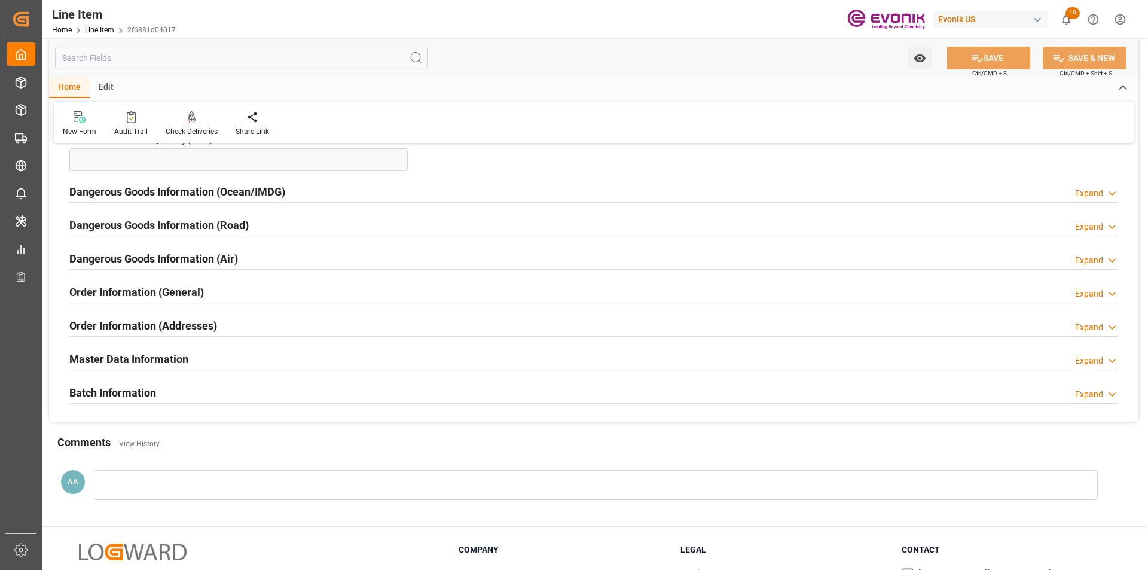
scroll to position [1376, 0]
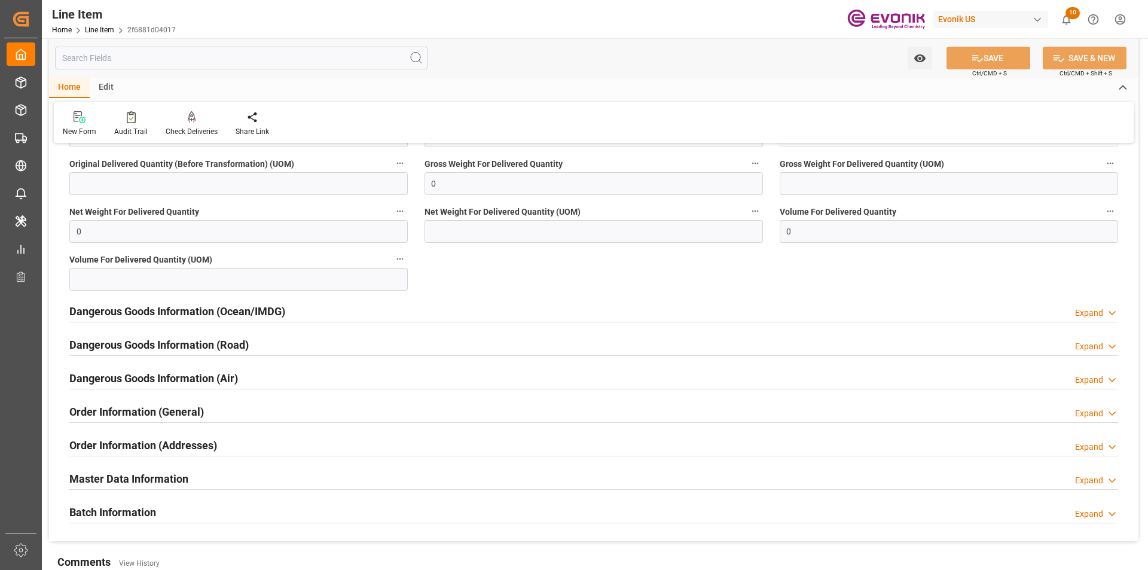
click at [97, 60] on input "text" at bounding box center [241, 58] width 373 height 23
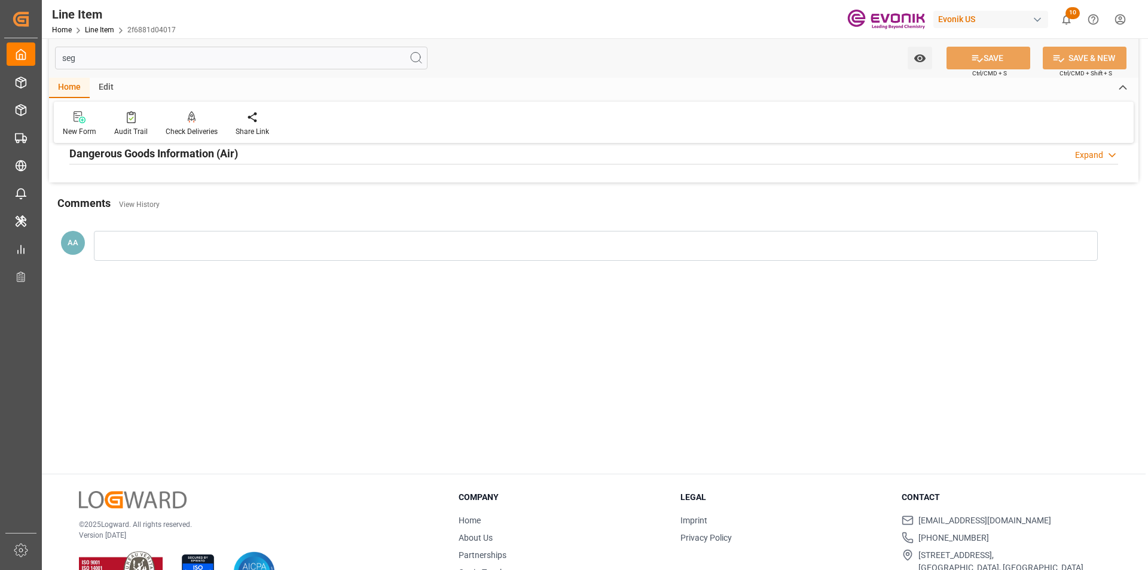
scroll to position [8, 0]
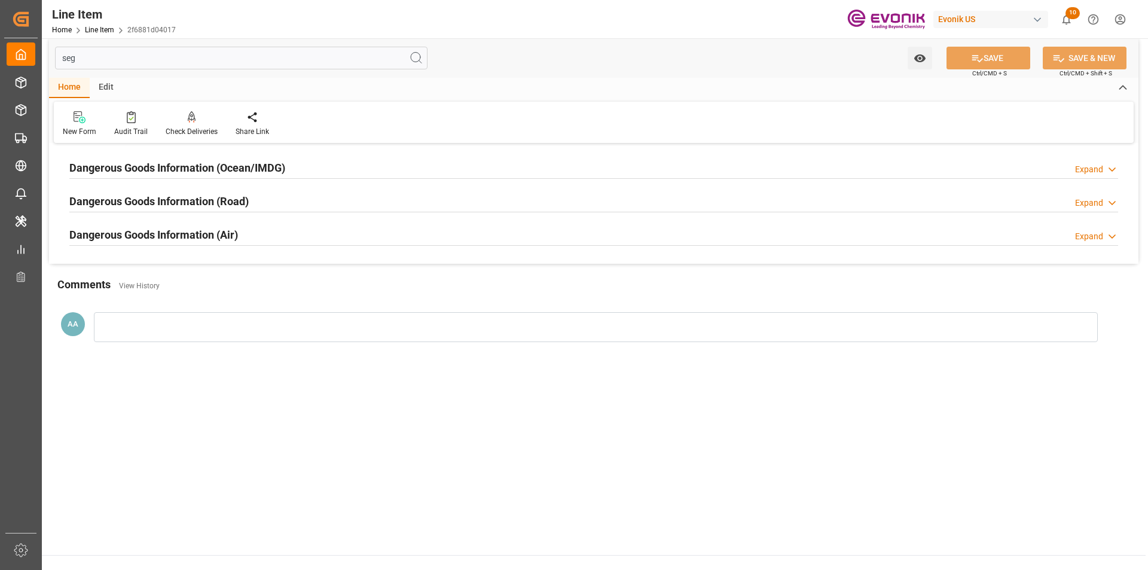
click at [171, 170] on h2 "Dangerous Goods Information (Ocean/IMDG)" at bounding box center [177, 168] width 216 height 16
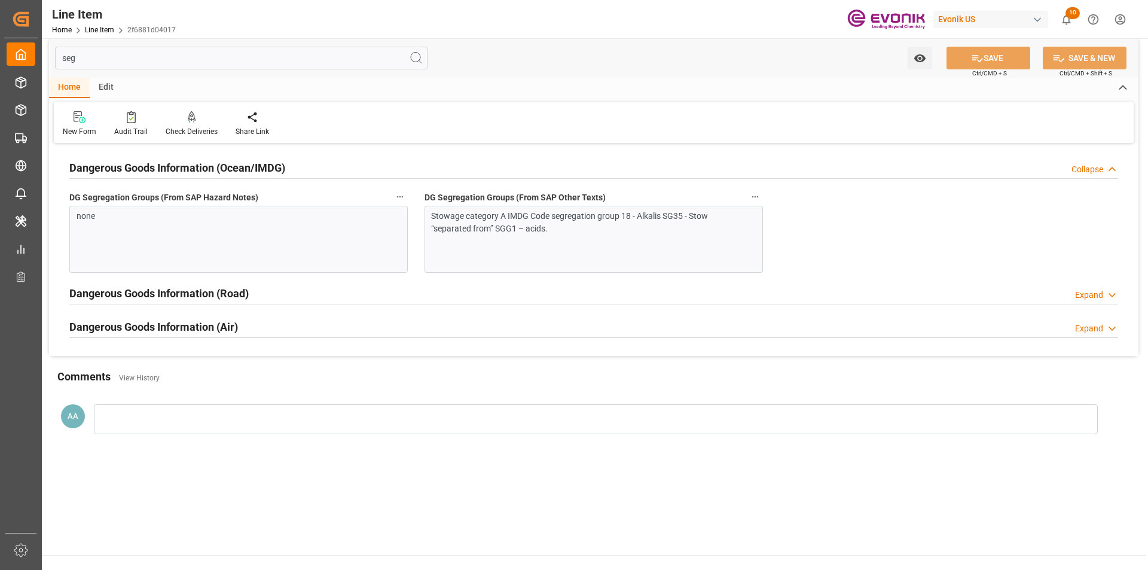
click at [171, 170] on h2 "Dangerous Goods Information (Ocean/IMDG)" at bounding box center [177, 168] width 216 height 16
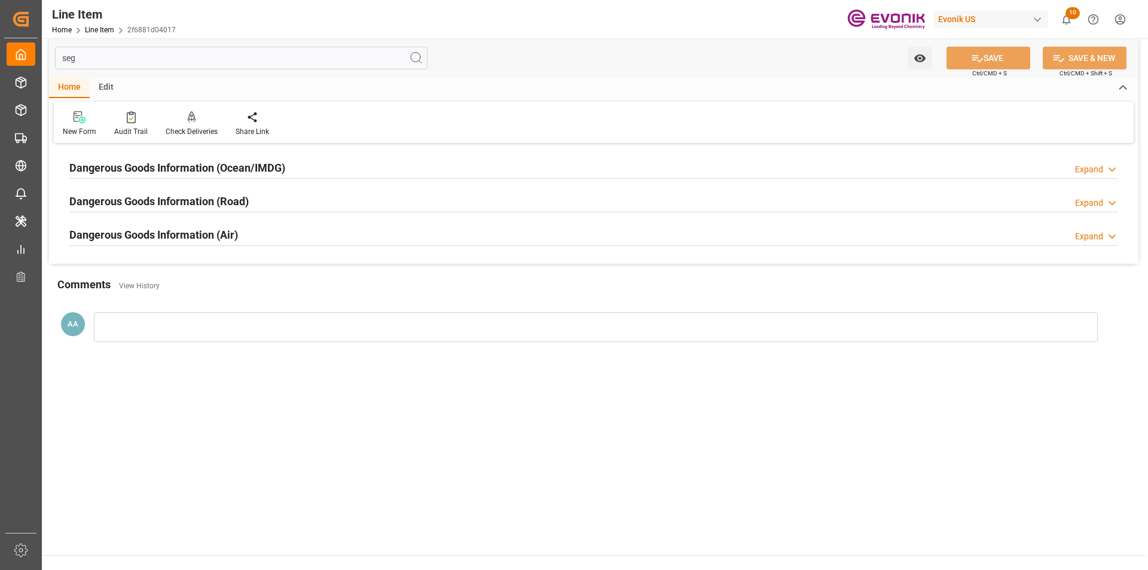
click at [181, 205] on h2 "Dangerous Goods Information (Road)" at bounding box center [158, 201] width 179 height 16
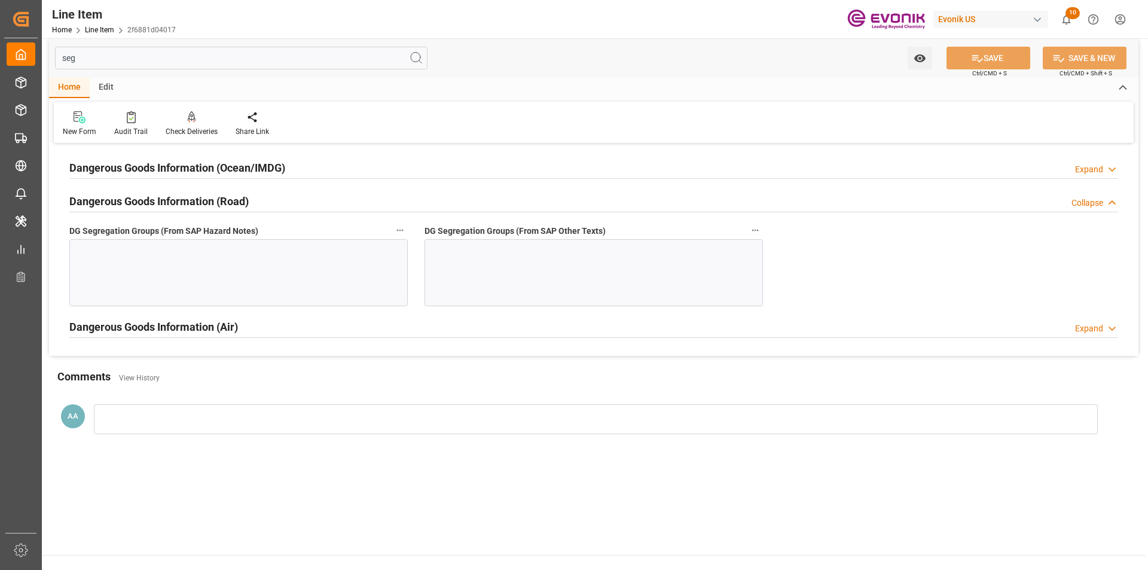
click at [184, 199] on h2 "Dangerous Goods Information (Road)" at bounding box center [158, 201] width 179 height 16
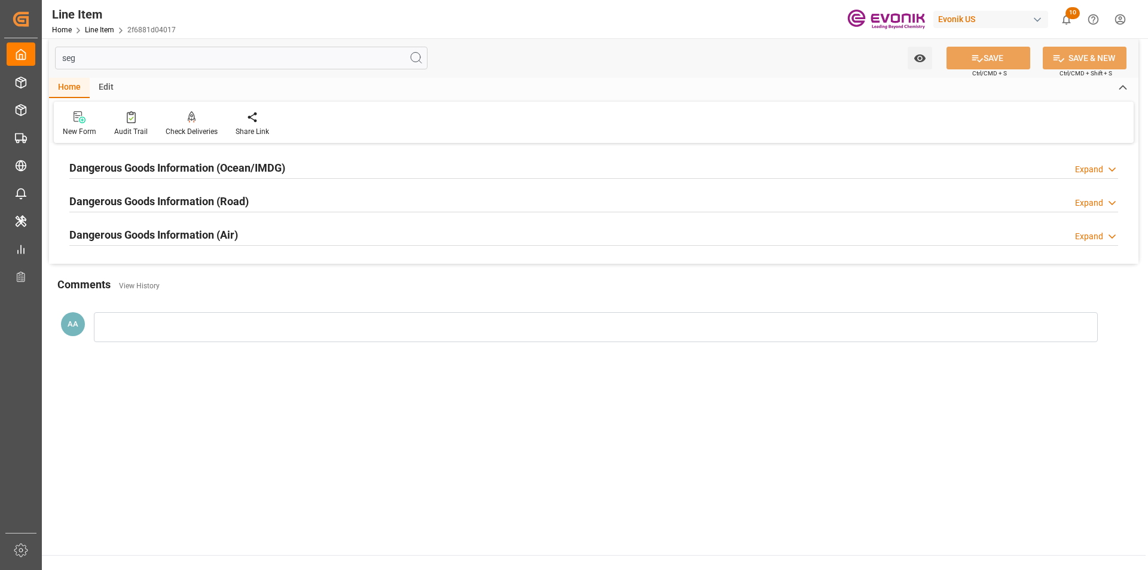
drag, startPoint x: 87, startPoint y: 61, endPoint x: 53, endPoint y: 56, distance: 33.8
click at [53, 56] on div "seg Watch Option SAVE Ctrl/CMD + S SAVE & NEW Ctrl/CMD + Shift + S" at bounding box center [594, 57] width 1090 height 39
click at [207, 169] on h2 "Dangerous Goods Information (Ocean/IMDG)" at bounding box center [177, 168] width 216 height 16
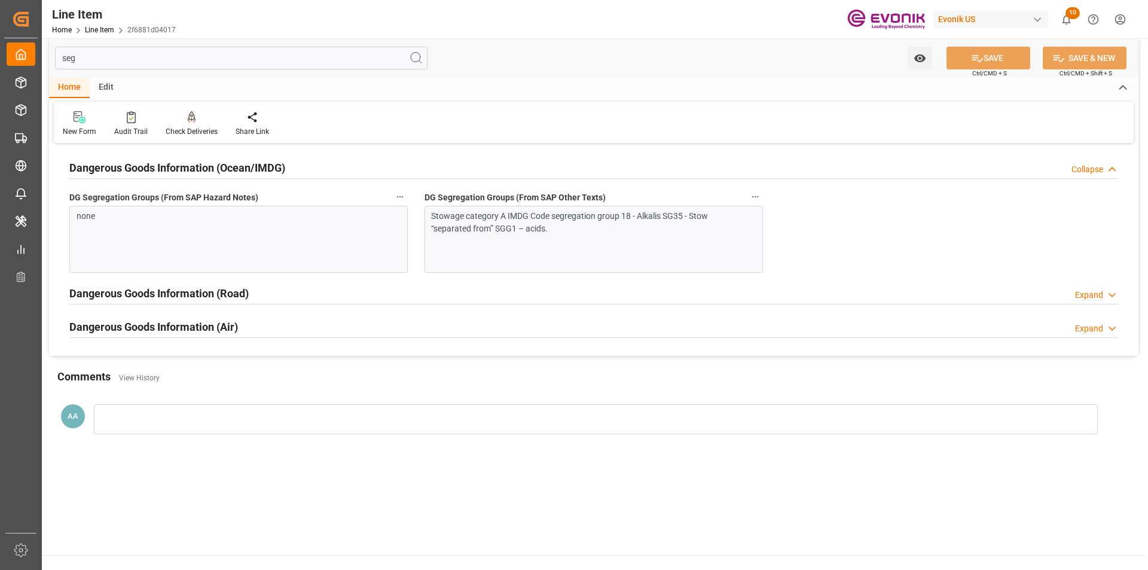
click at [207, 169] on h2 "Dangerous Goods Information (Ocean/IMDG)" at bounding box center [177, 168] width 216 height 16
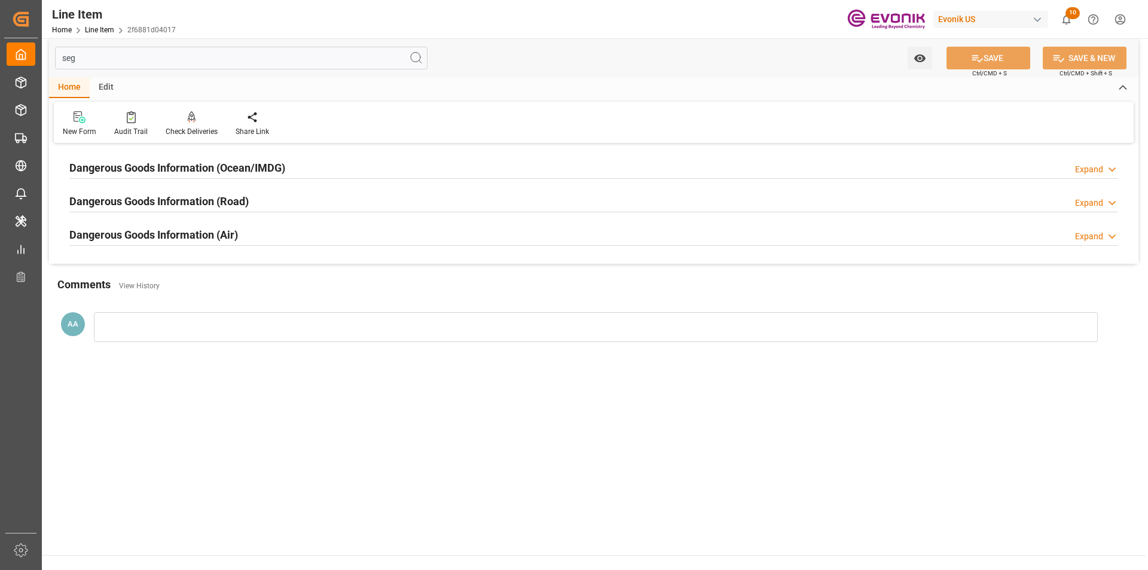
click at [94, 60] on input "seg" at bounding box center [241, 58] width 373 height 23
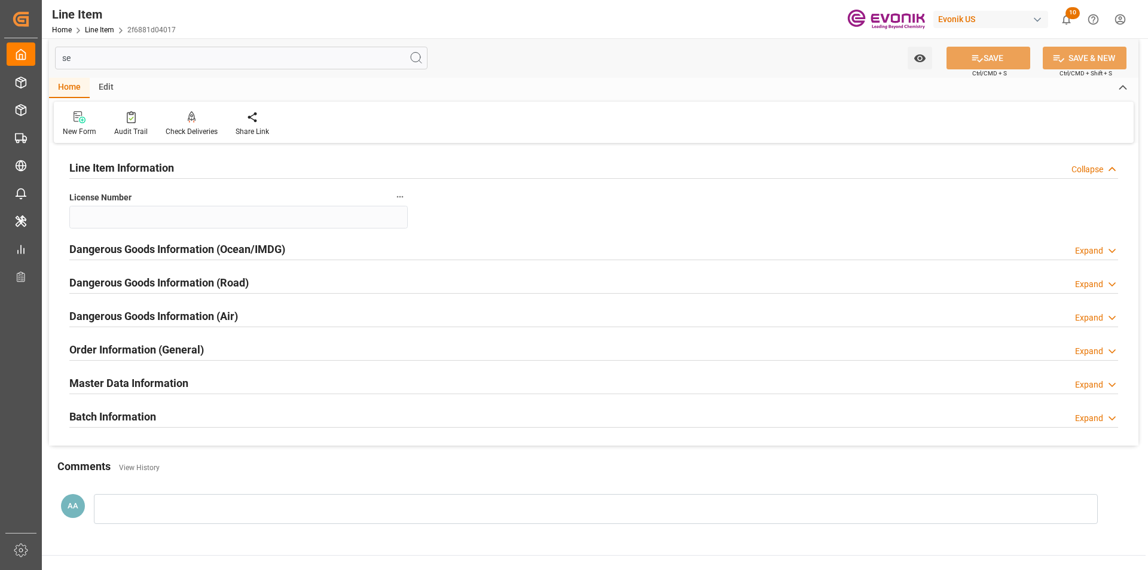
type input "s"
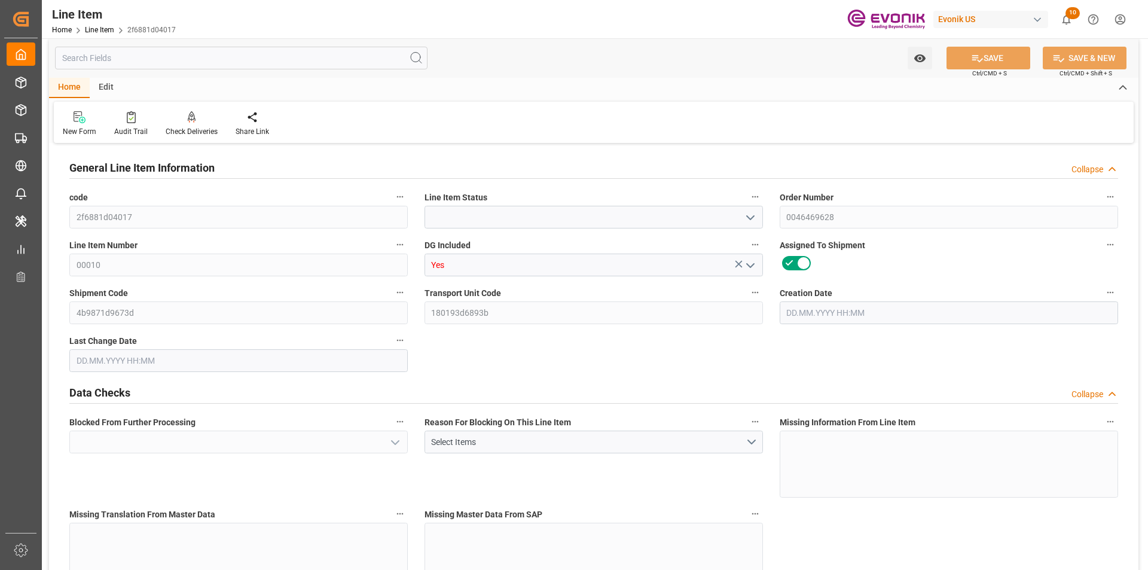
type input "Active"
type input "No"
type input "2"
type input "1734.4"
type input "1600"
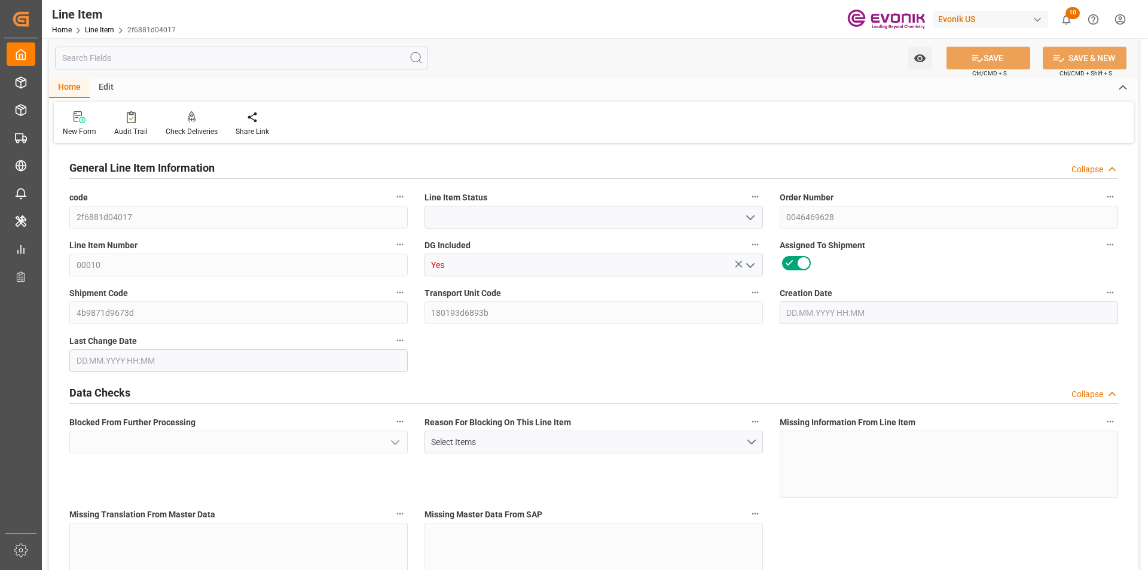
type input "2.3003"
type input "8"
type input "18176"
type input "8"
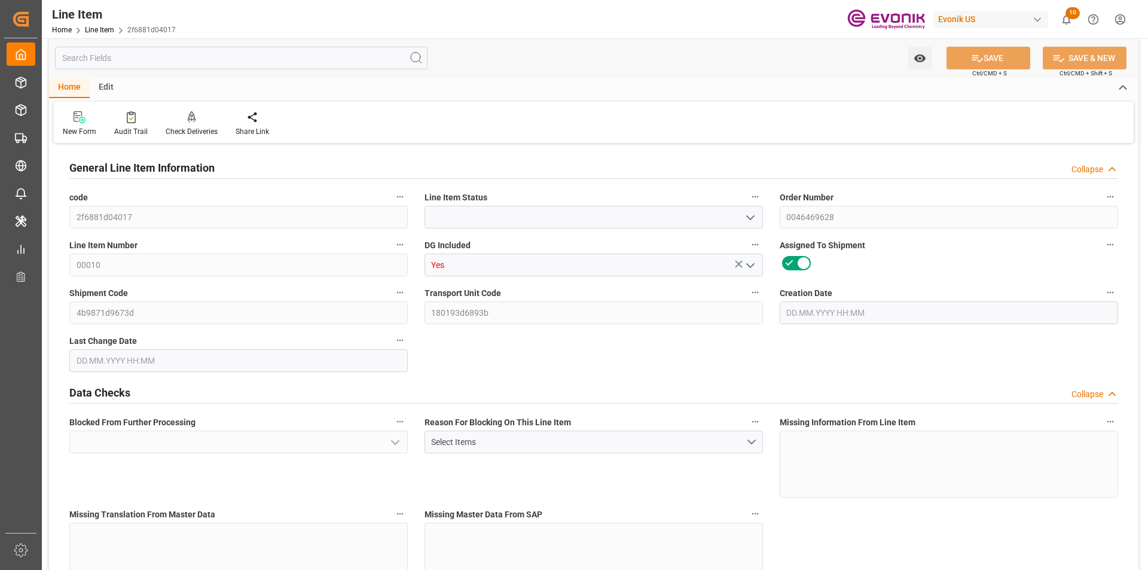
type input "1734.4"
type input "1774.4"
type input "1600"
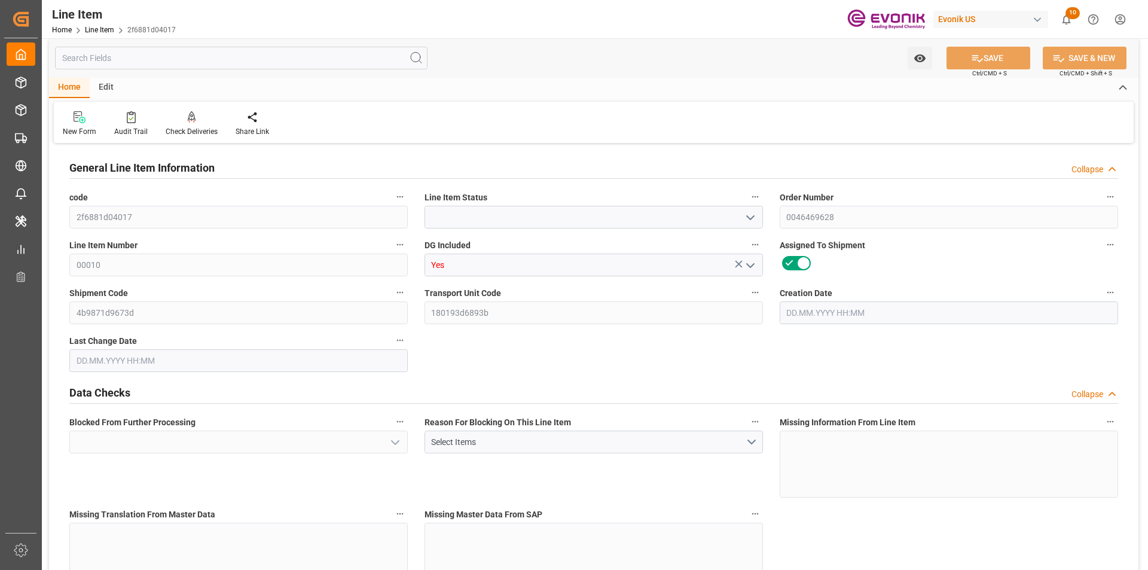
type input "2.3003"
type input "2300.296"
type input "0"
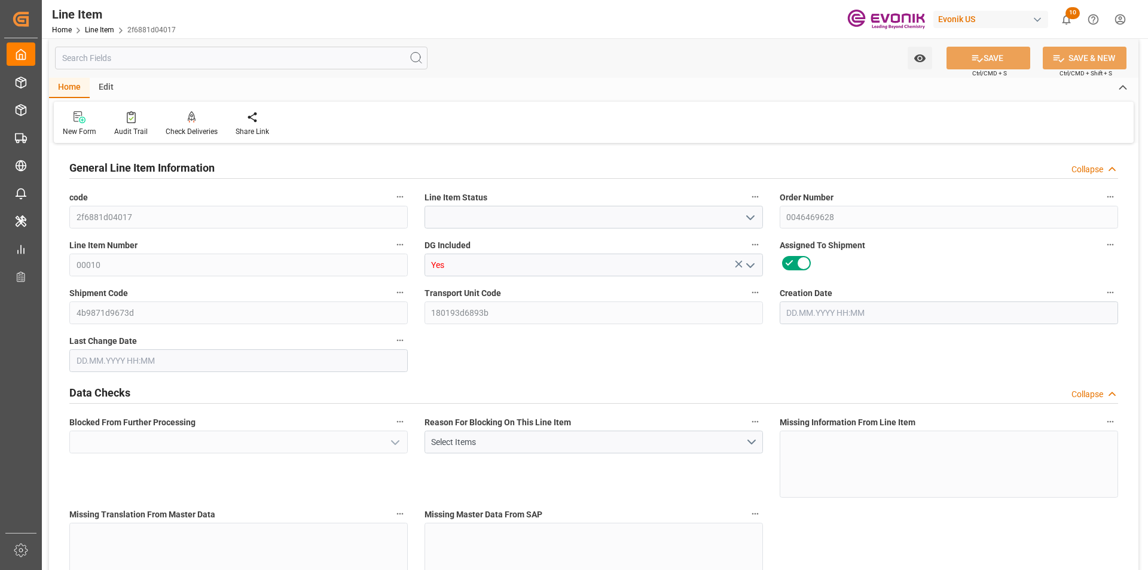
type input "0"
type input "[DATE] 14:26"
type input "[DATE] 20:29"
type input "[DATE]"
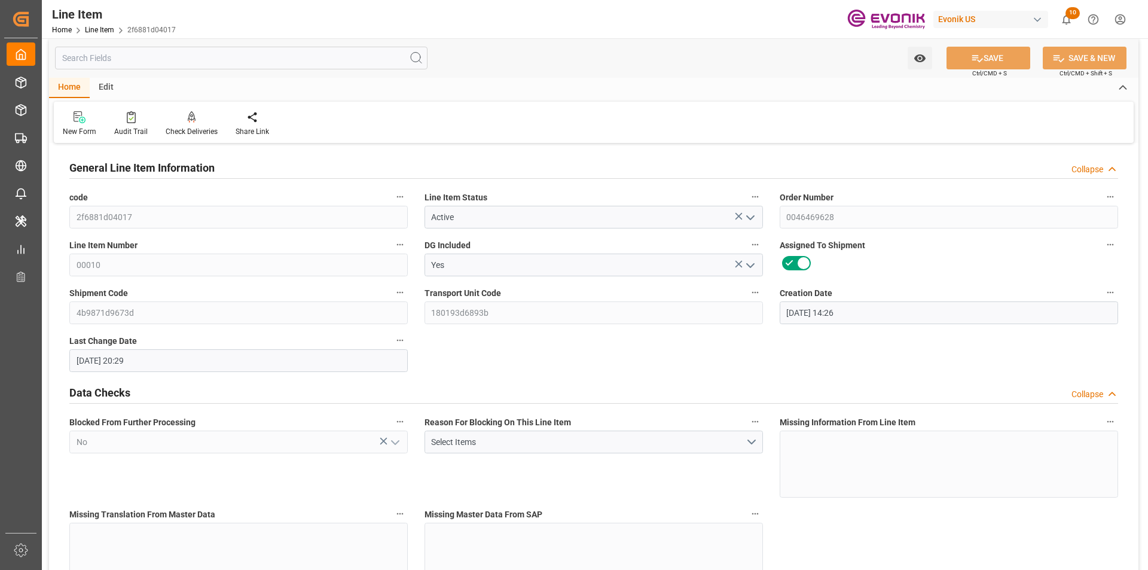
type input "[DATE]"
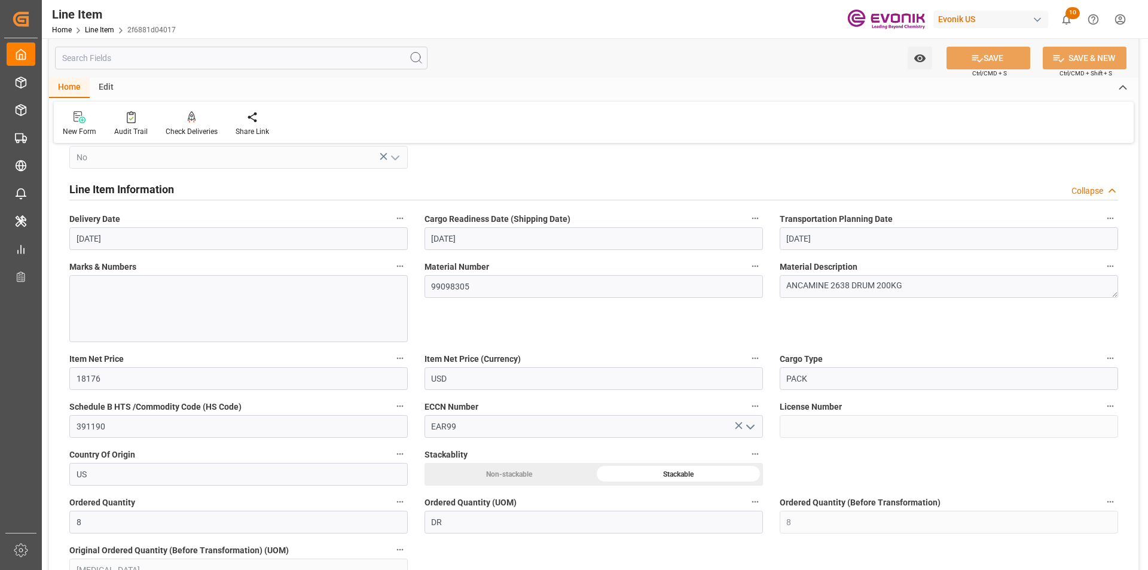
scroll to position [427, 0]
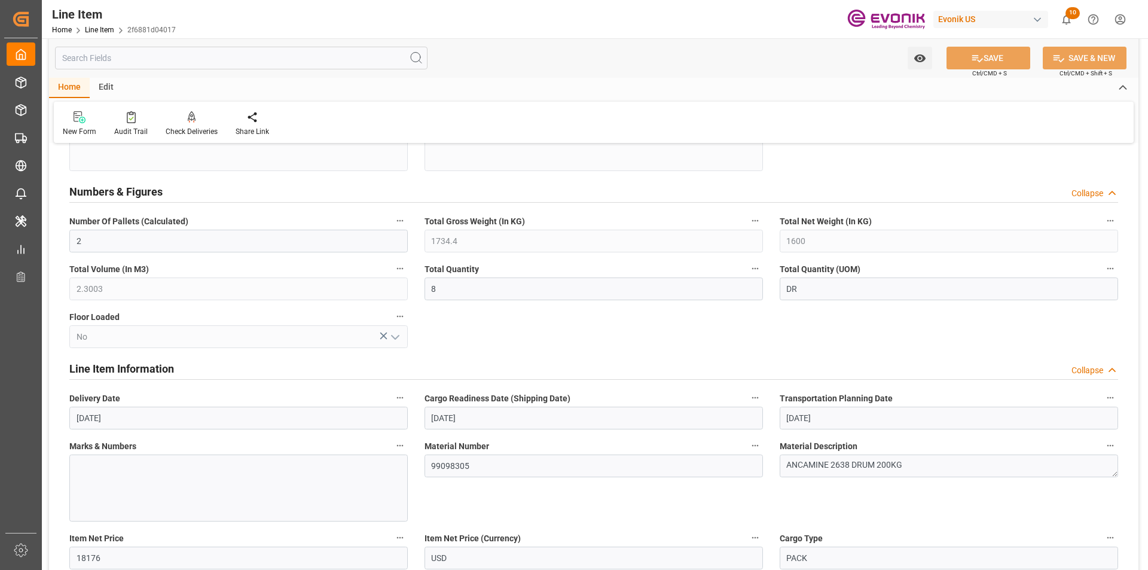
click at [98, 58] on input "text" at bounding box center [241, 58] width 373 height 23
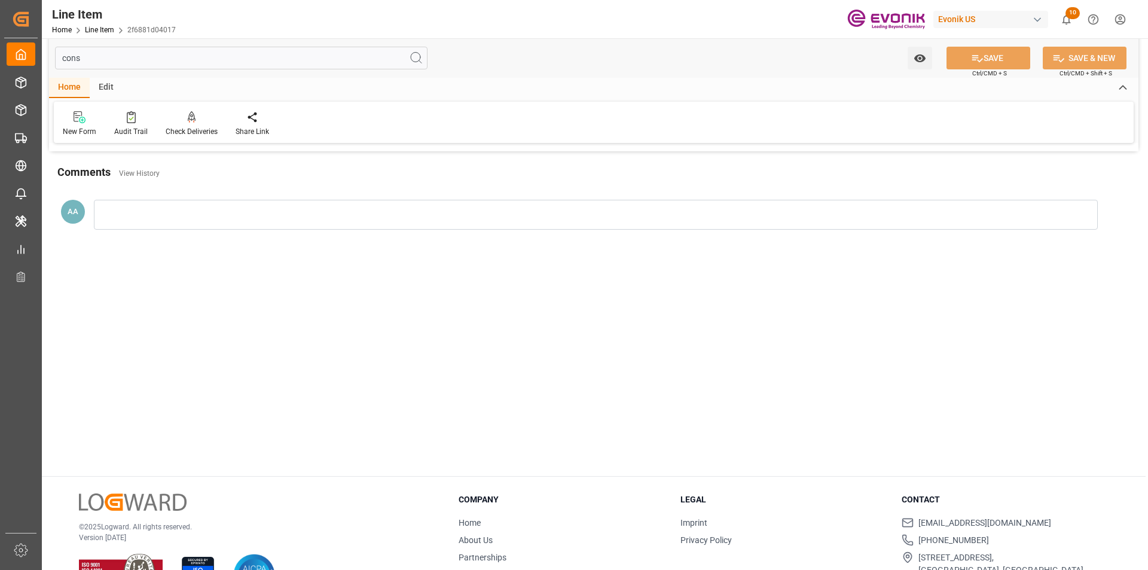
scroll to position [0, 0]
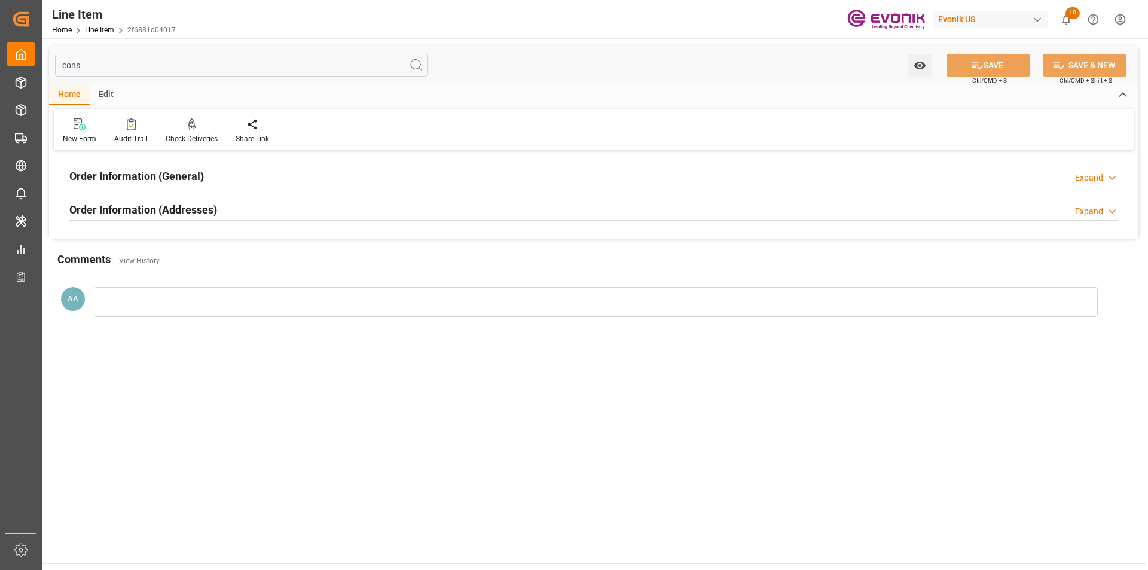
type input "cons"
click at [177, 174] on h2 "Order Information (General)" at bounding box center [136, 176] width 135 height 16
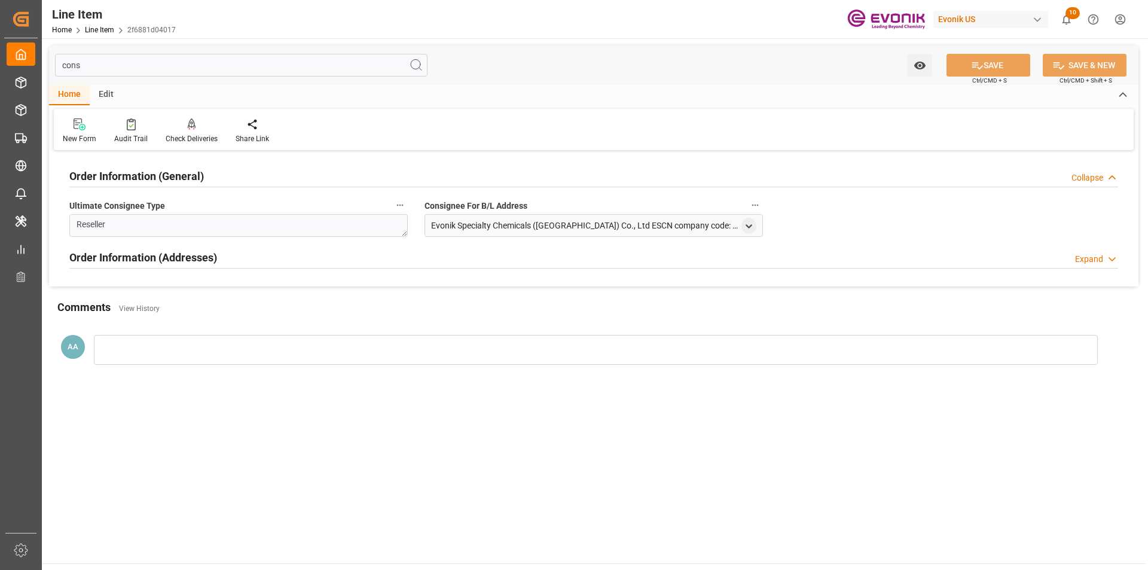
click at [177, 174] on h2 "Order Information (General)" at bounding box center [136, 176] width 135 height 16
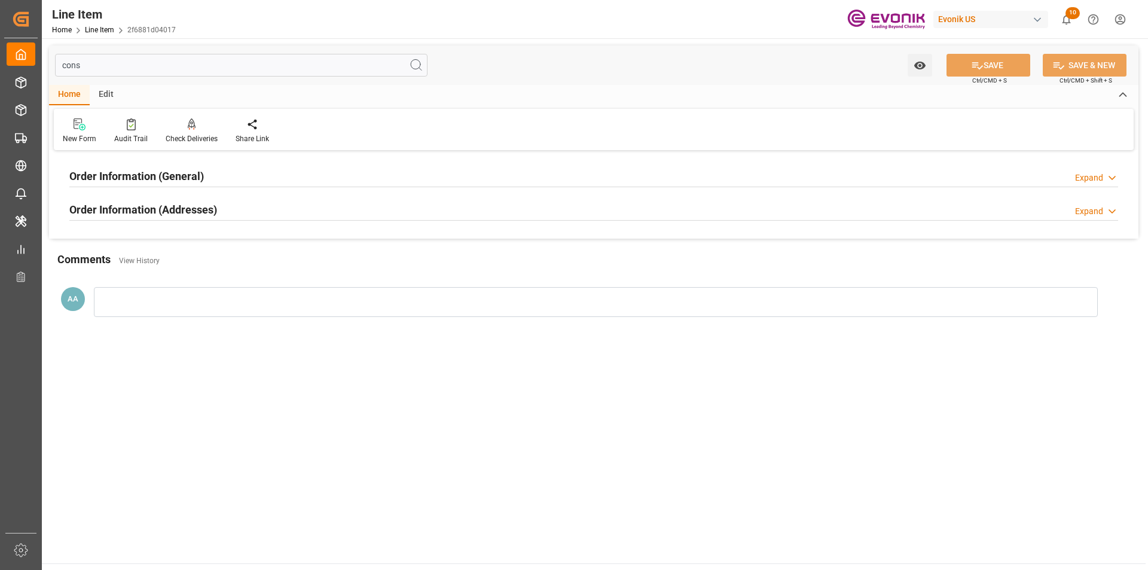
click at [180, 209] on h2 "Order Information (Addresses)" at bounding box center [143, 210] width 148 height 16
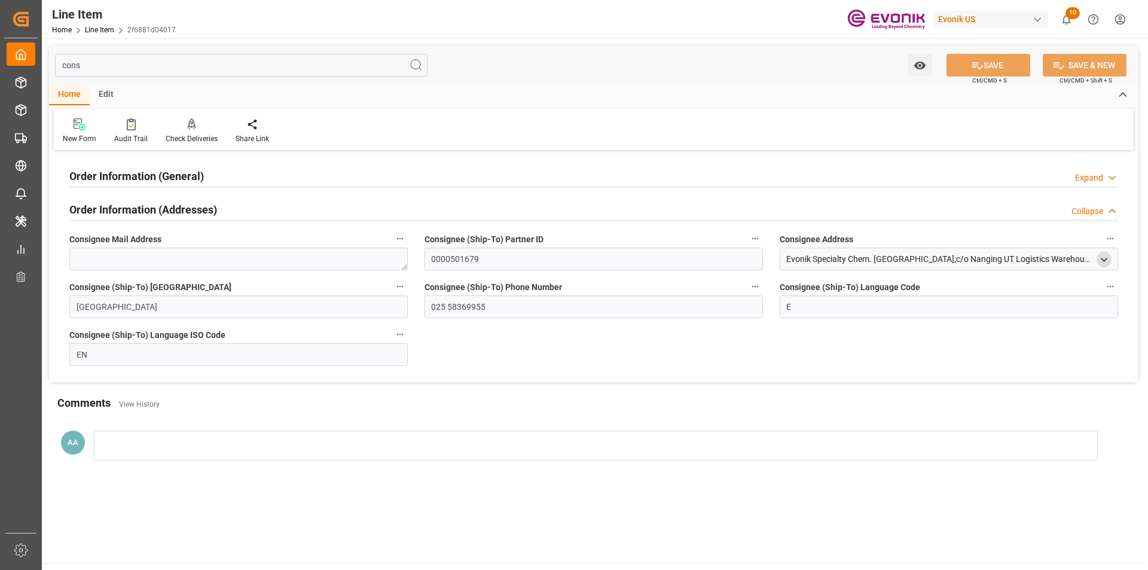
click at [1108, 260] on icon "open menu" at bounding box center [1104, 260] width 10 height 10
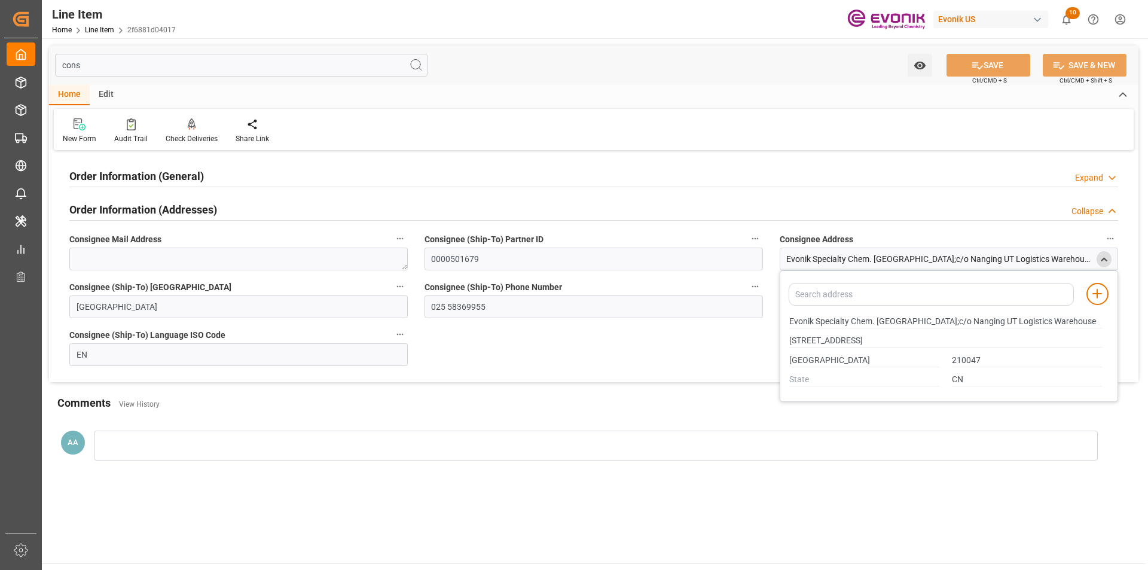
click at [1108, 260] on icon "close menu" at bounding box center [1104, 260] width 10 height 10
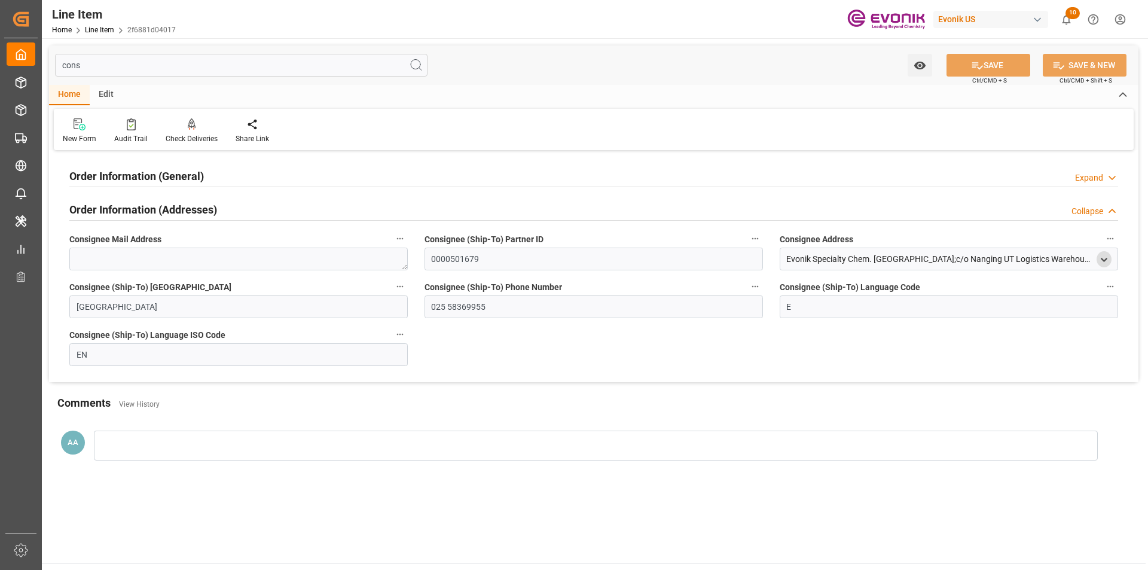
click at [203, 179] on h2 "Order Information (General)" at bounding box center [136, 176] width 135 height 16
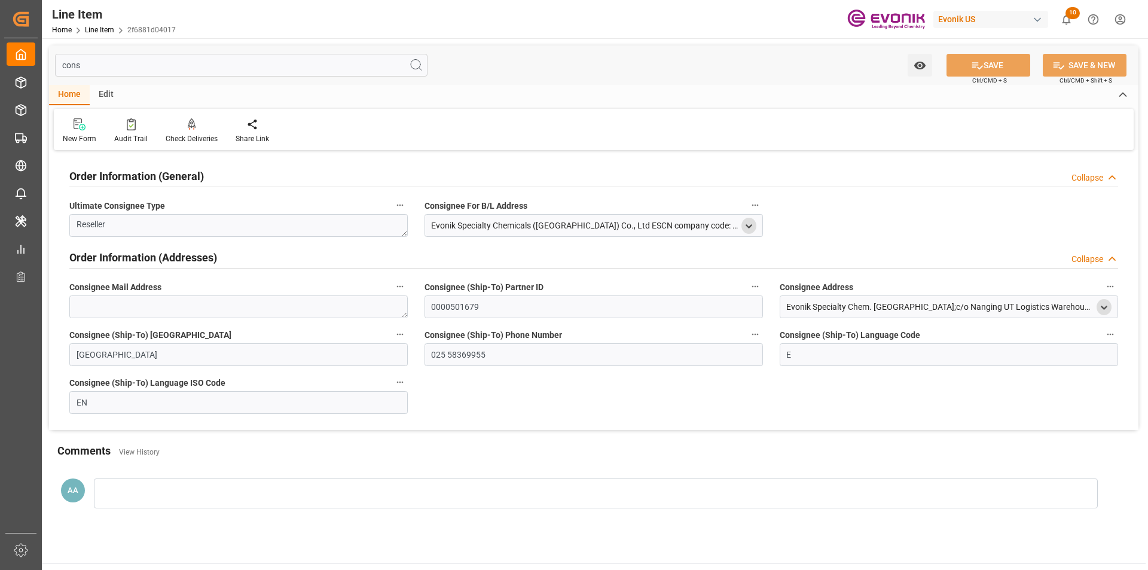
click at [748, 229] on icon "open menu" at bounding box center [749, 226] width 10 height 10
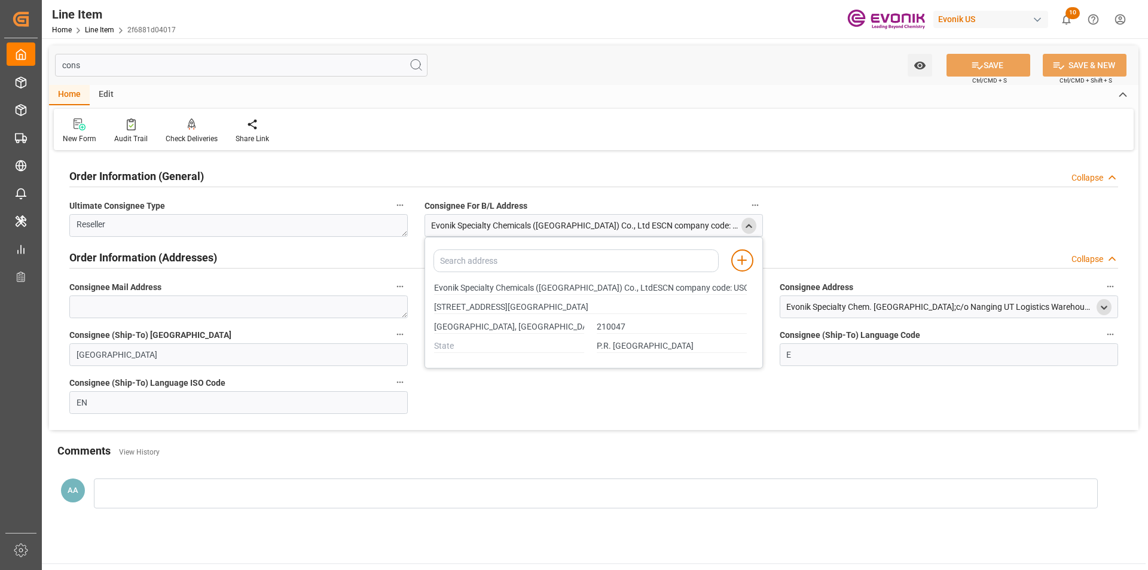
type input "Evonik Specialty Chemicals (Nanjing) Co., LtdESCN company code: USCI91320100790…"
type input "168# XIAOYINGHE SOUTH ROADNANJING CHEMICAL INDUSTRIAL PARK"
click at [834, 230] on div "Order Information (General) Collapse Ultimate Consignee Type Reseller Consignee…" at bounding box center [594, 292] width 1090 height 276
type input "Evonik Specialty Chemicals (Nanjing) Co., LtdESCN company code: USCI91320100790…"
type input "168# XIAOYINGHE SOUTH ROADNANJING CHEMICAL INDUSTRIAL PARK"
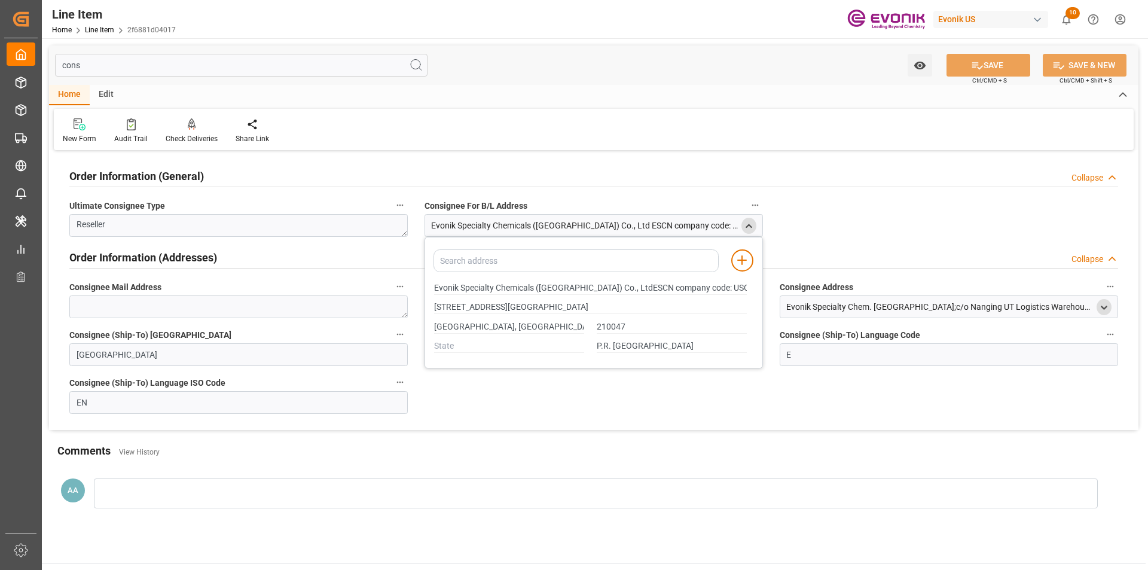
click at [882, 390] on div "Order Information (General) Collapse Ultimate Consignee Type Reseller Consignee…" at bounding box center [594, 292] width 1090 height 276
type input "Evonik Specialty Chemicals (Nanjing) Co., LtdESCN company code: USCI91320100790…"
type input "168# XIAOYINGHE SOUTH ROADNANJING CHEMICAL INDUSTRIAL PARK"
click at [747, 223] on icon "close menu" at bounding box center [749, 226] width 10 height 10
